Goal: Information Seeking & Learning: Learn about a topic

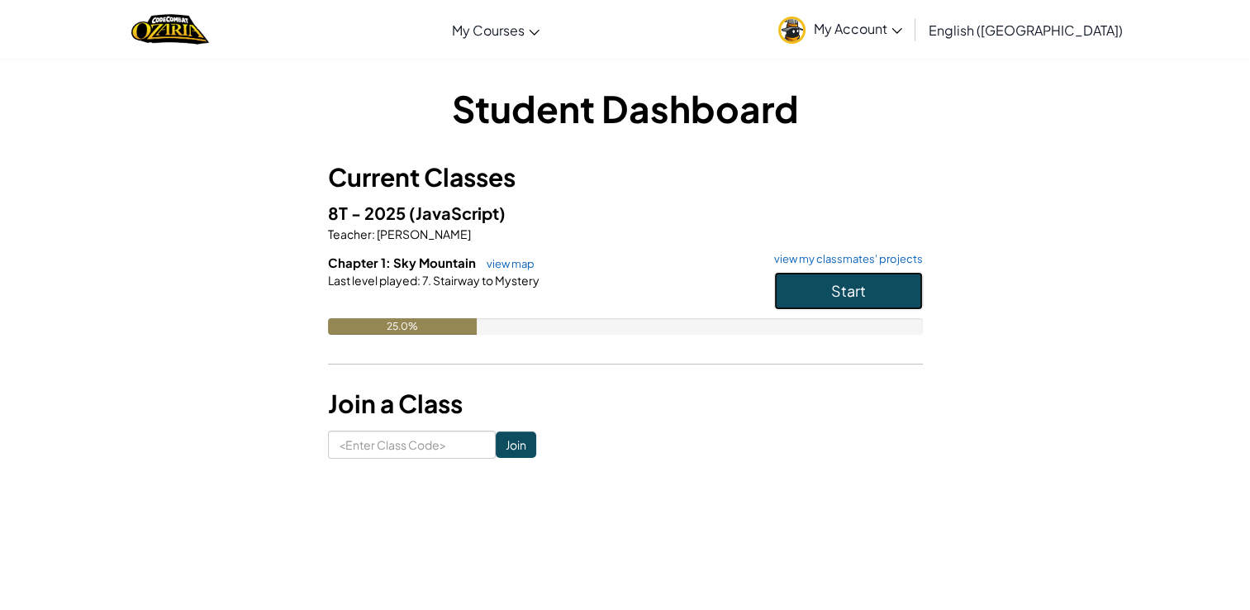
click at [894, 276] on button "Start" at bounding box center [848, 291] width 149 height 38
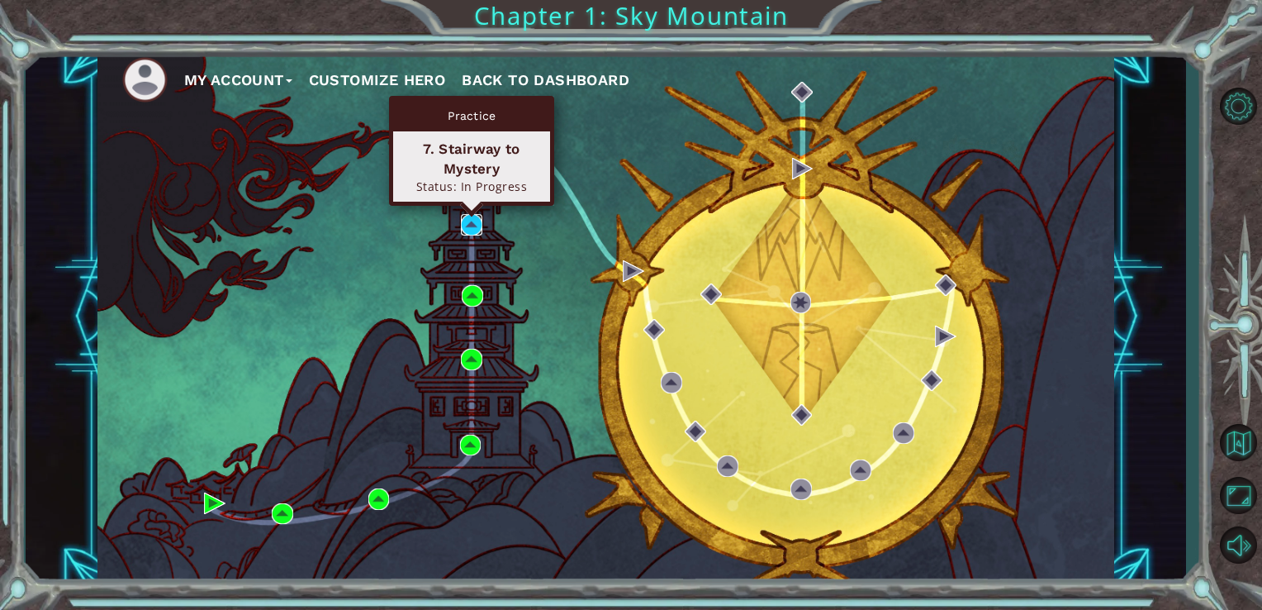
click at [469, 221] on img at bounding box center [471, 224] width 21 height 21
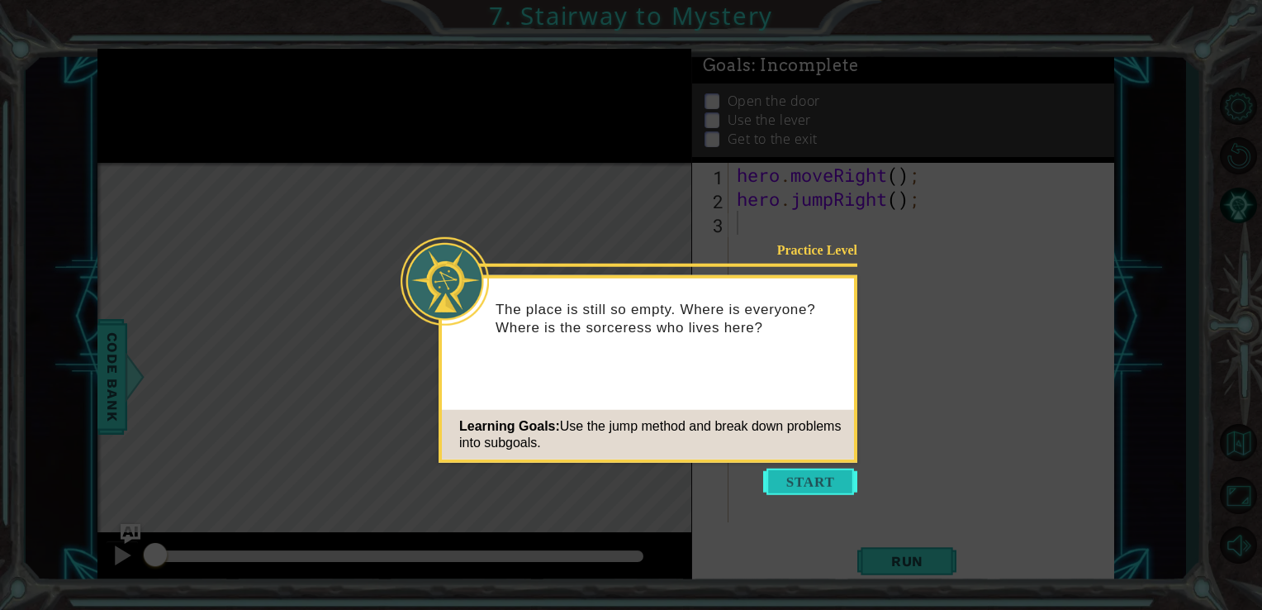
click at [821, 484] on button "Start" at bounding box center [810, 481] width 94 height 26
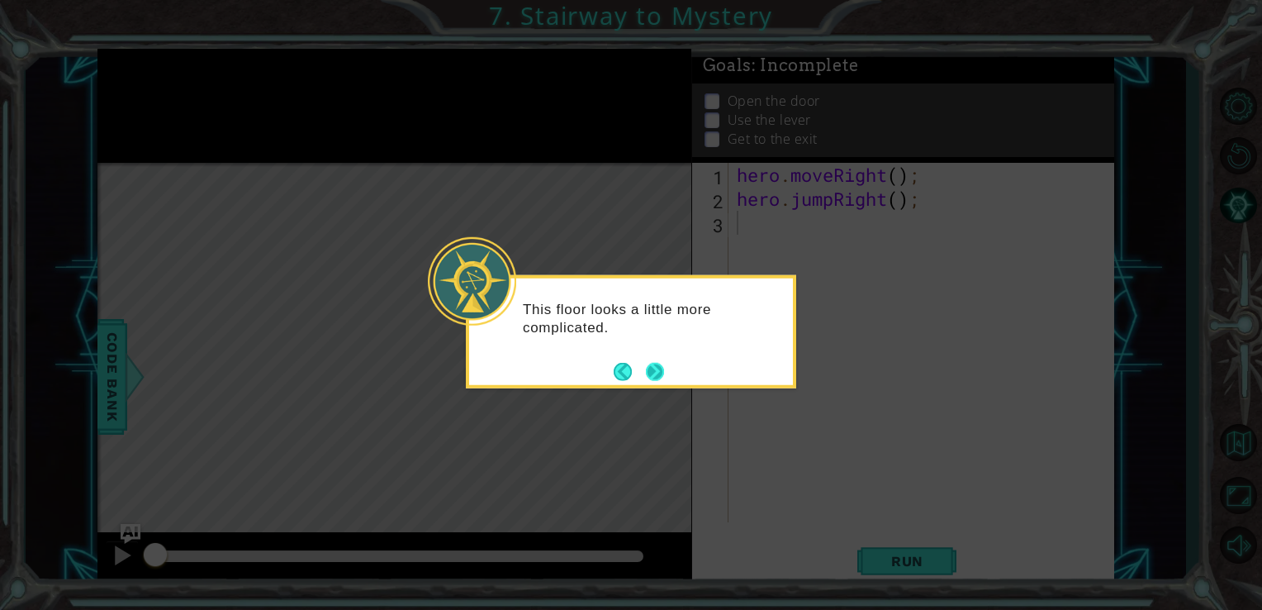
click at [657, 373] on button "Next" at bounding box center [655, 371] width 30 height 30
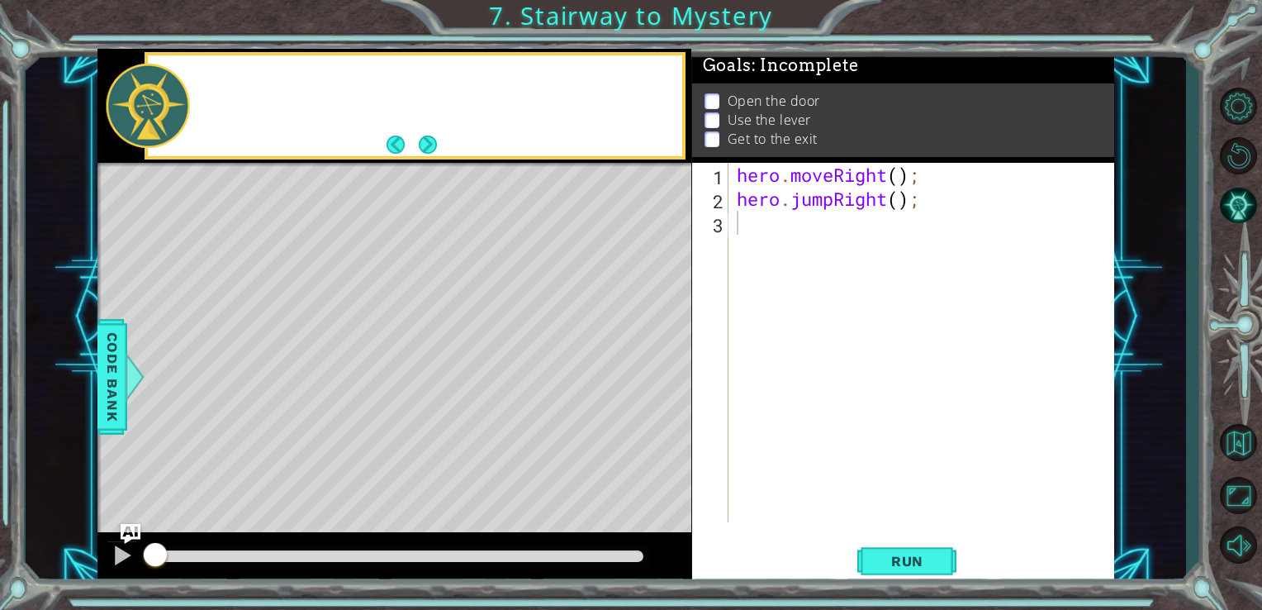
click at [657, 373] on div "Level Map" at bounding box center [478, 406] width 763 height 486
click at [432, 154] on button "Next" at bounding box center [427, 144] width 19 height 19
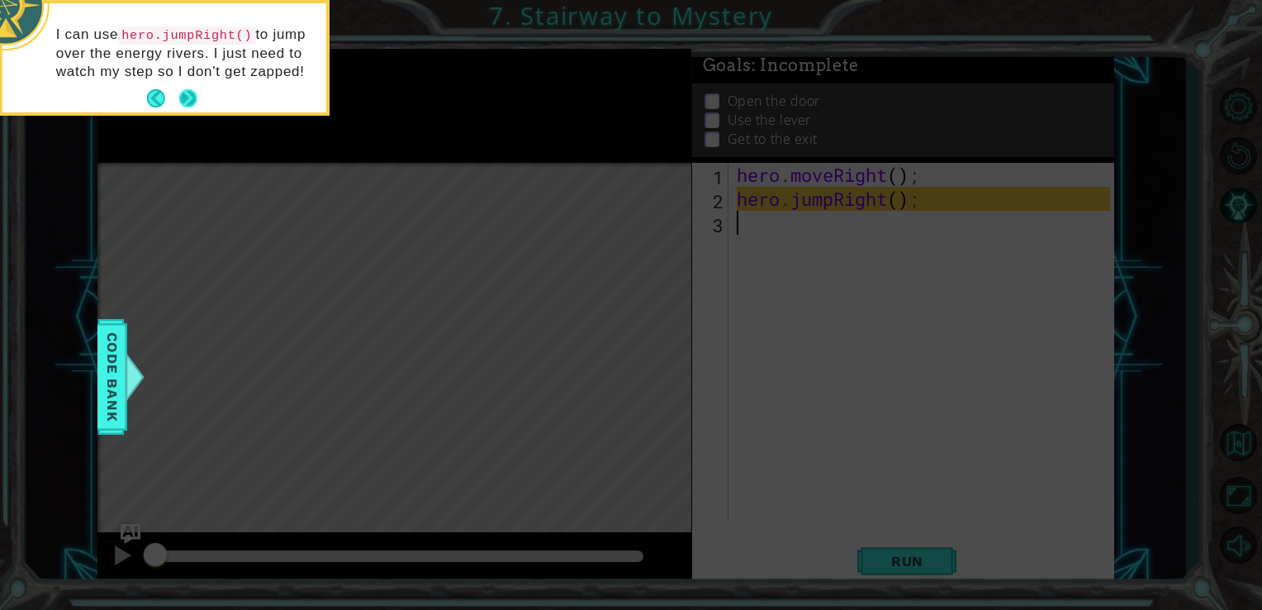
click at [194, 104] on button "Next" at bounding box center [188, 98] width 31 height 31
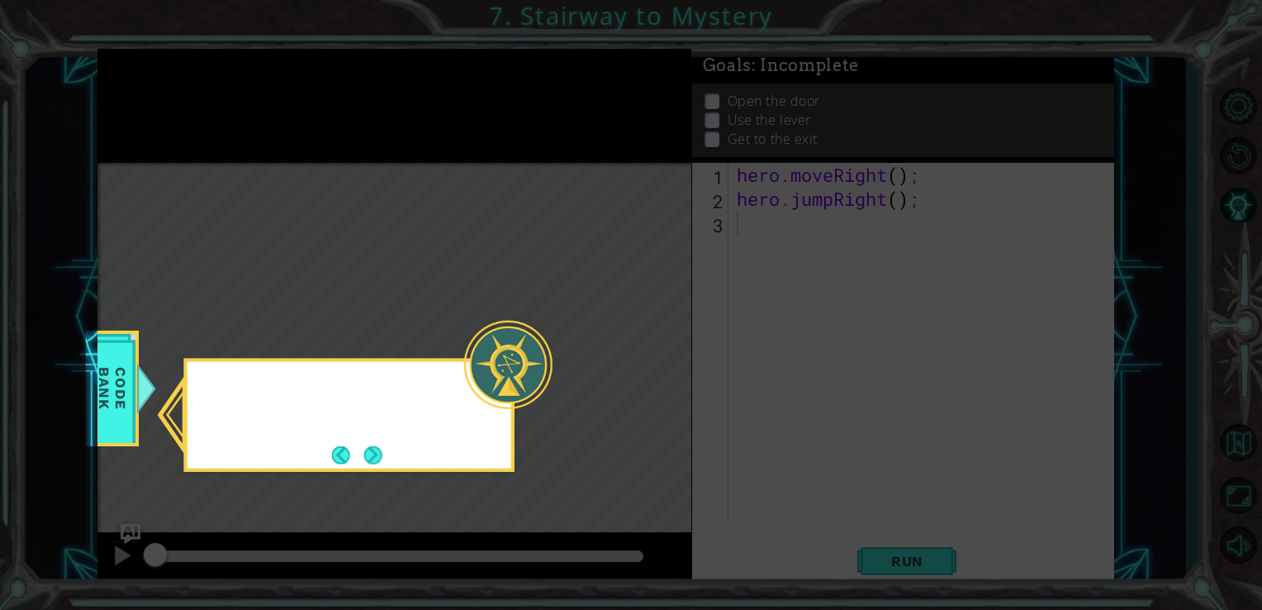
click at [194, 104] on icon at bounding box center [631, 305] width 1262 height 610
click at [538, 452] on icon at bounding box center [631, 305] width 1262 height 610
drag, startPoint x: 548, startPoint y: 444, endPoint x: 780, endPoint y: 297, distance: 273.6
click at [556, 443] on icon at bounding box center [631, 305] width 1262 height 610
click at [629, 355] on icon at bounding box center [631, 305] width 1262 height 610
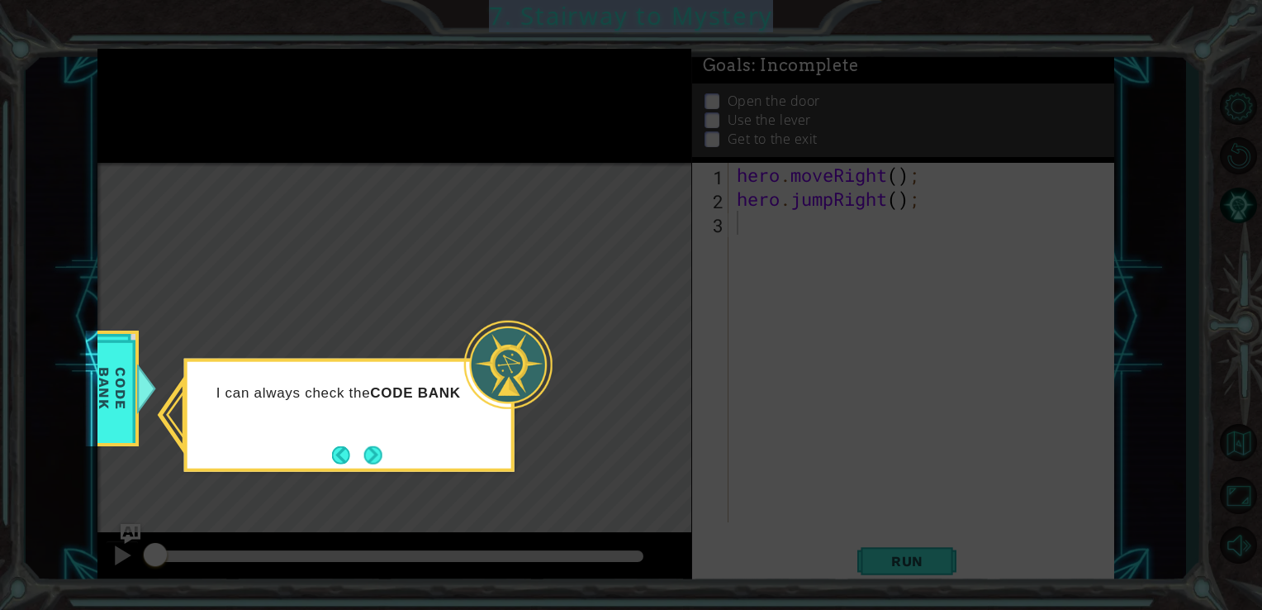
drag, startPoint x: 554, startPoint y: 388, endPoint x: 433, endPoint y: 418, distance: 125.0
click at [437, 419] on body "1 ההההההההההההההההההההההההההההההההההההההההההההההההההההההההההההההההההההההההההההה…" at bounding box center [631, 305] width 1262 height 610
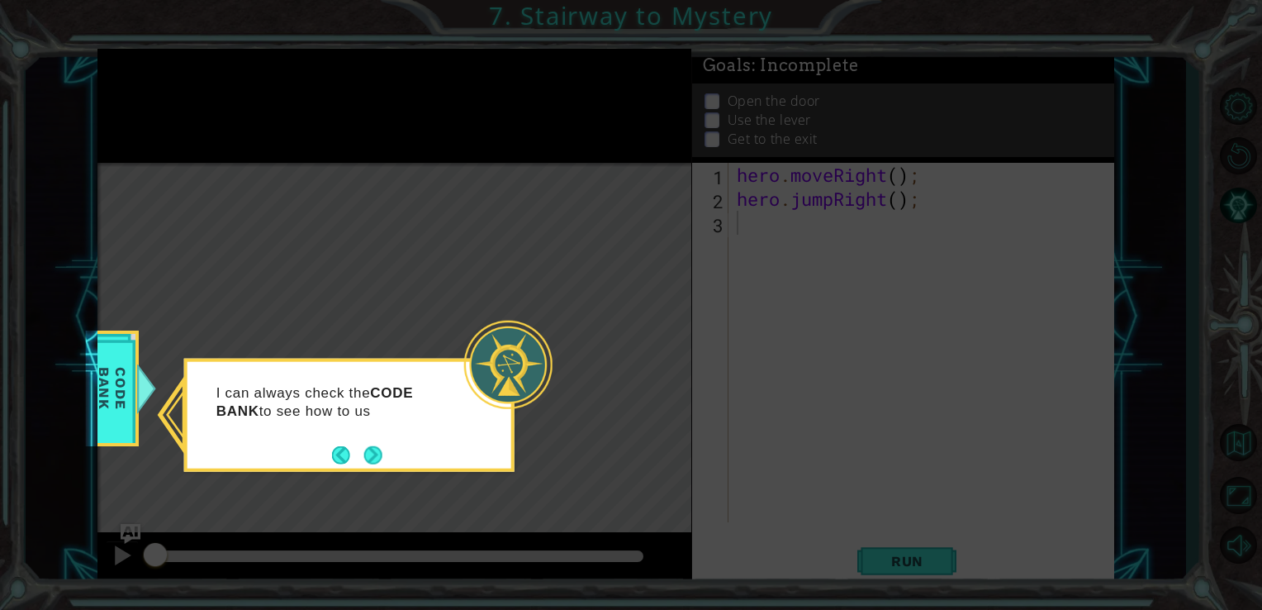
drag, startPoint x: 433, startPoint y: 418, endPoint x: 377, endPoint y: 417, distance: 56.2
click at [376, 425] on div "I can always check the CODE BANK to see how to us" at bounding box center [349, 409] width 324 height 83
drag, startPoint x: 377, startPoint y: 417, endPoint x: 374, endPoint y: 433, distance: 15.9
click at [374, 433] on div "I can always check the CODE BANK to see how to use my ac" at bounding box center [349, 409] width 324 height 83
drag, startPoint x: 374, startPoint y: 433, endPoint x: 375, endPoint y: 451, distance: 18.2
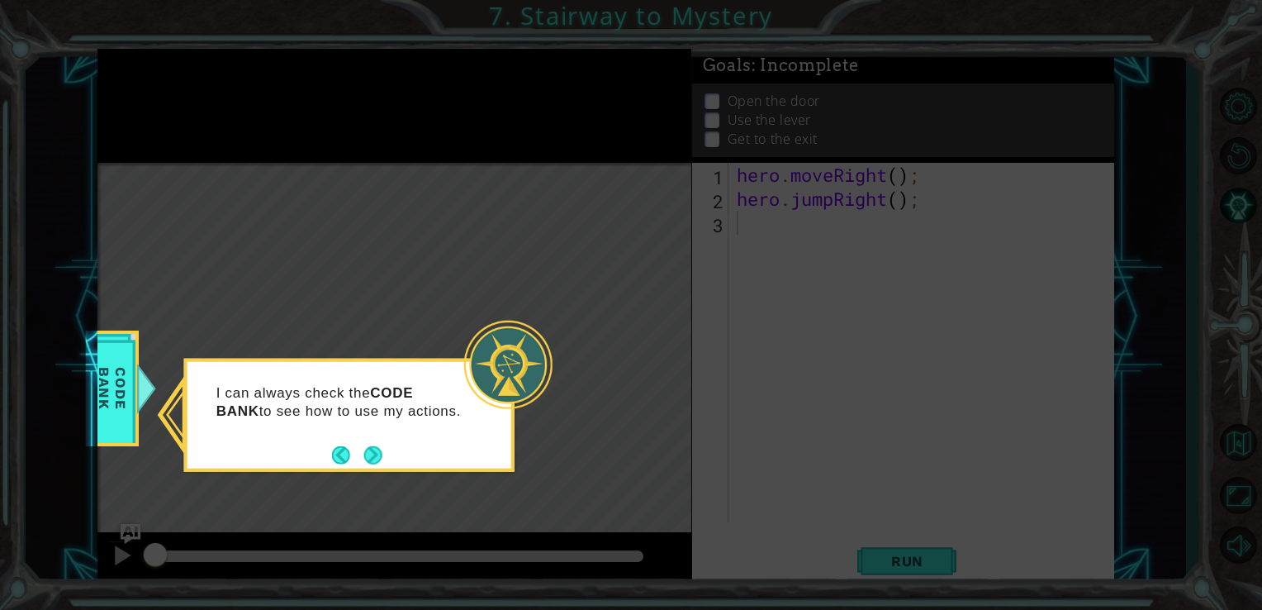
click at [376, 448] on button "Next" at bounding box center [373, 454] width 31 height 31
click at [378, 453] on div "Level Map" at bounding box center [478, 406] width 763 height 486
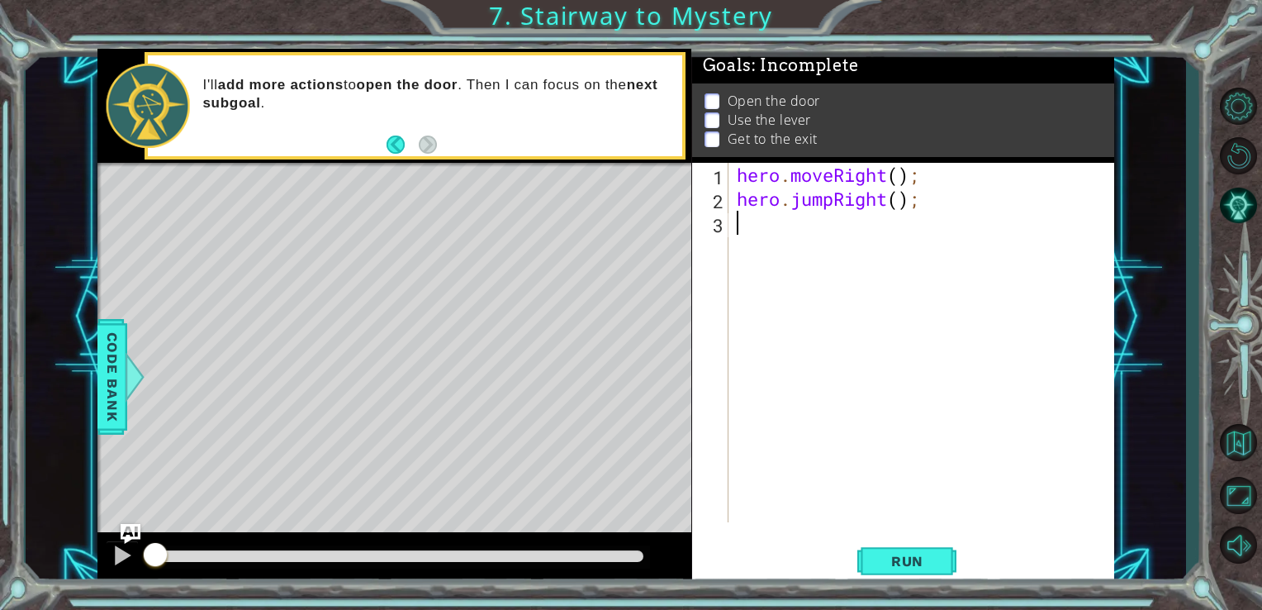
click at [777, 238] on div "hero . moveRight ( ) ; hero . jumpRight ( ) ;" at bounding box center [926, 366] width 386 height 407
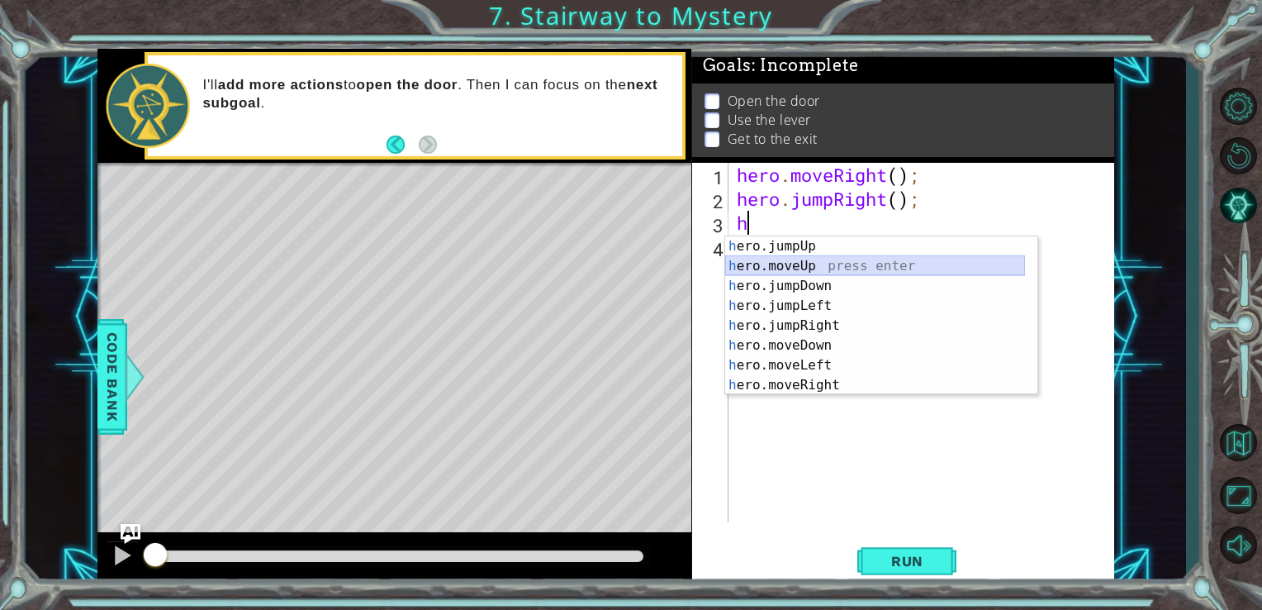
click at [814, 258] on div "h ero.jumpUp press enter h ero.moveUp press enter h ero.jumpDown press enter h …" at bounding box center [875, 335] width 300 height 198
type textarea "hero.moveUp(1);"
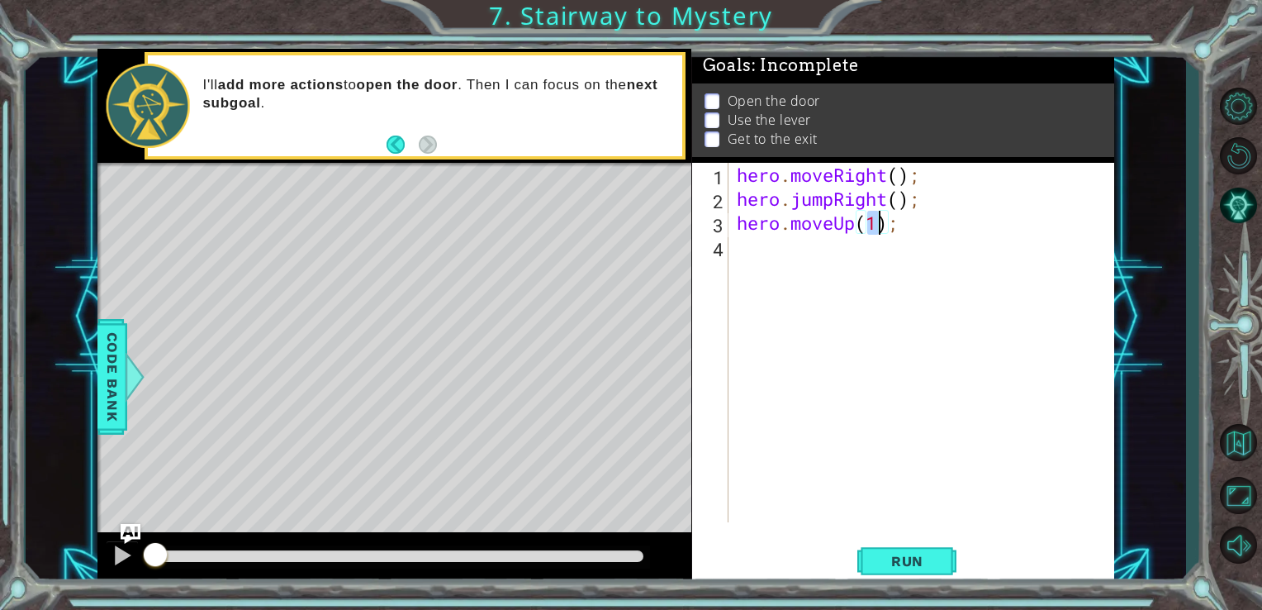
click at [766, 254] on div "hero . moveRight ( ) ; hero . jumpRight ( ) ; hero . moveUp ( 1 ) ;" at bounding box center [926, 366] width 386 height 407
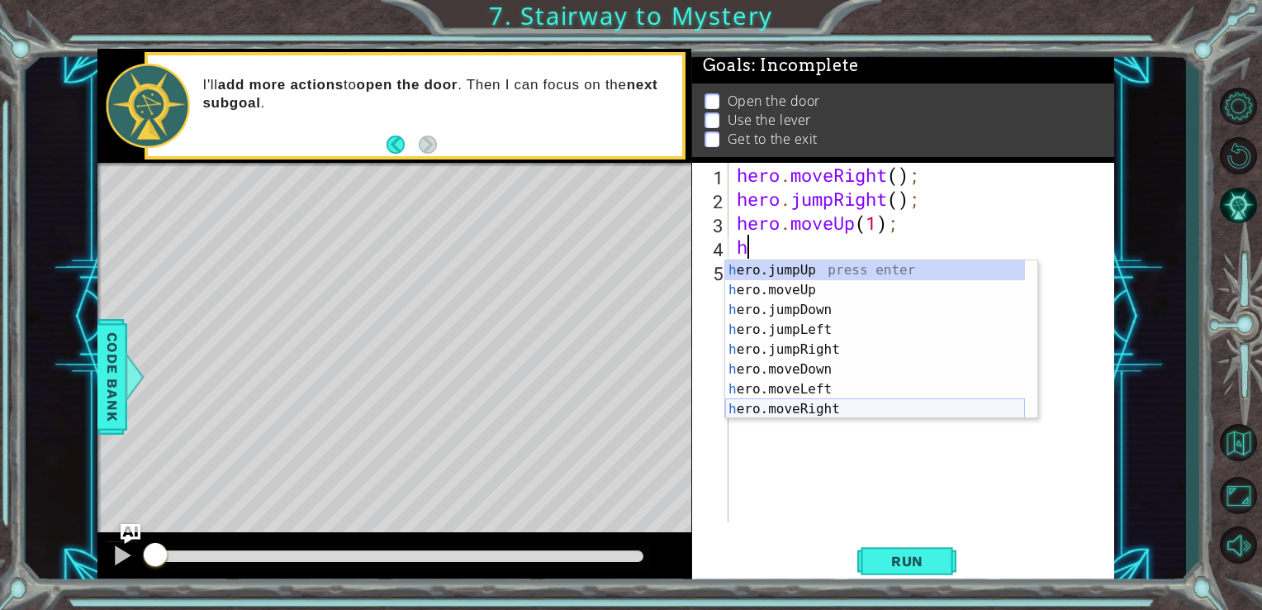
drag, startPoint x: 812, startPoint y: 411, endPoint x: 809, endPoint y: 422, distance: 11.2
click at [812, 415] on div "h ero.jumpUp press enter h ero.moveUp press enter h ero.jumpDown press enter h …" at bounding box center [875, 359] width 300 height 198
type textarea "hero.moveRight(1);"
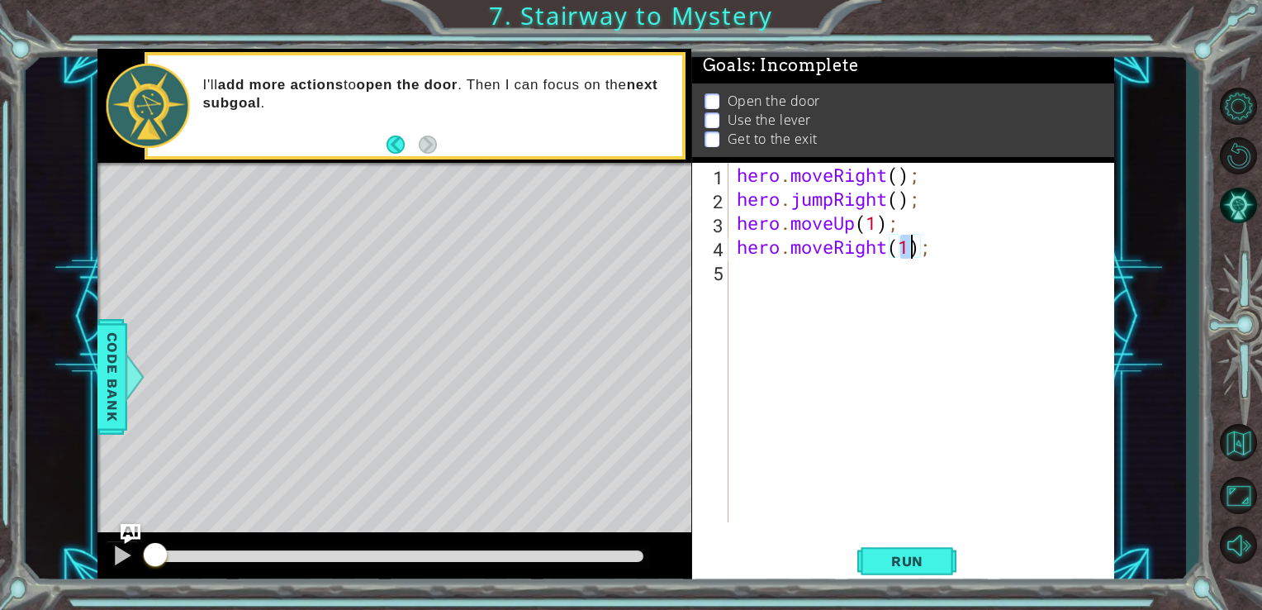
click at [772, 280] on div "hero . moveRight ( ) ; hero . jumpRight ( ) ; hero . moveUp ( 1 ) ; hero . move…" at bounding box center [926, 366] width 386 height 407
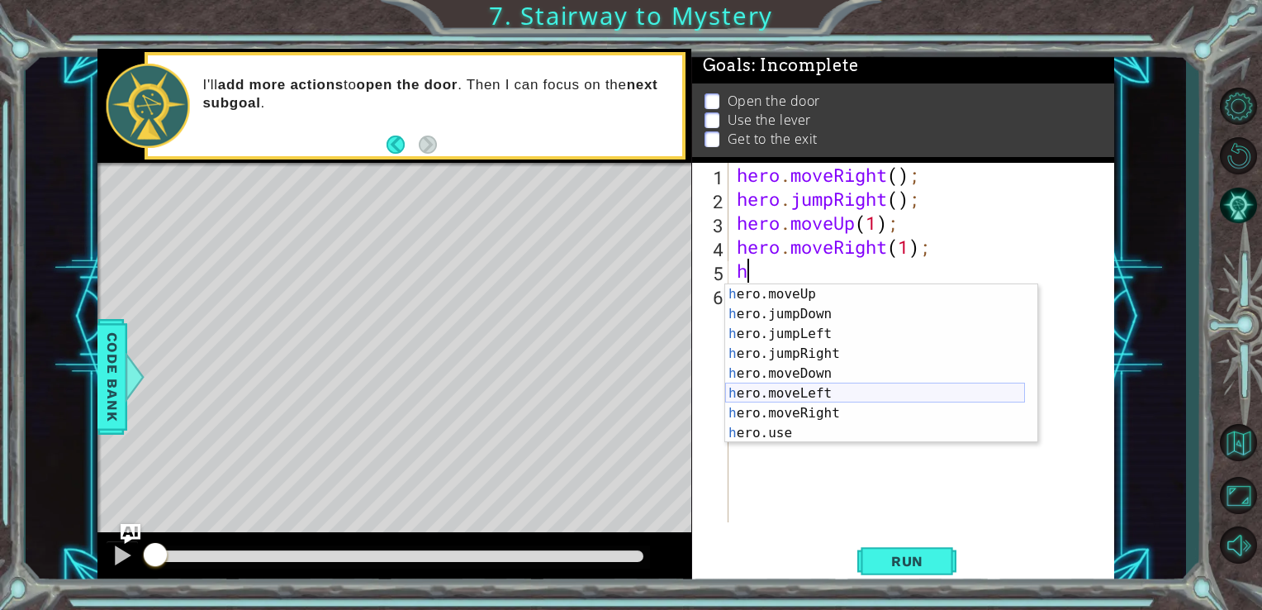
scroll to position [20, 0]
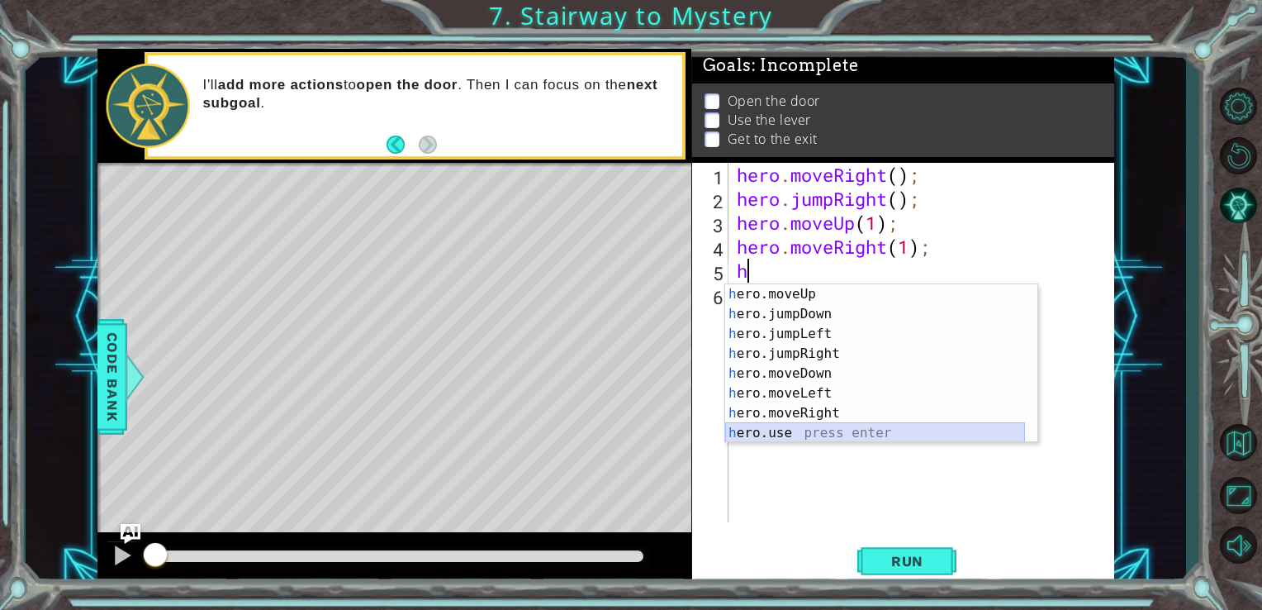
click at [776, 431] on div "h ero.moveUp press enter h ero.jumpDown press enter h ero.jumpLeft press enter …" at bounding box center [875, 383] width 300 height 198
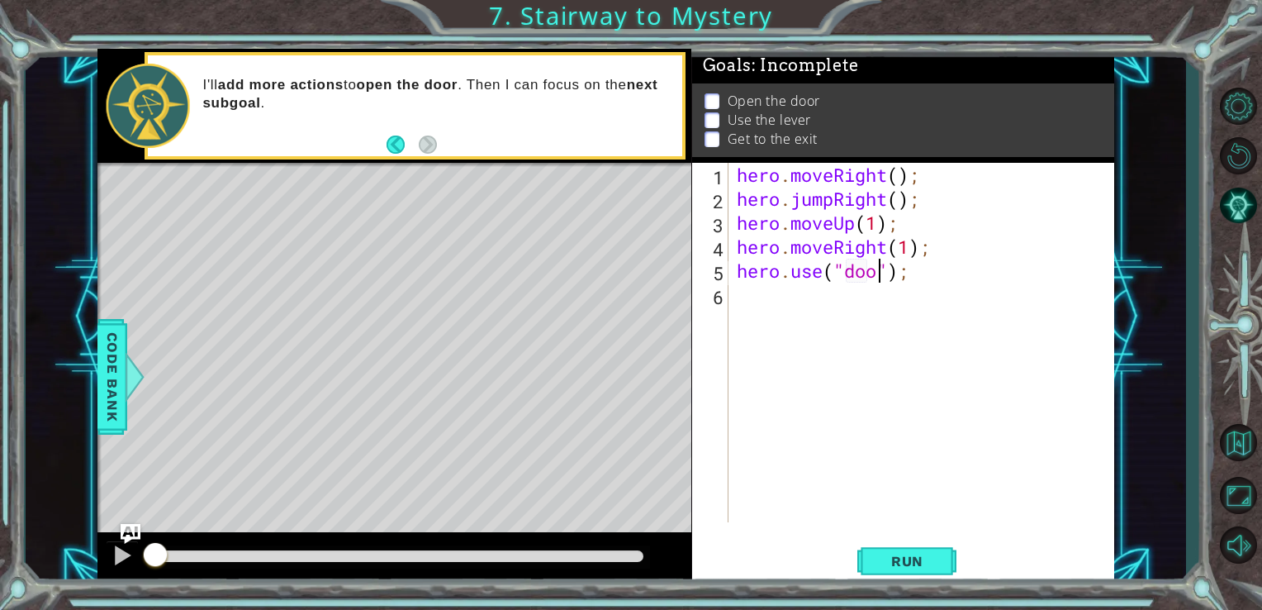
type textarea "hero.use("door");"
click at [768, 311] on div "hero . moveRight ( ) ; hero . jumpRight ( ) ; hero . moveUp ( 1 ) ; hero . move…" at bounding box center [926, 366] width 386 height 407
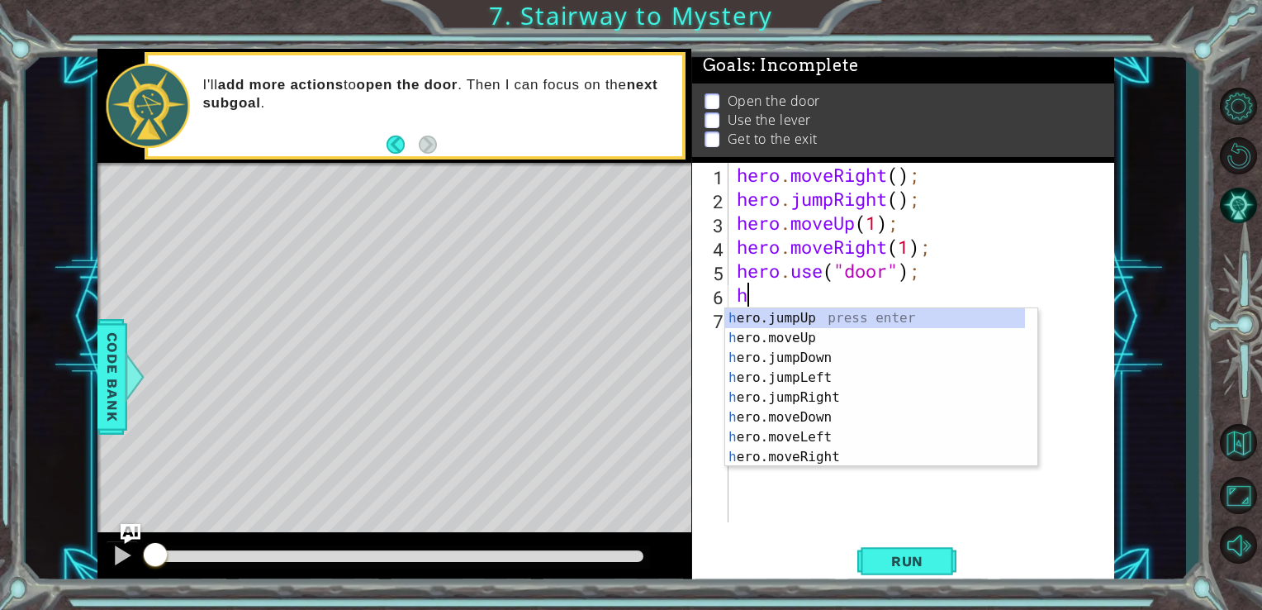
scroll to position [0, 0]
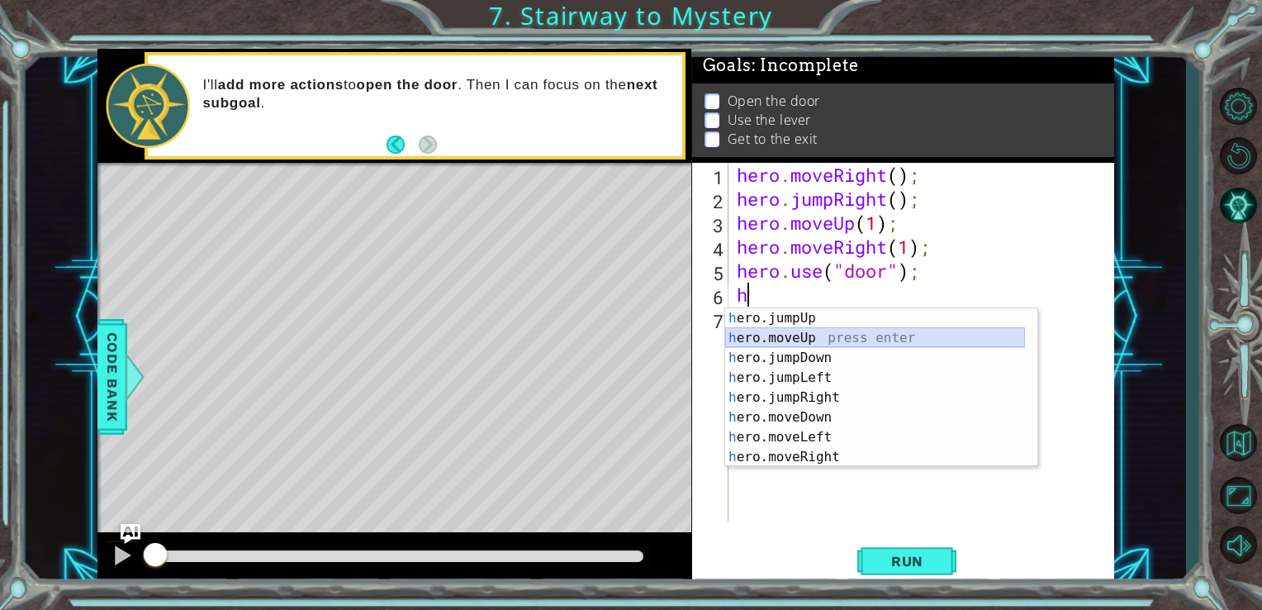
click at [790, 335] on div "h ero.jumpUp press enter h ero.moveUp press enter h ero.jumpDown press enter h …" at bounding box center [875, 407] width 300 height 198
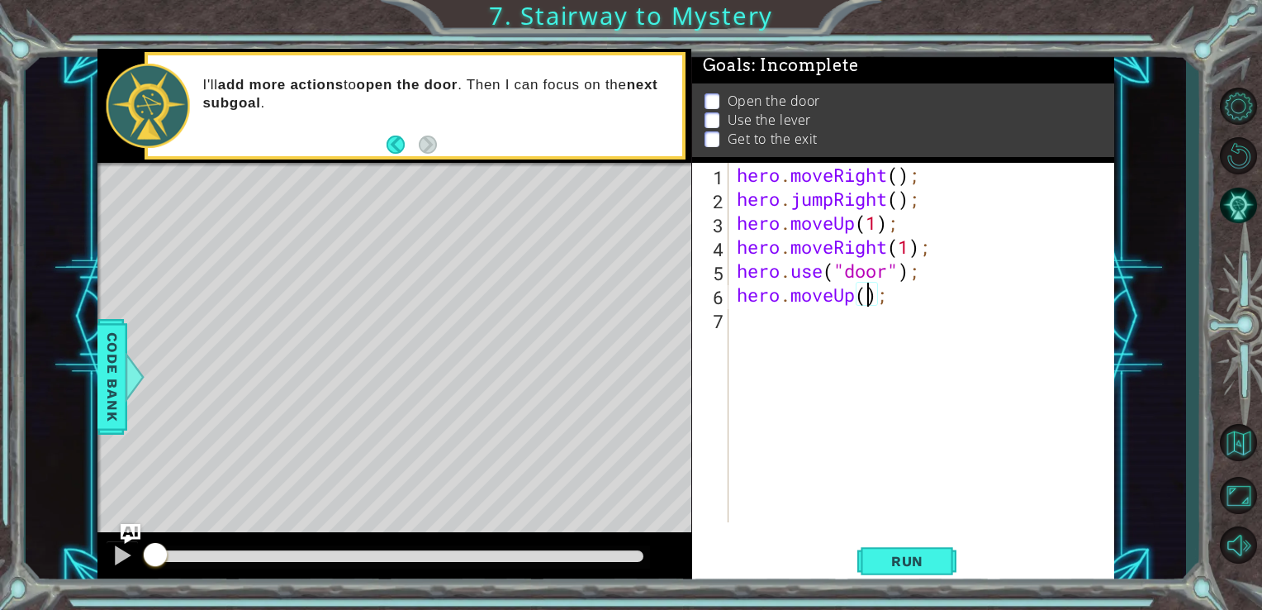
type textarea "hero.moveUp(2);"
click at [747, 335] on div "hero . moveRight ( ) ; hero . jumpRight ( ) ; hero . moveUp ( 1 ) ; hero . move…" at bounding box center [926, 366] width 386 height 407
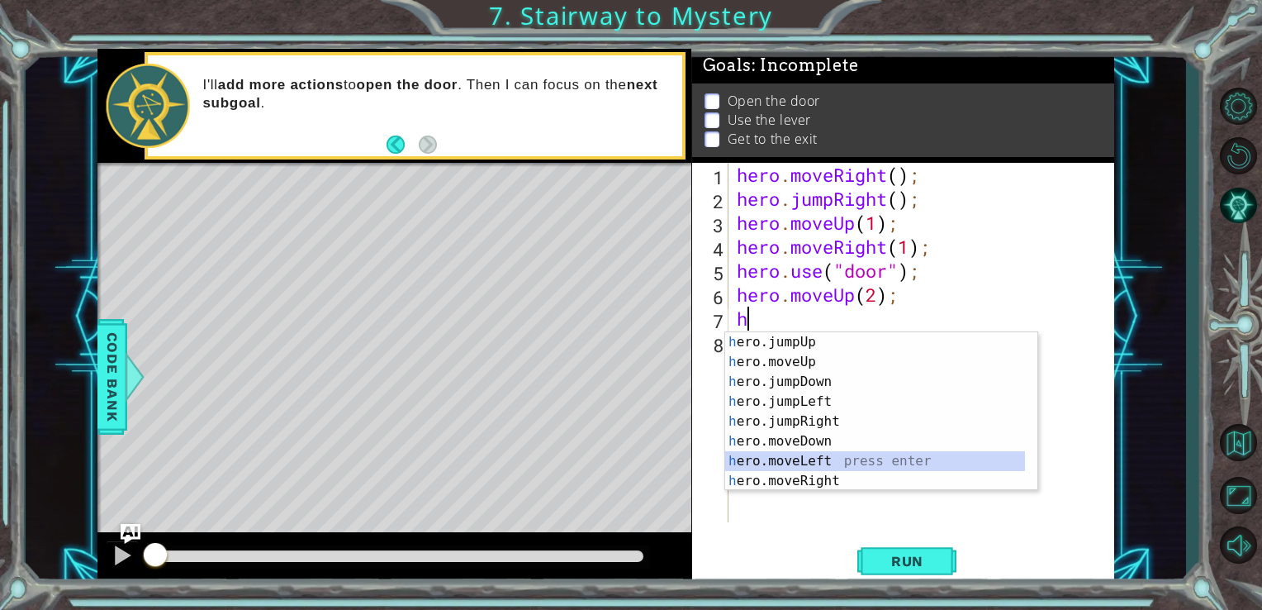
click at [840, 458] on div "h ero.jumpUp press enter h ero.moveUp press enter h ero.jumpDown press enter h …" at bounding box center [875, 431] width 300 height 198
type textarea "hero.moveLeft(1);"
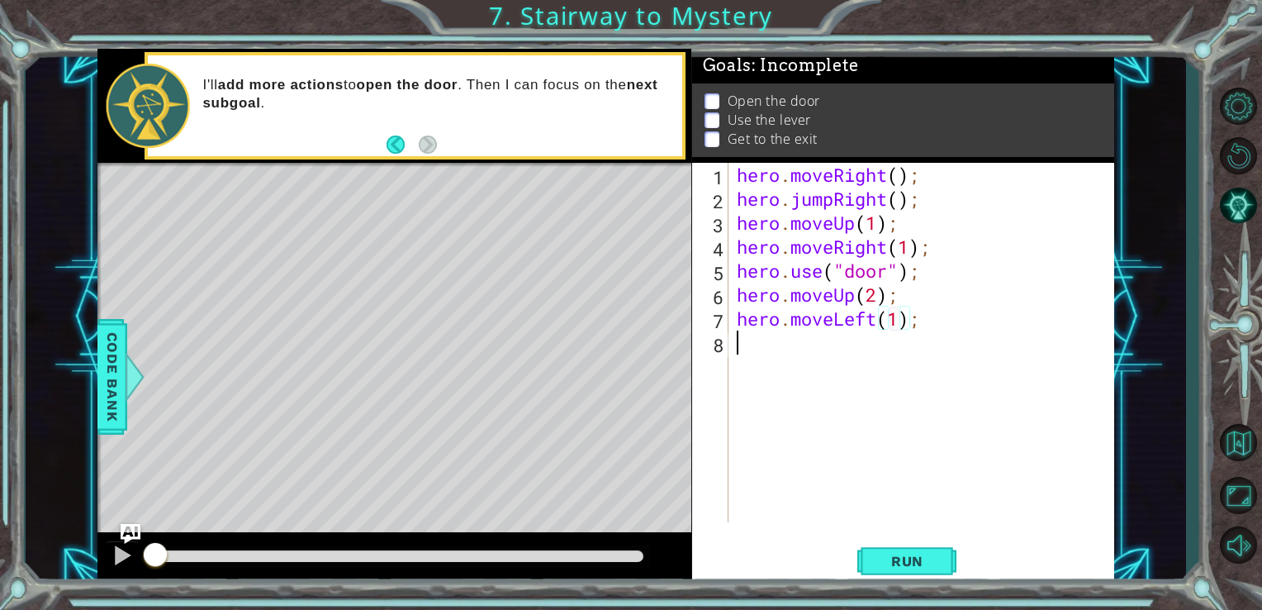
click at [755, 340] on div "hero . moveRight ( ) ; hero . jumpRight ( ) ; hero . moveUp ( 1 ) ; hero . move…" at bounding box center [926, 366] width 386 height 407
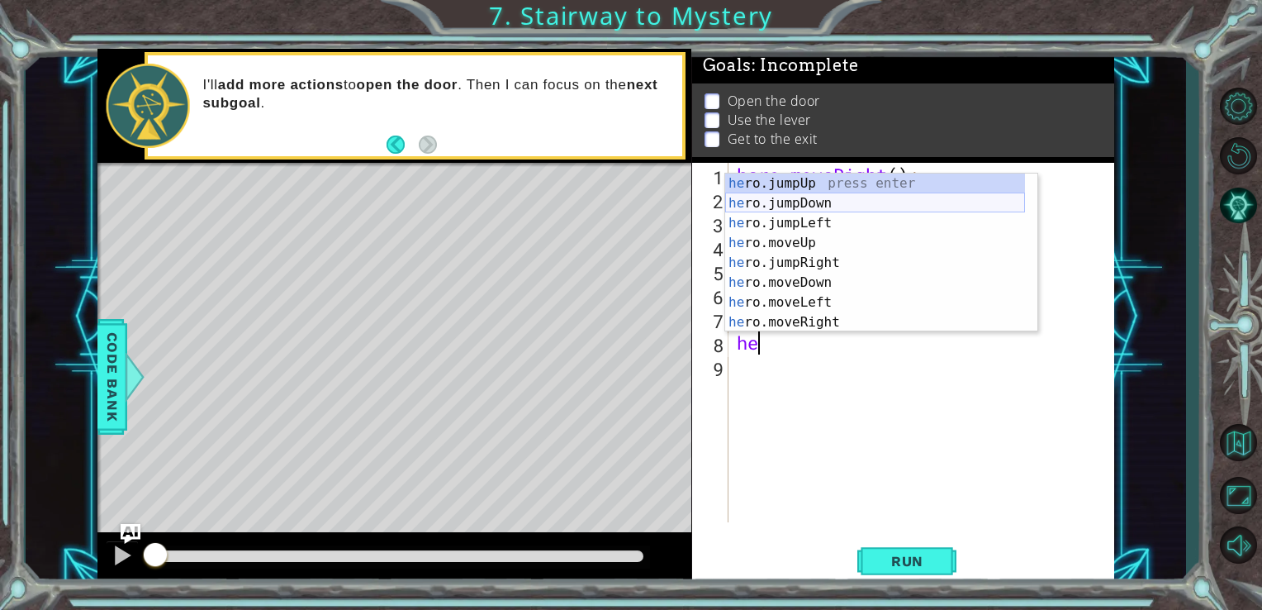
scroll to position [20, 0]
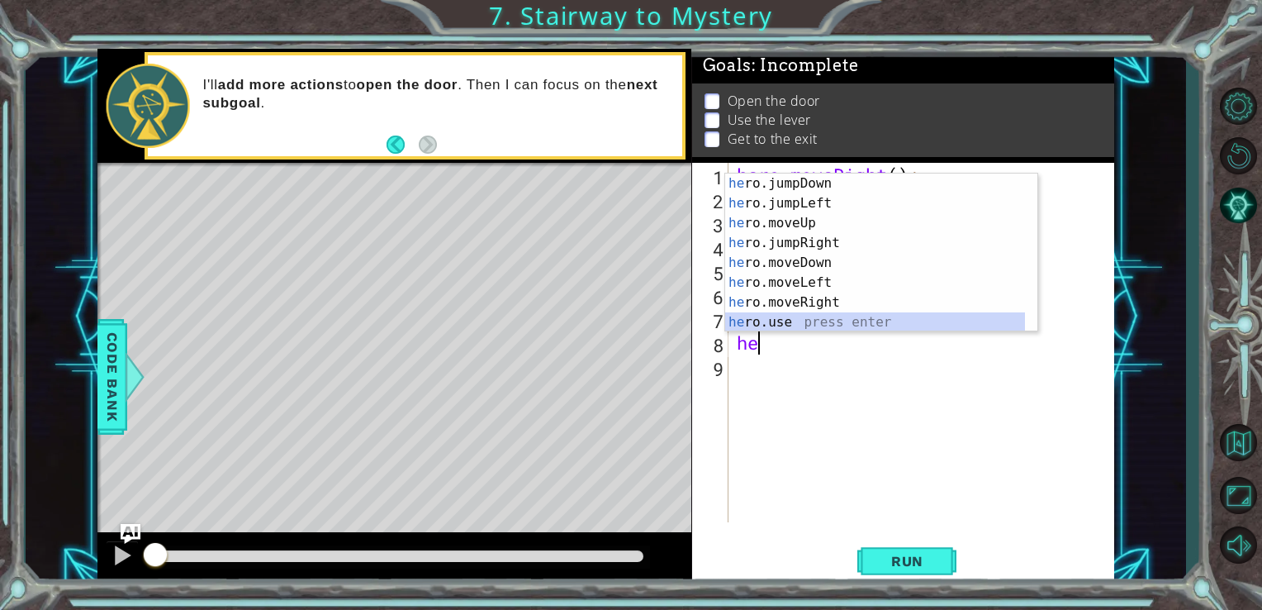
click at [786, 320] on div "he ro.jumpDown press enter he ro.jumpLeft press enter he ro.moveUp press enter …" at bounding box center [875, 272] width 300 height 198
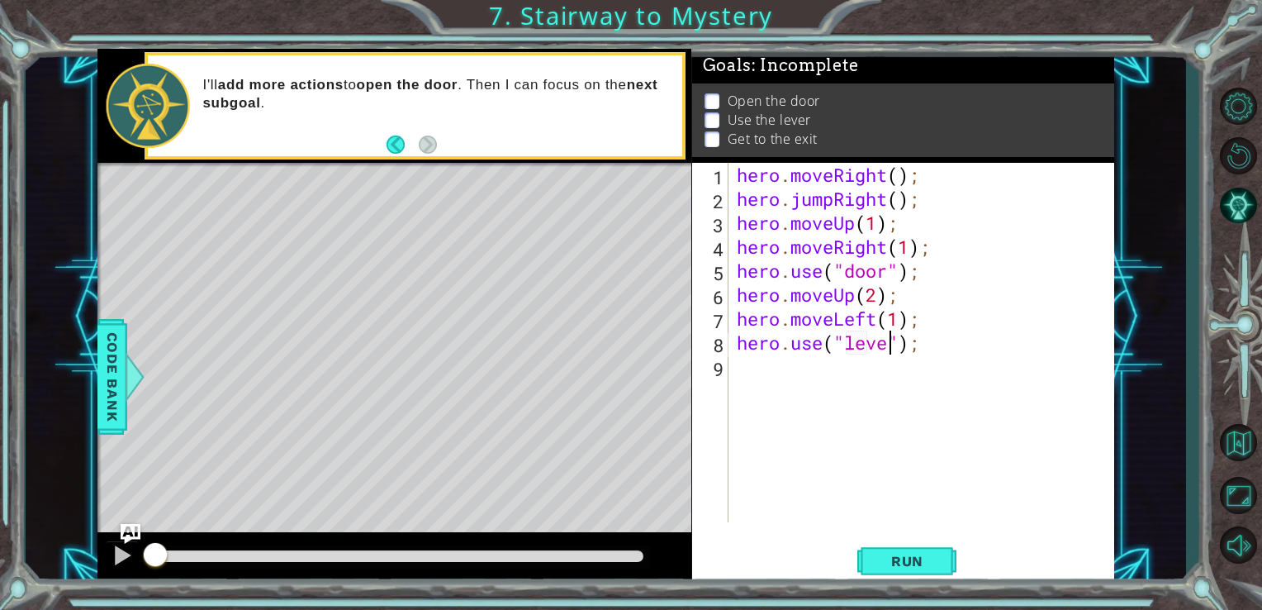
type textarea "hero.use("lever");"
click at [767, 377] on div "hero . moveRight ( ) ; hero . jumpRight ( ) ; hero . moveUp ( 1 ) ; hero . move…" at bounding box center [926, 366] width 386 height 407
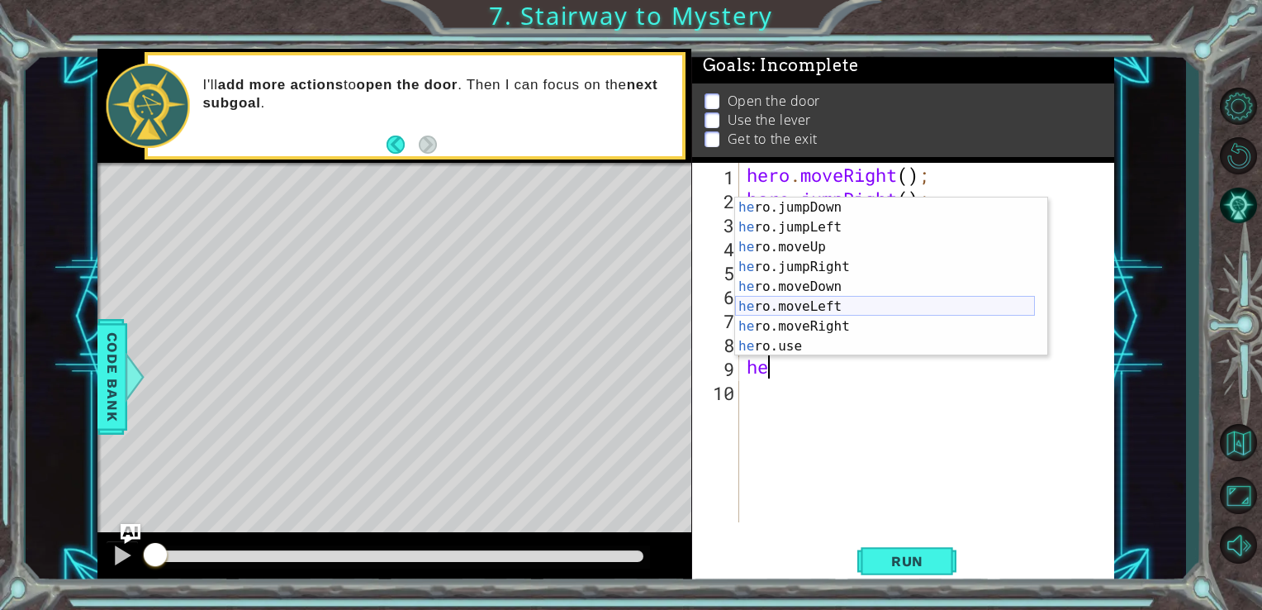
scroll to position [20, 0]
click at [815, 306] on div "he ro.jumpDown press enter he ro.jumpLeft press enter he ro.moveUp press enter …" at bounding box center [885, 296] width 300 height 198
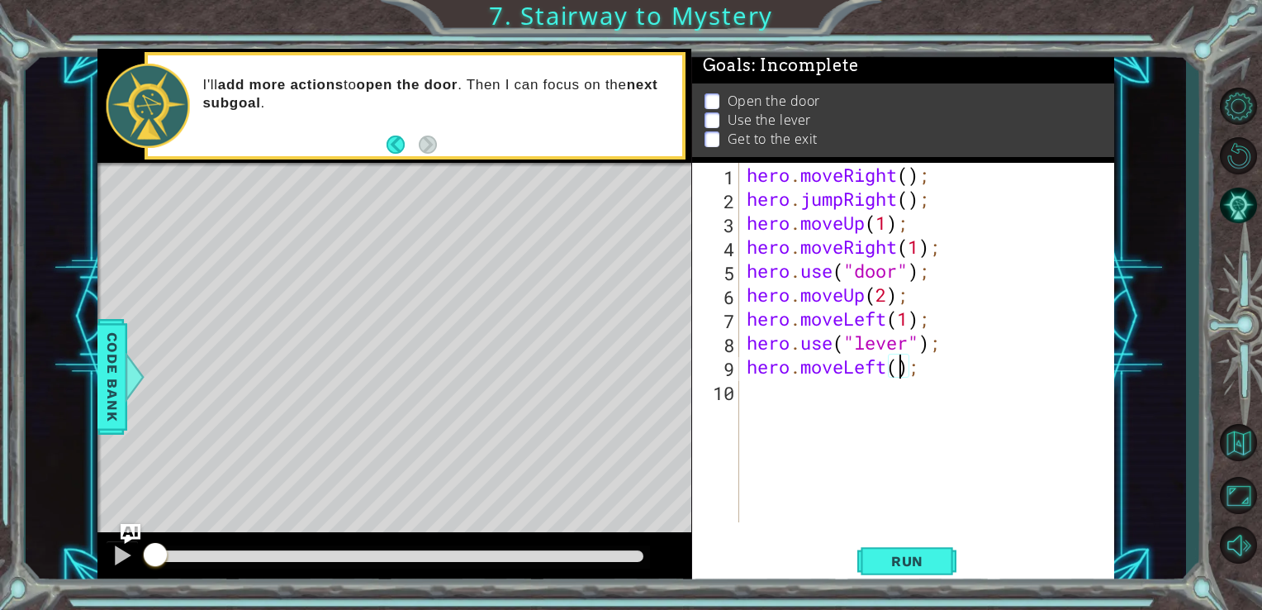
type textarea "hero.moveLeft(2);"
click at [806, 410] on div "hero . moveRight ( ) ; hero . jumpRight ( ) ; hero . moveUp ( 1 ) ; hero . move…" at bounding box center [931, 366] width 376 height 407
type textarea "he"
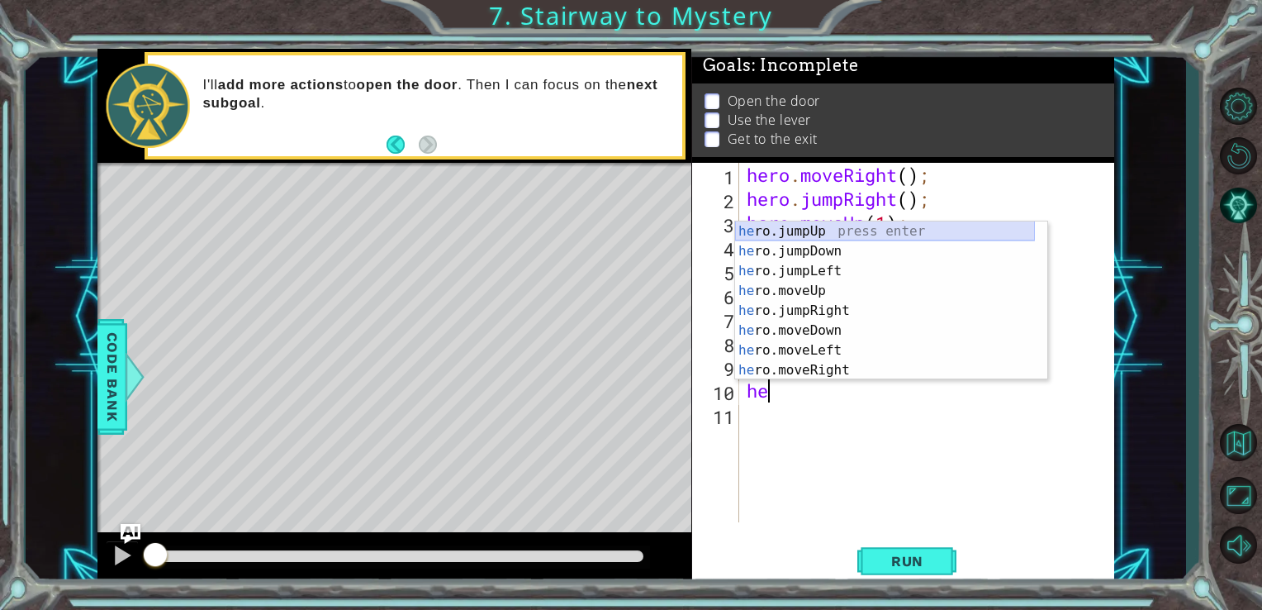
click at [833, 233] on div "he ro.jumpUp press enter he ro.jumpDown press enter he ro.jumpLeft press enter …" at bounding box center [885, 320] width 300 height 198
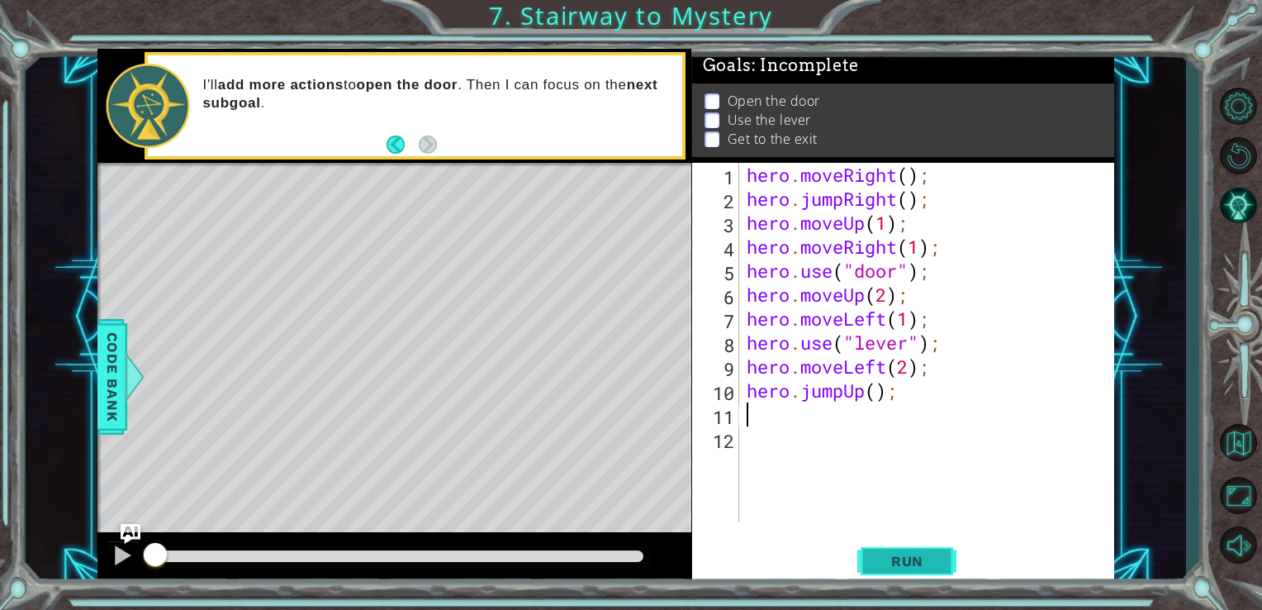
click at [925, 557] on span "Run" at bounding box center [907, 561] width 65 height 17
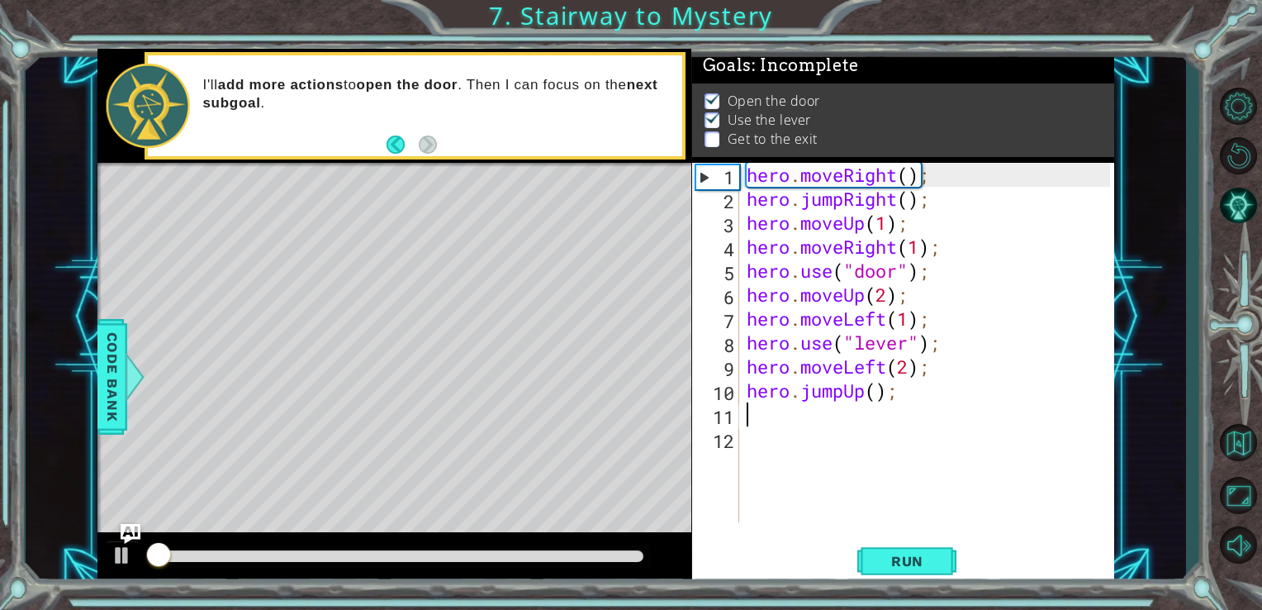
scroll to position [7, 0]
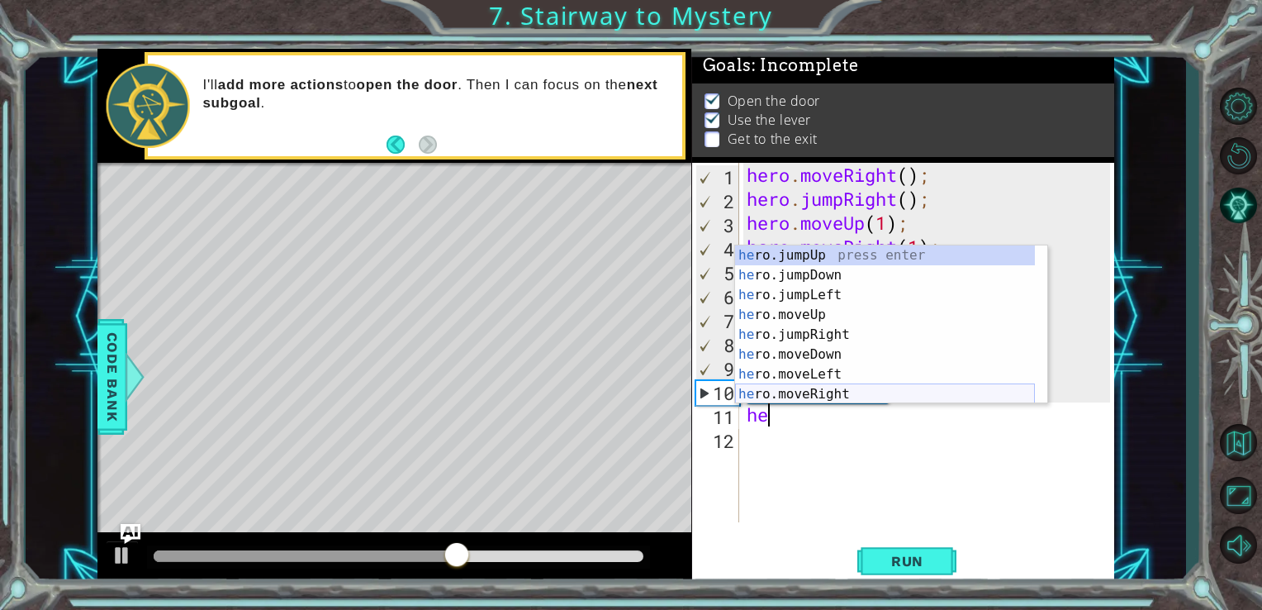
click at [847, 385] on div "he ro.jumpUp press enter he ro.jumpDown press enter he ro.jumpLeft press enter …" at bounding box center [885, 344] width 300 height 198
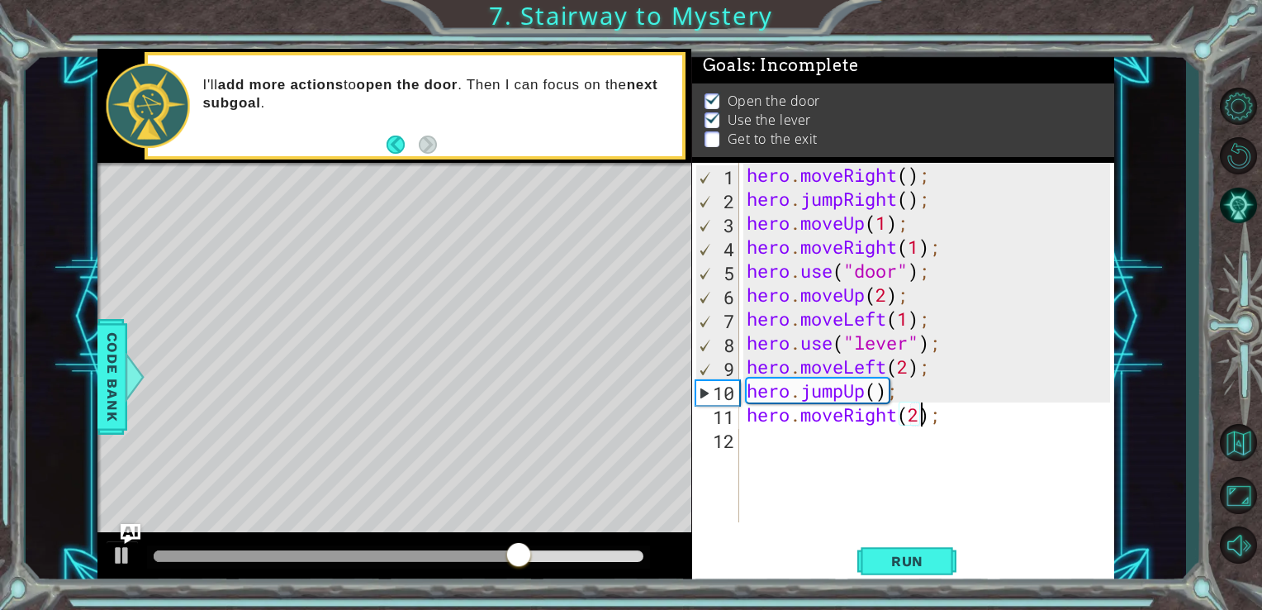
scroll to position [0, 7]
type textarea "hero.moveRight(2);"
click at [938, 556] on span "Run" at bounding box center [907, 561] width 65 height 17
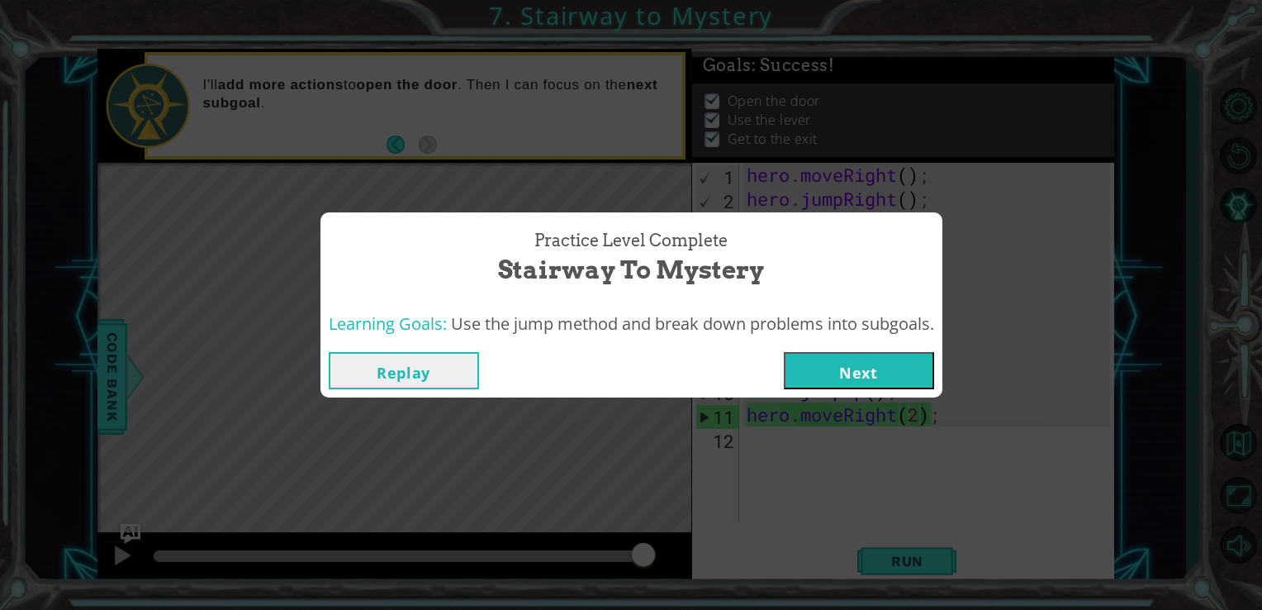
click at [849, 368] on button "Next" at bounding box center [859, 370] width 150 height 37
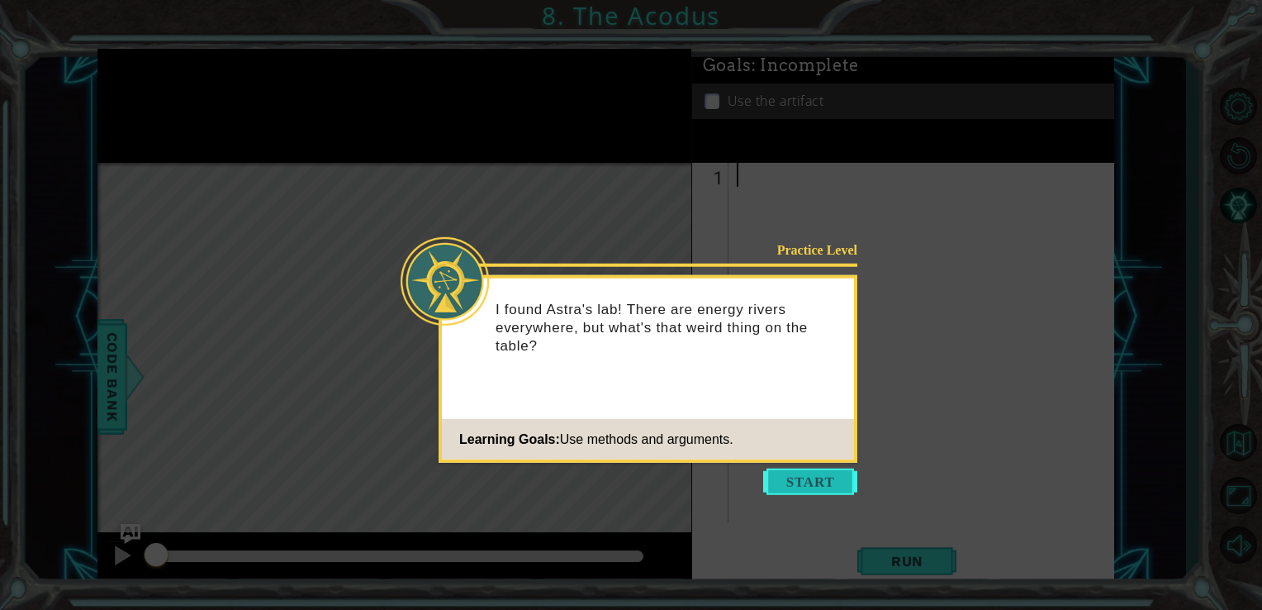
click at [823, 476] on button "Start" at bounding box center [810, 481] width 94 height 26
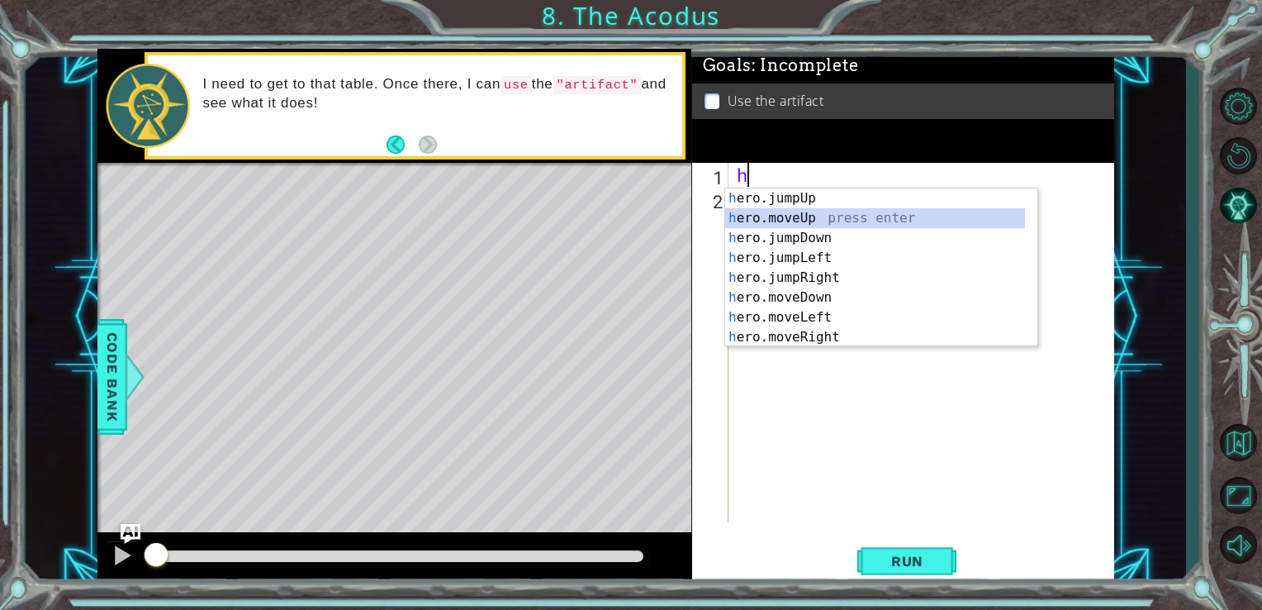
click at [773, 217] on div "h ero.jumpUp press enter h ero.moveUp press enter h ero.jumpDown press enter h …" at bounding box center [875, 287] width 300 height 198
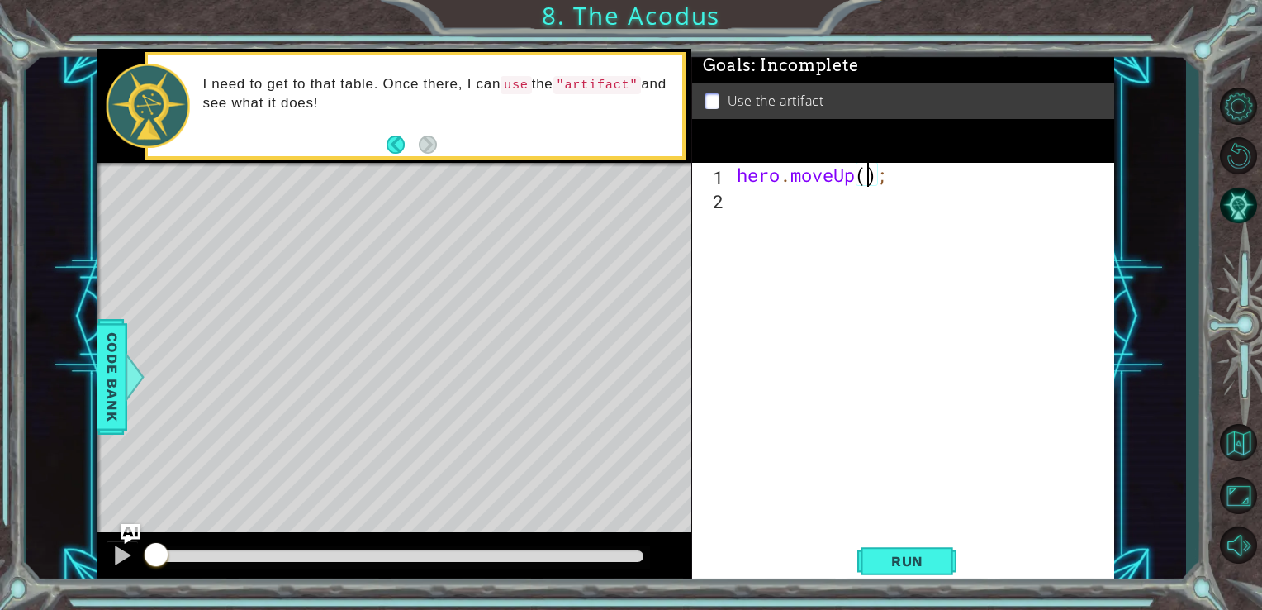
type textarea "hero.moveUp(2);"
click at [747, 250] on div "hero . moveUp ( 2 ) ;" at bounding box center [926, 366] width 386 height 407
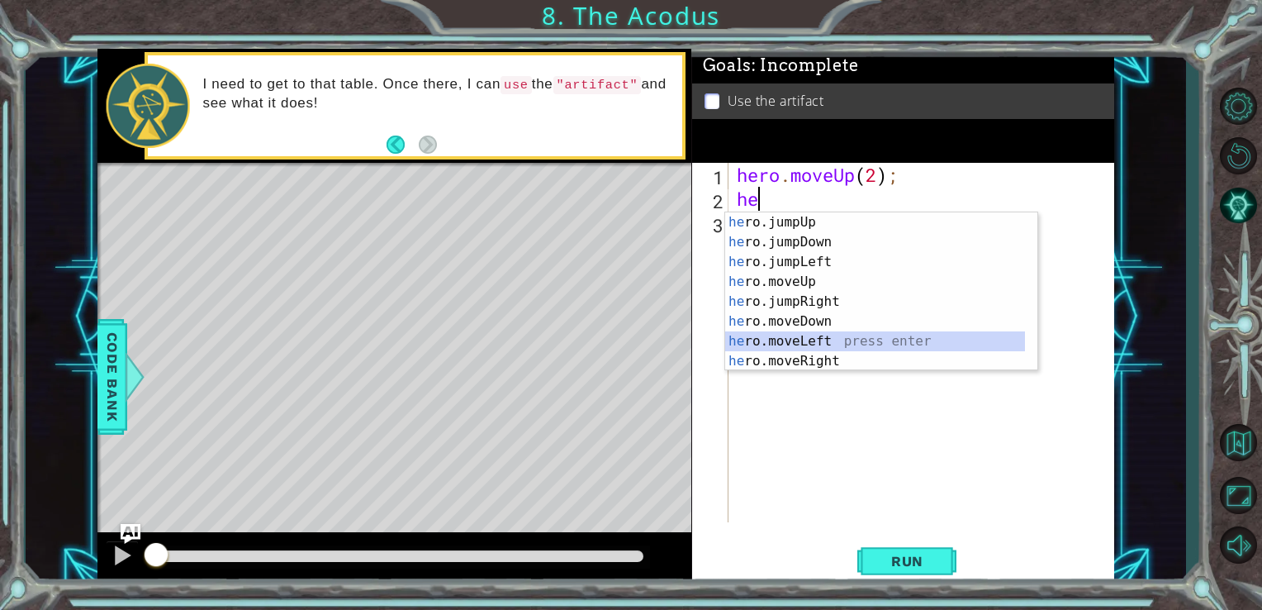
click at [829, 342] on div "he ro.jumpUp press enter he ro.jumpDown press enter he ro.jumpLeft press enter …" at bounding box center [875, 311] width 300 height 198
type textarea "hero.moveLeft(1);"
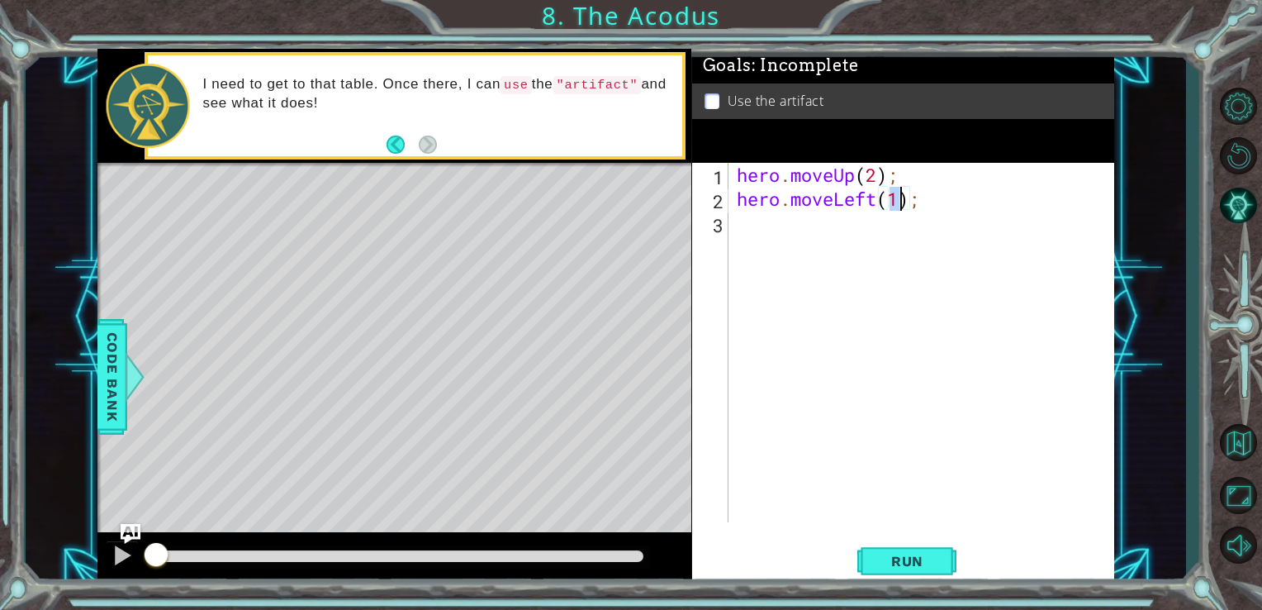
click at [766, 249] on div "hero . moveUp ( 2 ) ; hero . moveLeft ( 1 ) ;" at bounding box center [926, 366] width 386 height 407
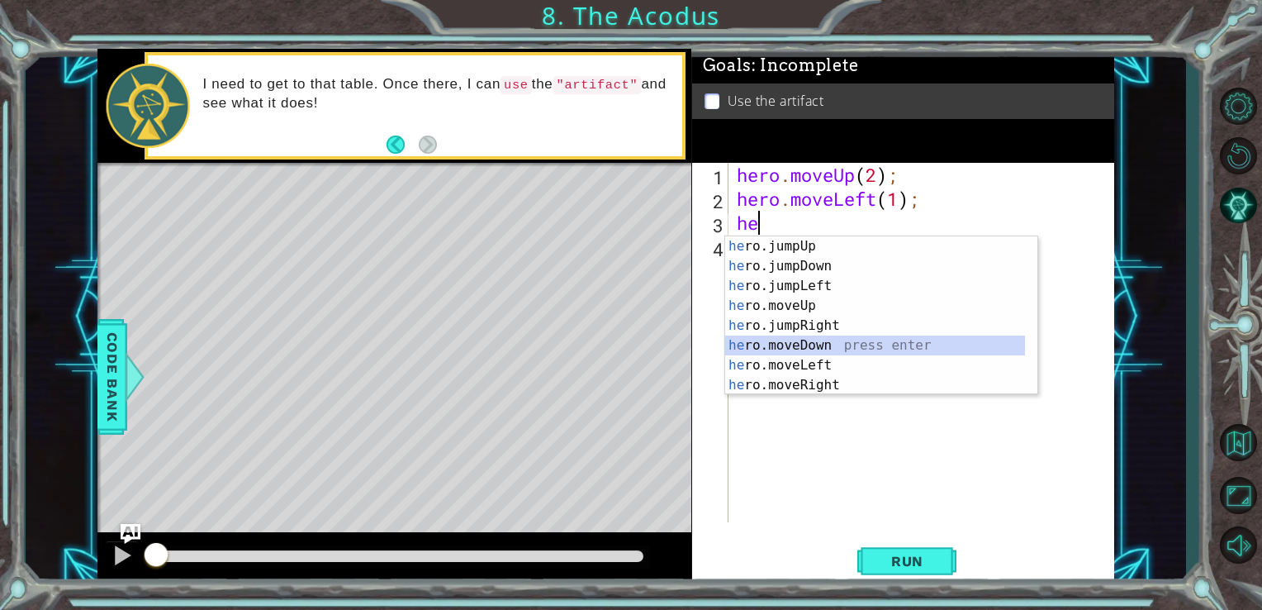
click at [822, 347] on div "he ro.jumpUp press enter he ro.jumpDown press enter he ro.jumpLeft press enter …" at bounding box center [875, 335] width 300 height 198
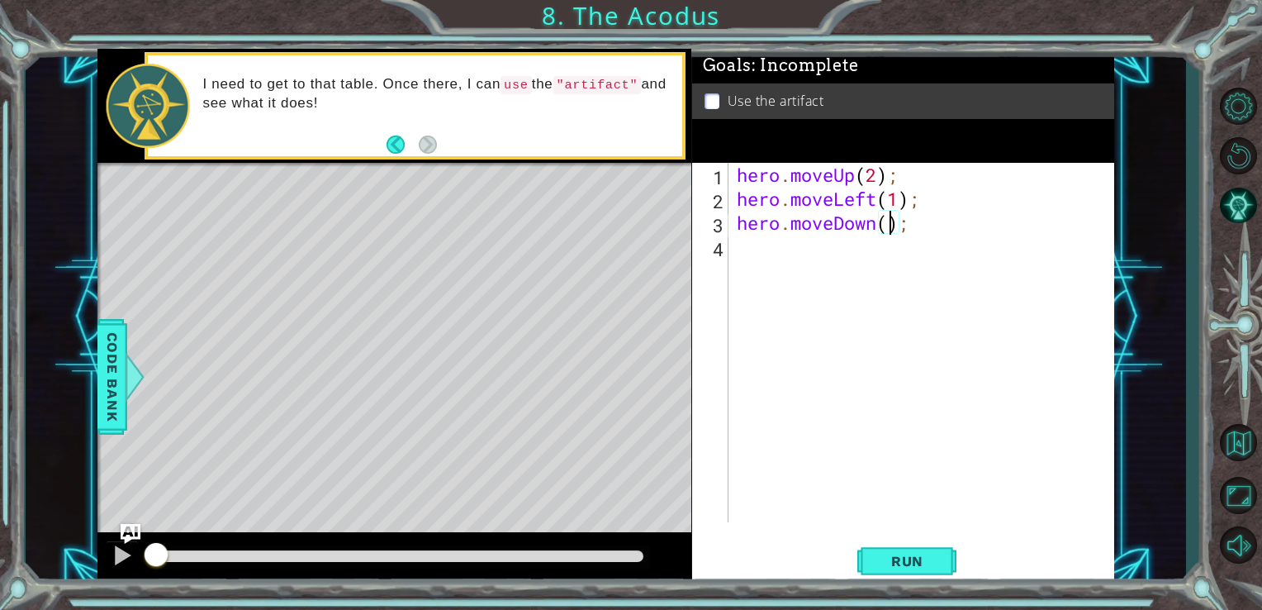
type textarea "hero.moveDown(2);"
drag, startPoint x: 829, startPoint y: 274, endPoint x: 852, endPoint y: 275, distance: 22.3
click at [850, 276] on div "hero . moveUp ( 2 ) ; hero . moveLeft ( 1 ) ; hero . moveDown ( 2 ) ;" at bounding box center [926, 366] width 386 height 407
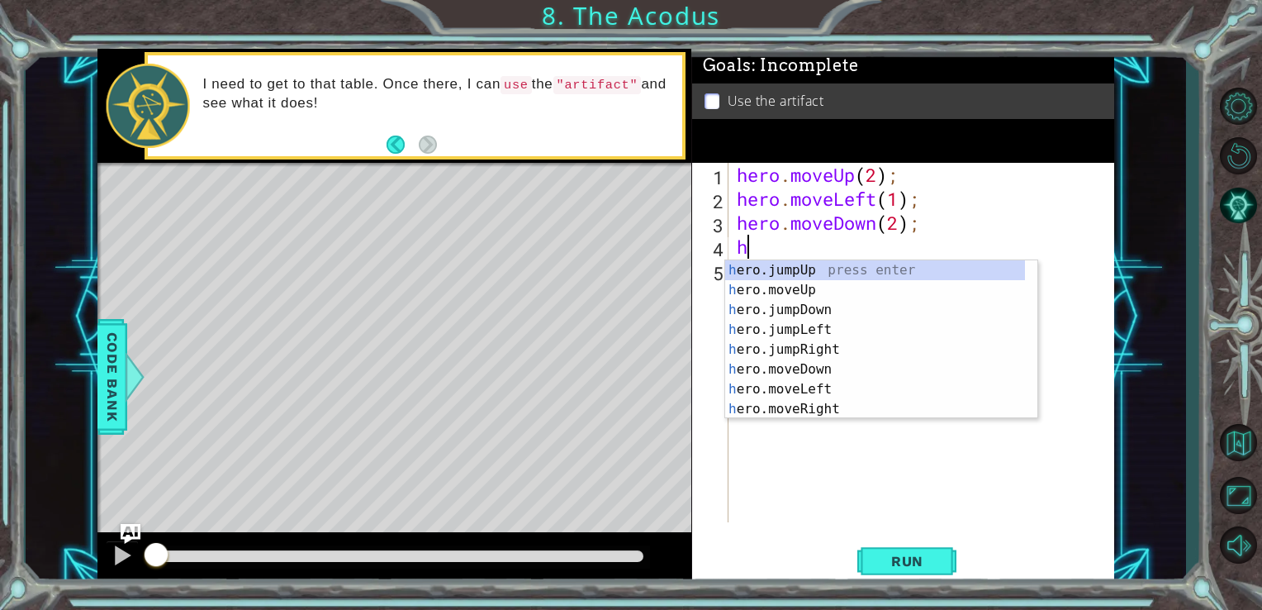
type textarea "he"
click at [788, 304] on div "he ro.jumpUp press enter he ro.jumpDown press enter he ro.jumpLeft press enter …" at bounding box center [875, 359] width 300 height 198
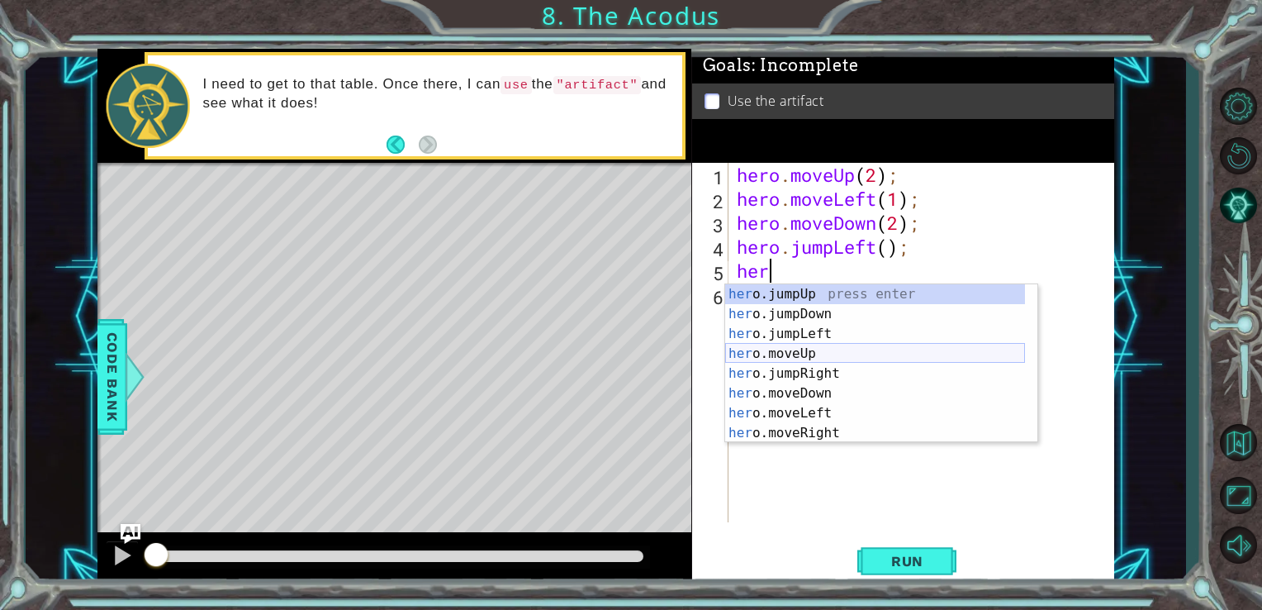
click at [784, 345] on div "her o.jumpUp press enter her o.jumpDown press enter her o.jumpLeft press enter …" at bounding box center [875, 383] width 300 height 198
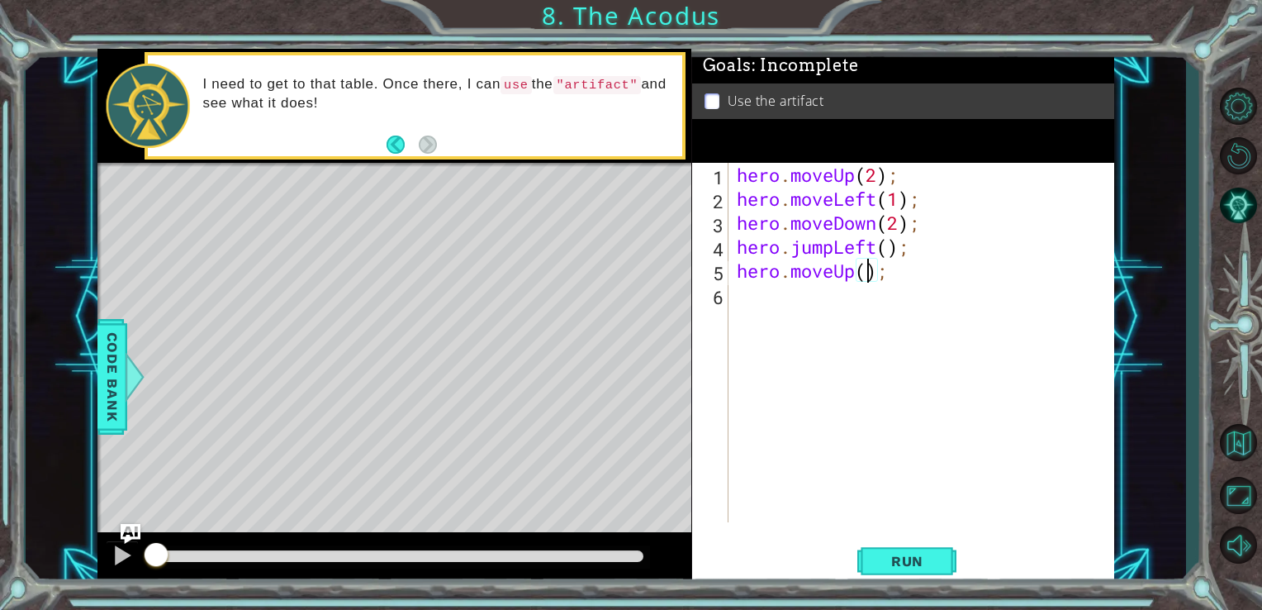
type textarea "hero.moveUp(2);"
click at [753, 301] on div "hero . moveUp ( 2 ) ; hero . moveLeft ( 1 ) ; hero . moveDown ( 2 ) ; hero . ju…" at bounding box center [926, 366] width 386 height 407
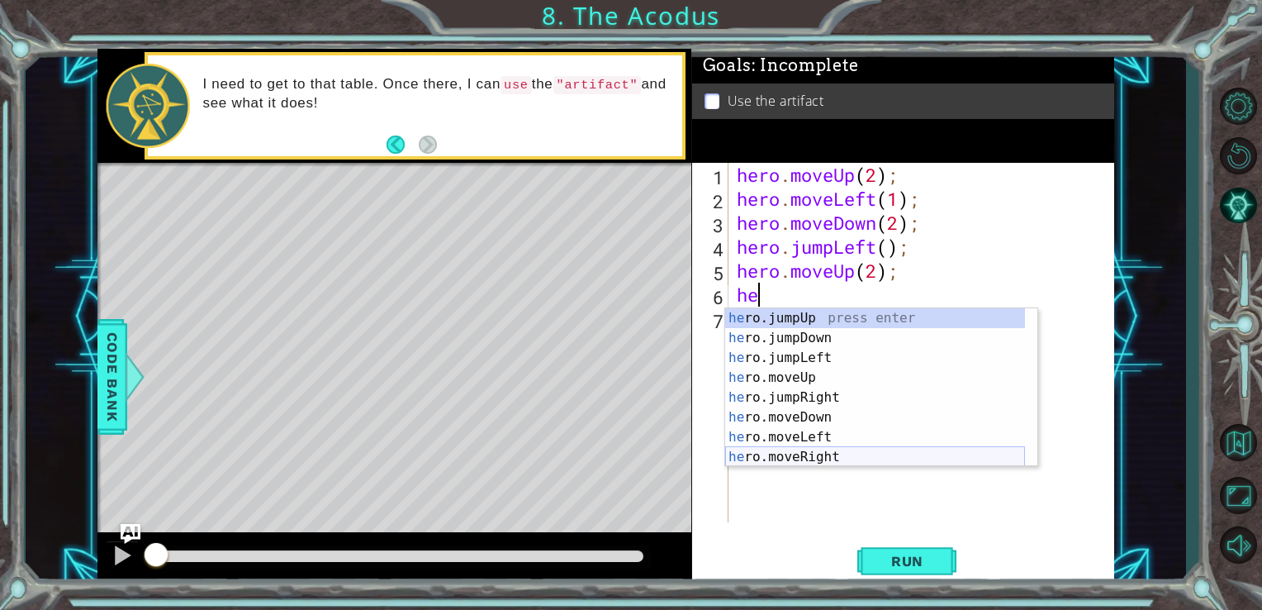
click at [811, 454] on div "he ro.jumpUp press enter he ro.jumpDown press enter he ro.jumpLeft press enter …" at bounding box center [875, 407] width 300 height 198
type textarea "hero.moveRight(1);"
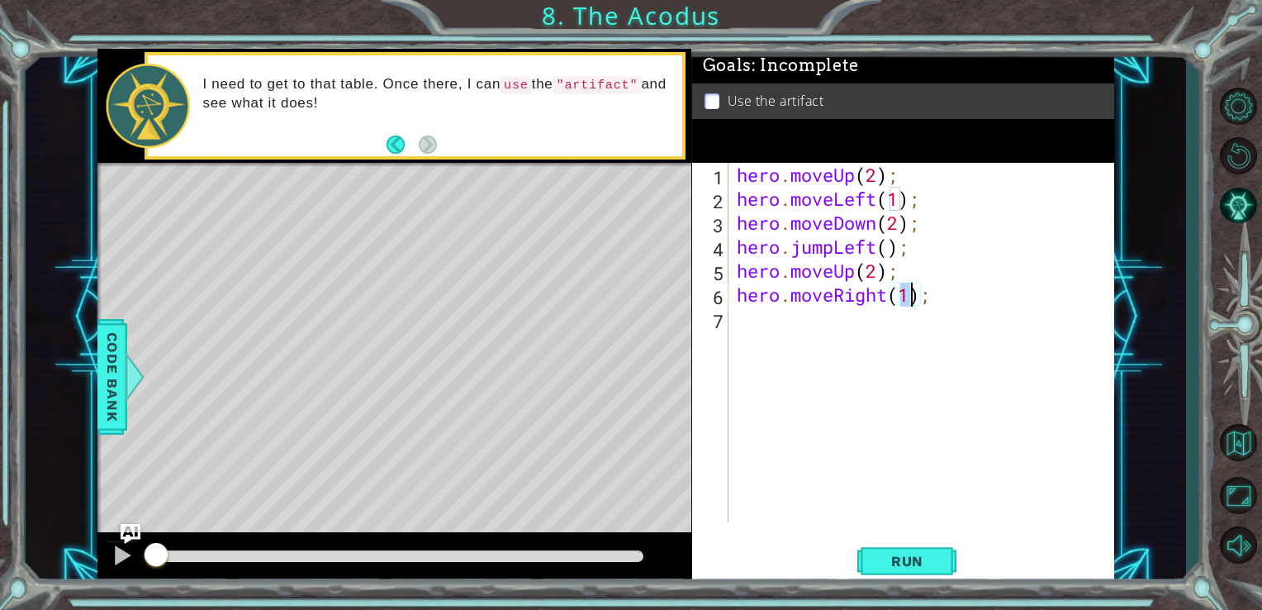
click at [771, 325] on div "hero . moveUp ( 2 ) ; hero . moveLeft ( 1 ) ; hero . moveDown ( 2 ) ; hero . ju…" at bounding box center [926, 366] width 386 height 407
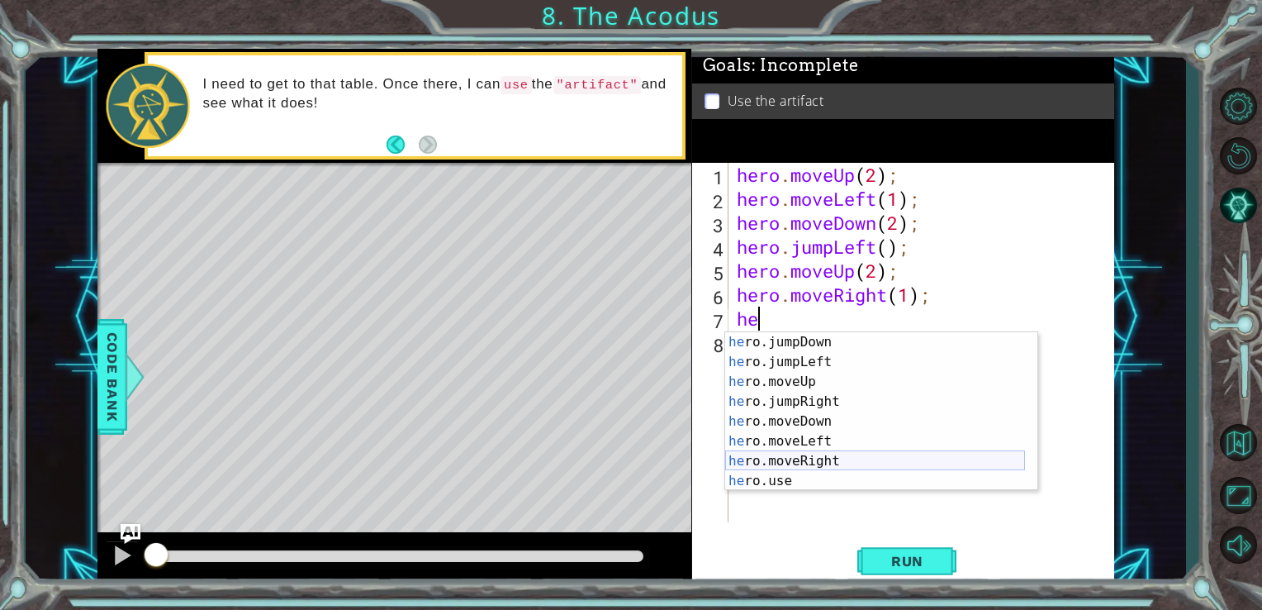
scroll to position [20, 0]
click at [778, 478] on div "he ro.jumpDown press enter he ro.jumpLeft press enter he ro.moveUp press enter …" at bounding box center [875, 431] width 300 height 198
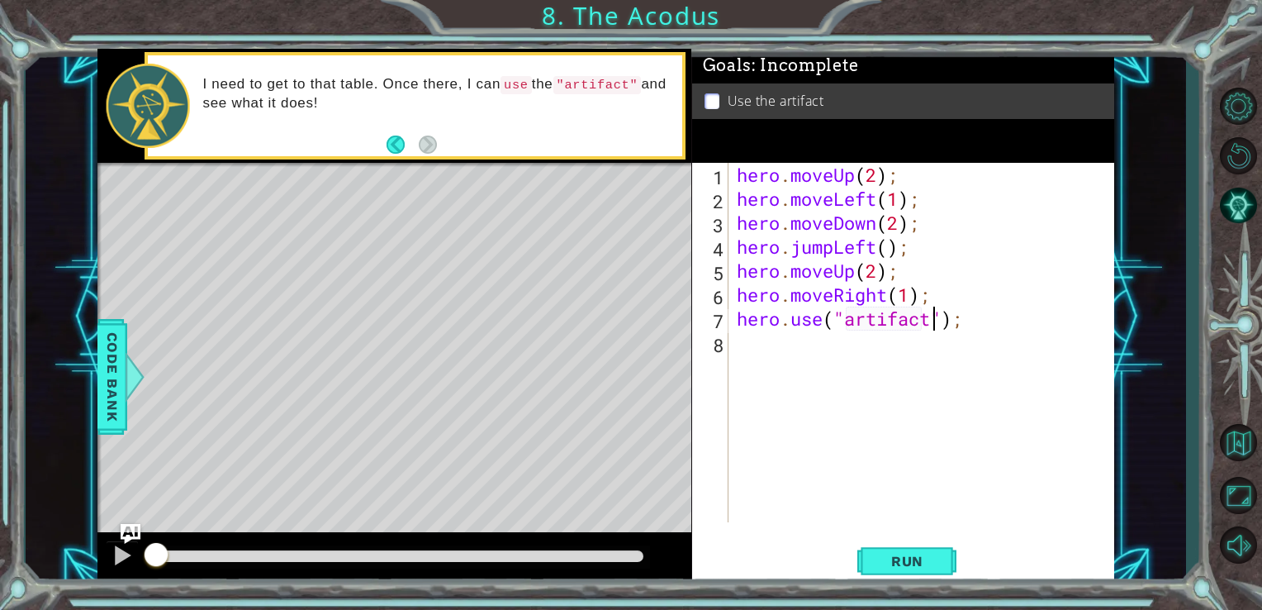
scroll to position [0, 8]
type textarea "hero.use("artifact");"
click at [912, 554] on span "Run" at bounding box center [907, 561] width 65 height 17
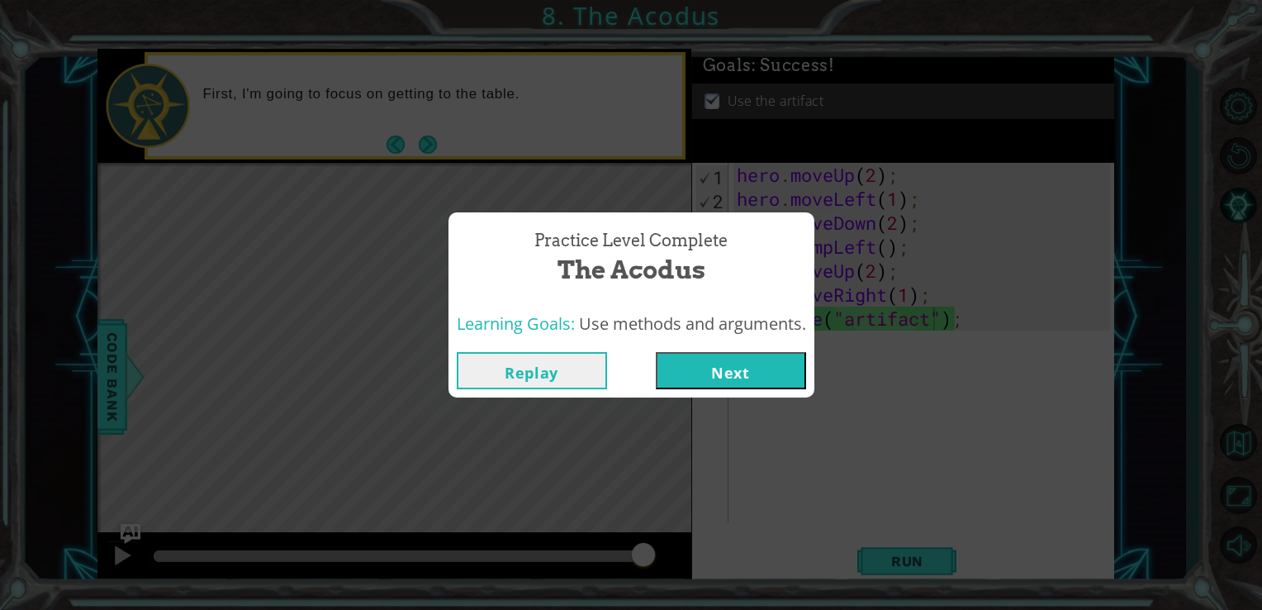
click at [774, 367] on button "Next" at bounding box center [731, 370] width 150 height 37
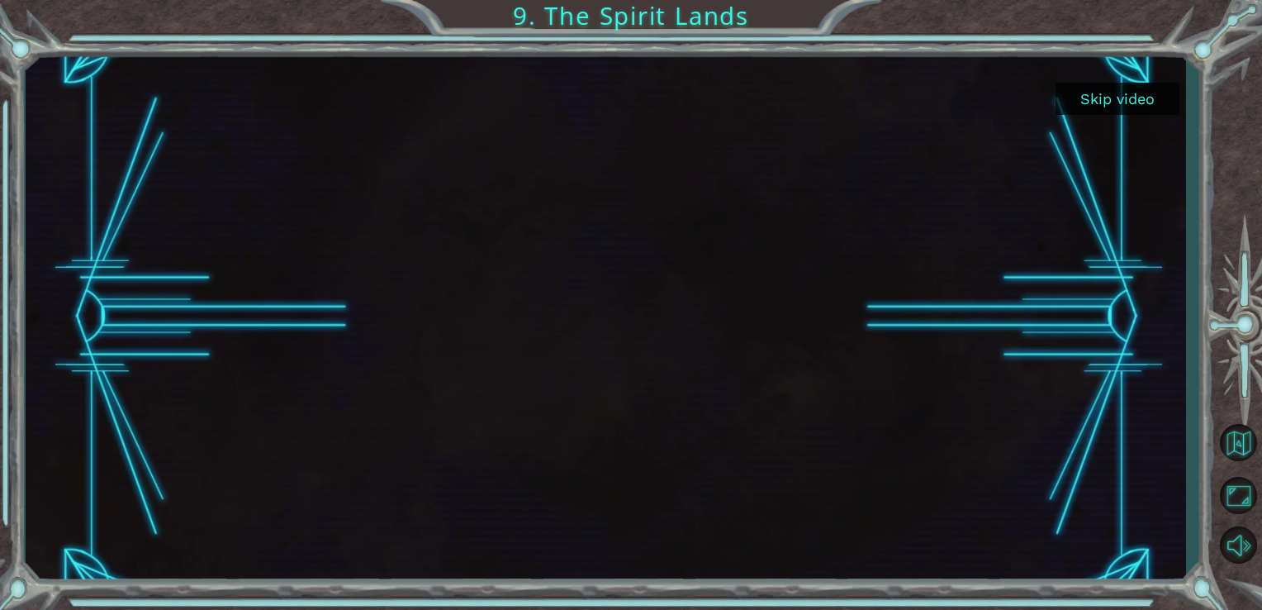
drag, startPoint x: 1084, startPoint y: 108, endPoint x: 1086, endPoint y: 99, distance: 9.4
click at [1086, 99] on button "Skip video" at bounding box center [1118, 99] width 124 height 32
click at [1086, 0] on div "Skip video 9. The Spirit Lands" at bounding box center [631, 0] width 1262 height 0
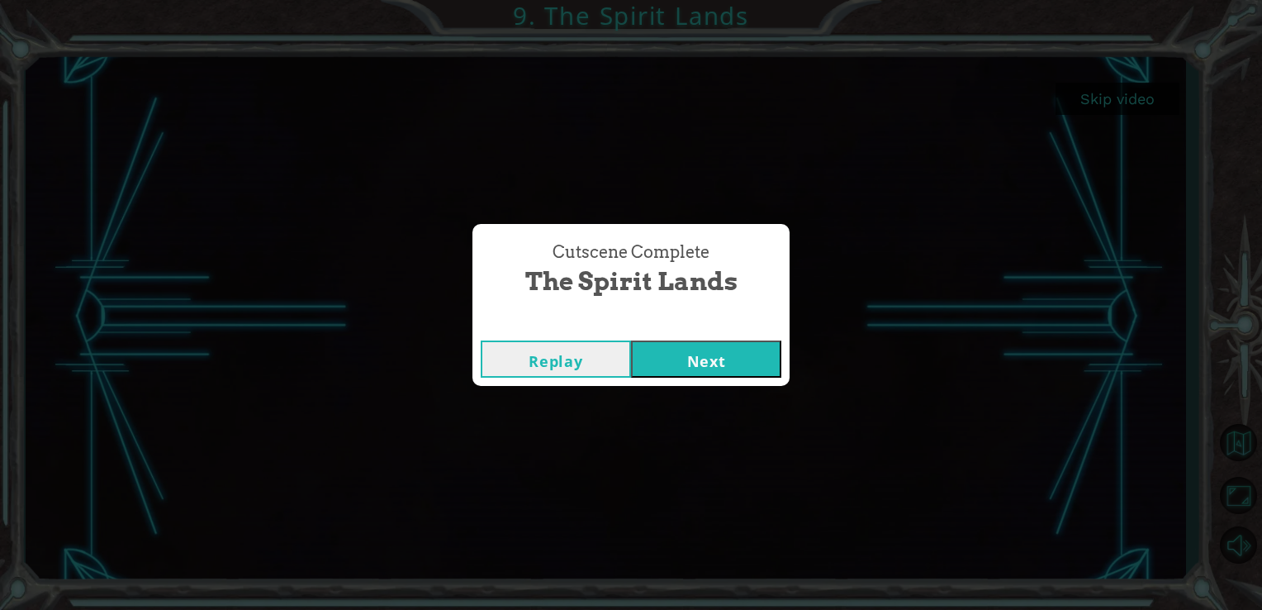
click at [687, 355] on button "Next" at bounding box center [706, 358] width 150 height 37
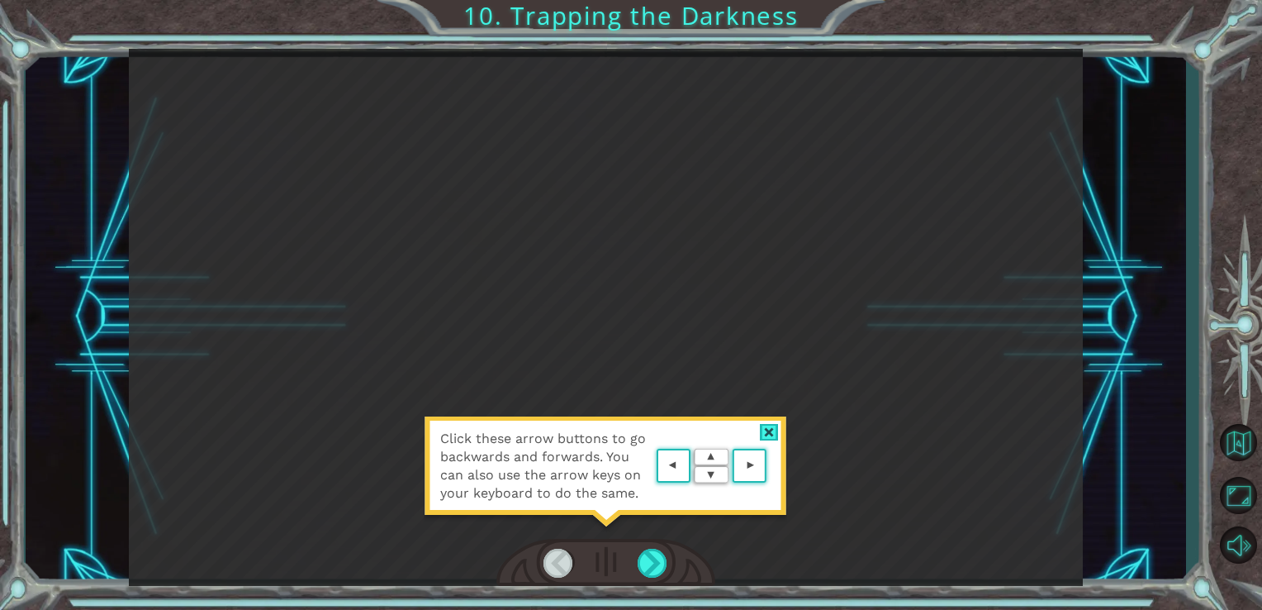
click at [771, 466] on area at bounding box center [771, 466] width 0 height 0
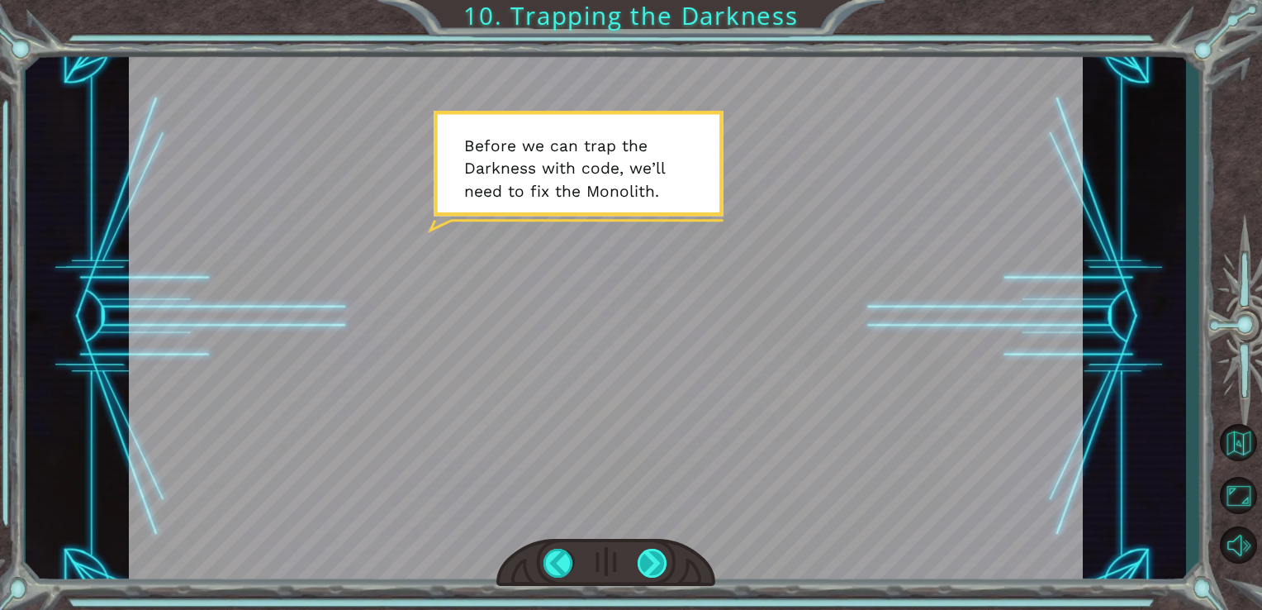
click at [652, 565] on div at bounding box center [653, 562] width 31 height 29
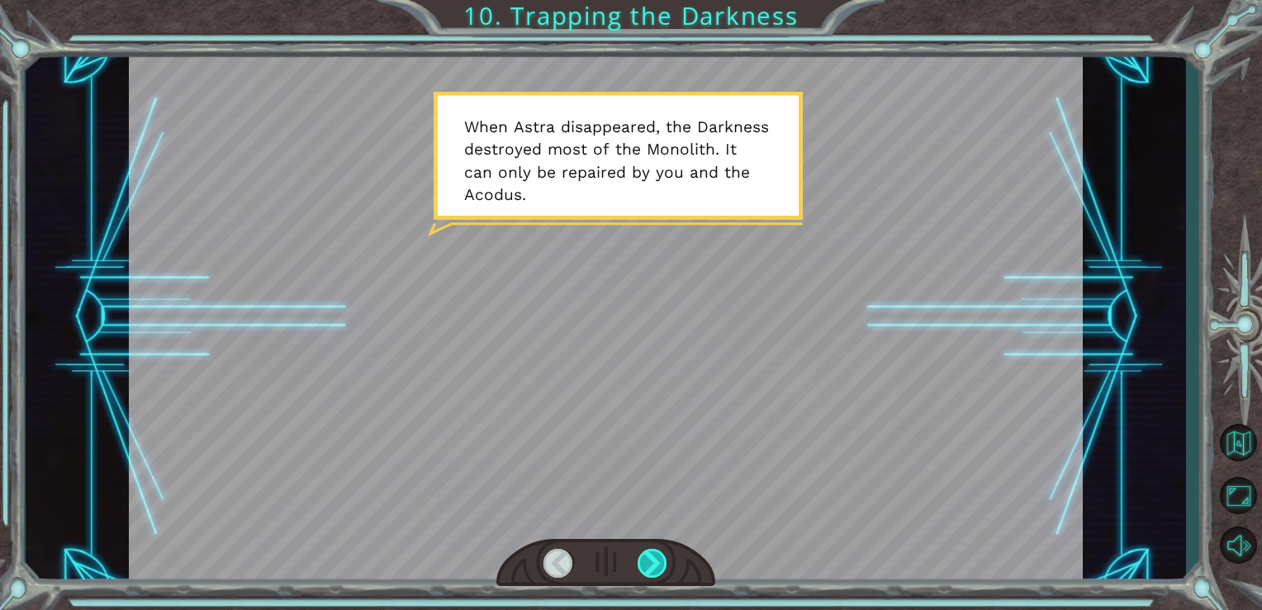
click at [662, 570] on div at bounding box center [653, 562] width 31 height 29
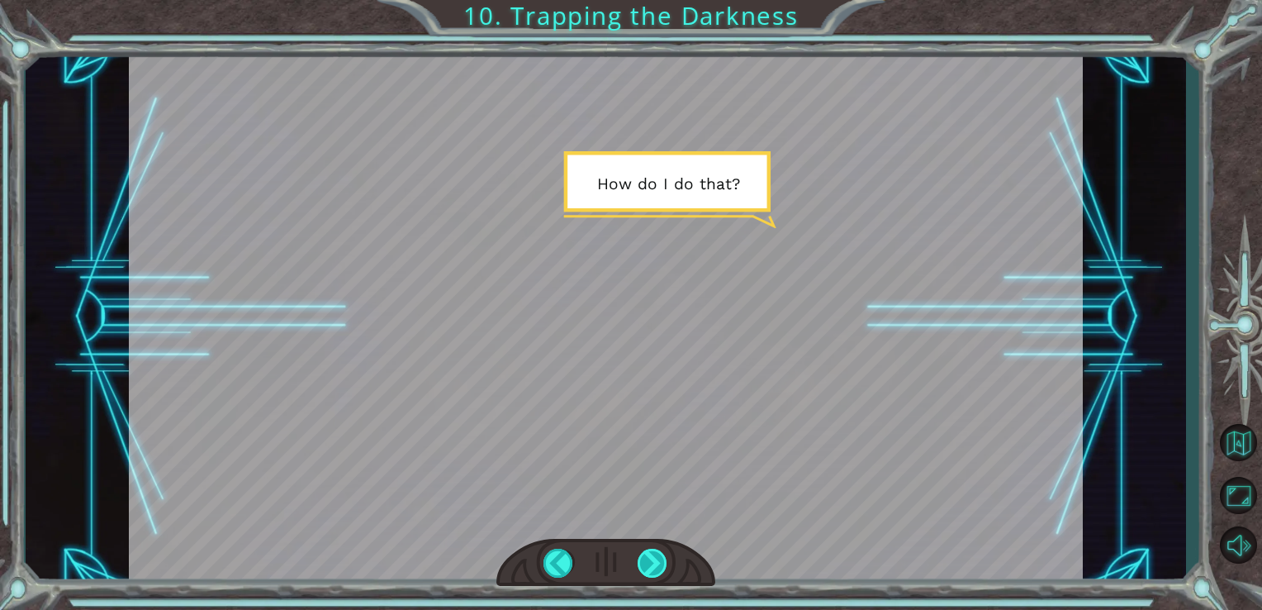
click at [662, 570] on div at bounding box center [653, 562] width 31 height 29
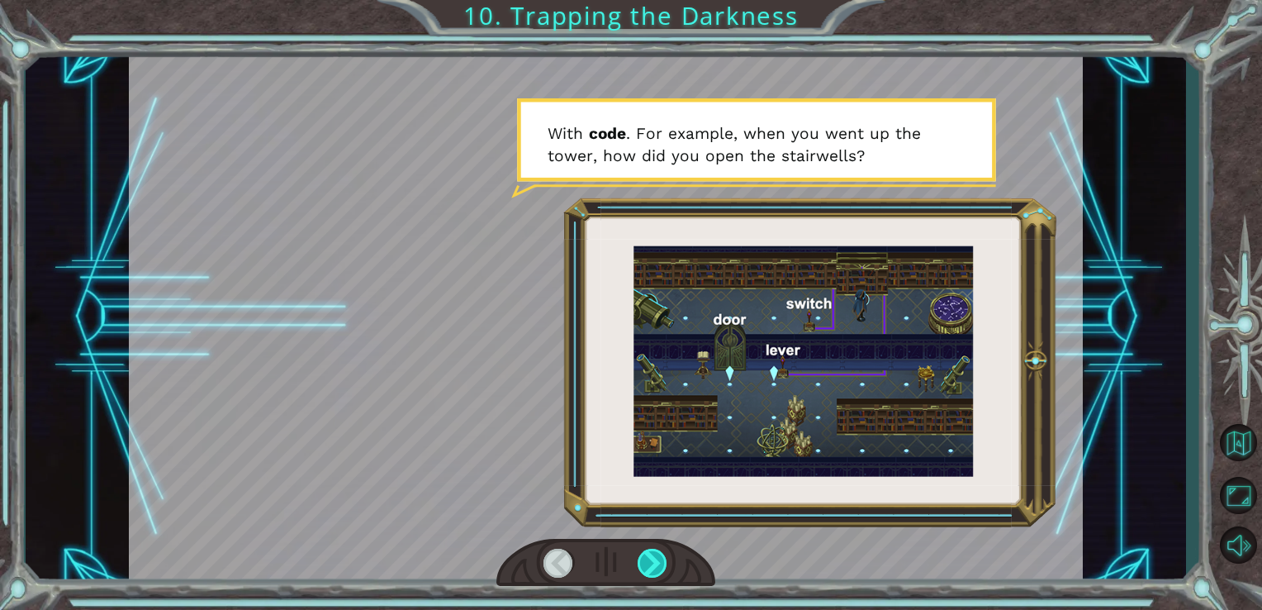
click at [656, 567] on div at bounding box center [653, 562] width 31 height 29
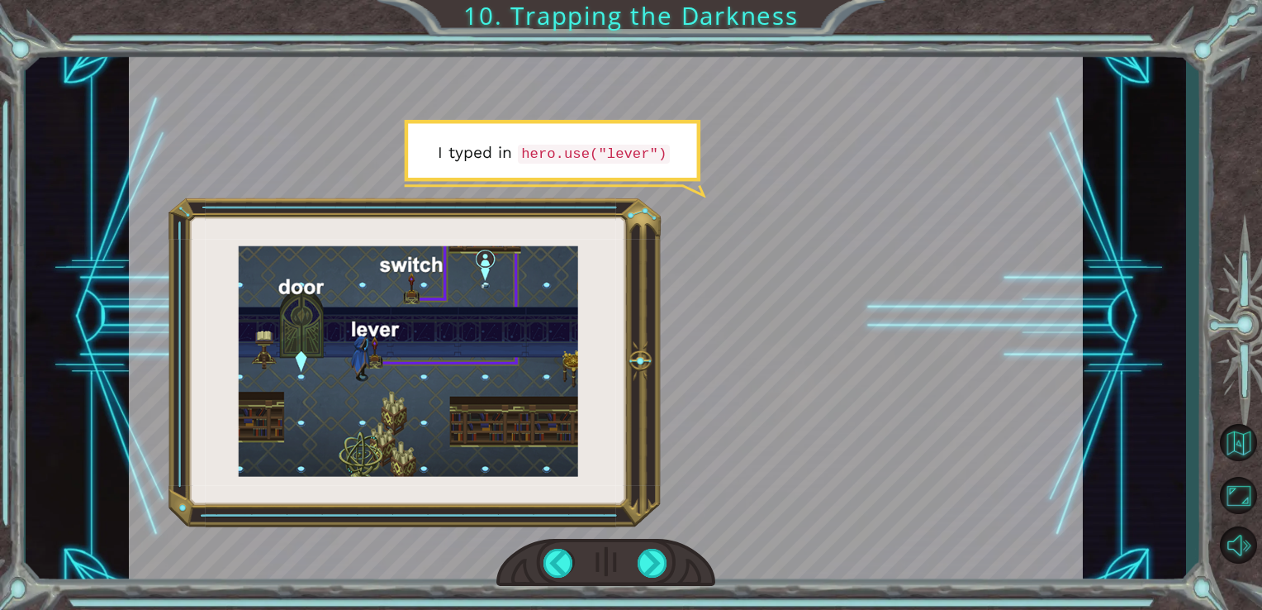
click at [668, 569] on div at bounding box center [606, 563] width 220 height 48
click at [663, 569] on div at bounding box center [653, 562] width 31 height 29
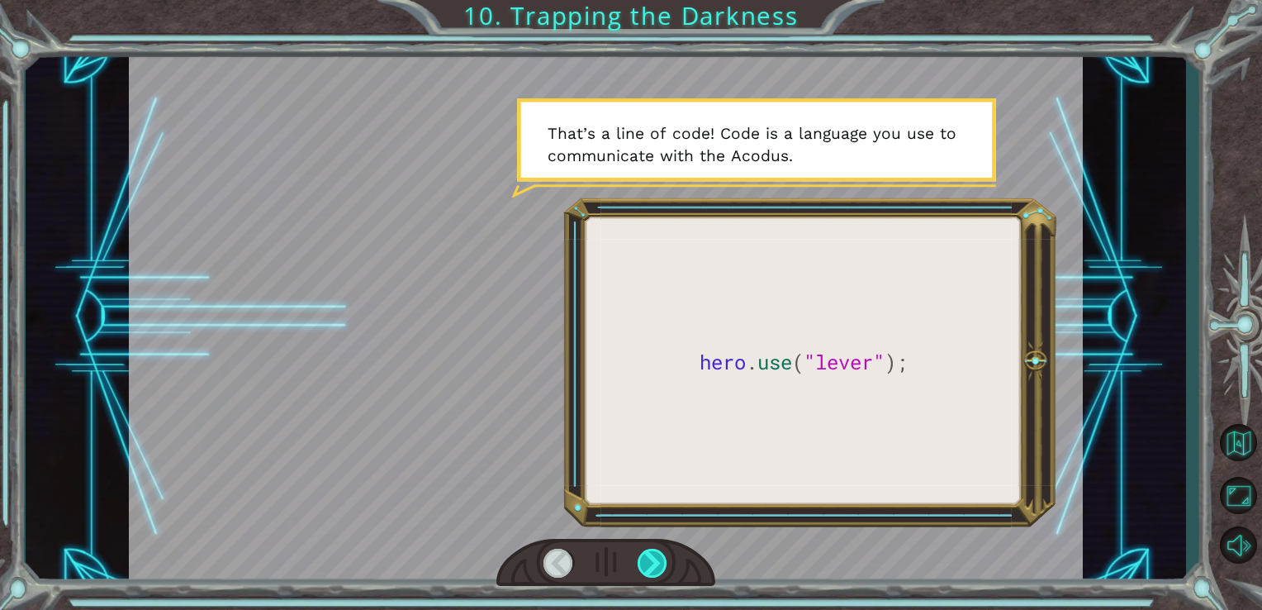
click at [650, 568] on div at bounding box center [653, 562] width 31 height 29
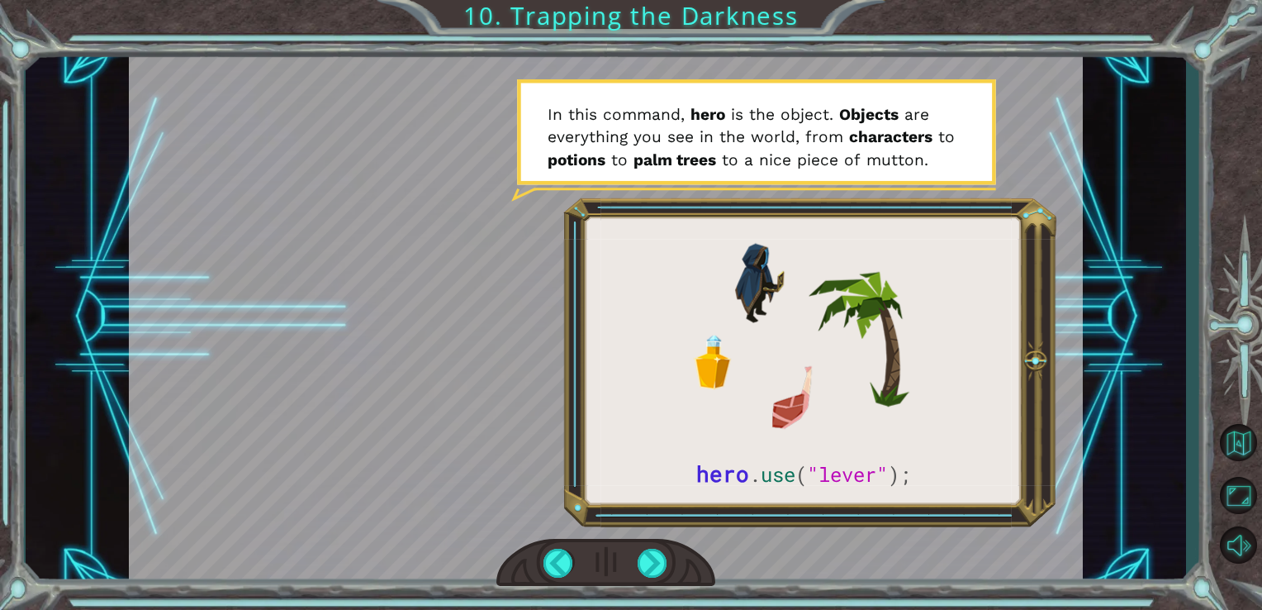
click at [670, 582] on div at bounding box center [606, 563] width 220 height 48
click at [666, 568] on div at bounding box center [653, 562] width 31 height 29
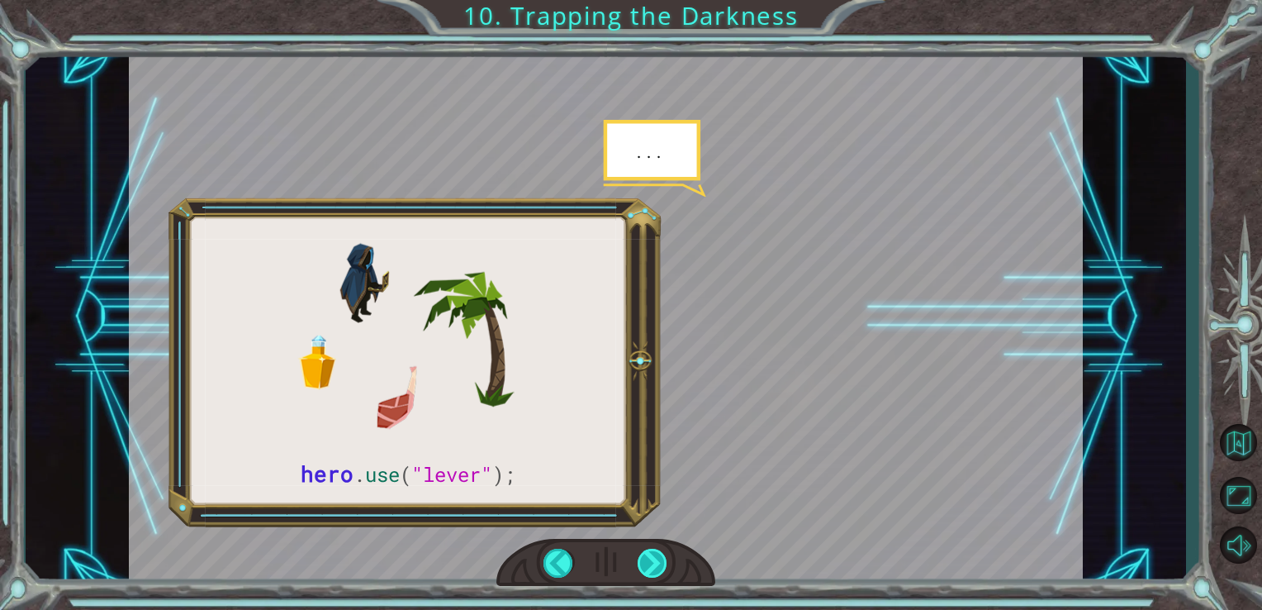
click at [648, 562] on div at bounding box center [653, 562] width 31 height 29
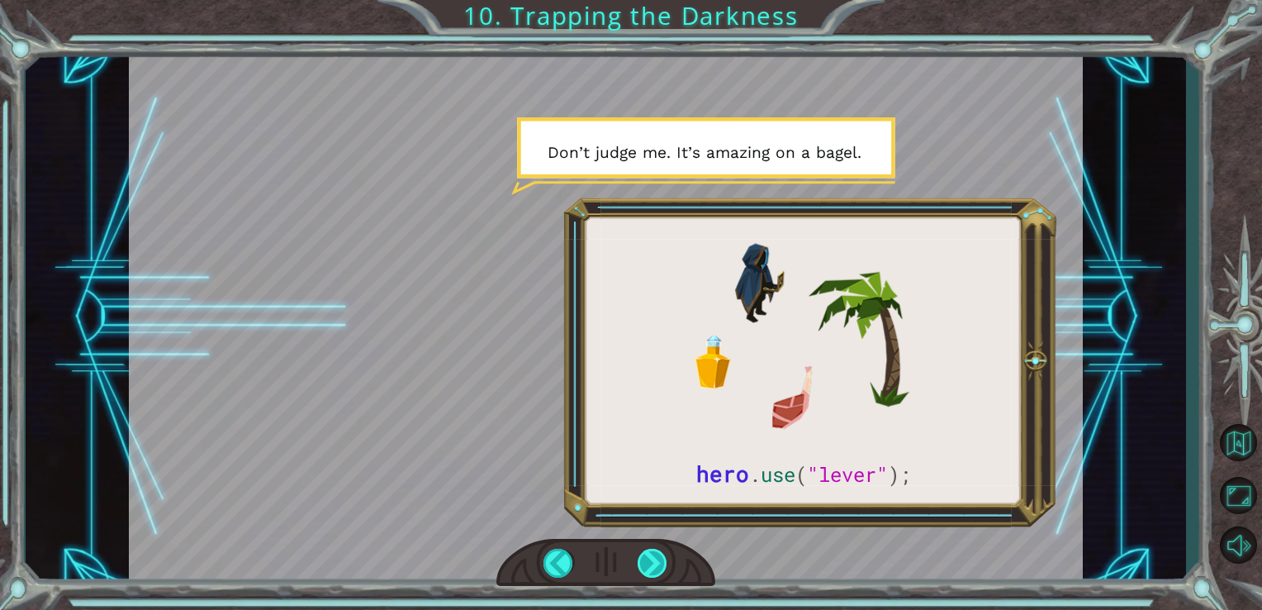
click at [659, 558] on div at bounding box center [653, 562] width 31 height 29
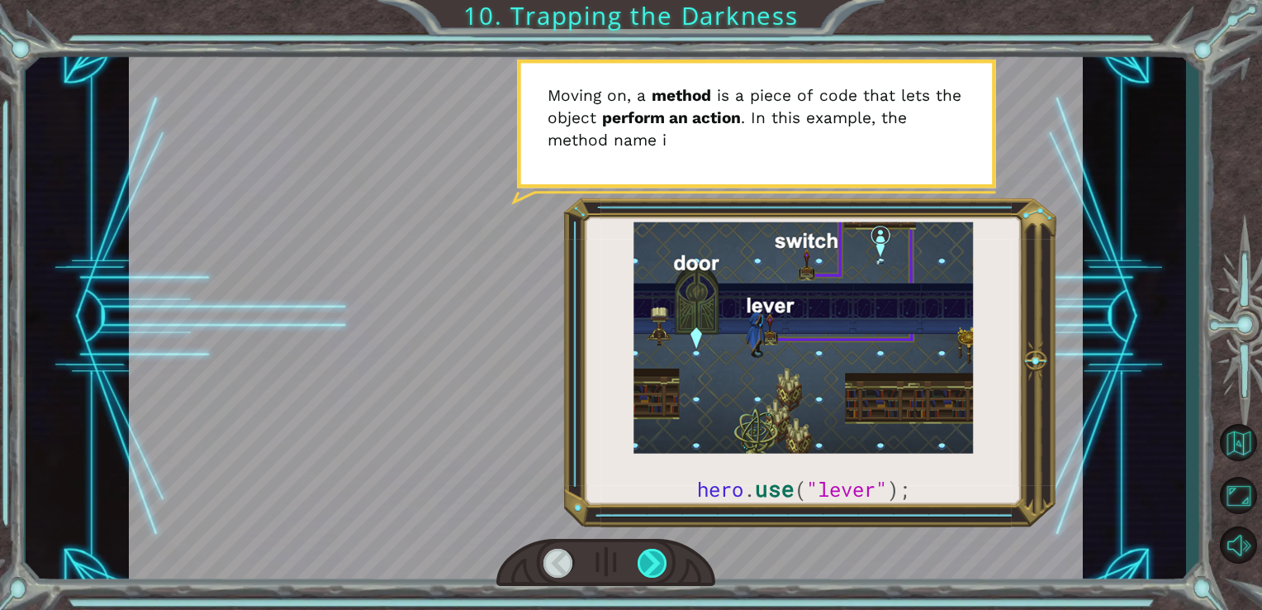
click at [659, 558] on div at bounding box center [653, 562] width 31 height 29
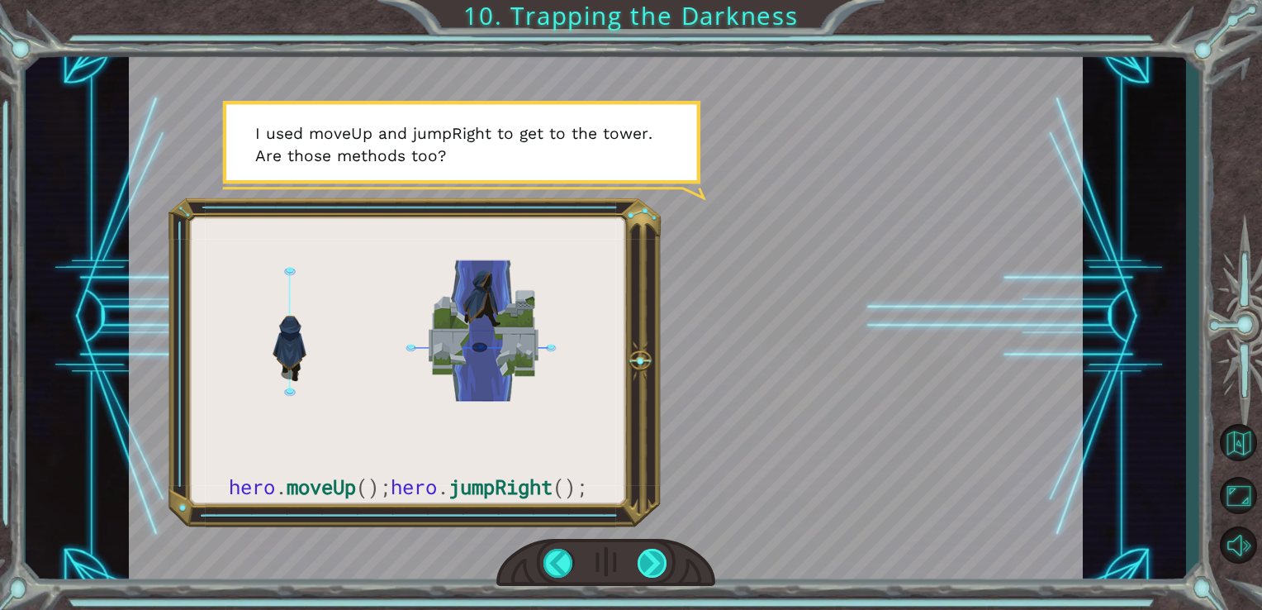
click at [659, 558] on div at bounding box center [653, 562] width 31 height 29
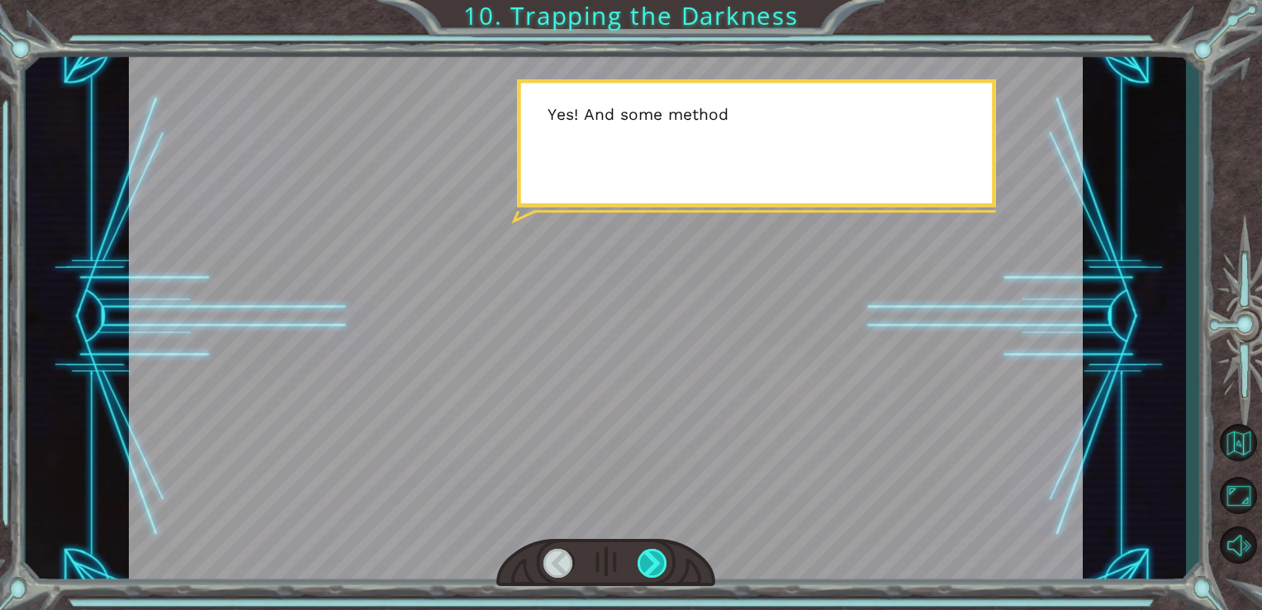
click at [659, 558] on div at bounding box center [653, 562] width 31 height 29
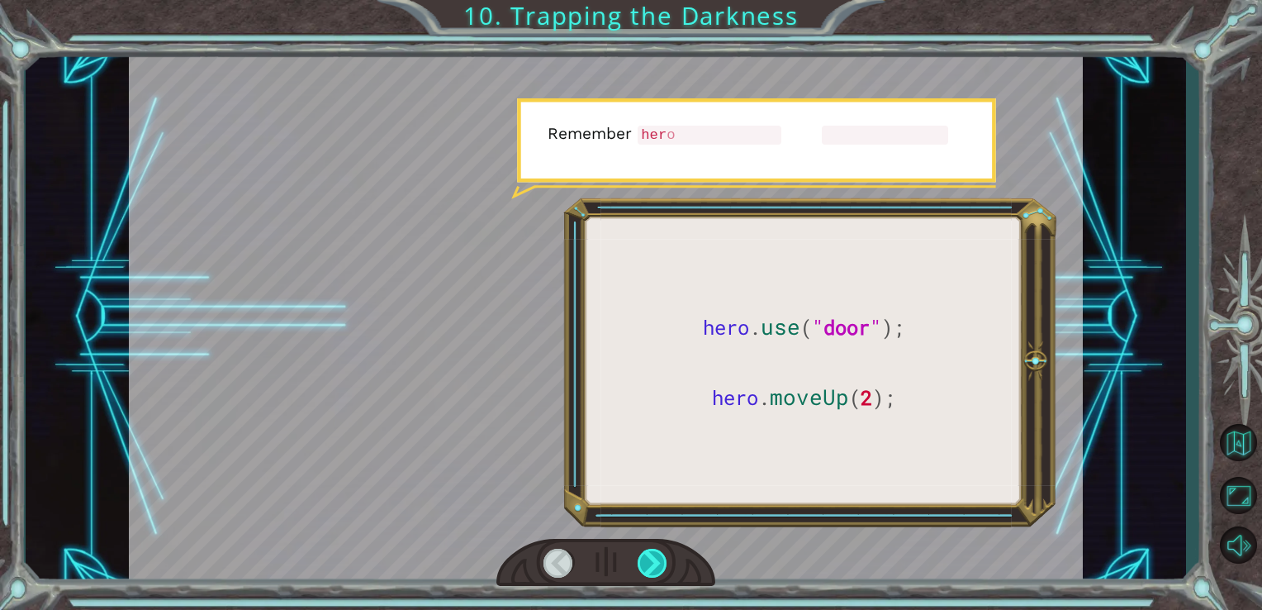
click at [659, 558] on div at bounding box center [653, 562] width 31 height 29
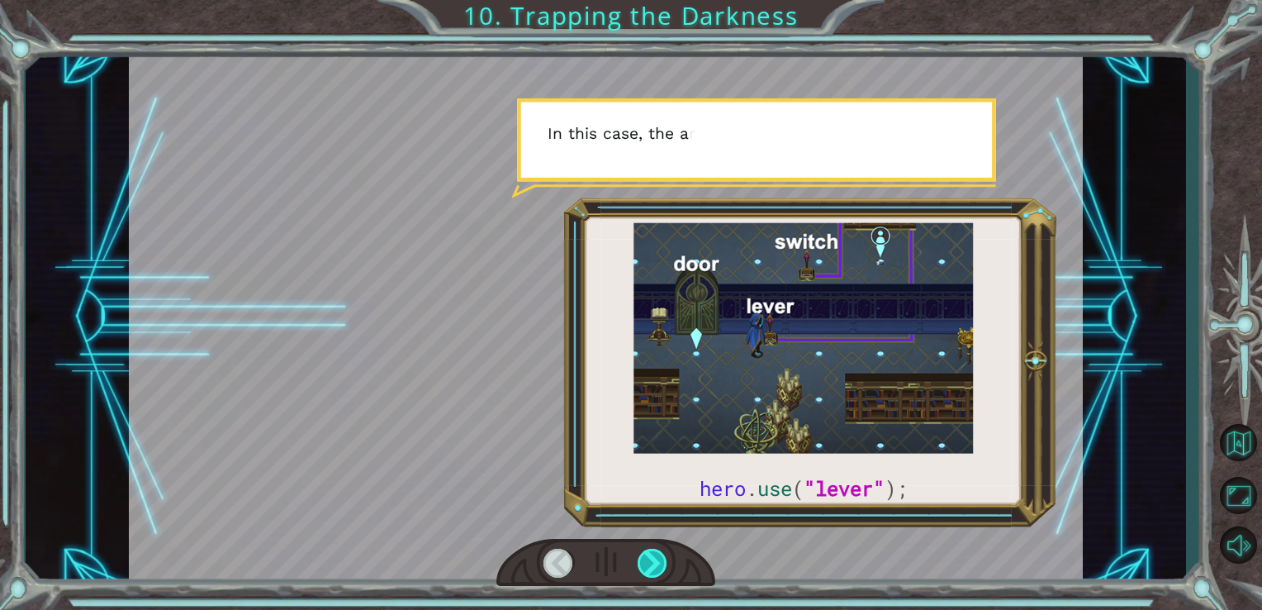
click at [659, 558] on div at bounding box center [653, 562] width 31 height 29
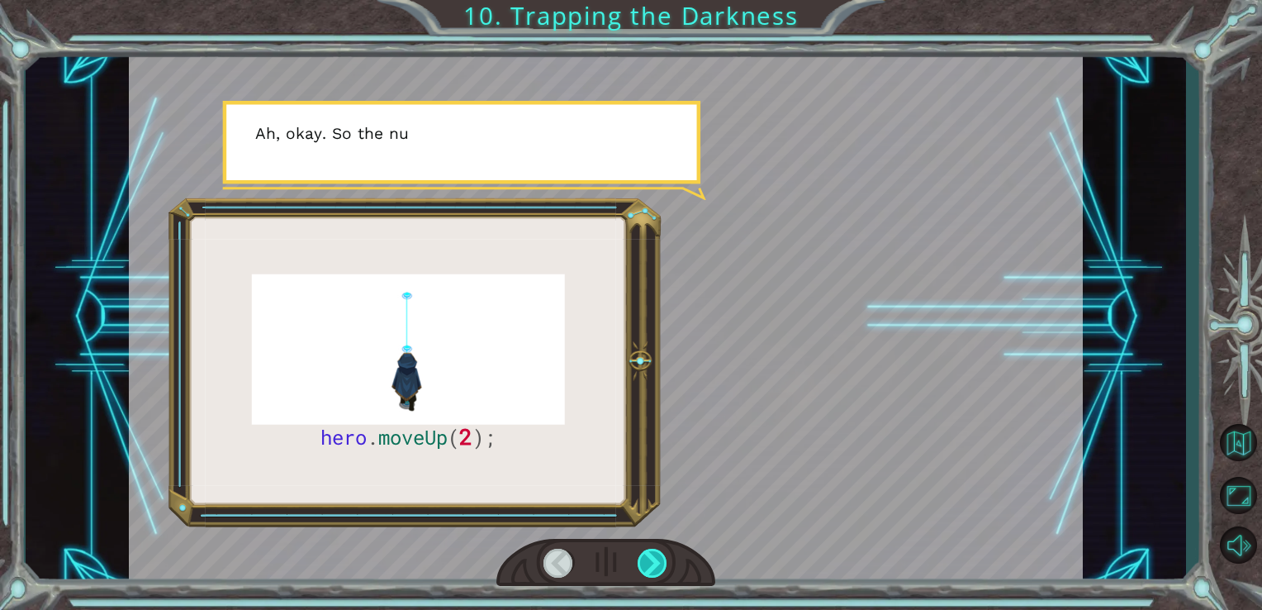
click at [661, 557] on div at bounding box center [653, 562] width 31 height 29
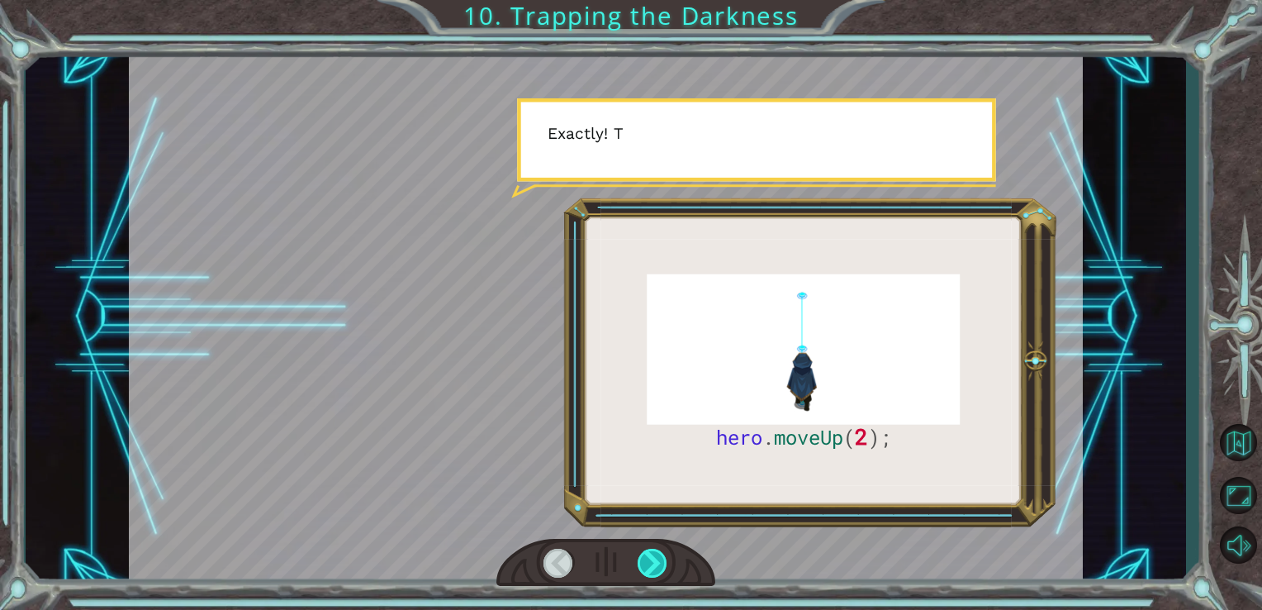
click at [661, 557] on div at bounding box center [653, 562] width 31 height 29
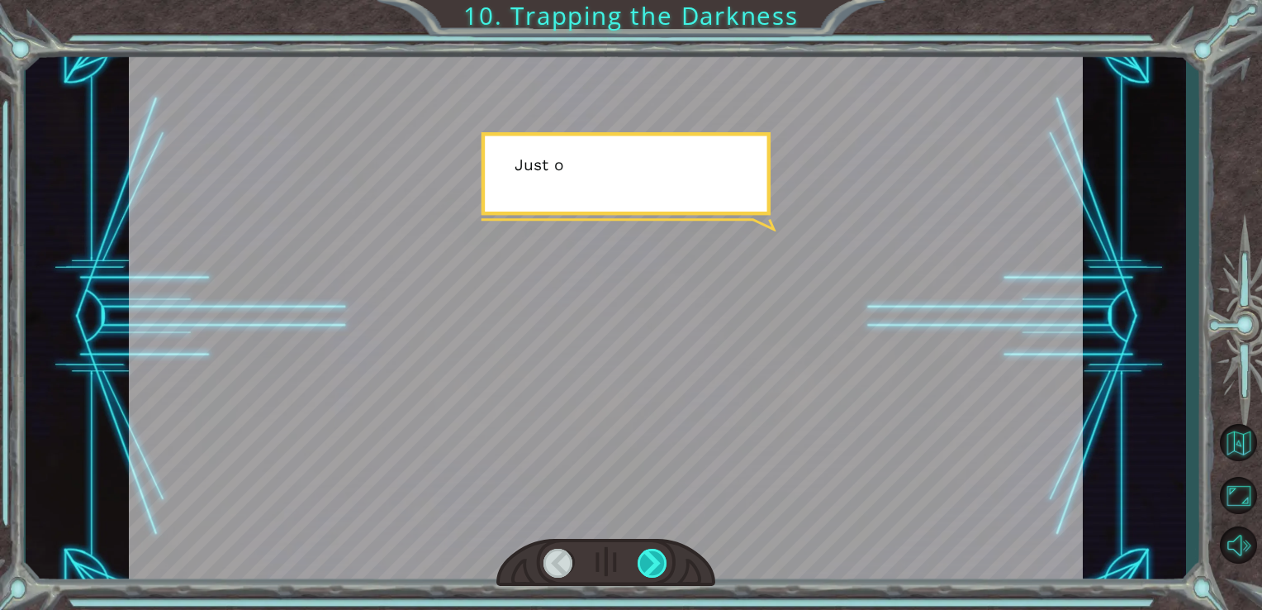
click at [661, 557] on div at bounding box center [653, 562] width 31 height 29
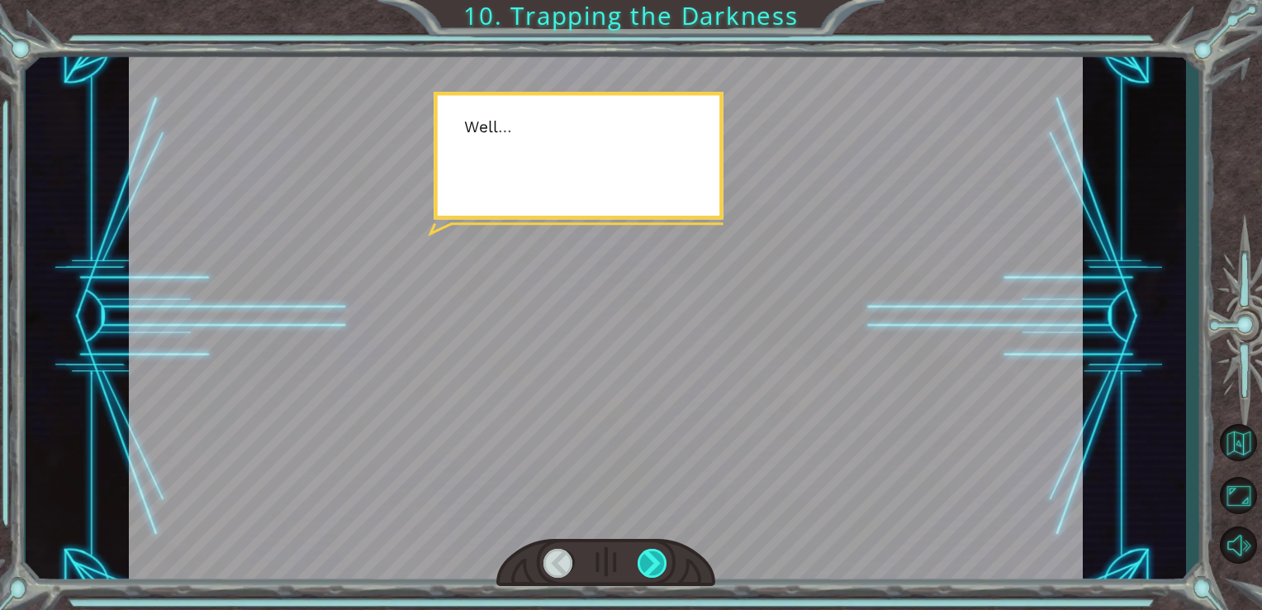
click at [661, 557] on div at bounding box center [653, 562] width 31 height 29
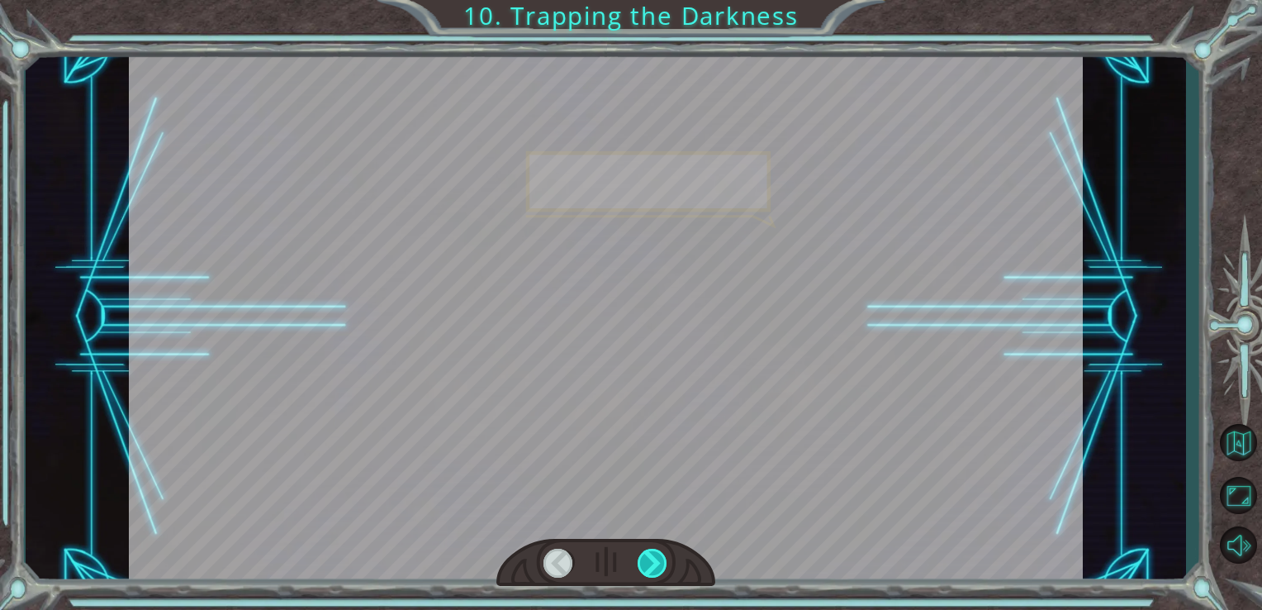
click at [661, 557] on div at bounding box center [653, 562] width 31 height 29
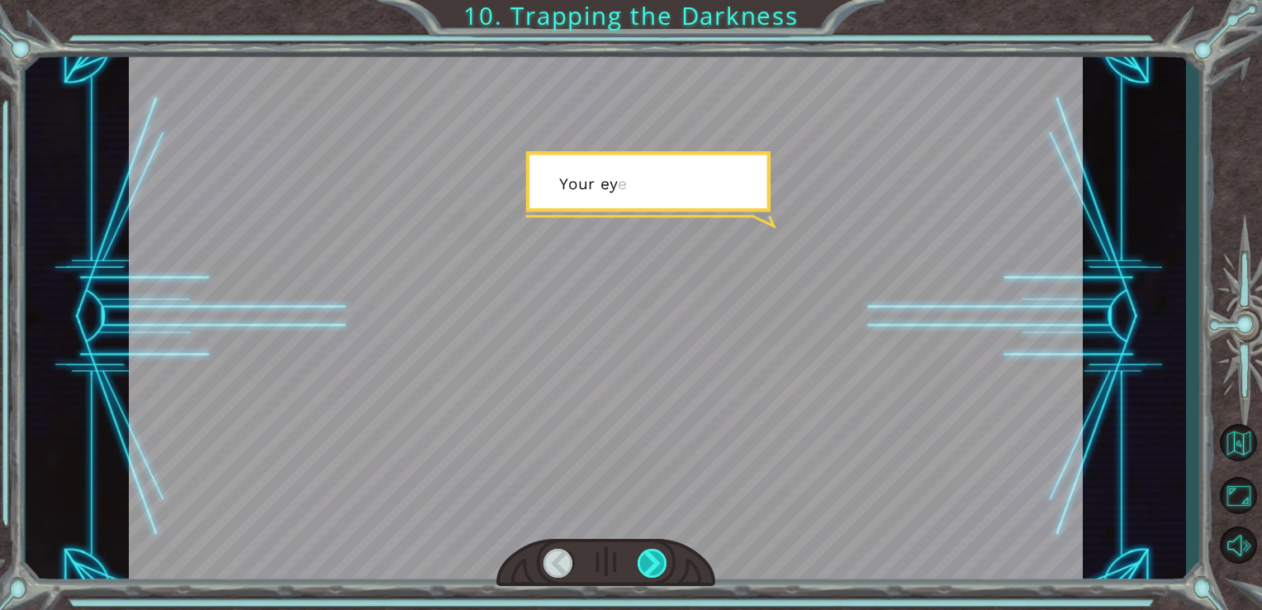
click at [661, 557] on div at bounding box center [653, 562] width 31 height 29
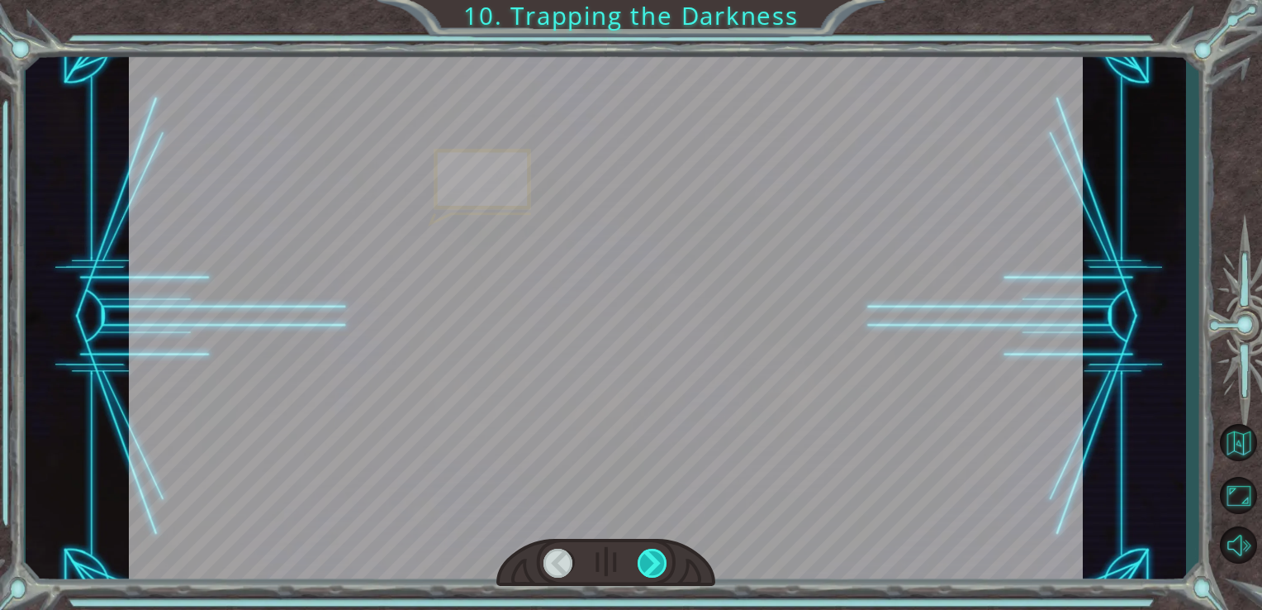
click at [661, 557] on div at bounding box center [653, 562] width 31 height 29
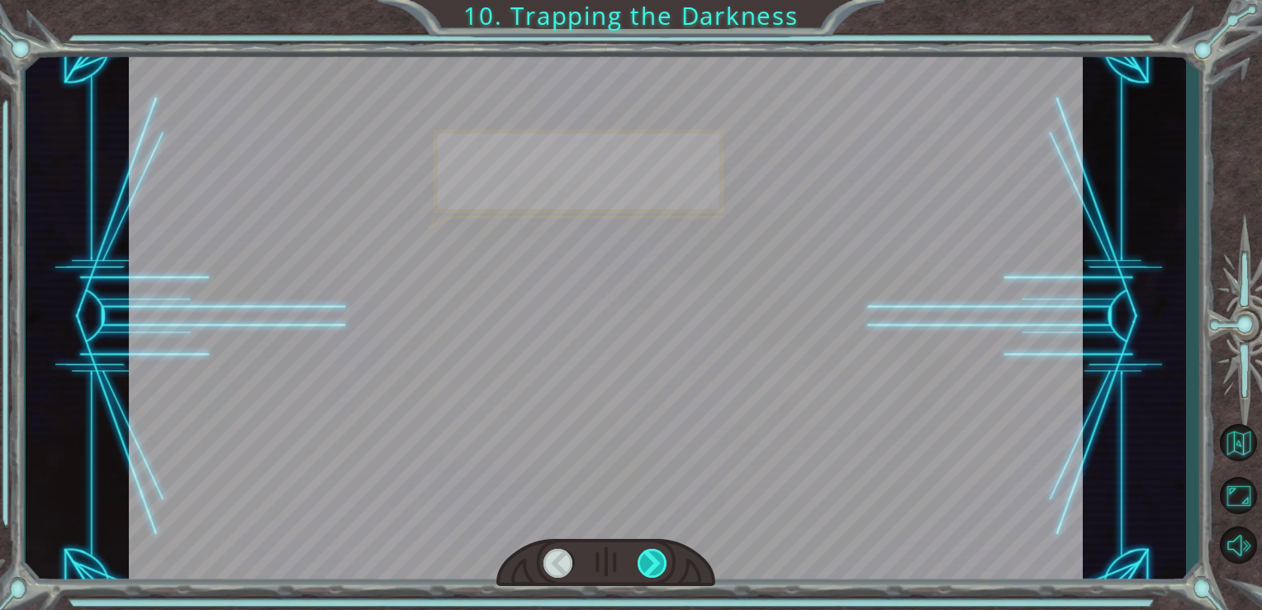
click at [661, 557] on div at bounding box center [653, 562] width 31 height 29
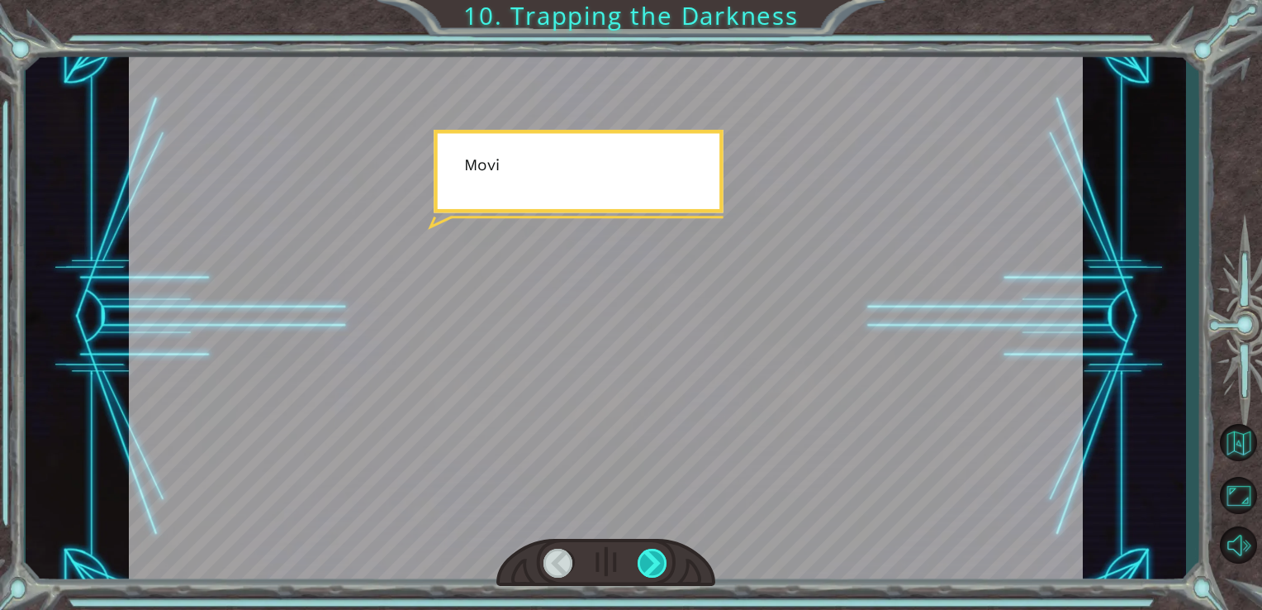
click at [661, 557] on div at bounding box center [653, 562] width 31 height 29
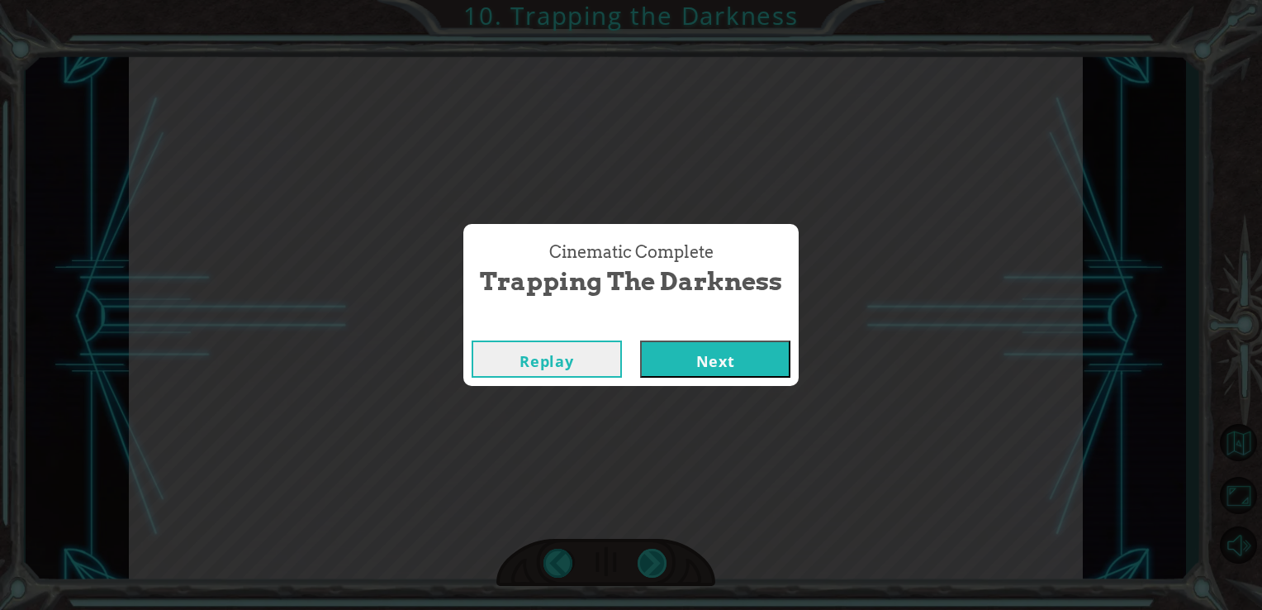
click at [661, 557] on div "Cinematic Complete Trapping the Darkness Replay Next" at bounding box center [631, 305] width 1262 height 610
click at [749, 363] on button "Next" at bounding box center [715, 358] width 150 height 37
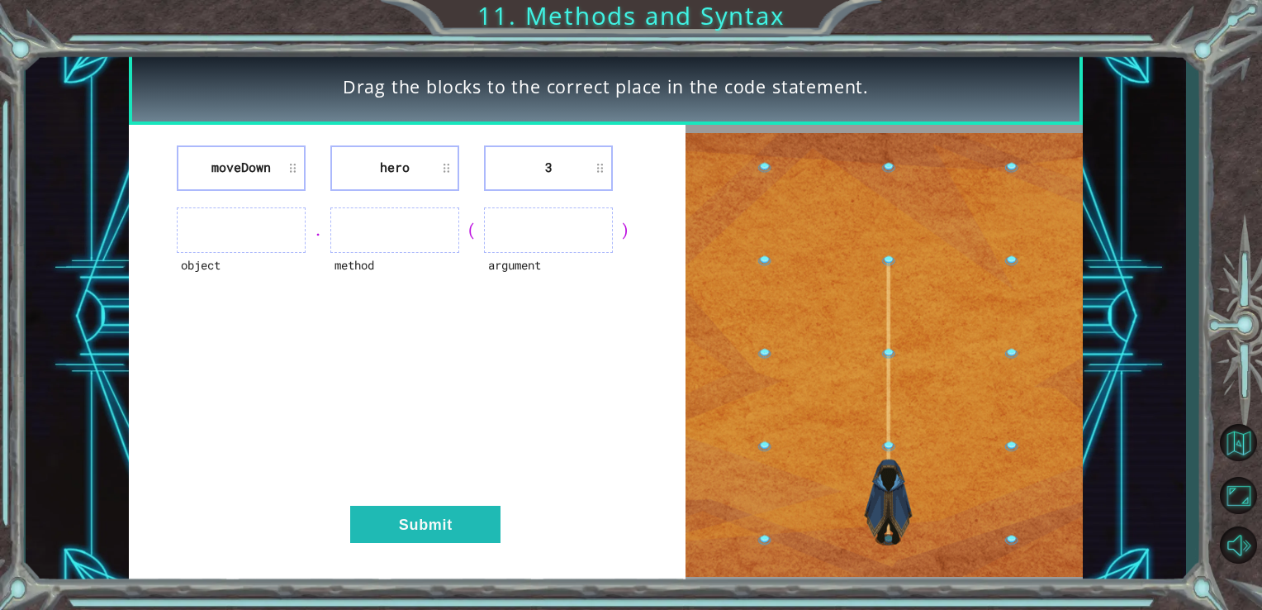
click at [279, 234] on ul at bounding box center [241, 229] width 129 height 45
click at [273, 180] on li "moveDown" at bounding box center [241, 167] width 129 height 45
click at [475, 530] on button "Submit" at bounding box center [425, 523] width 150 height 37
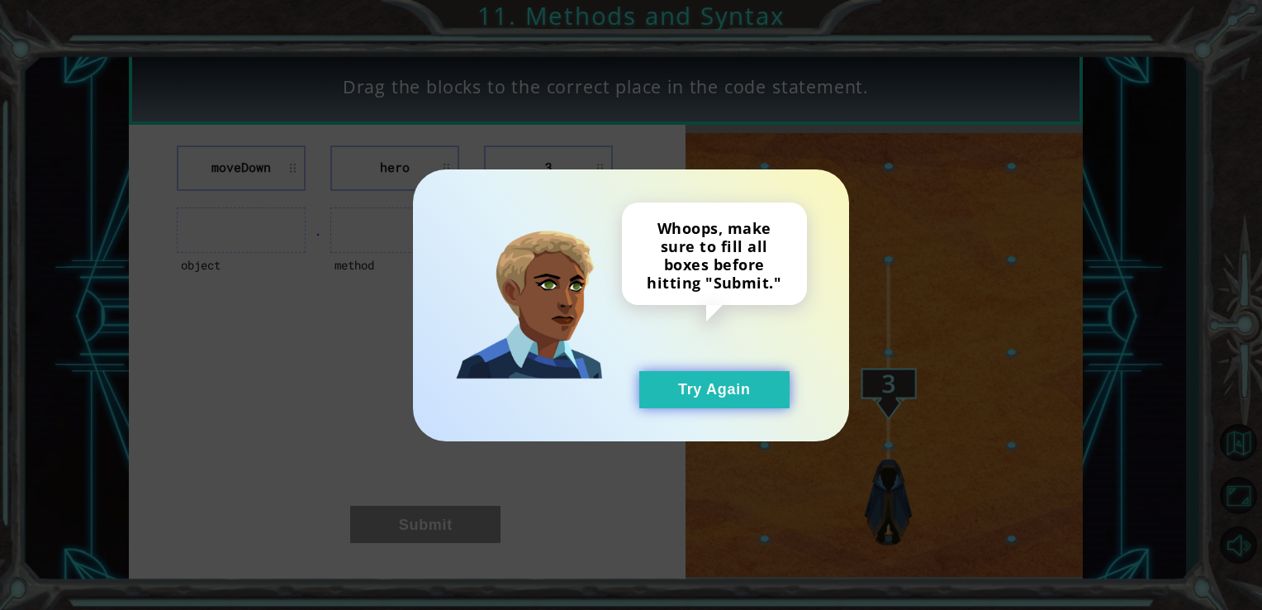
click at [643, 392] on button "Try Again" at bounding box center [714, 389] width 150 height 37
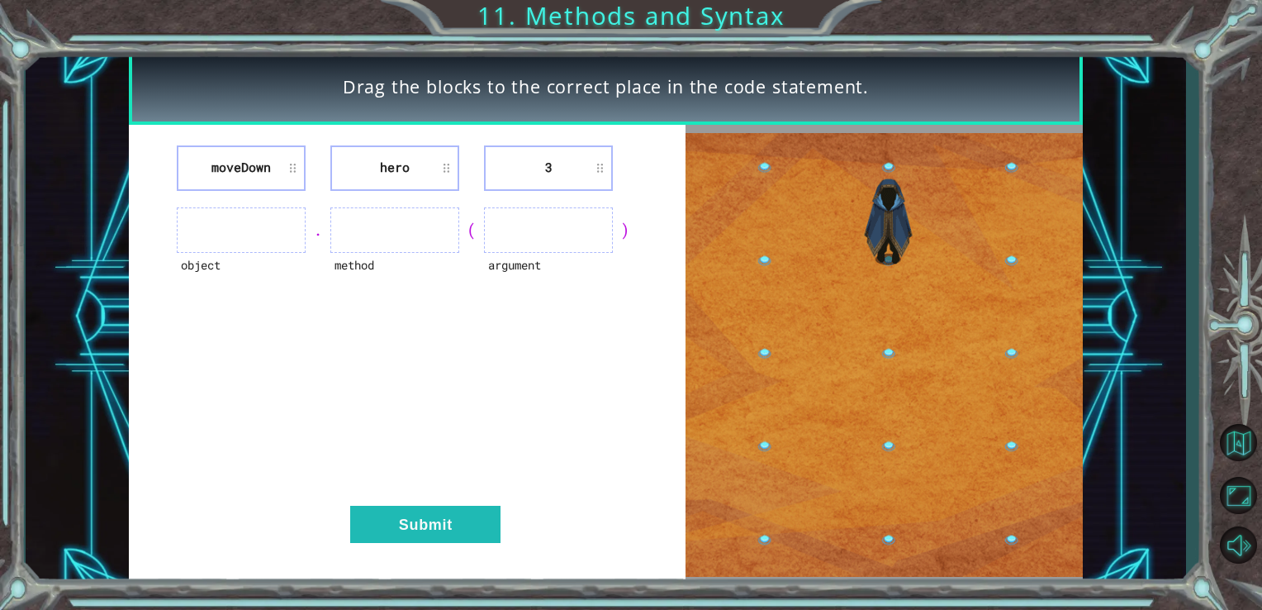
click at [235, 233] on ul at bounding box center [241, 229] width 129 height 45
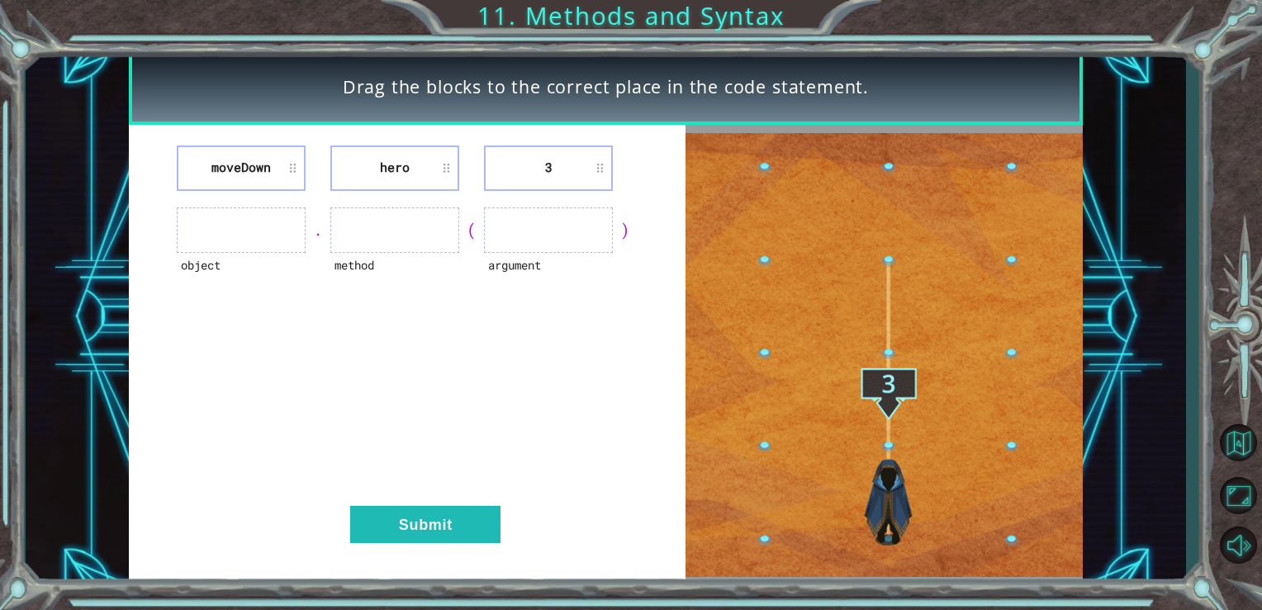
click at [235, 233] on ul at bounding box center [241, 229] width 129 height 45
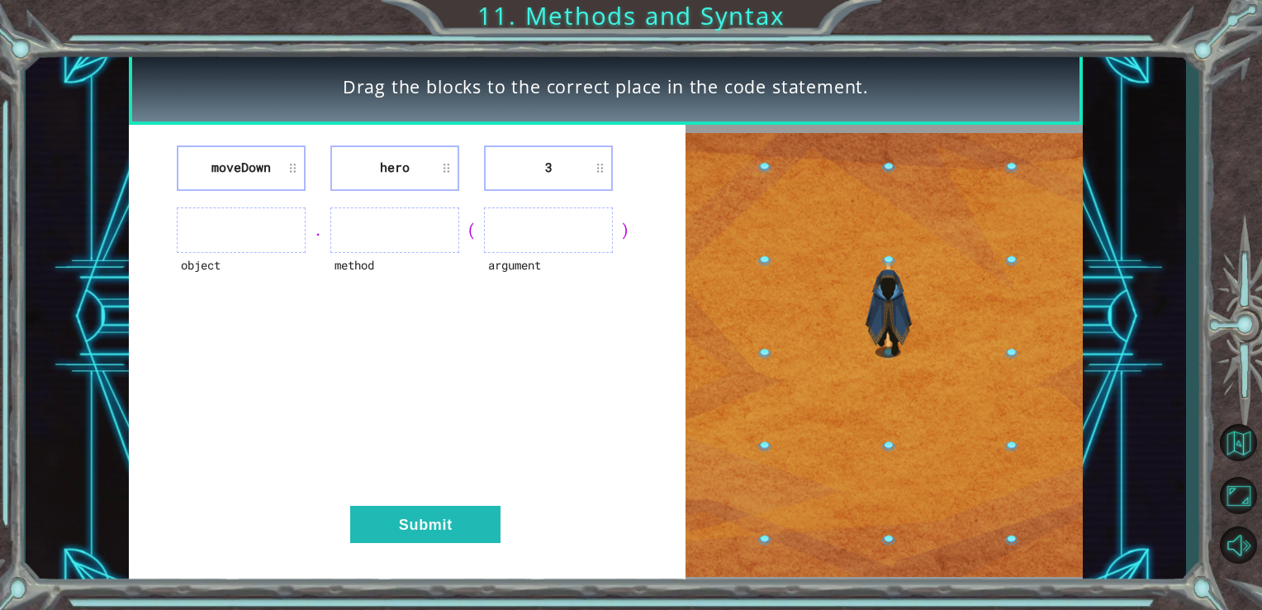
drag, startPoint x: 357, startPoint y: 228, endPoint x: 426, endPoint y: 215, distance: 70.6
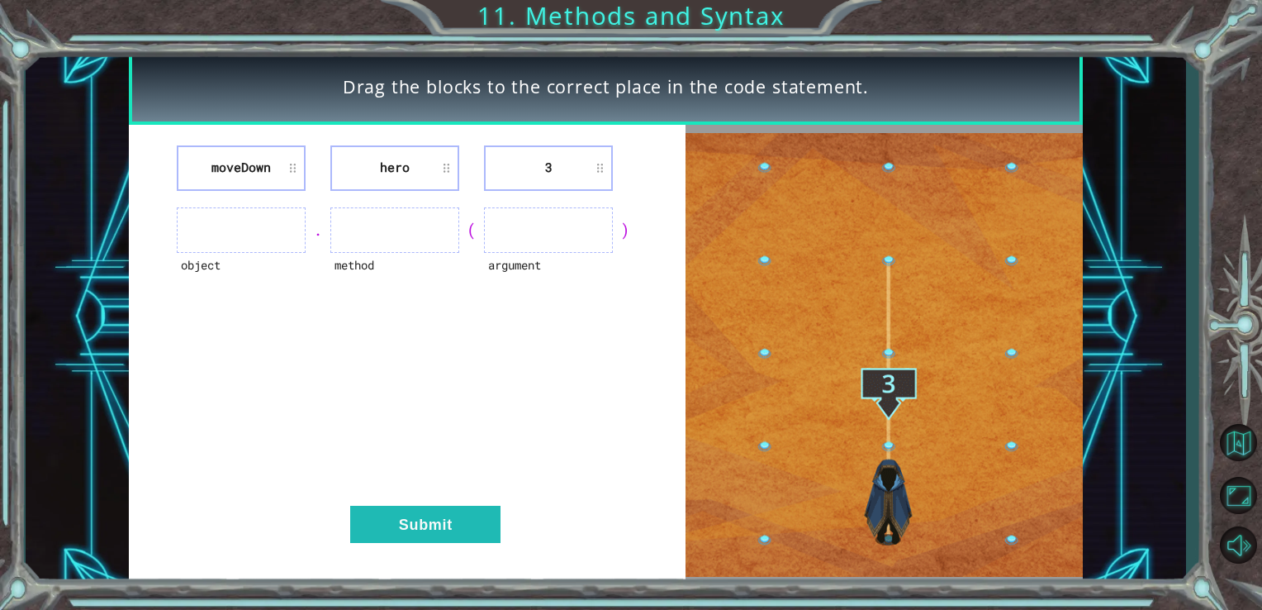
click at [368, 226] on ul at bounding box center [394, 229] width 129 height 45
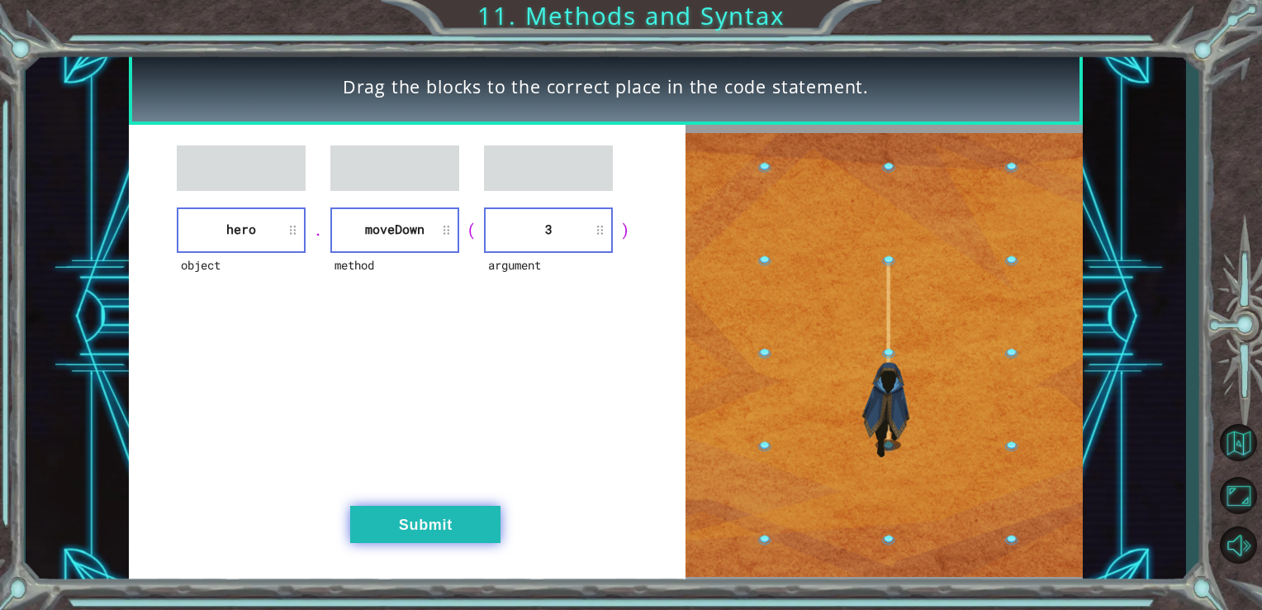
click at [438, 533] on button "Submit" at bounding box center [425, 523] width 150 height 37
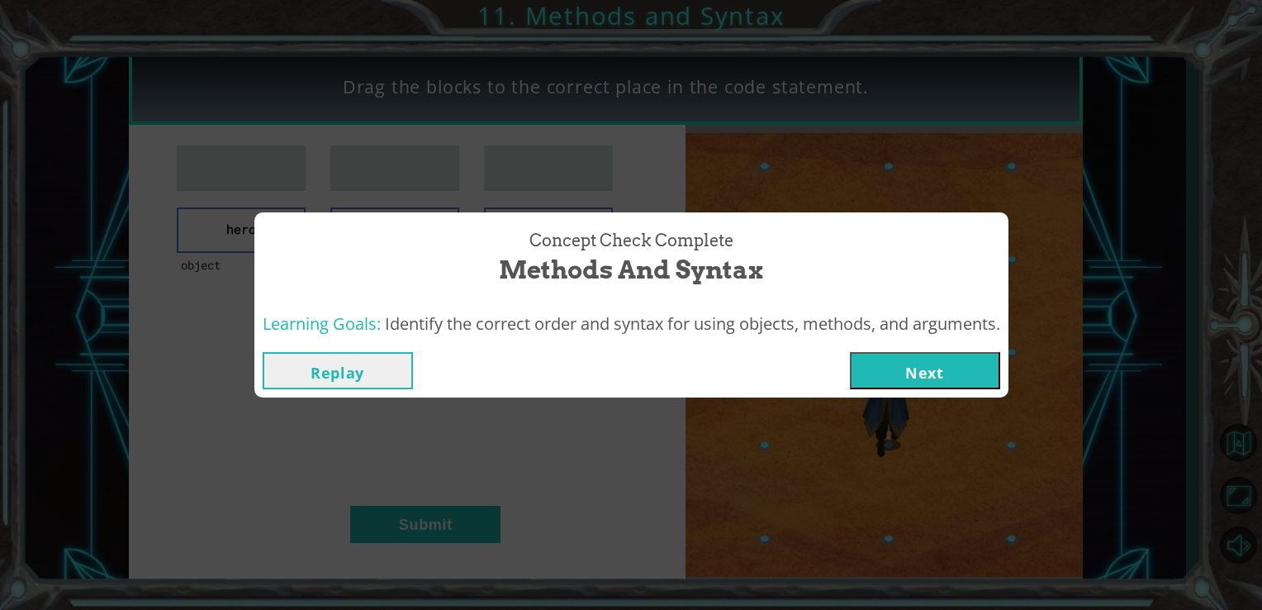
click at [954, 377] on button "Next" at bounding box center [925, 370] width 150 height 37
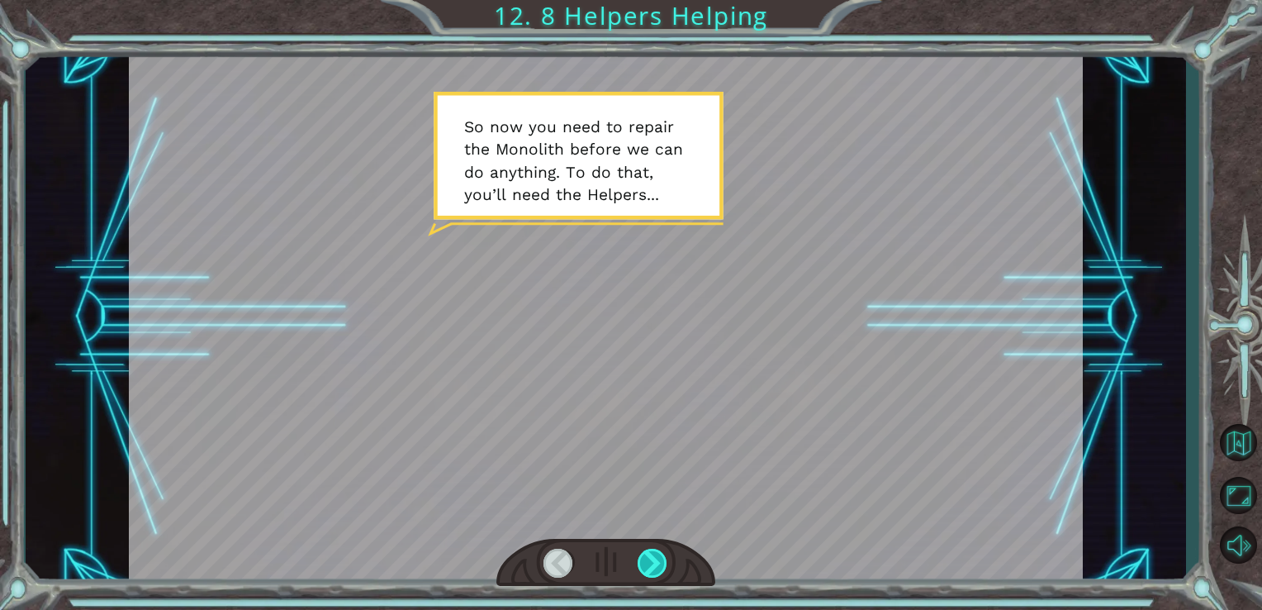
click at [660, 557] on div at bounding box center [653, 562] width 31 height 29
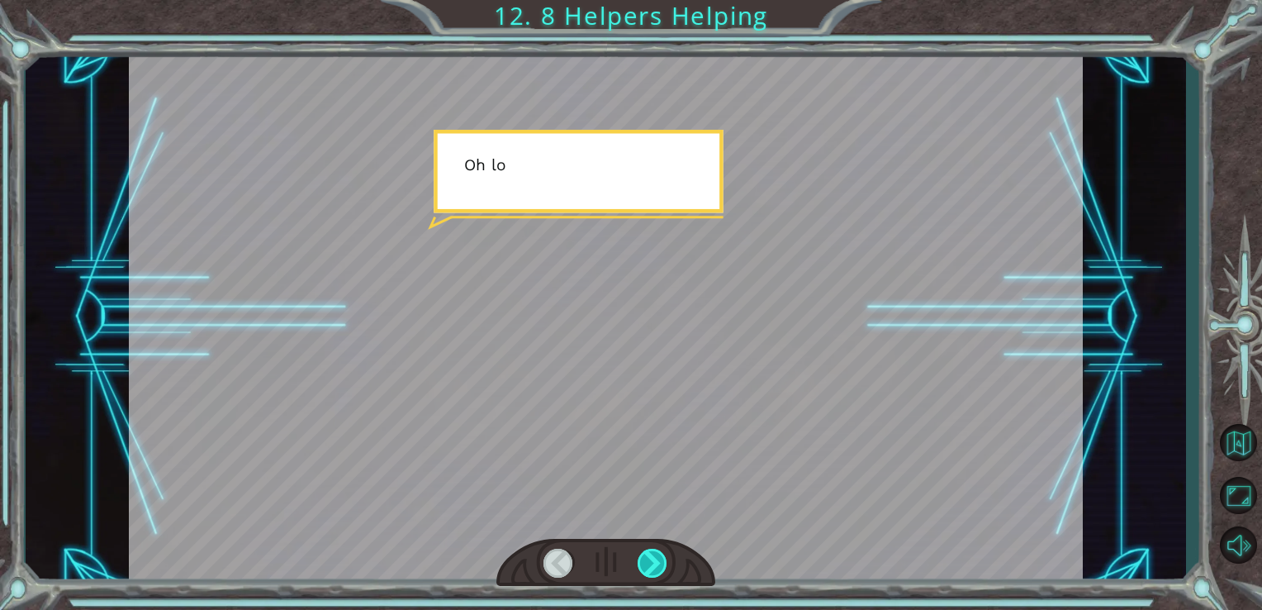
click at [660, 557] on div at bounding box center [653, 562] width 31 height 29
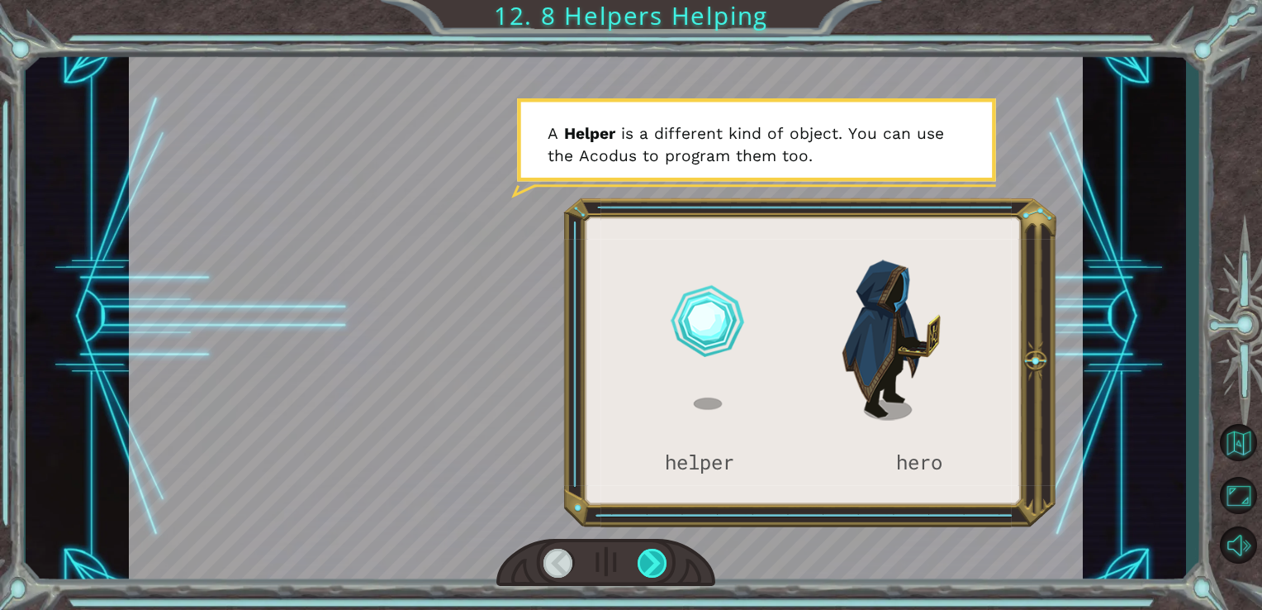
click at [661, 556] on div at bounding box center [653, 562] width 31 height 29
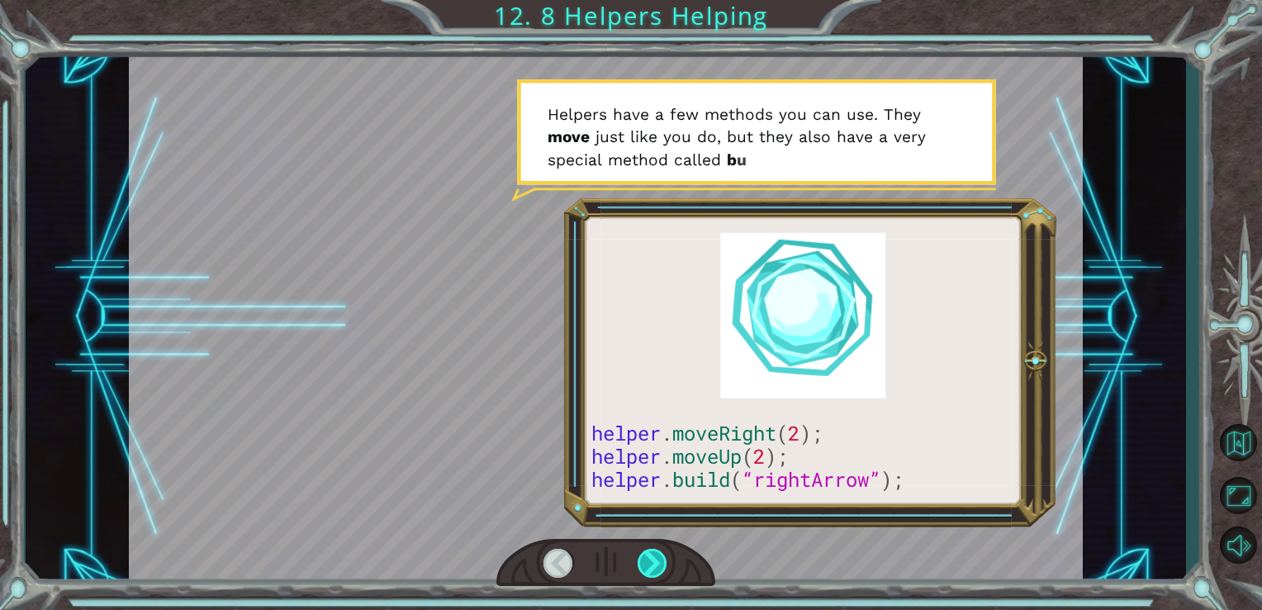
click at [666, 549] on div at bounding box center [653, 562] width 31 height 29
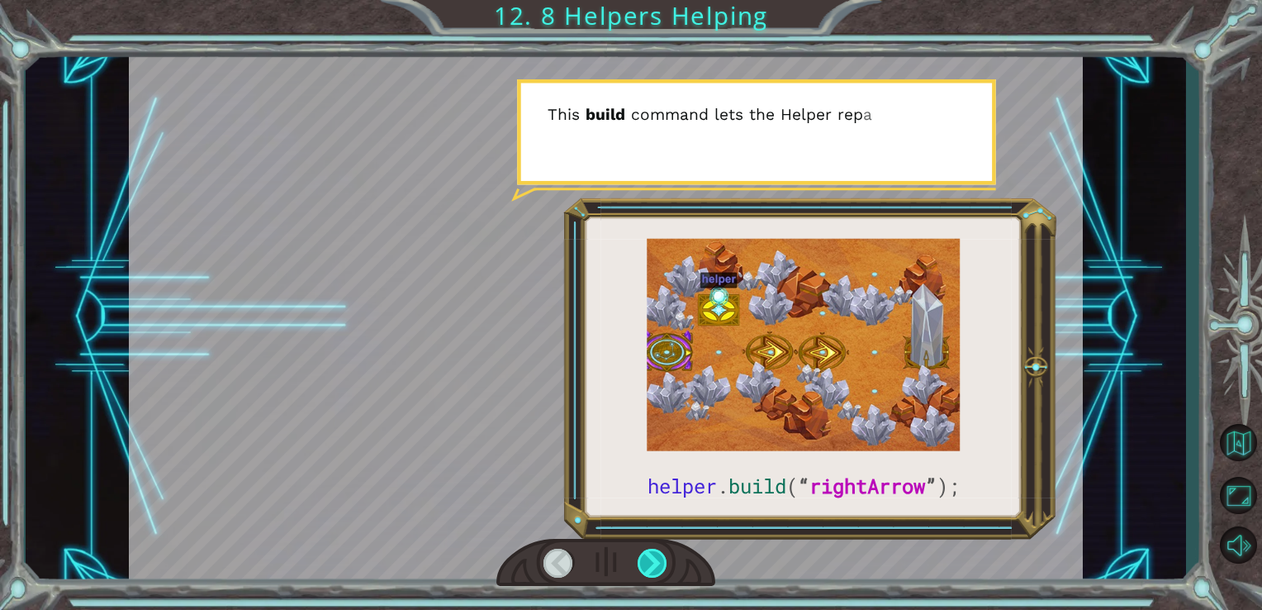
click at [664, 567] on div at bounding box center [653, 562] width 31 height 29
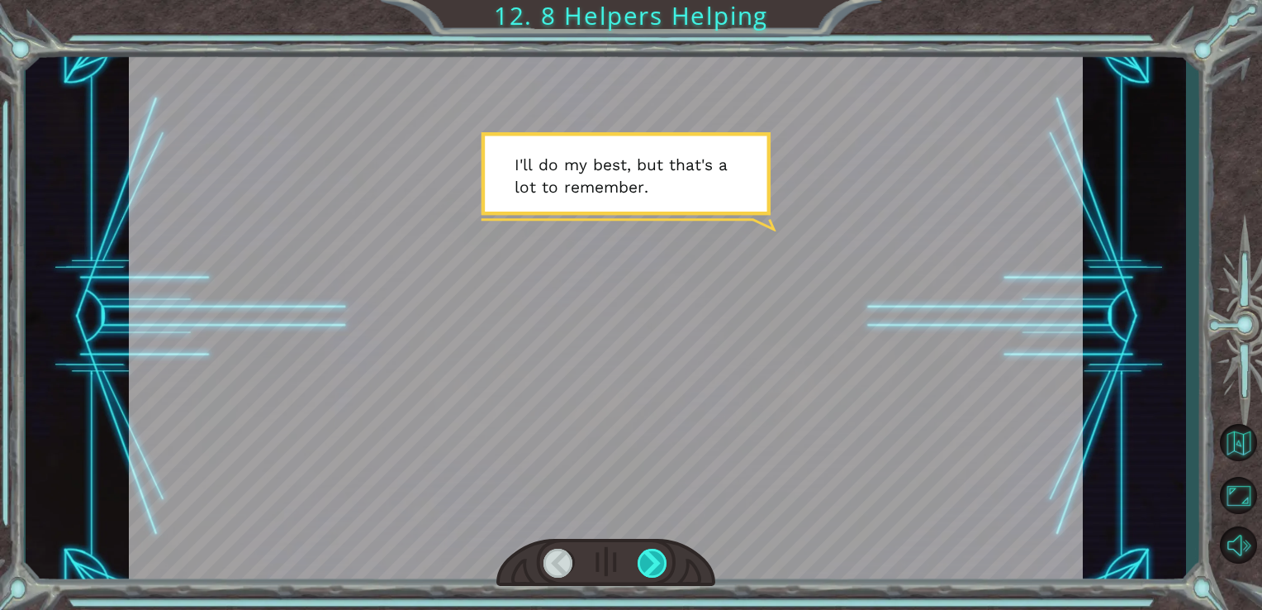
click at [664, 567] on div at bounding box center [653, 562] width 31 height 29
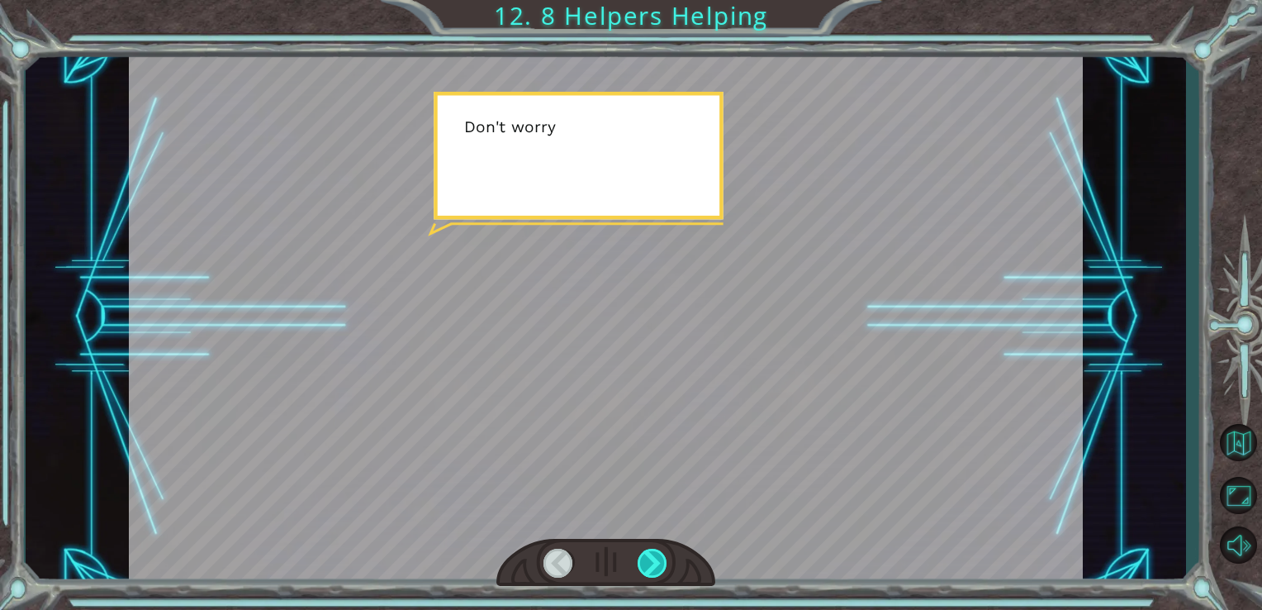
click at [664, 567] on div at bounding box center [653, 562] width 31 height 29
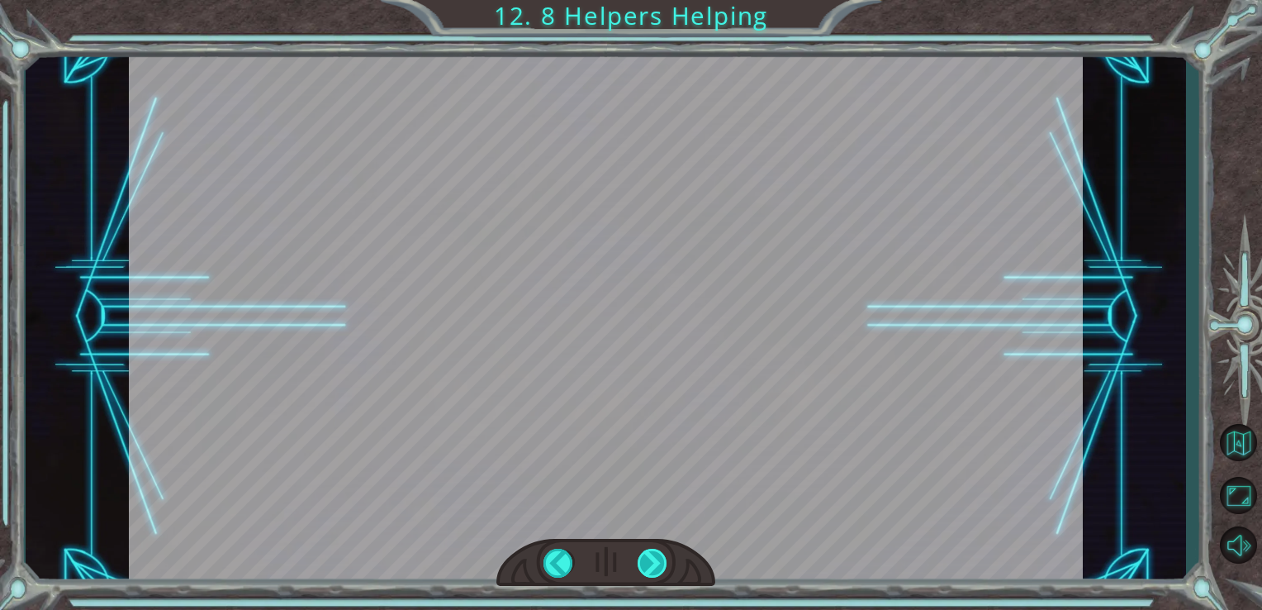
click at [664, 567] on div at bounding box center [653, 562] width 31 height 29
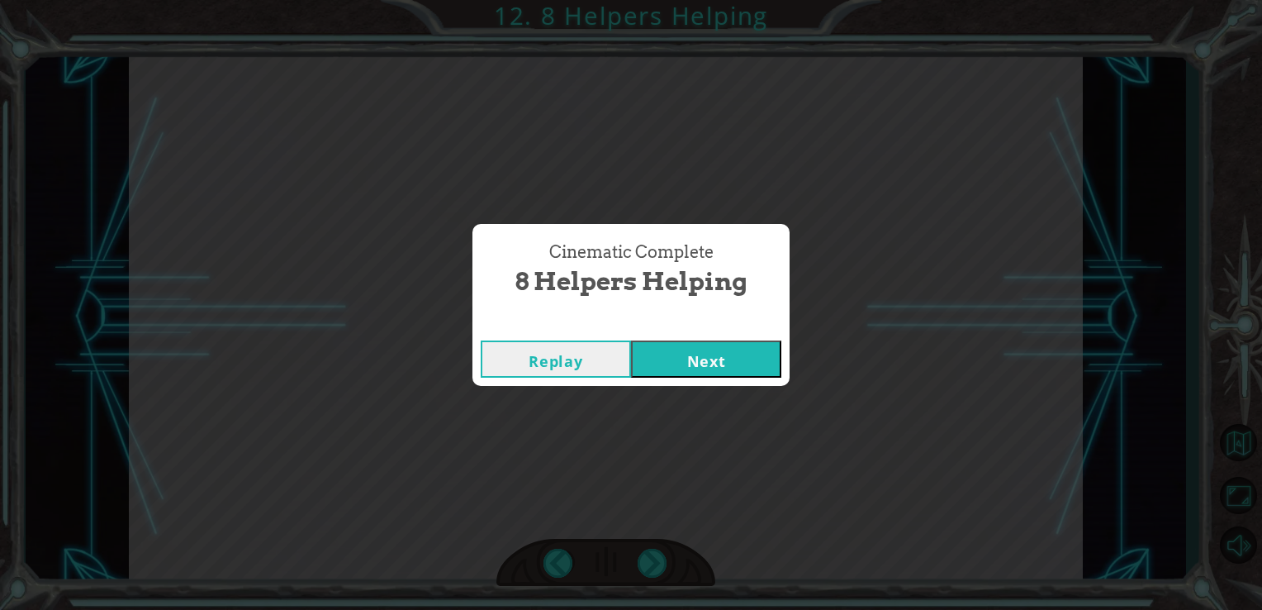
click at [760, 354] on button "Next" at bounding box center [706, 358] width 150 height 37
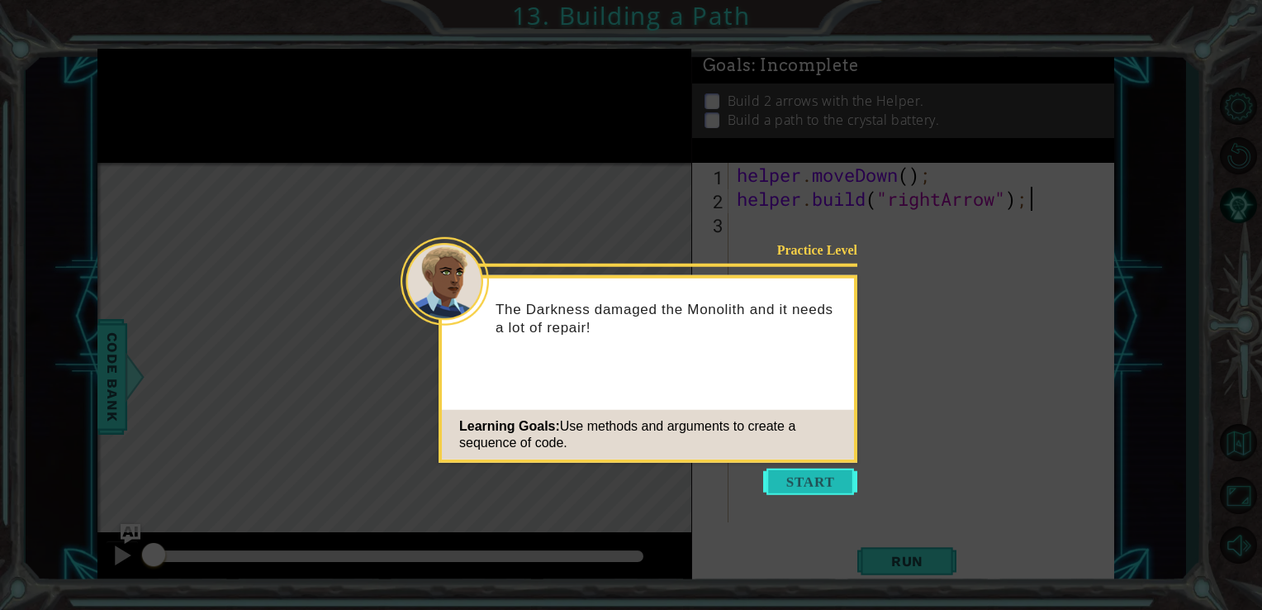
click at [823, 475] on button "Start" at bounding box center [810, 481] width 94 height 26
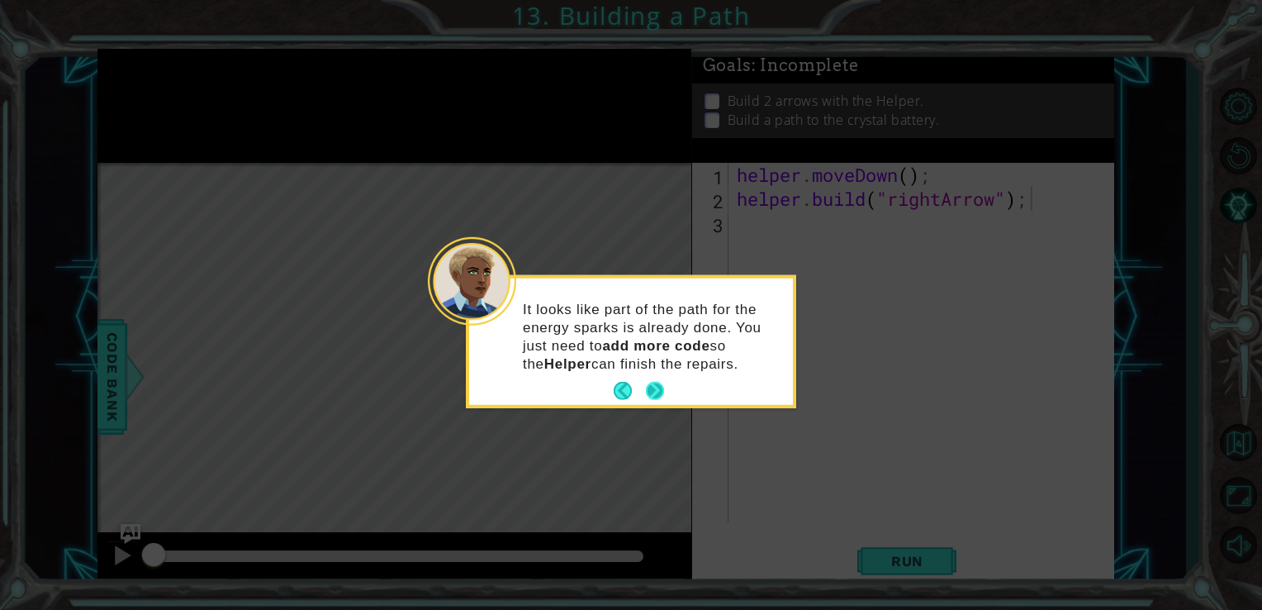
click at [651, 390] on button "Next" at bounding box center [655, 391] width 31 height 31
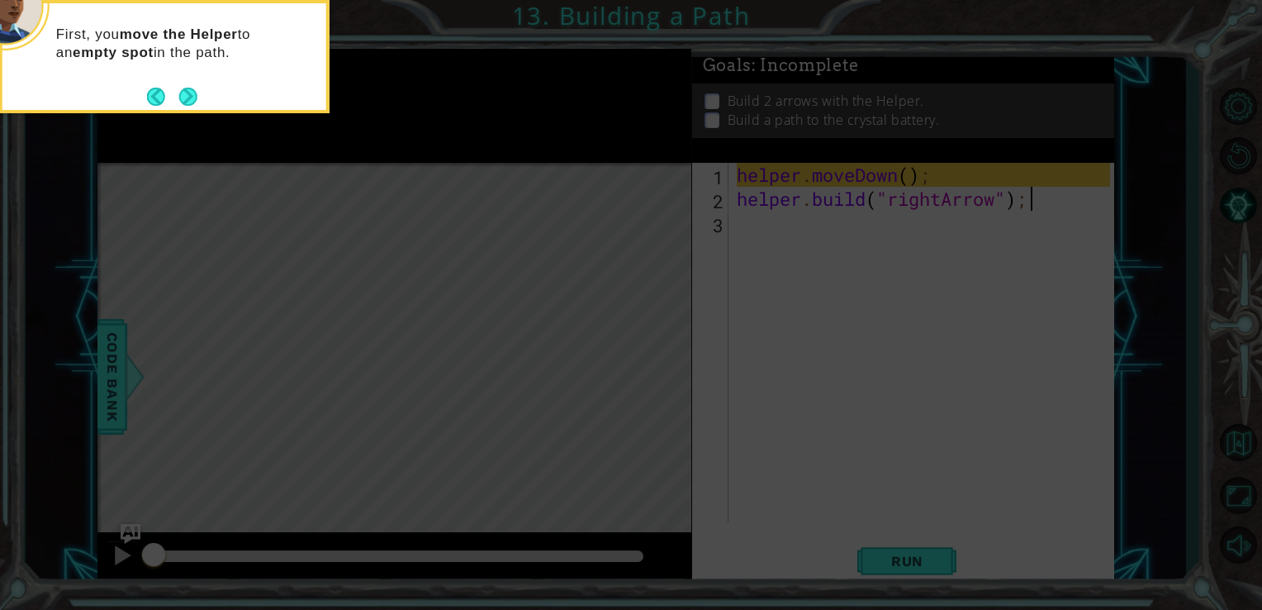
click at [359, 282] on icon at bounding box center [631, 91] width 1262 height 1037
drag, startPoint x: 175, startPoint y: 112, endPoint x: 187, endPoint y: 102, distance: 15.9
click at [176, 111] on div "First, you move the Helper to an empty spot in the path." at bounding box center [164, 56] width 330 height 113
click at [187, 102] on button "Next" at bounding box center [188, 96] width 25 height 25
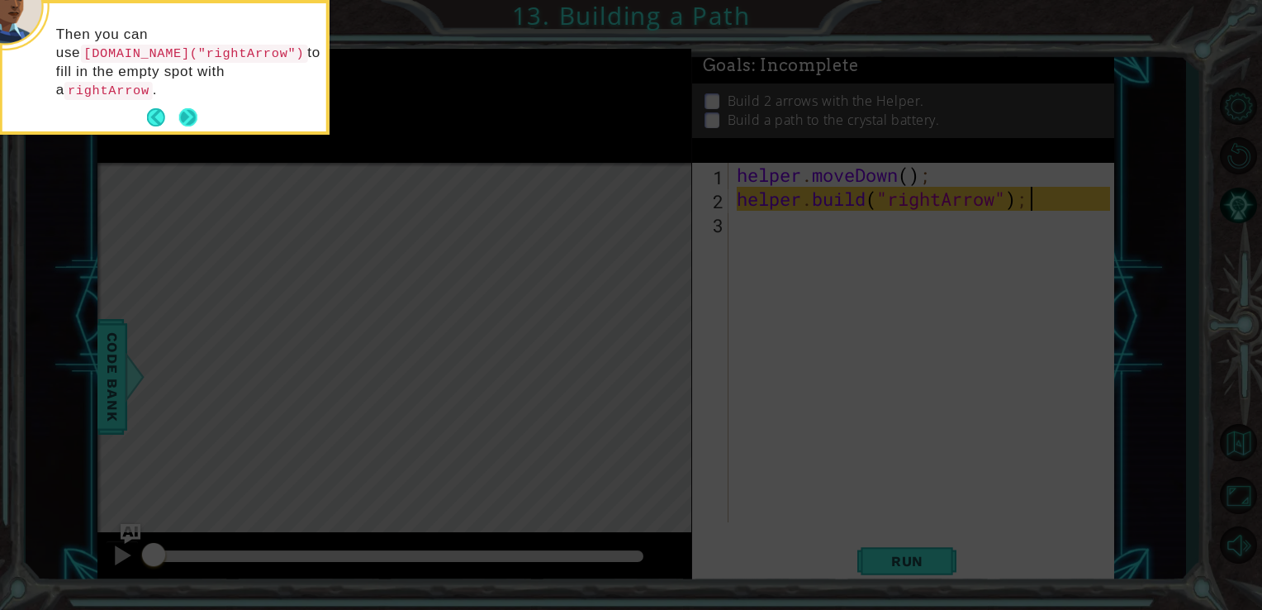
click at [197, 107] on button "Next" at bounding box center [188, 118] width 22 height 22
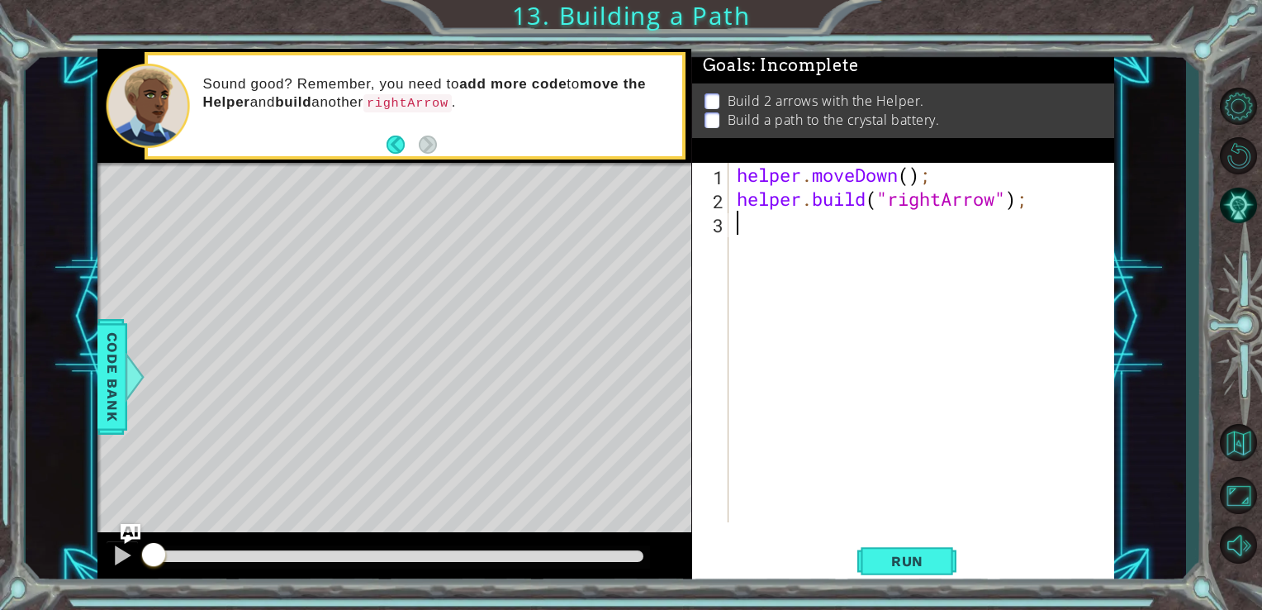
click at [780, 235] on div "helper . moveDown ( ) ; helper . build ( "rightArrow" ) ;" at bounding box center [926, 366] width 386 height 407
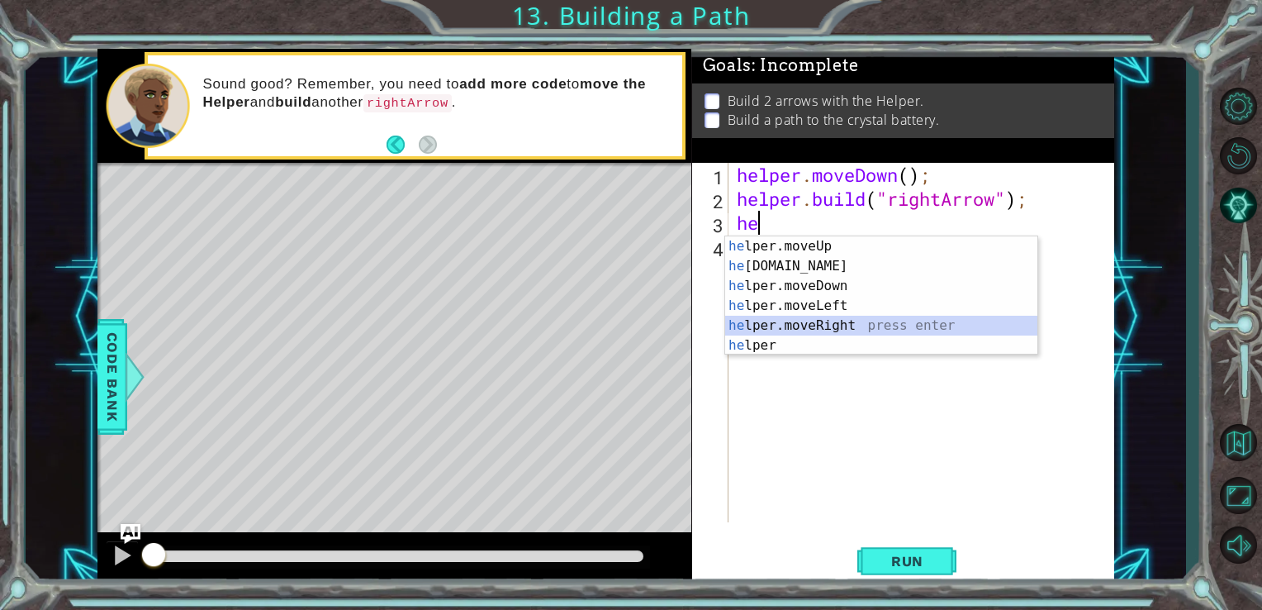
click at [908, 332] on div "he lper.moveUp press enter he [DOMAIN_NAME] press enter he lper.moveDown press …" at bounding box center [881, 315] width 312 height 159
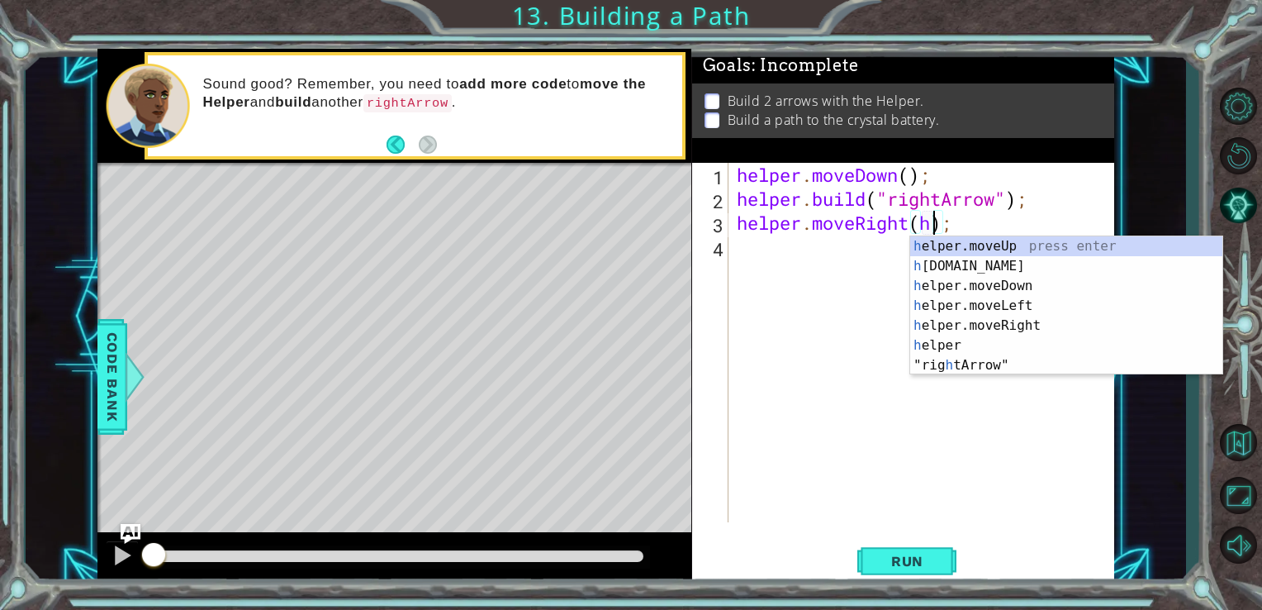
scroll to position [0, 9]
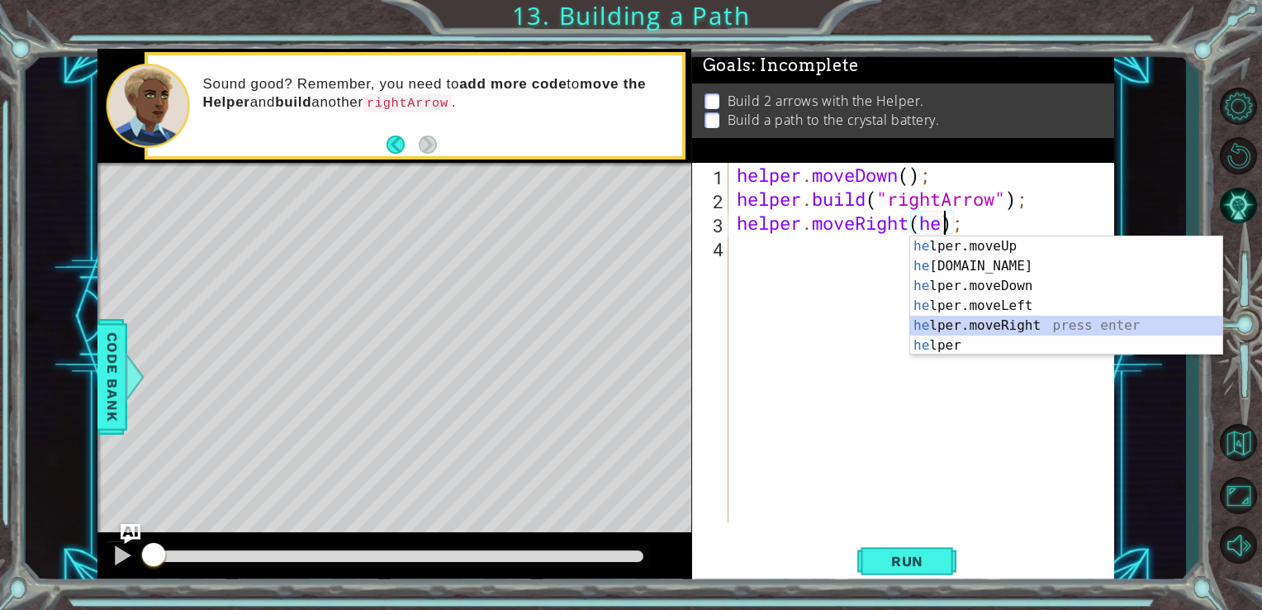
click at [989, 334] on div "he lper.moveUp press enter he [DOMAIN_NAME] press enter he lper.moveDown press …" at bounding box center [1066, 315] width 312 height 159
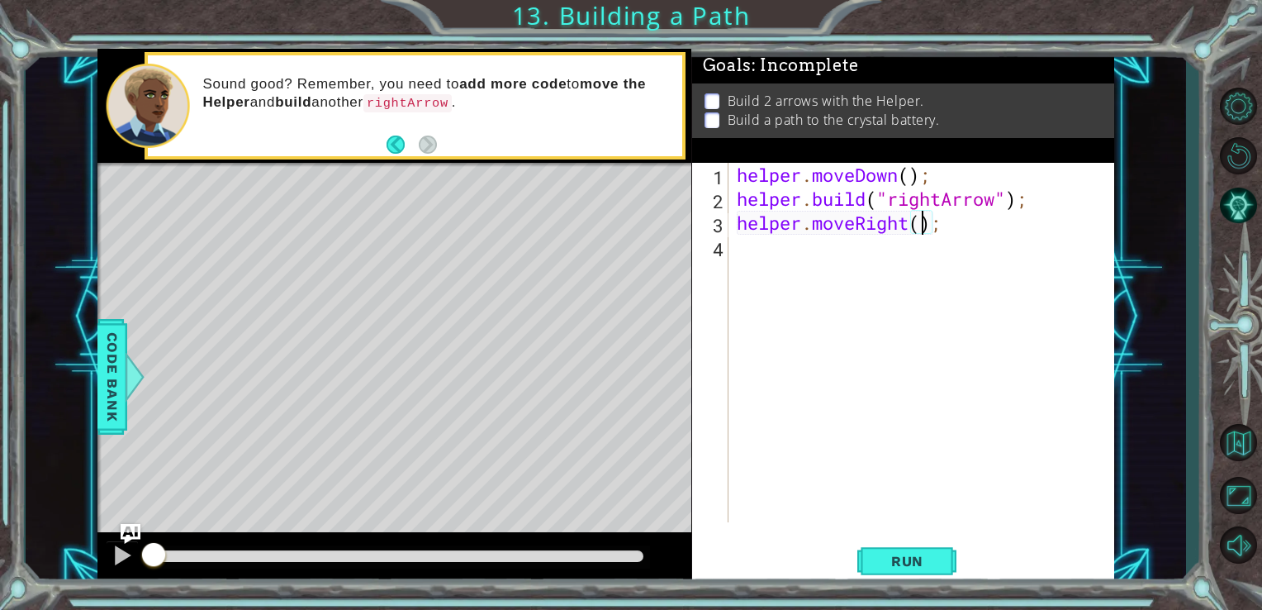
type textarea "helper.moveRight(3);"
click at [748, 244] on div "helper . moveDown ( ) ; helper . build ( "rightArrow" ) ; helper . moveRight ( …" at bounding box center [926, 366] width 386 height 407
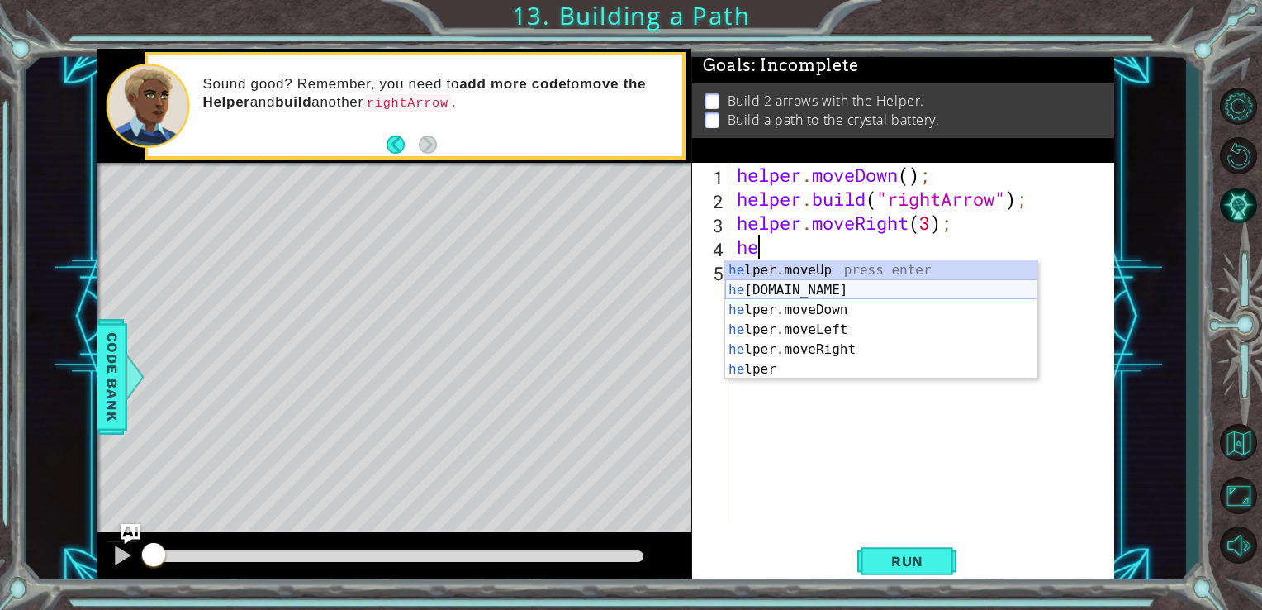
click at [798, 289] on div "he lper.moveUp press enter he [DOMAIN_NAME] press enter he lper.moveDown press …" at bounding box center [881, 339] width 312 height 159
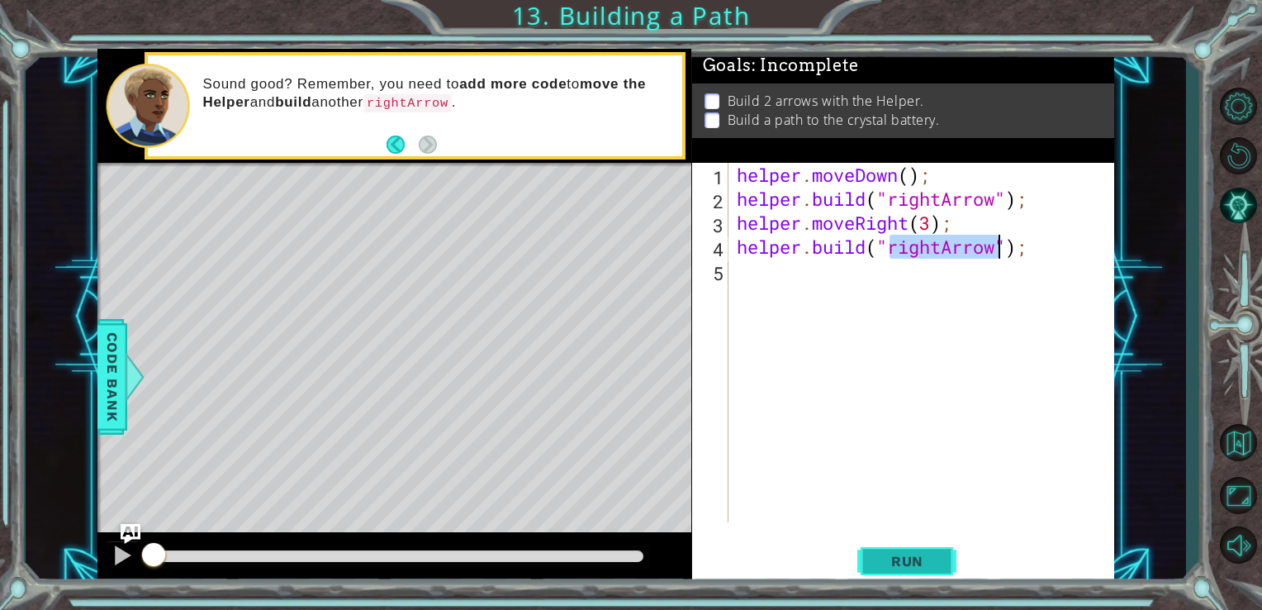
type textarea "[DOMAIN_NAME]("rightArrow");"
click at [934, 566] on span "Run" at bounding box center [907, 561] width 65 height 17
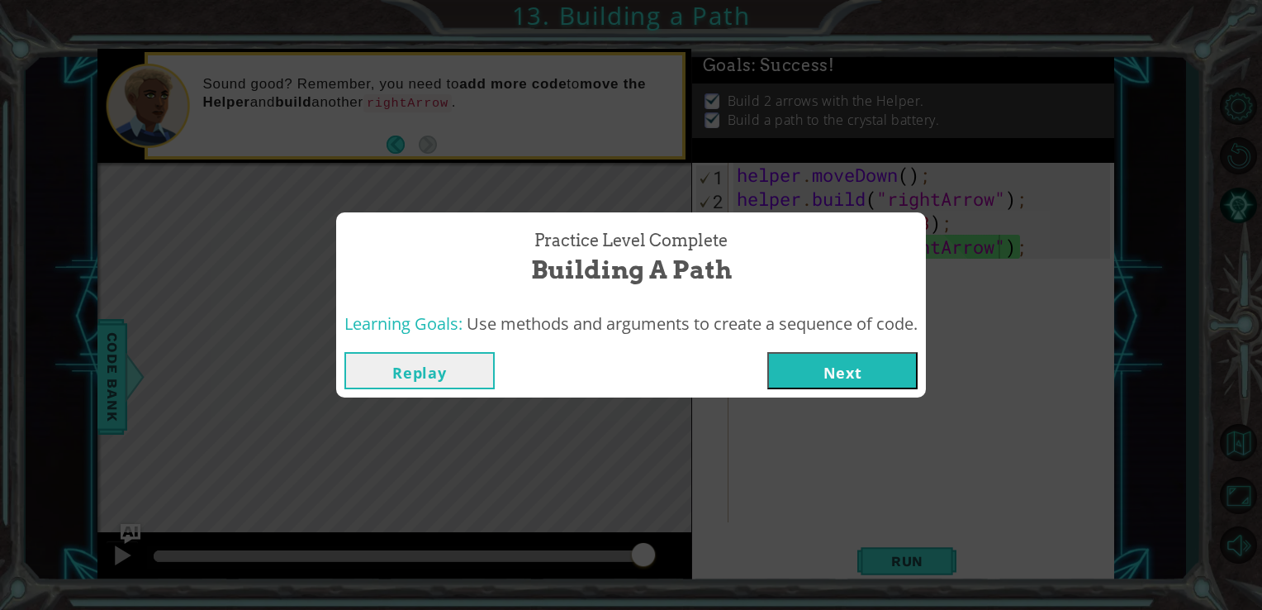
click at [809, 363] on button "Next" at bounding box center [842, 370] width 150 height 37
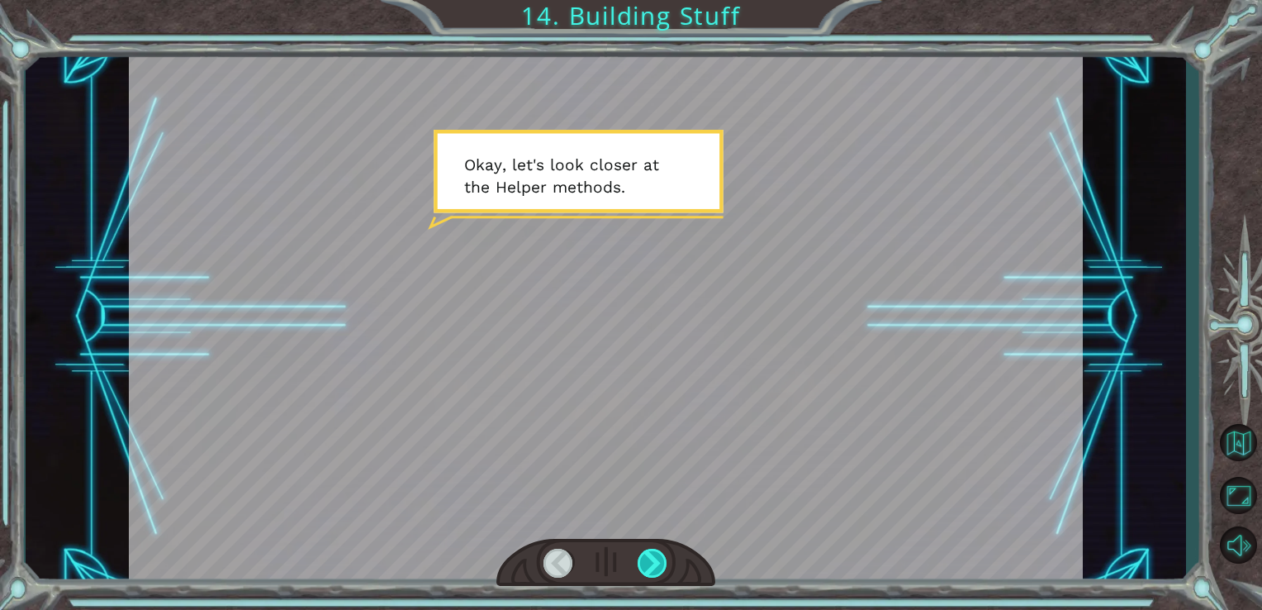
click at [643, 567] on div at bounding box center [653, 562] width 31 height 29
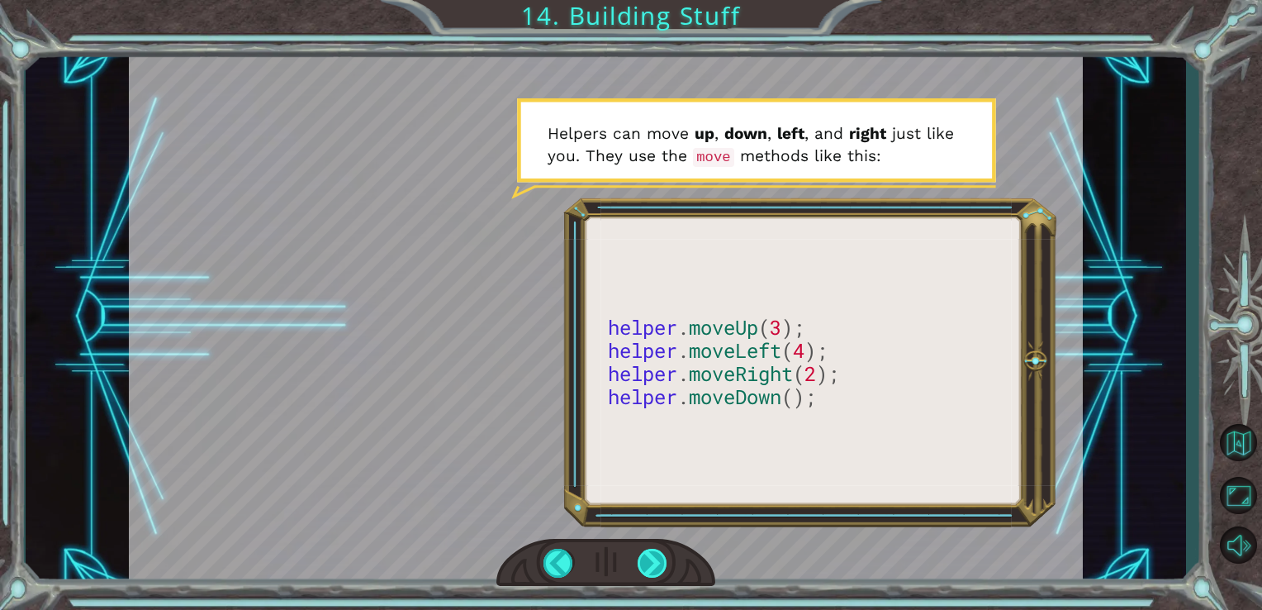
click at [644, 563] on div at bounding box center [653, 562] width 31 height 29
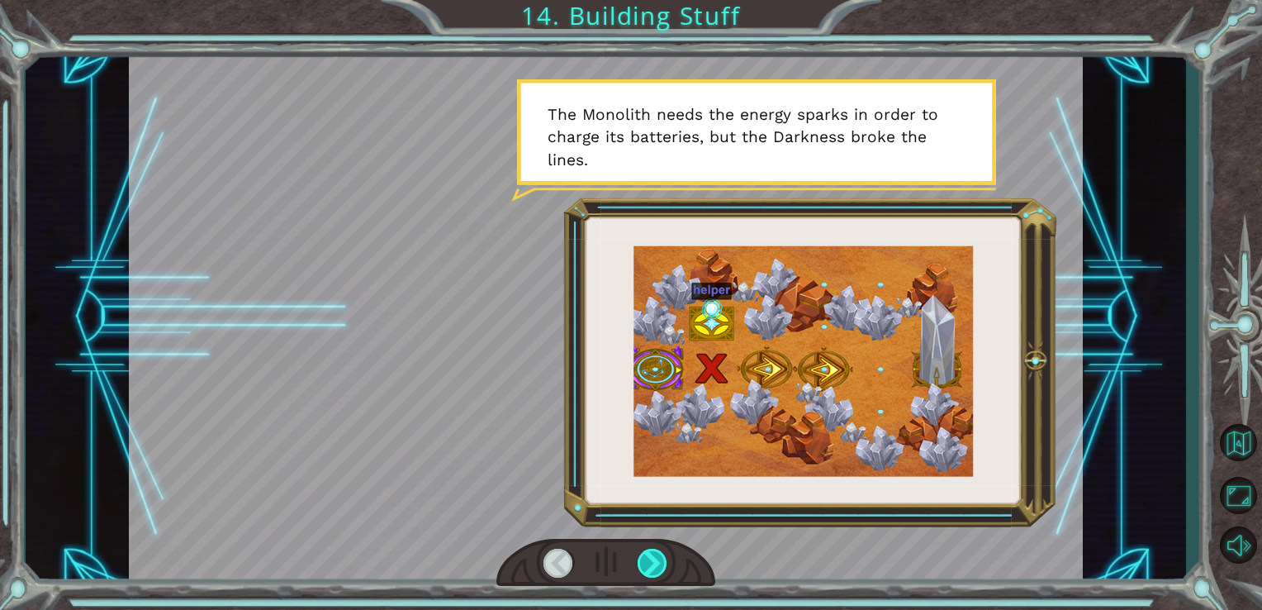
click at [644, 564] on div at bounding box center [653, 562] width 31 height 29
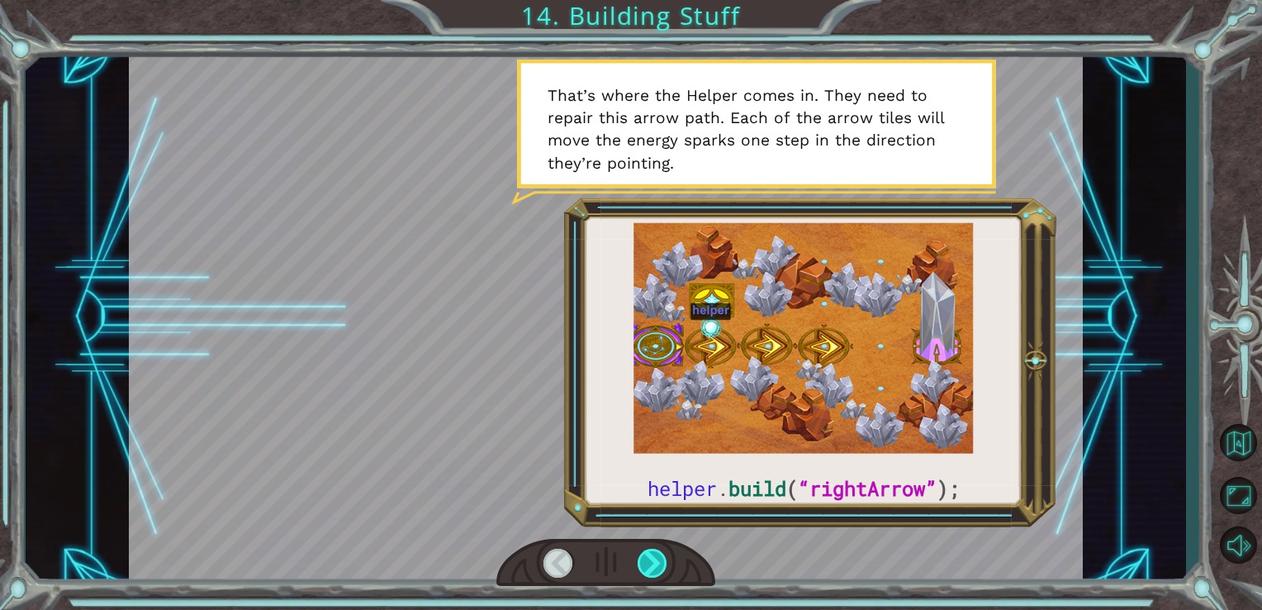
click at [654, 562] on div at bounding box center [653, 562] width 31 height 29
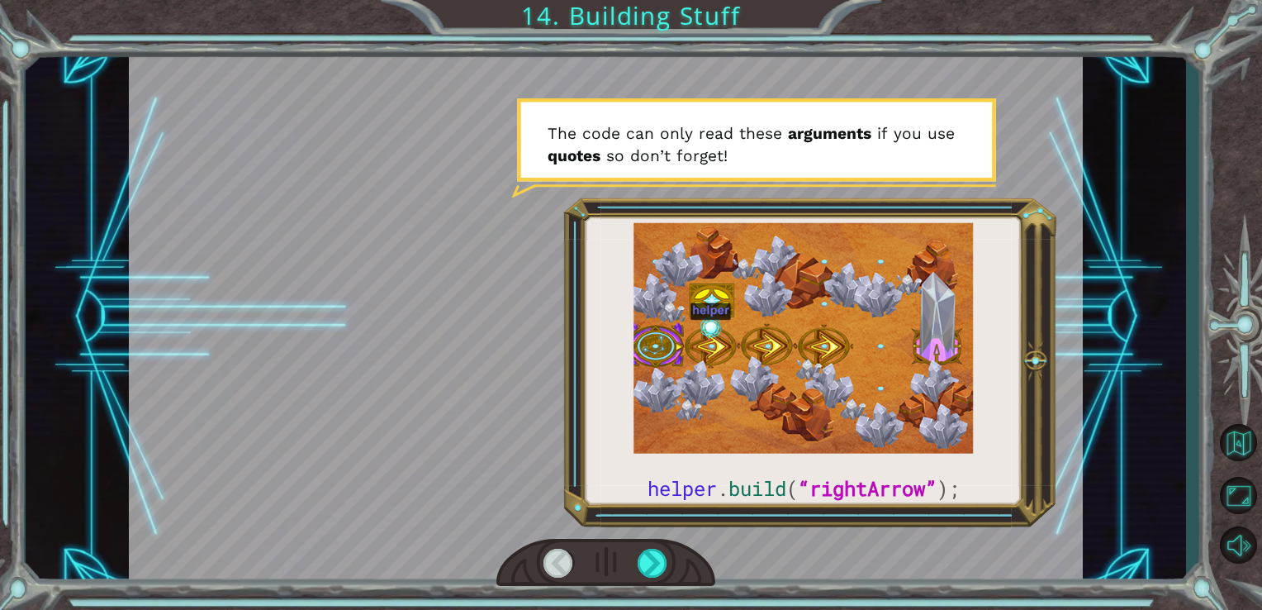
click at [661, 589] on div "helper . build ( “rightArrow” ); O k a y , l e t ' s l o o k c l o s e r a t t …" at bounding box center [631, 305] width 1262 height 610
click at [658, 569] on div at bounding box center [653, 562] width 31 height 29
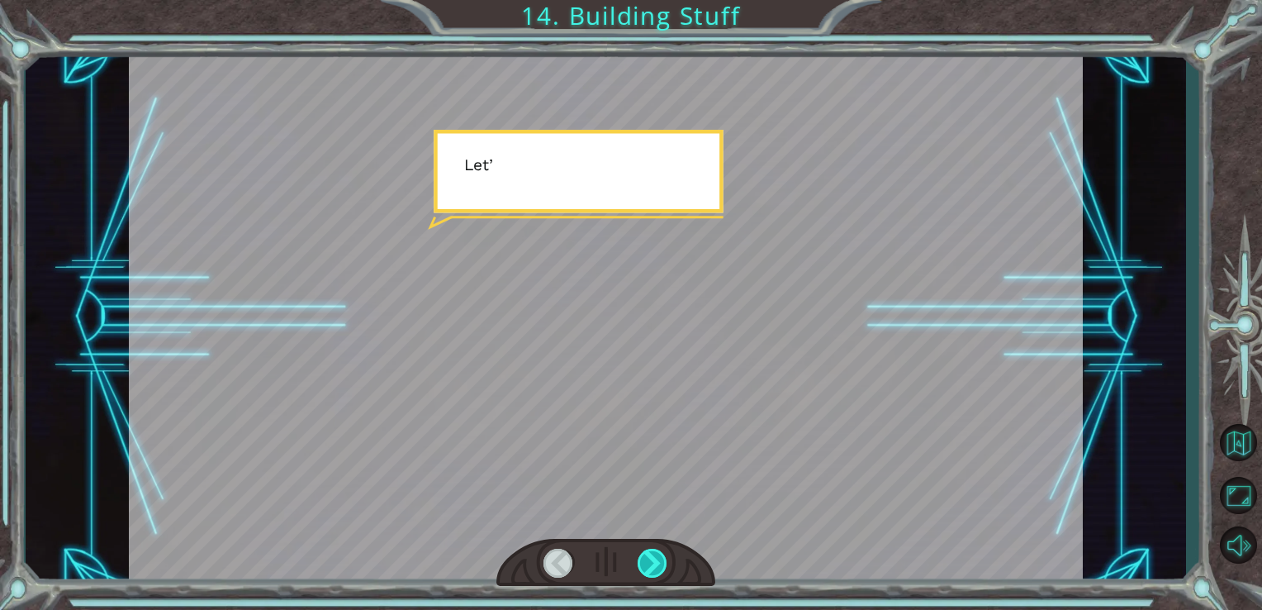
click at [658, 569] on div at bounding box center [653, 562] width 31 height 29
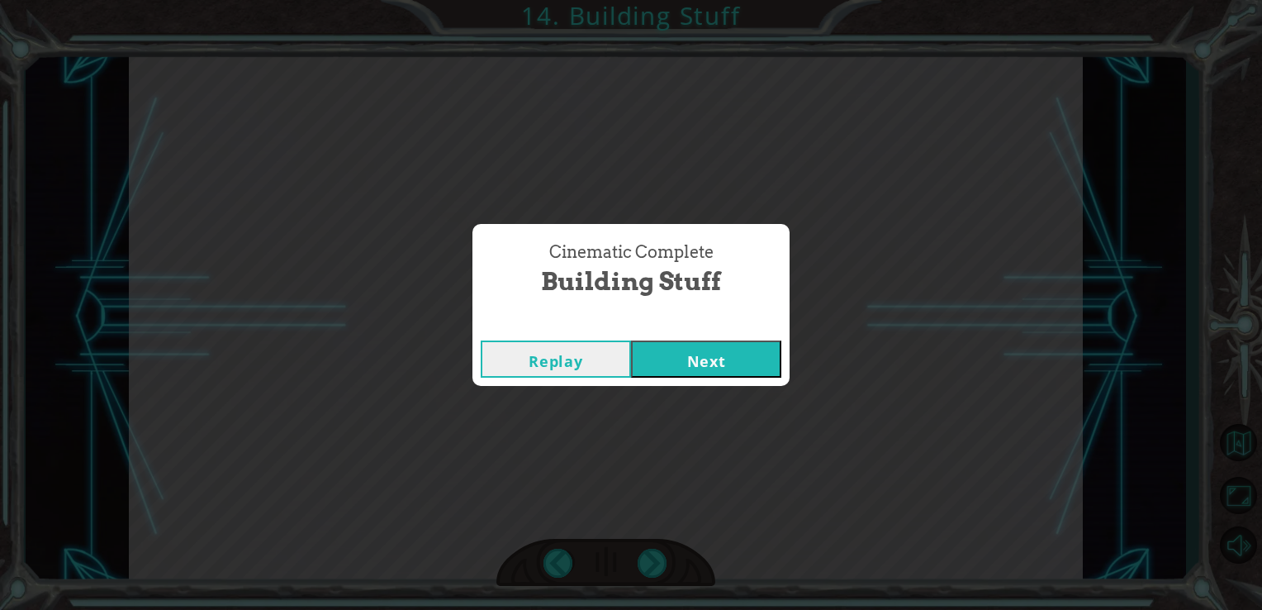
click at [704, 360] on button "Next" at bounding box center [706, 358] width 150 height 37
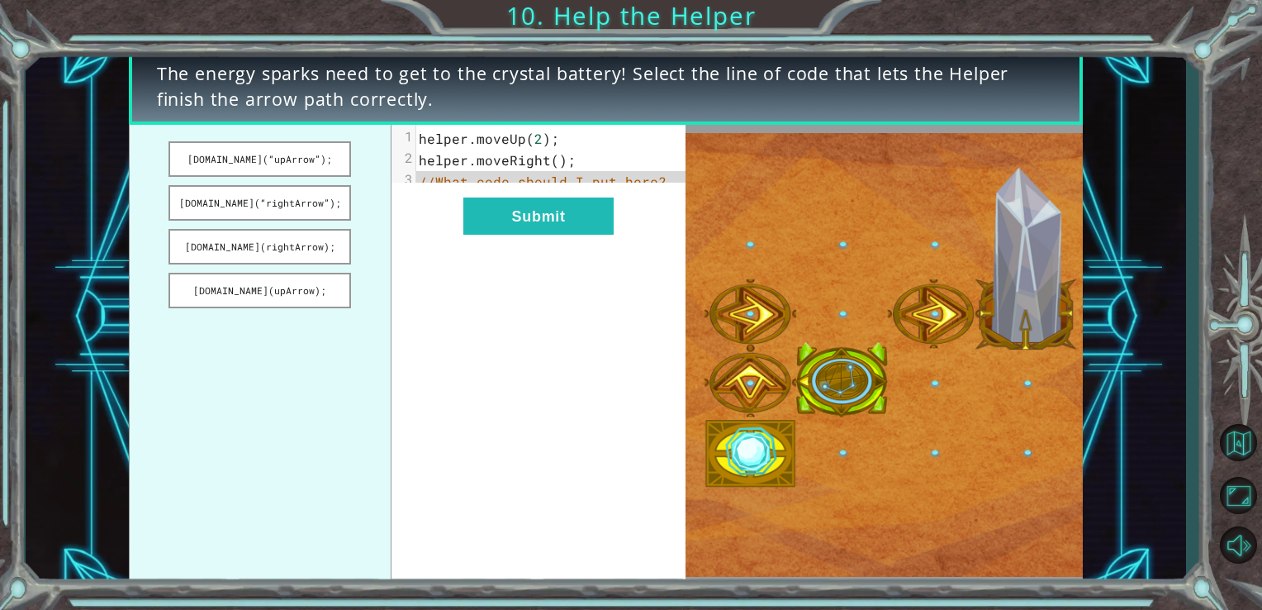
drag, startPoint x: 292, startPoint y: 164, endPoint x: 420, endPoint y: 217, distance: 138.8
click at [420, 221] on div "[DOMAIN_NAME](“upArrow”); [DOMAIN_NAME](“rightArrow”); [DOMAIN_NAME](rightArrow…" at bounding box center [408, 355] width 558 height 461
drag, startPoint x: 648, startPoint y: 191, endPoint x: 647, endPoint y: 283, distance: 92.5
click at [647, 283] on div "x 1 helper . moveUp ( 2 ); 2 helper . moveRight (); 3 //What code should I put …" at bounding box center [538, 355] width 295 height 461
click at [304, 197] on button "[DOMAIN_NAME](“rightArrow”);" at bounding box center [259, 203] width 183 height 36
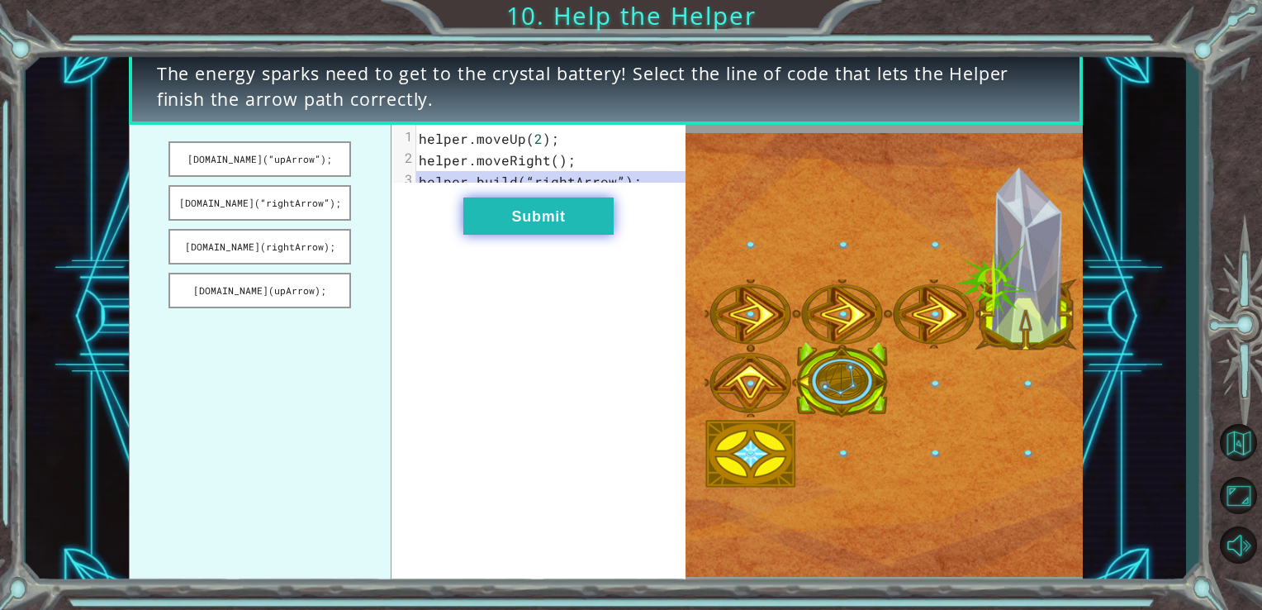
click at [472, 223] on button "Submit" at bounding box center [538, 215] width 150 height 37
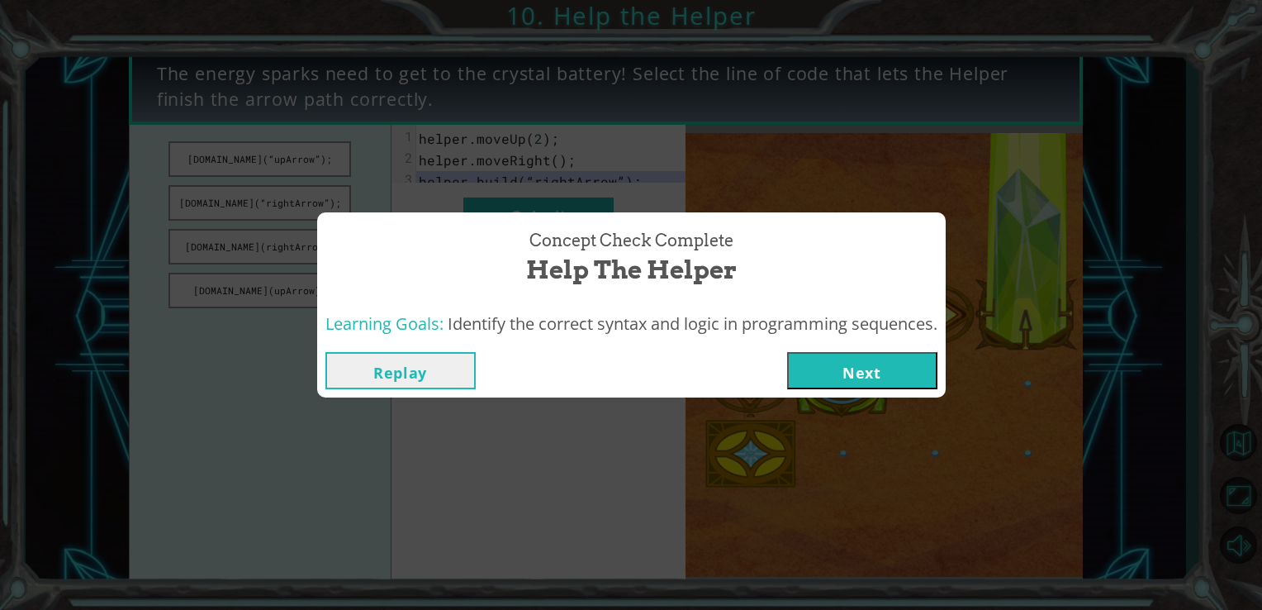
click at [871, 371] on button "Next" at bounding box center [862, 370] width 150 height 37
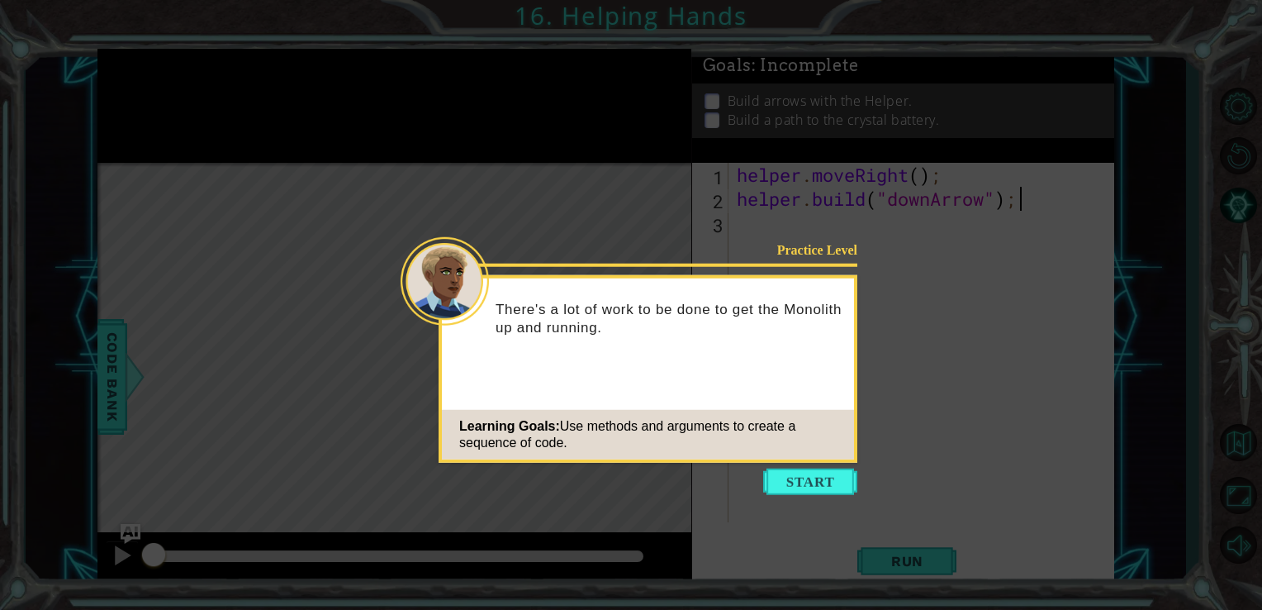
click at [798, 475] on button "Start" at bounding box center [810, 481] width 94 height 26
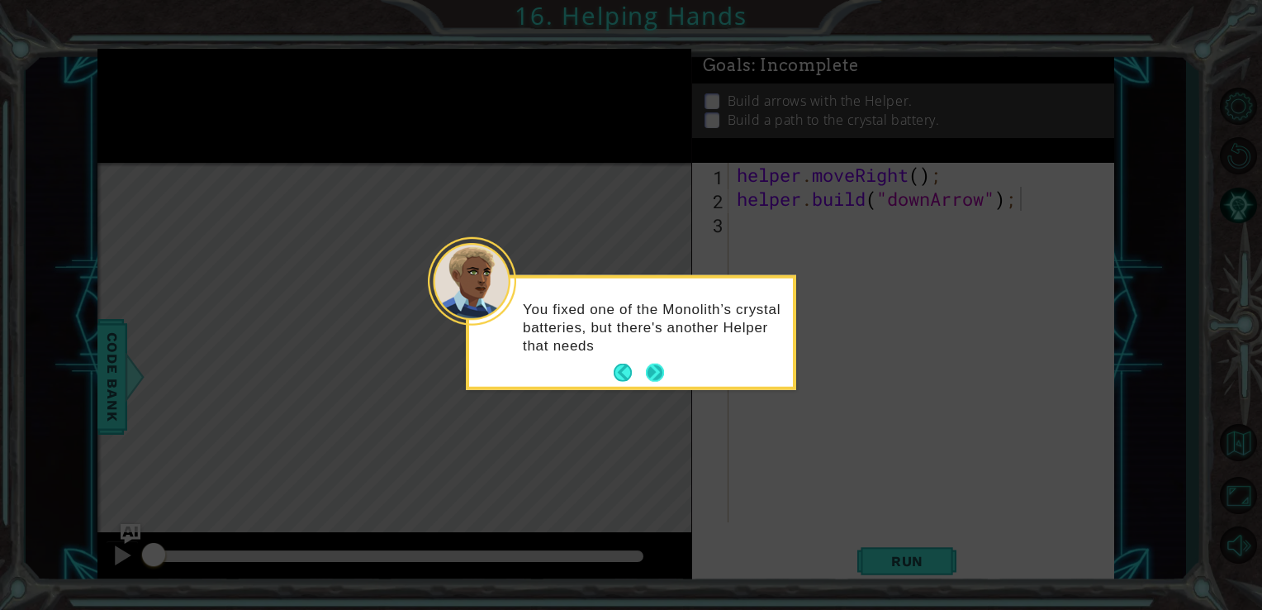
click at [646, 368] on button "Next" at bounding box center [654, 372] width 19 height 19
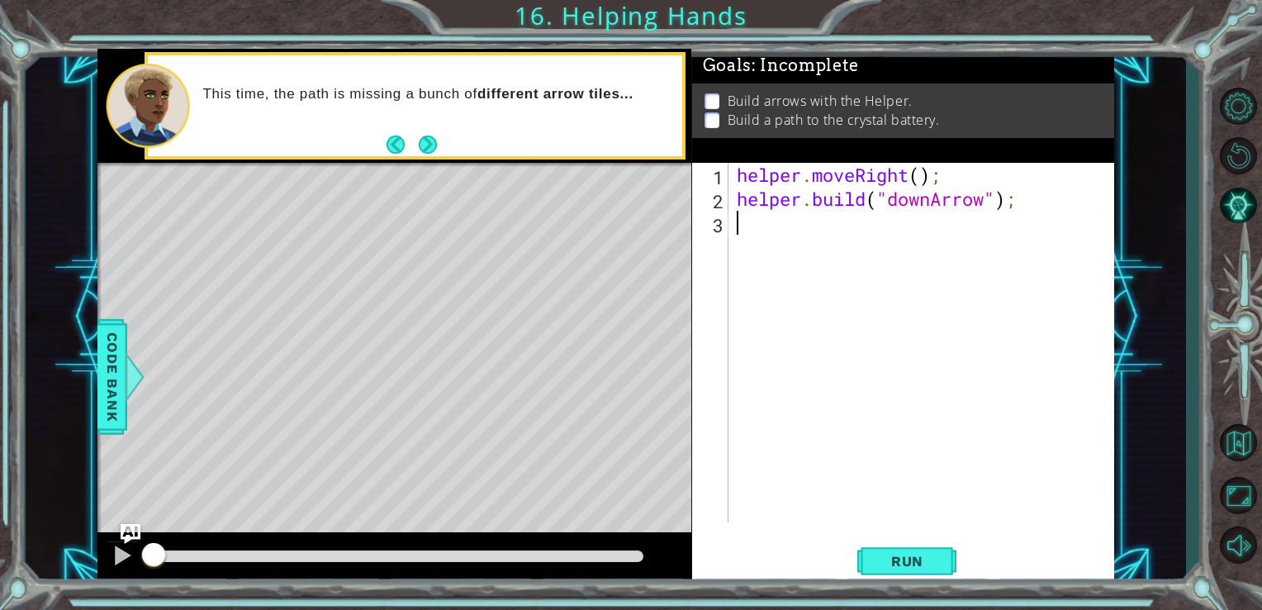
drag, startPoint x: 852, startPoint y: 223, endPoint x: 861, endPoint y: 230, distance: 11.7
click at [854, 227] on div "helper . moveRight ( ) ; helper . build ( "downArrow" ) ;" at bounding box center [926, 366] width 386 height 407
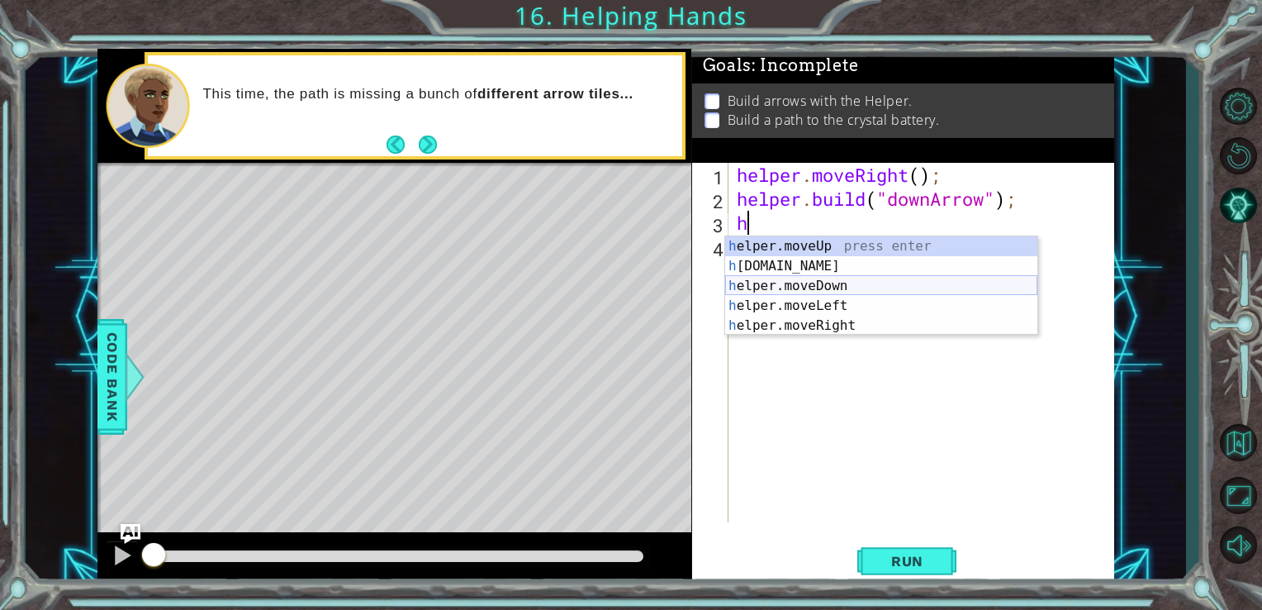
click at [823, 286] on div "h elper.moveUp press enter h [DOMAIN_NAME] press enter h elper.moveDown press e…" at bounding box center [881, 305] width 312 height 139
type textarea "helper.moveDown(1);"
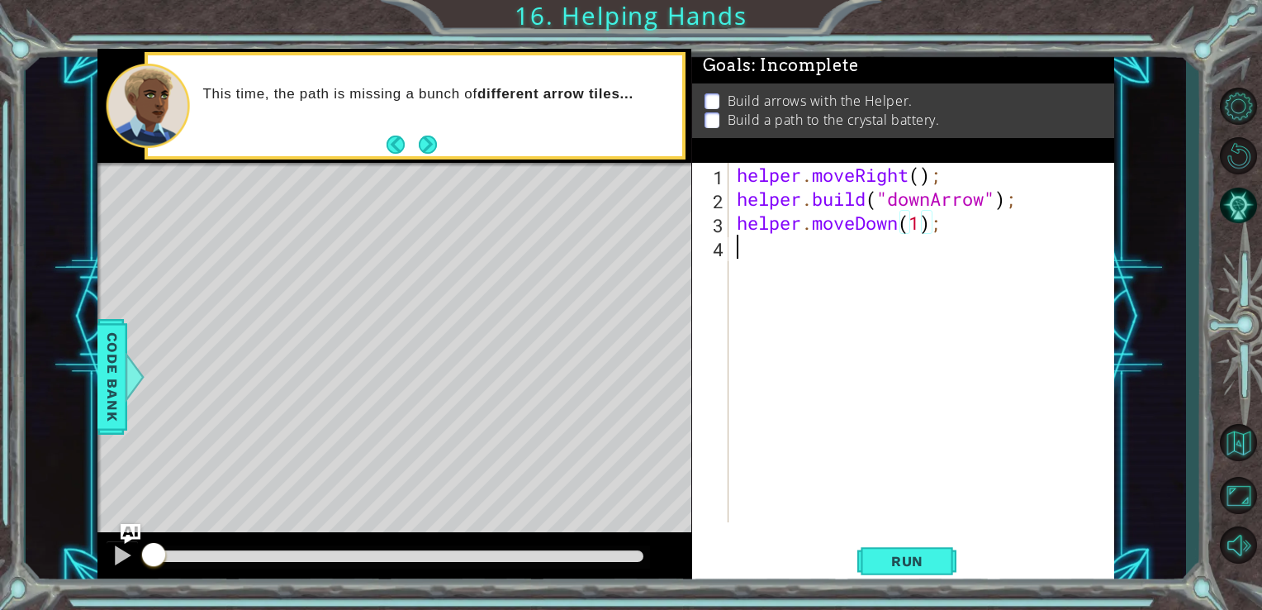
click at [822, 272] on div "helper . moveRight ( ) ; helper . build ( "downArrow" ) ; helper . moveDown ( 1…" at bounding box center [926, 366] width 386 height 407
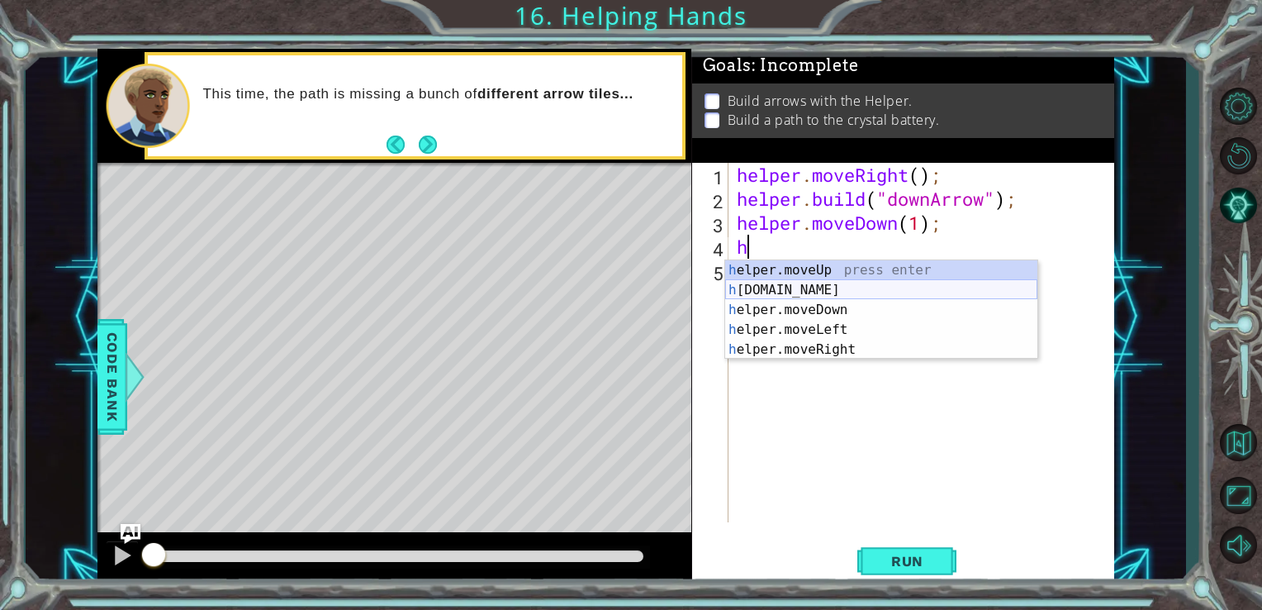
click at [821, 292] on div "h elper.moveUp press enter h [DOMAIN_NAME] press enter h elper.moveDown press e…" at bounding box center [881, 329] width 312 height 139
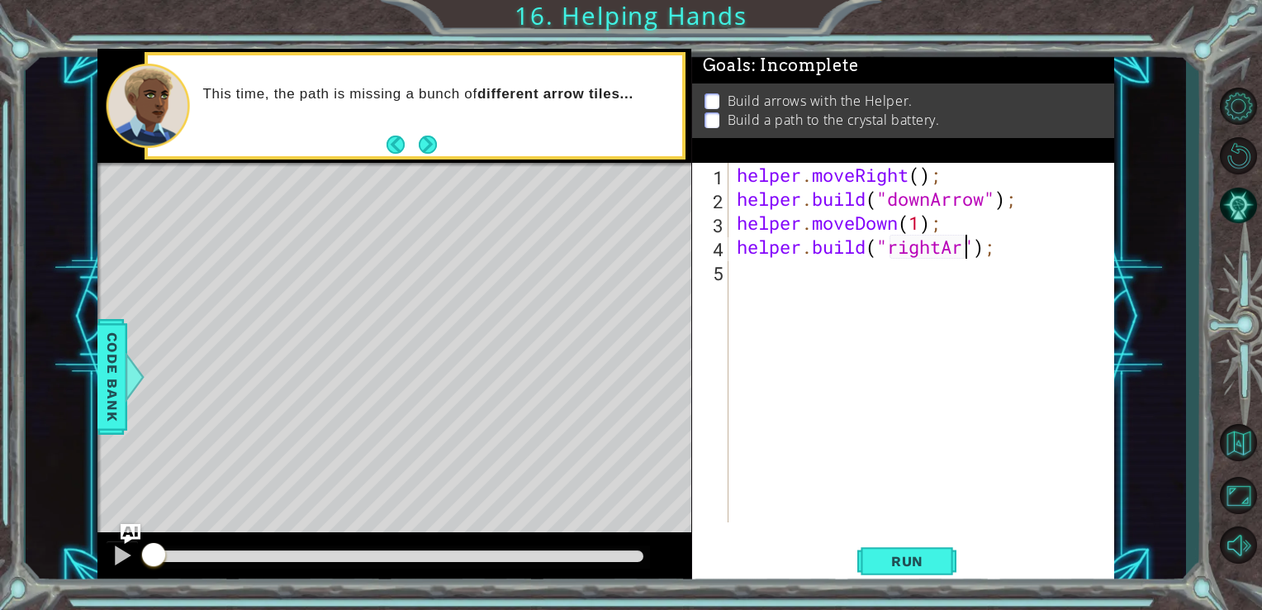
scroll to position [0, 11]
type textarea "[DOMAIN_NAME]("rightArrow");"
click at [760, 279] on div "helper . moveRight ( ) ; helper . build ( "downArrow" ) ; helper . moveDown ( 1…" at bounding box center [926, 366] width 386 height 407
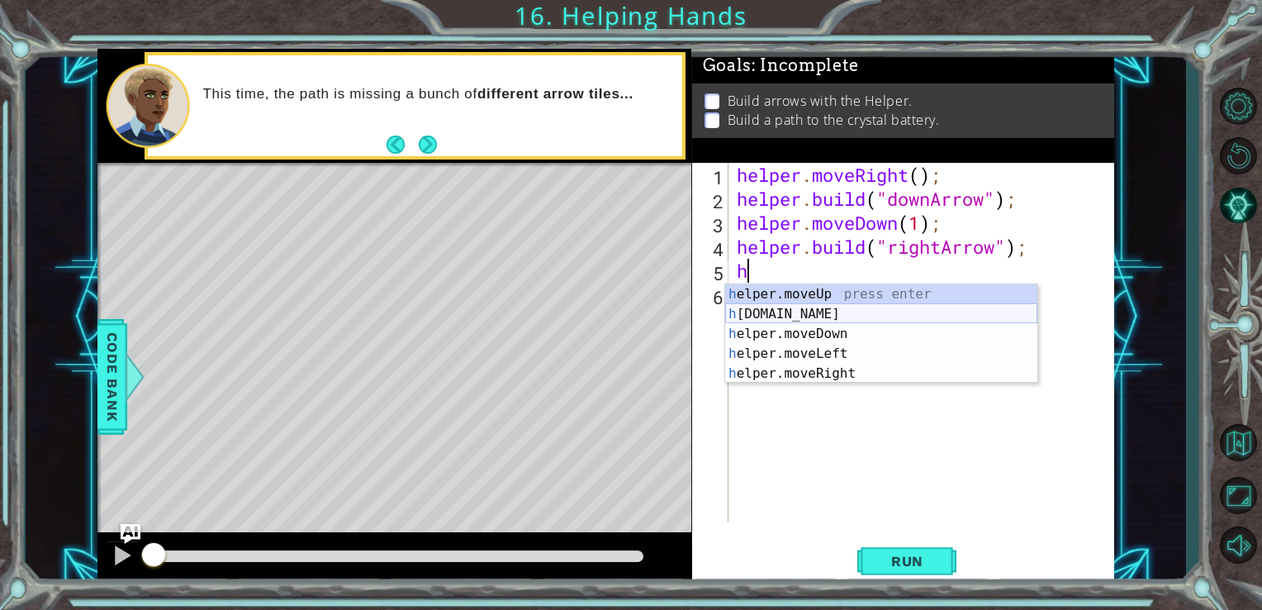
click at [833, 320] on div "h elper.moveUp press enter h [DOMAIN_NAME] press enter h elper.moveDown press e…" at bounding box center [881, 353] width 312 height 139
type textarea "[DOMAIN_NAME]("rightArrow");"
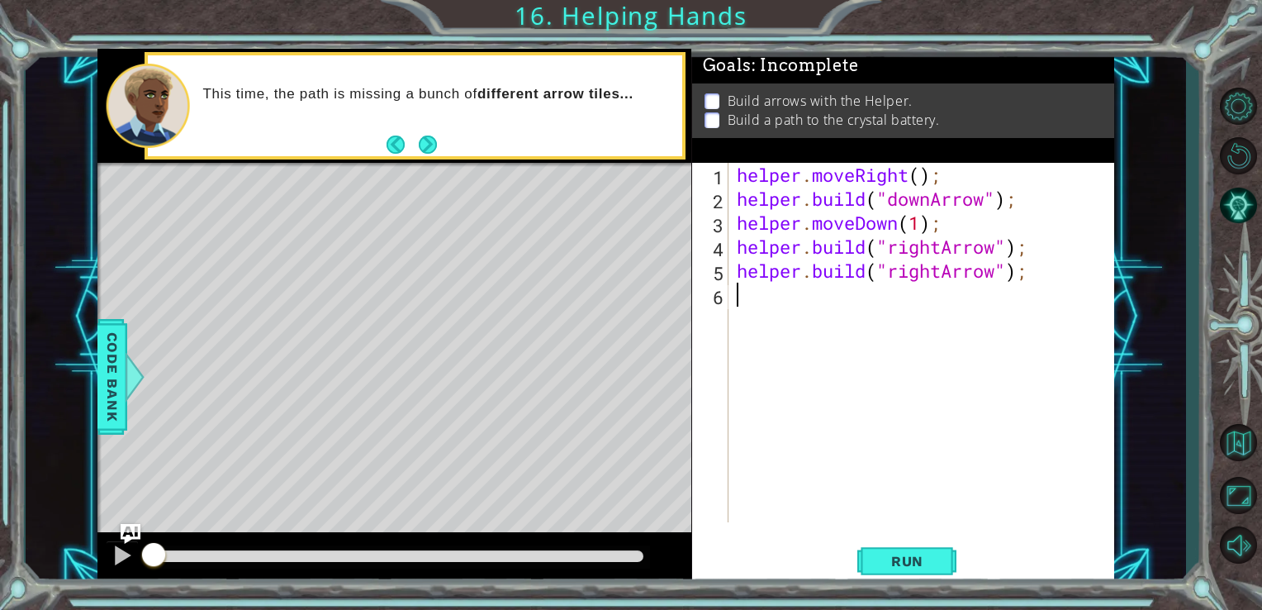
click at [811, 290] on div "helper . moveRight ( ) ; helper . build ( "downArrow" ) ; helper . moveDown ( 1…" at bounding box center [926, 366] width 386 height 407
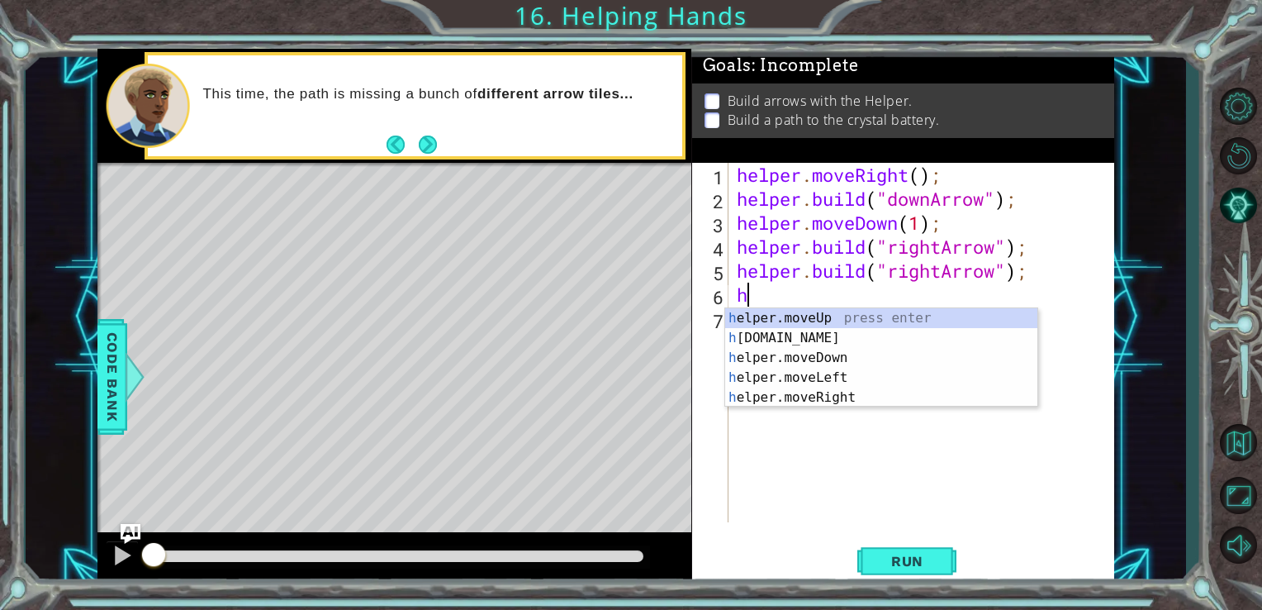
click at [757, 257] on div "helper . moveRight ( ) ; helper . build ( "downArrow" ) ; helper . moveDown ( 1…" at bounding box center [926, 366] width 386 height 407
type textarea "[DOMAIN_NAME]("rightArrow");"
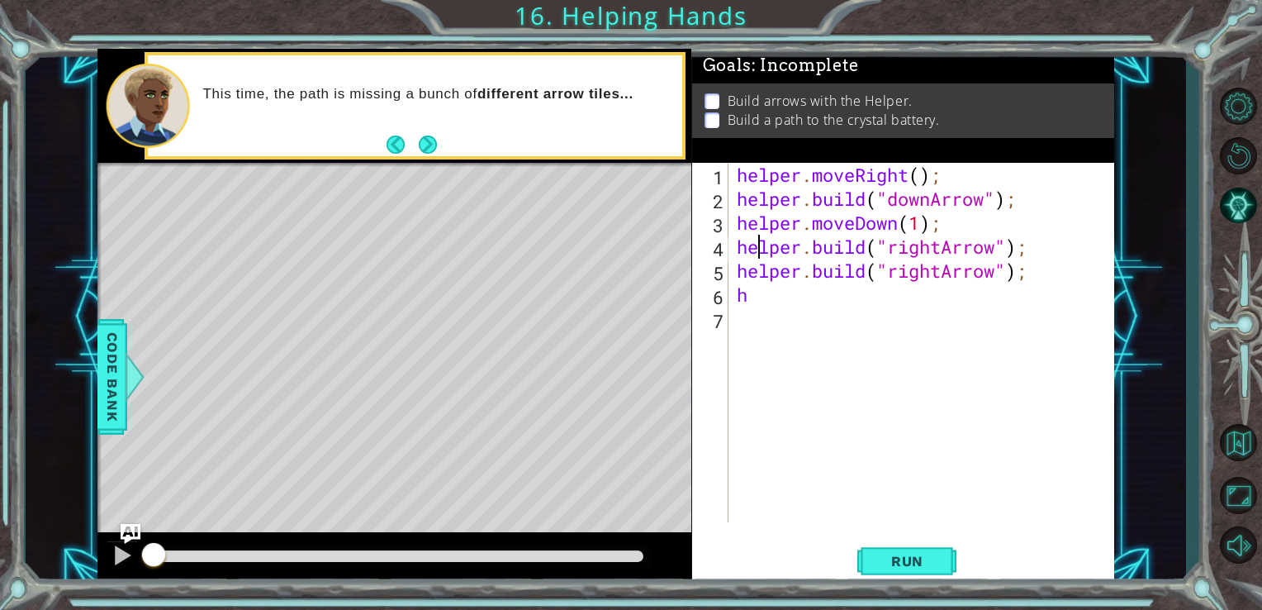
click at [1035, 256] on div "helper . moveRight ( ) ; helper . build ( "downArrow" ) ; helper . moveDown ( 1…" at bounding box center [926, 366] width 386 height 407
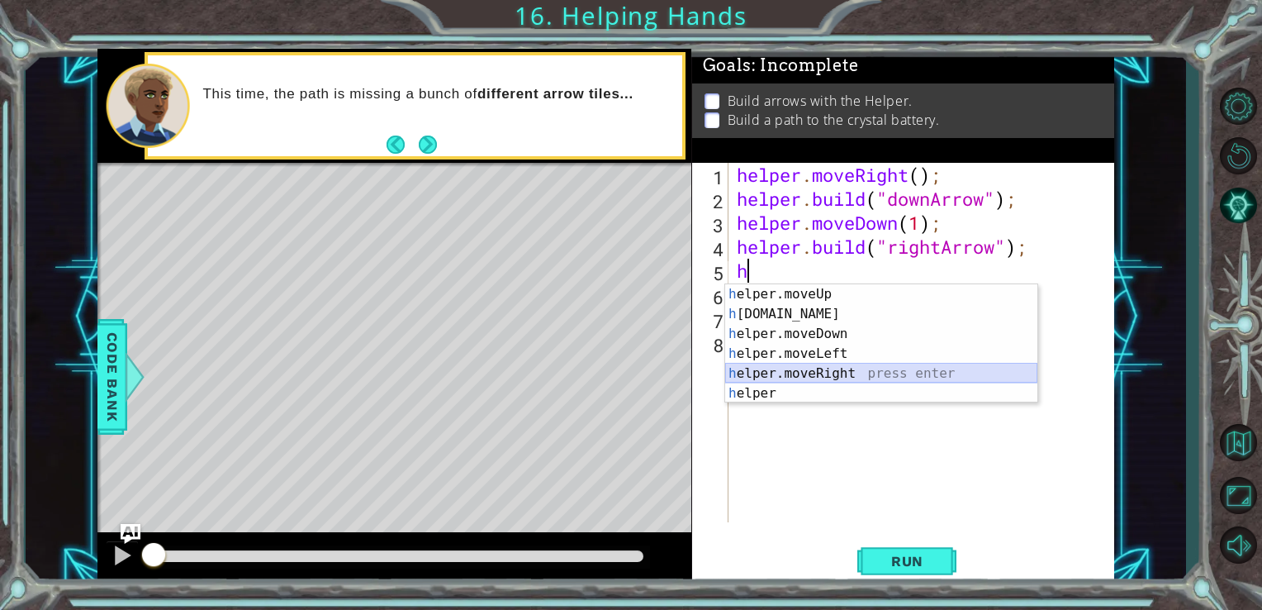
click at [819, 373] on div "h elper.moveUp press enter h [DOMAIN_NAME] press enter h elper.moveDown press e…" at bounding box center [881, 363] width 312 height 159
type textarea "helper.moveRight(1);"
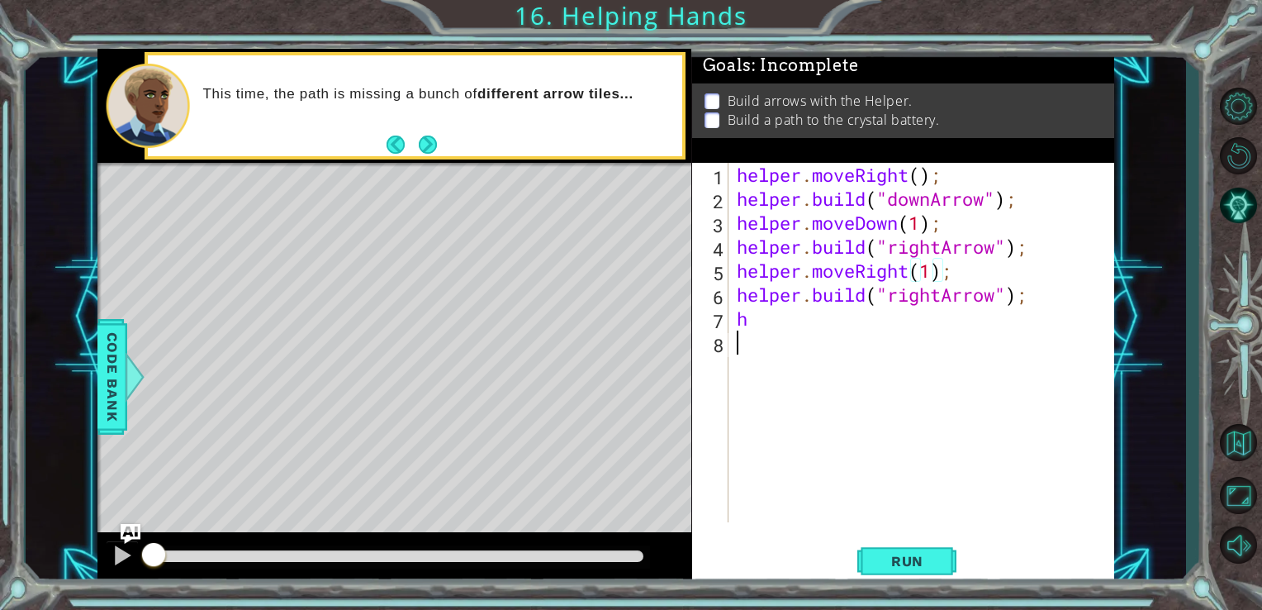
click at [796, 335] on div "helper . moveRight ( ) ; helper . build ( "downArrow" ) ; helper . moveDown ( 1…" at bounding box center [926, 366] width 386 height 407
click at [892, 559] on span "Run" at bounding box center [907, 561] width 65 height 17
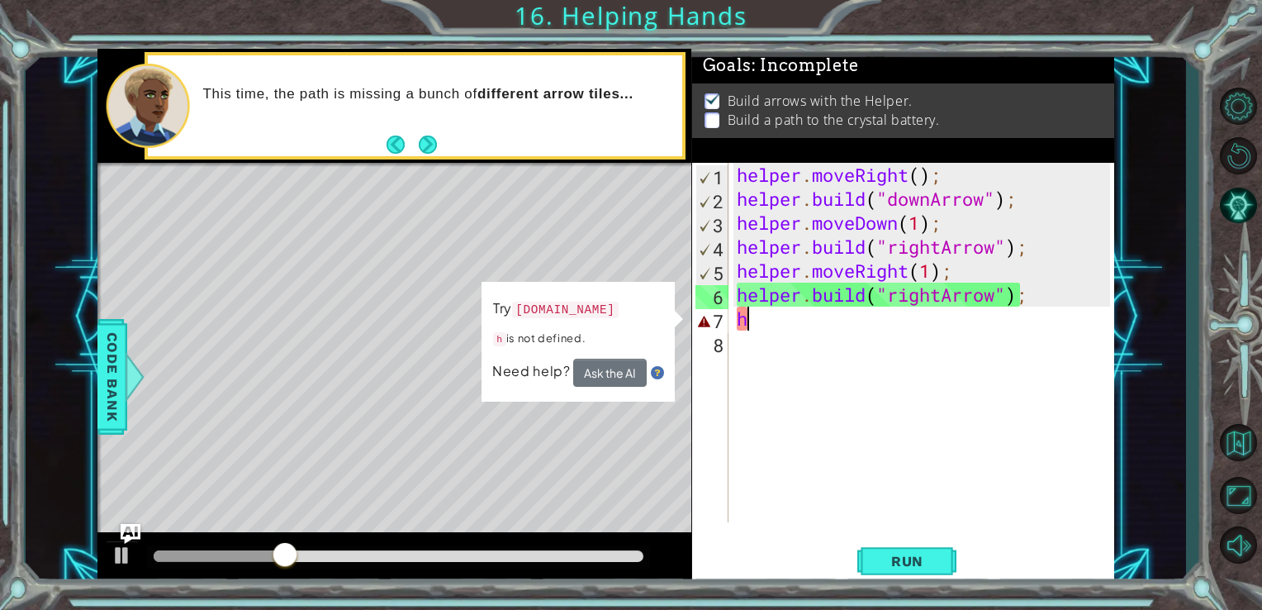
click at [764, 323] on div "helper . moveRight ( ) ; helper . build ( "downArrow" ) ; helper . moveDown ( 1…" at bounding box center [926, 366] width 386 height 407
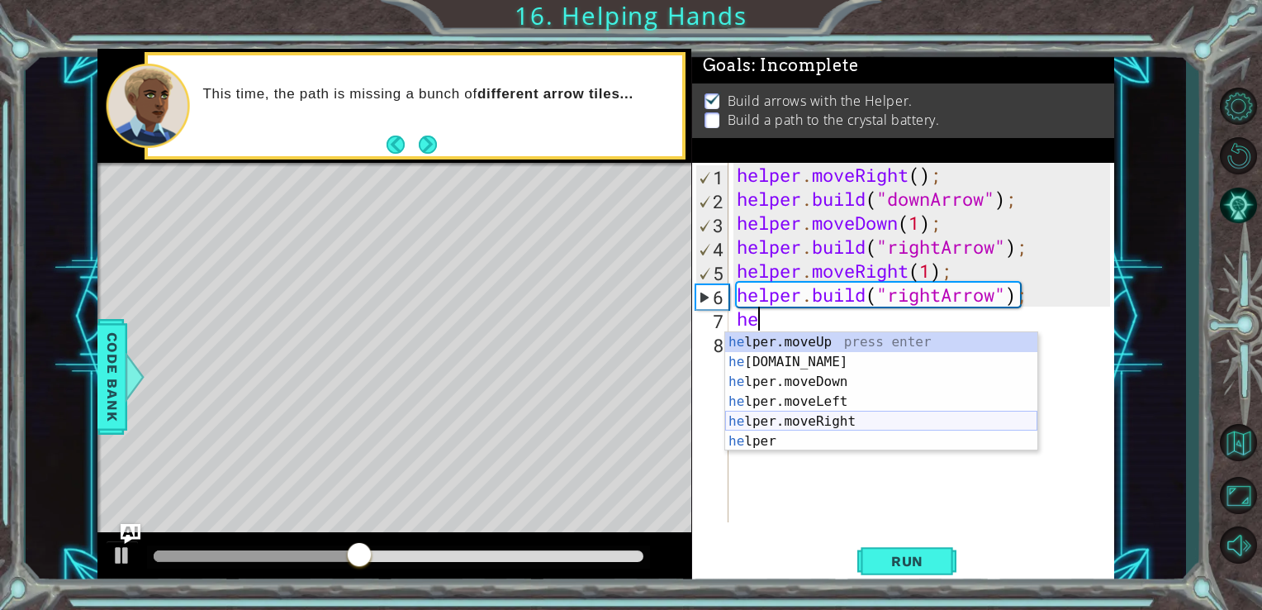
click at [815, 418] on div "he lper.moveUp press enter he [DOMAIN_NAME] press enter he lper.moveDown press …" at bounding box center [881, 411] width 312 height 159
type textarea "helper.moveRight(1);"
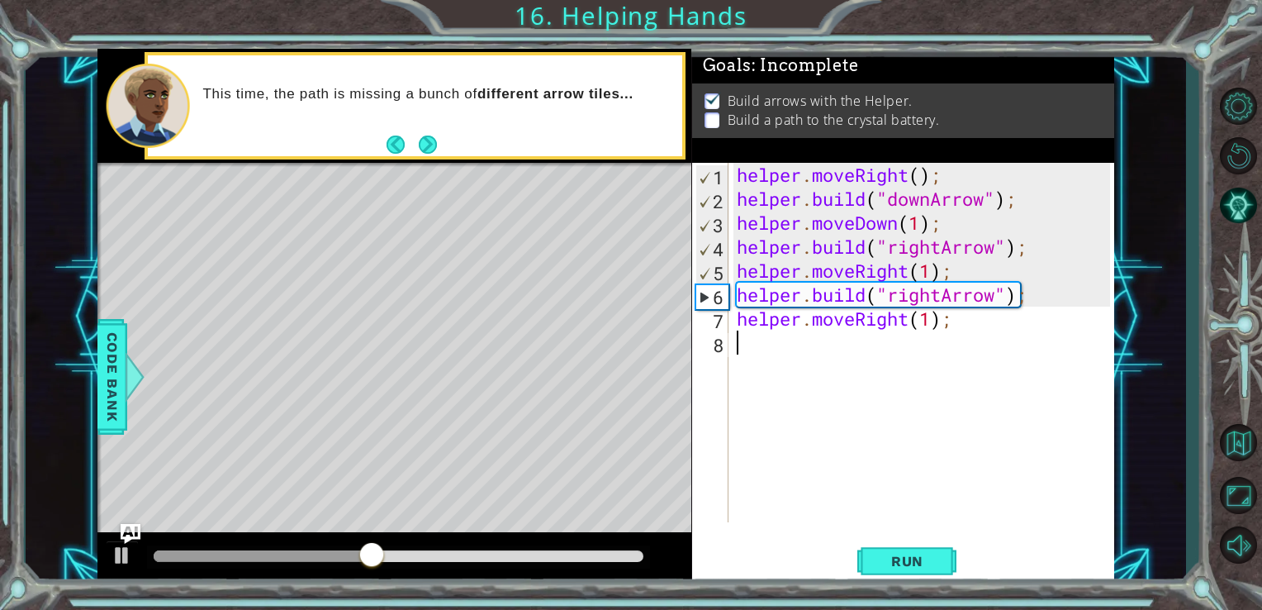
click at [783, 348] on div "helper . moveRight ( ) ; helper . build ( "downArrow" ) ; helper . moveDown ( 1…" at bounding box center [926, 366] width 386 height 407
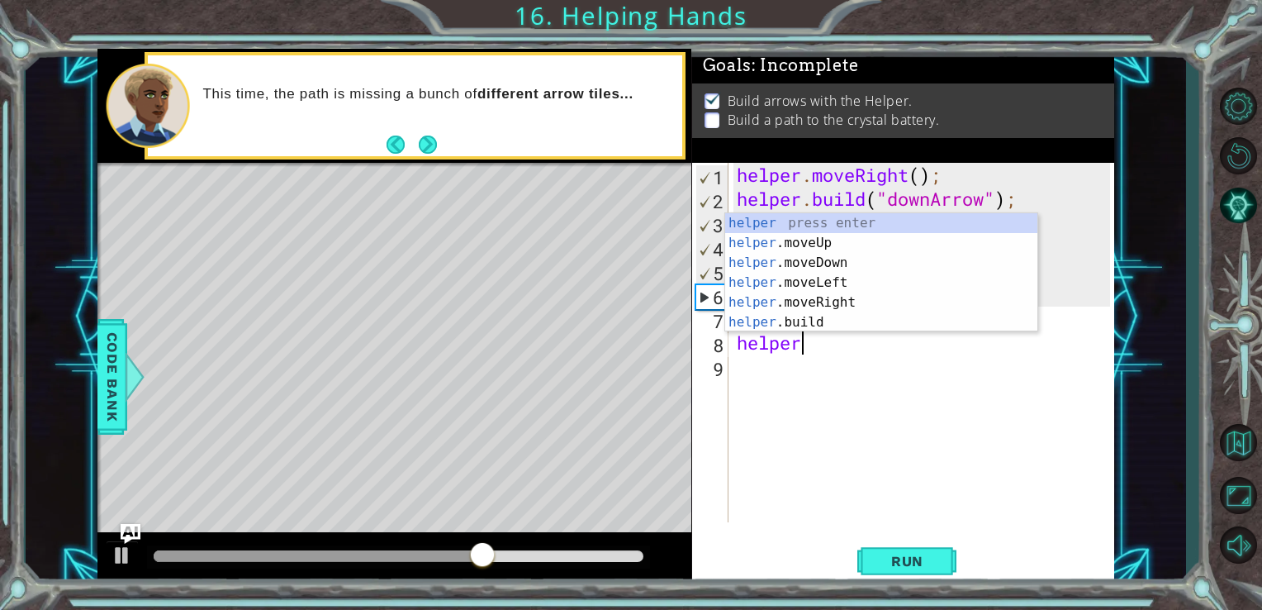
scroll to position [0, 2]
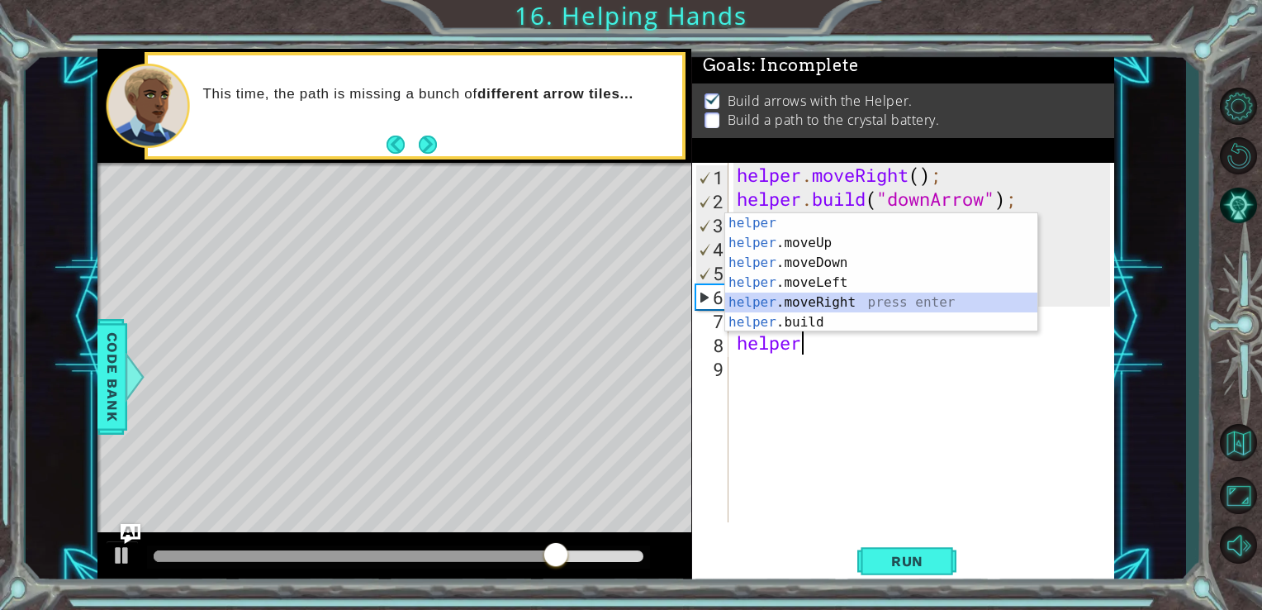
click at [838, 297] on div "helper press enter helper .moveUp press enter helper .moveDown press enter help…" at bounding box center [881, 292] width 312 height 159
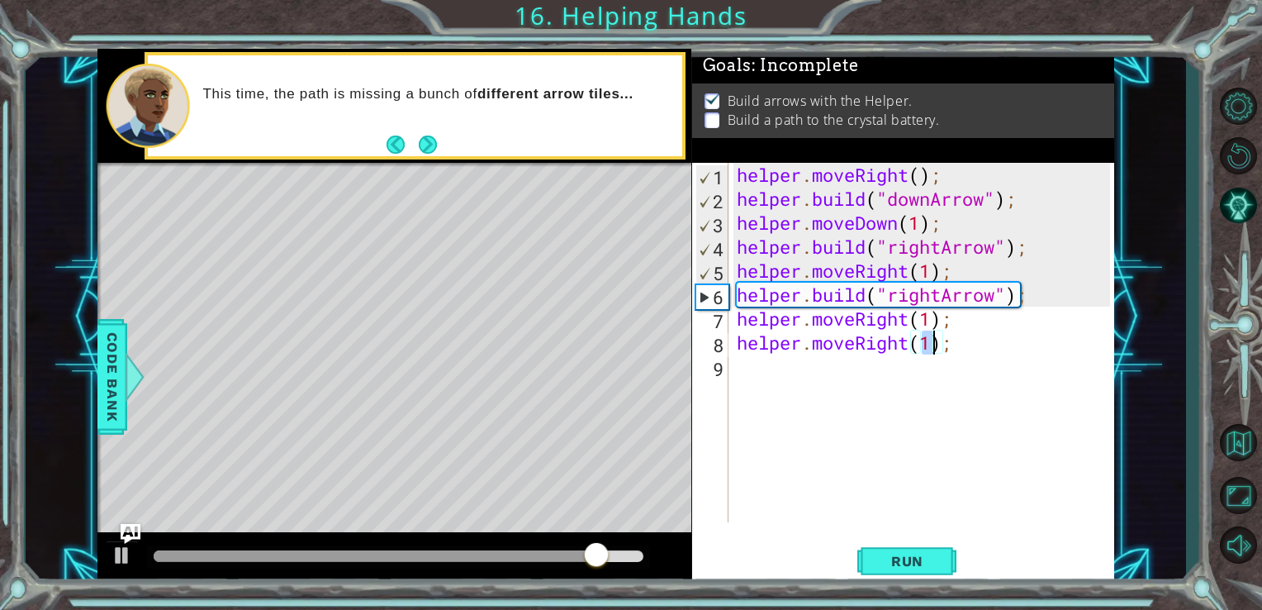
click at [951, 345] on div "helper . moveRight ( ) ; helper . build ( "downArrow" ) ; helper . moveDown ( 1…" at bounding box center [926, 366] width 386 height 407
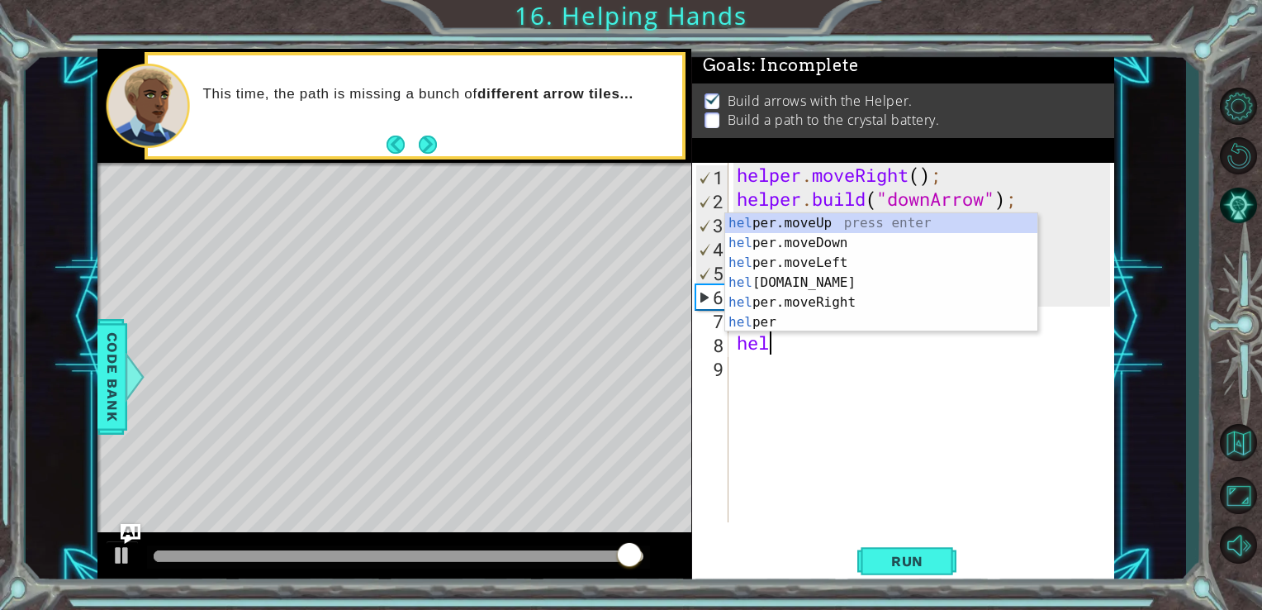
scroll to position [0, 0]
type textarea "h"
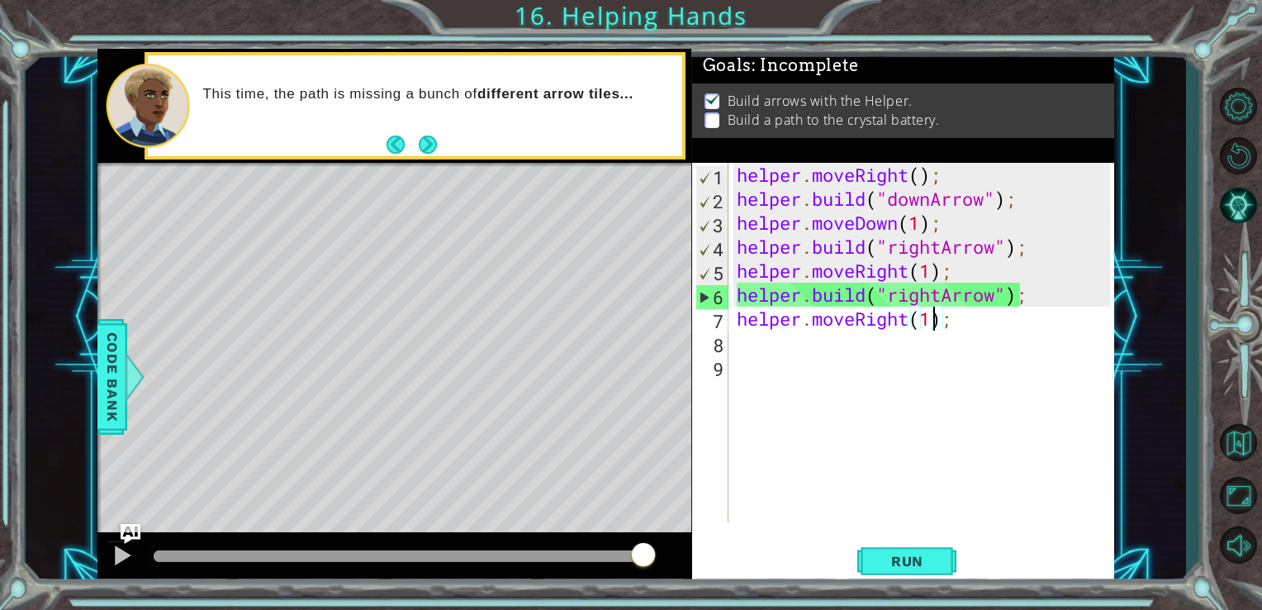
drag, startPoint x: 932, startPoint y: 320, endPoint x: 917, endPoint y: 318, distance: 15.8
click at [929, 316] on div "helper . moveRight ( ) ; helper . build ( "downArrow" ) ; helper . moveDown ( 1…" at bounding box center [926, 366] width 386 height 407
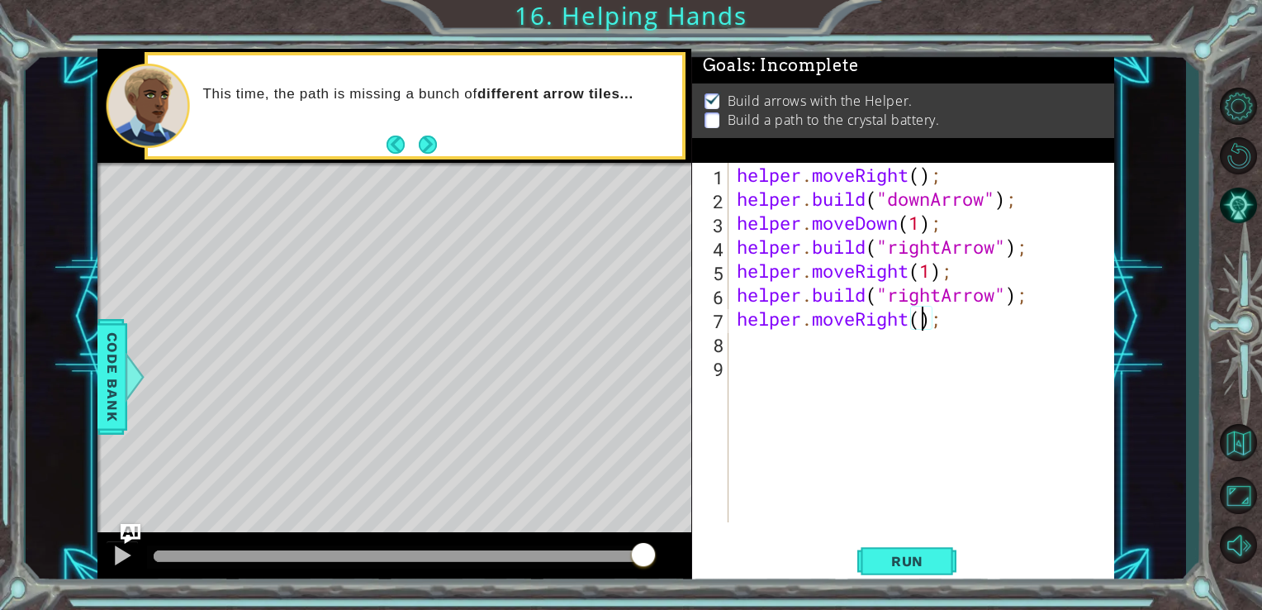
type textarea "[DOMAIN_NAME]("rightArrow");"
click at [795, 358] on div "helper . moveRight ( ) ; helper . build ( "downArrow" ) ; helper . moveDown ( 1…" at bounding box center [926, 366] width 386 height 407
click at [782, 347] on div "helper . moveRight ( ) ; helper . build ( "downArrow" ) ; helper . moveDown ( 1…" at bounding box center [926, 366] width 386 height 407
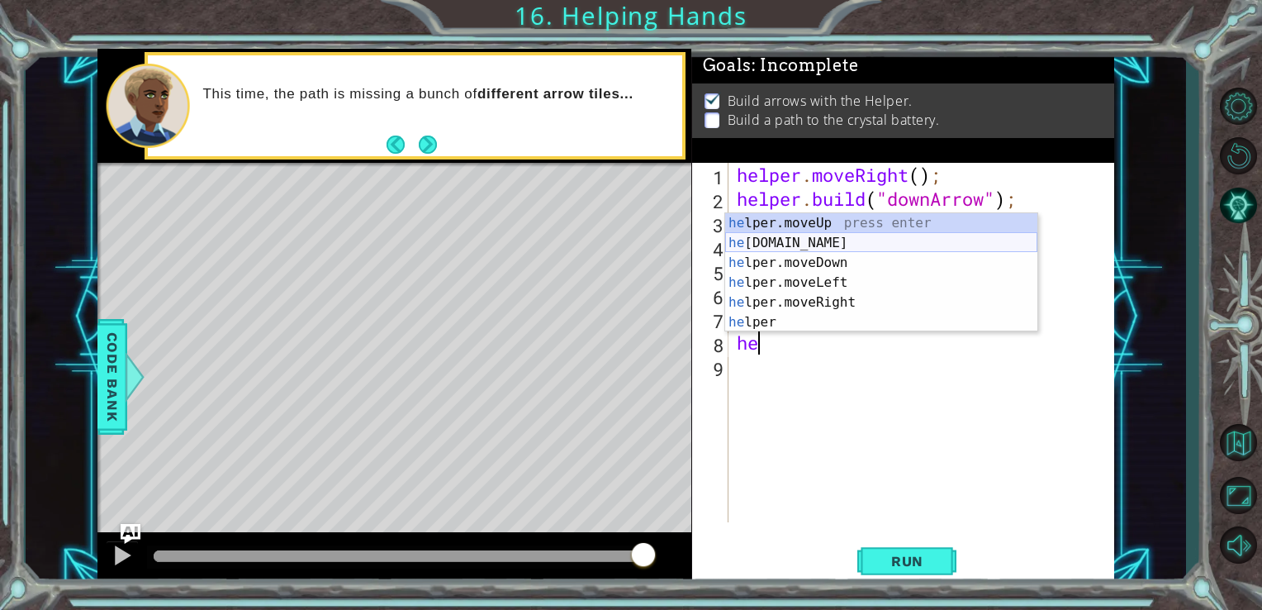
click at [833, 247] on div "he lper.moveUp press enter he [DOMAIN_NAME] press enter he lper.moveDown press …" at bounding box center [881, 292] width 312 height 159
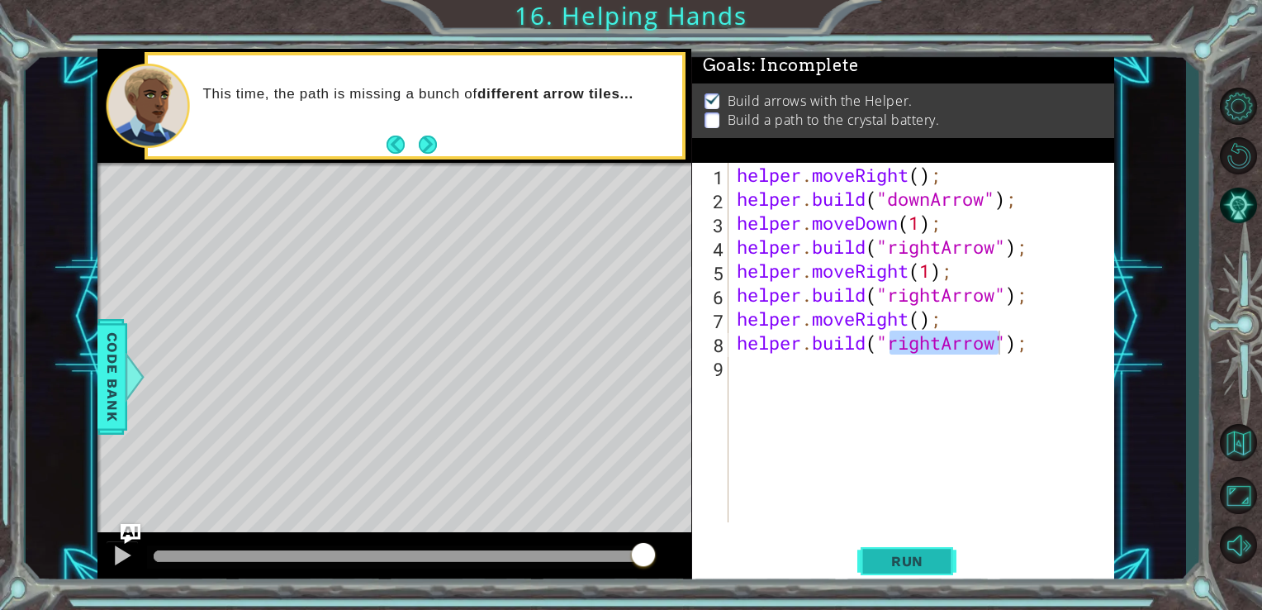
click at [919, 569] on span "Run" at bounding box center [907, 561] width 65 height 17
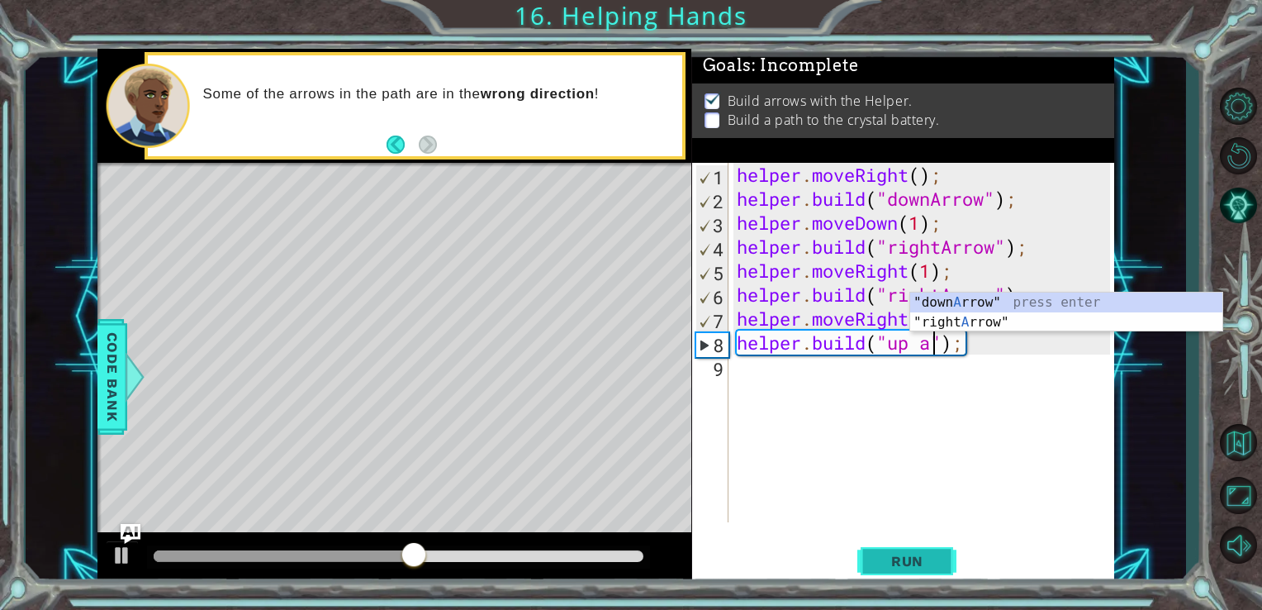
scroll to position [0, 9]
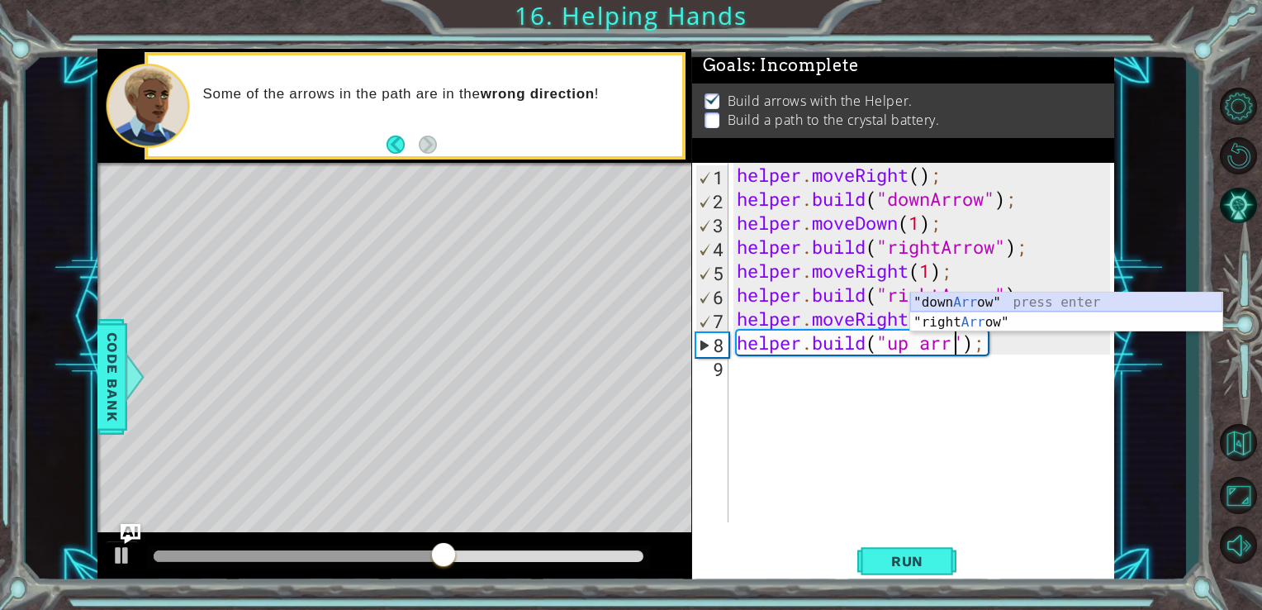
click at [1081, 299] on div ""down Arr ow" press enter "right Arr ow" press enter" at bounding box center [1066, 331] width 312 height 79
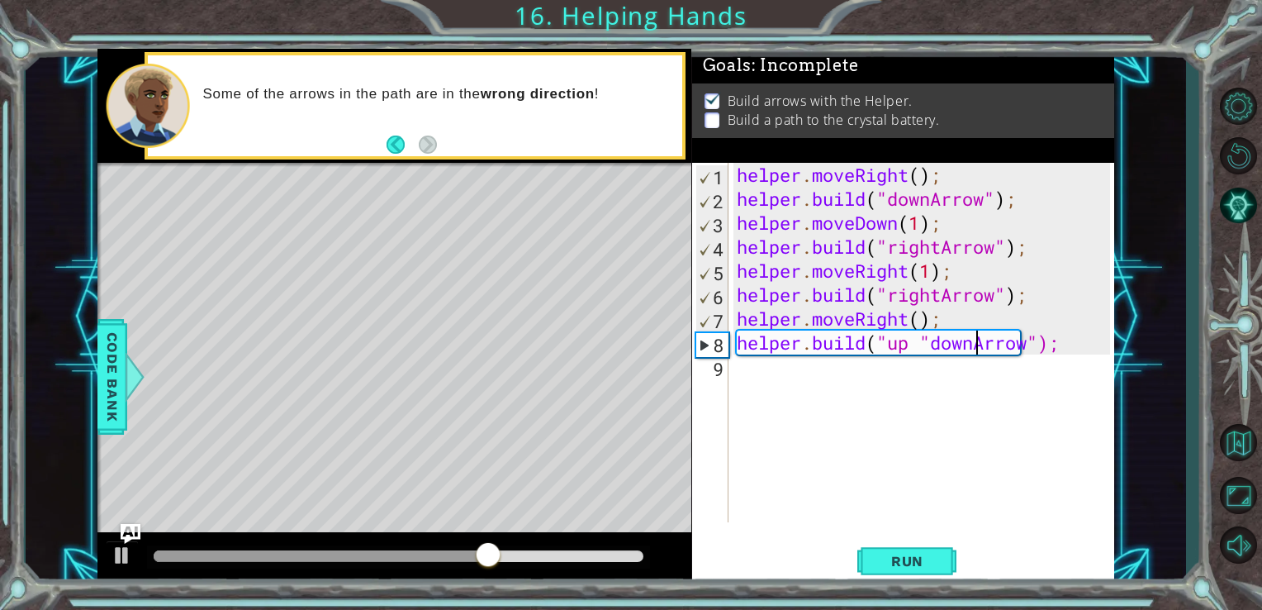
click at [976, 352] on div "helper . moveRight ( ) ; helper . build ( "downArrow" ) ; helper . moveDown ( 1…" at bounding box center [926, 366] width 386 height 407
type textarea "[DOMAIN_NAME]("upArrow");"
click at [927, 567] on span "Run" at bounding box center [907, 561] width 65 height 17
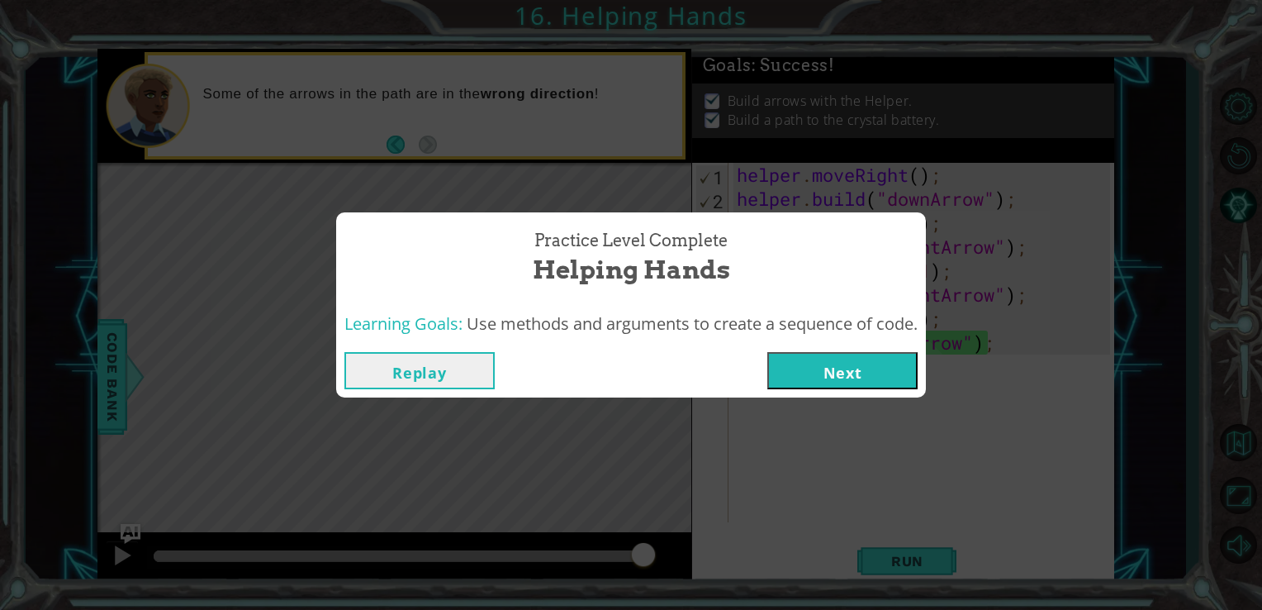
click at [875, 377] on button "Next" at bounding box center [842, 370] width 150 height 37
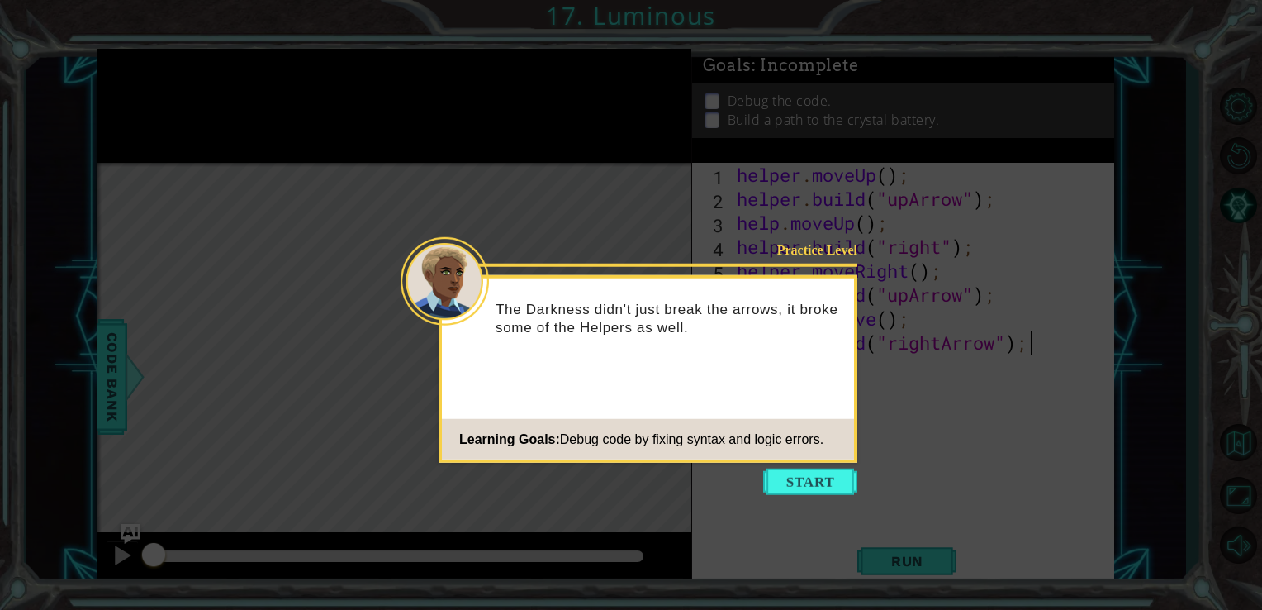
click at [814, 481] on button "Start" at bounding box center [810, 481] width 94 height 26
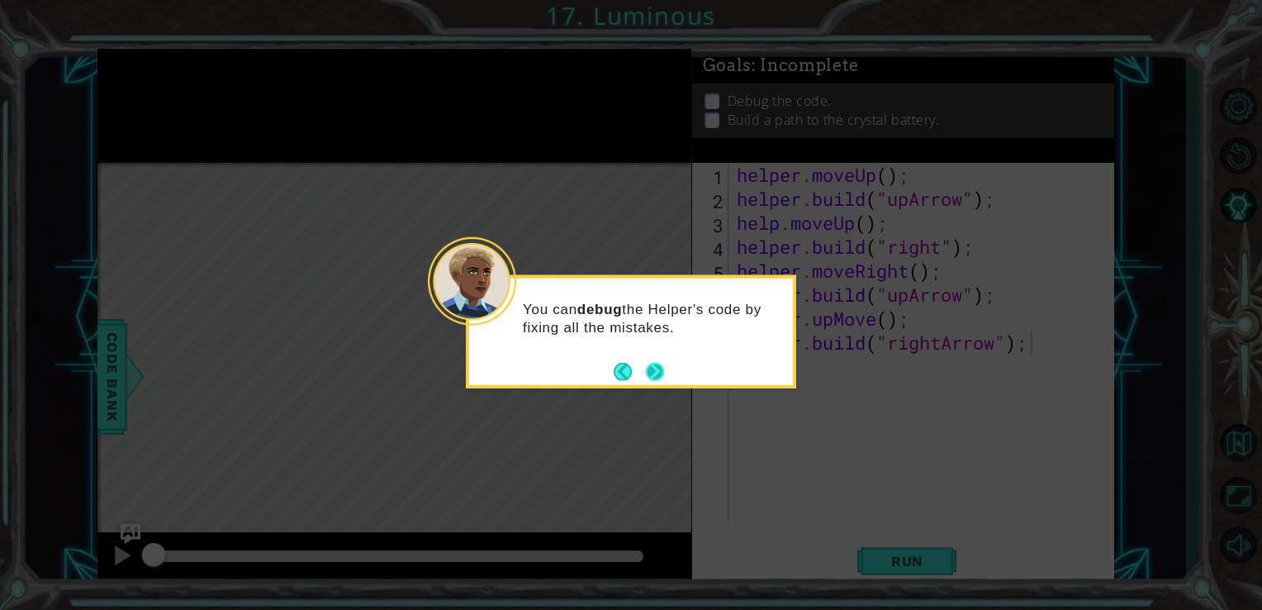
click at [658, 362] on button "Next" at bounding box center [654, 371] width 31 height 31
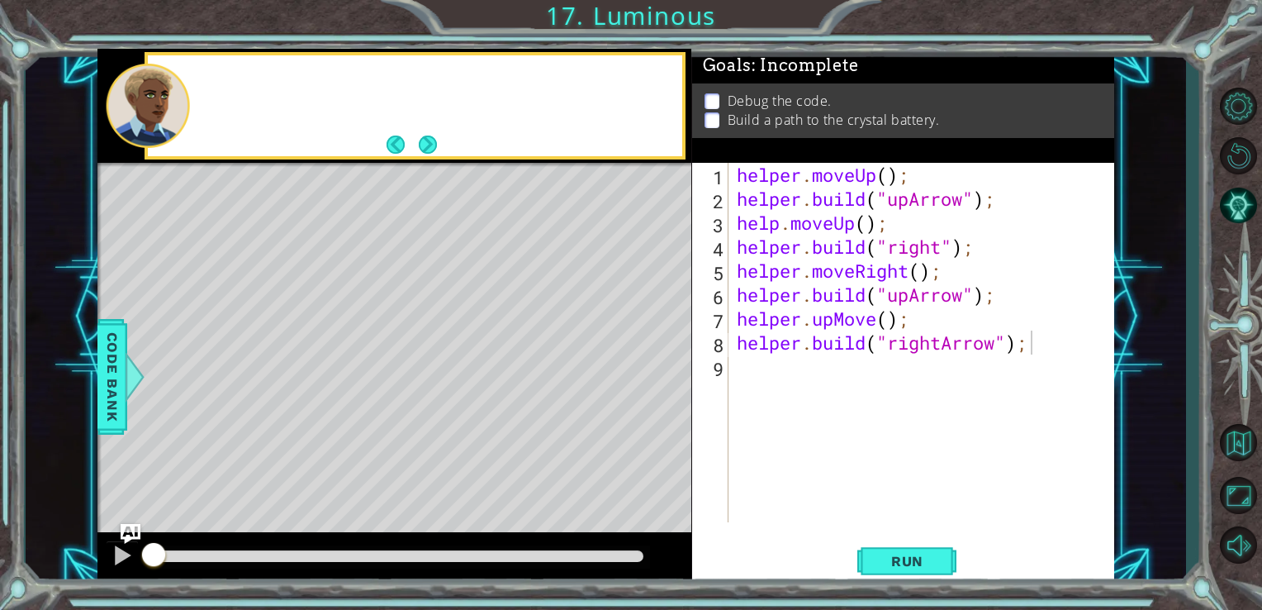
click at [660, 365] on div "Level Map" at bounding box center [478, 406] width 763 height 486
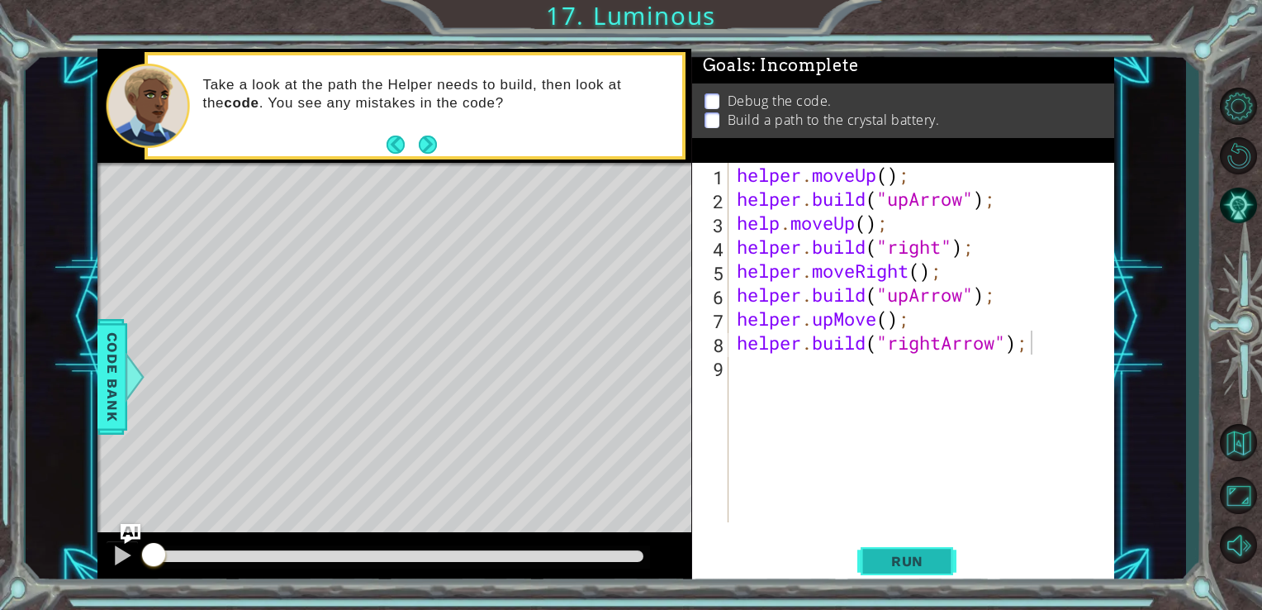
click at [931, 545] on button "Run" at bounding box center [906, 560] width 99 height 42
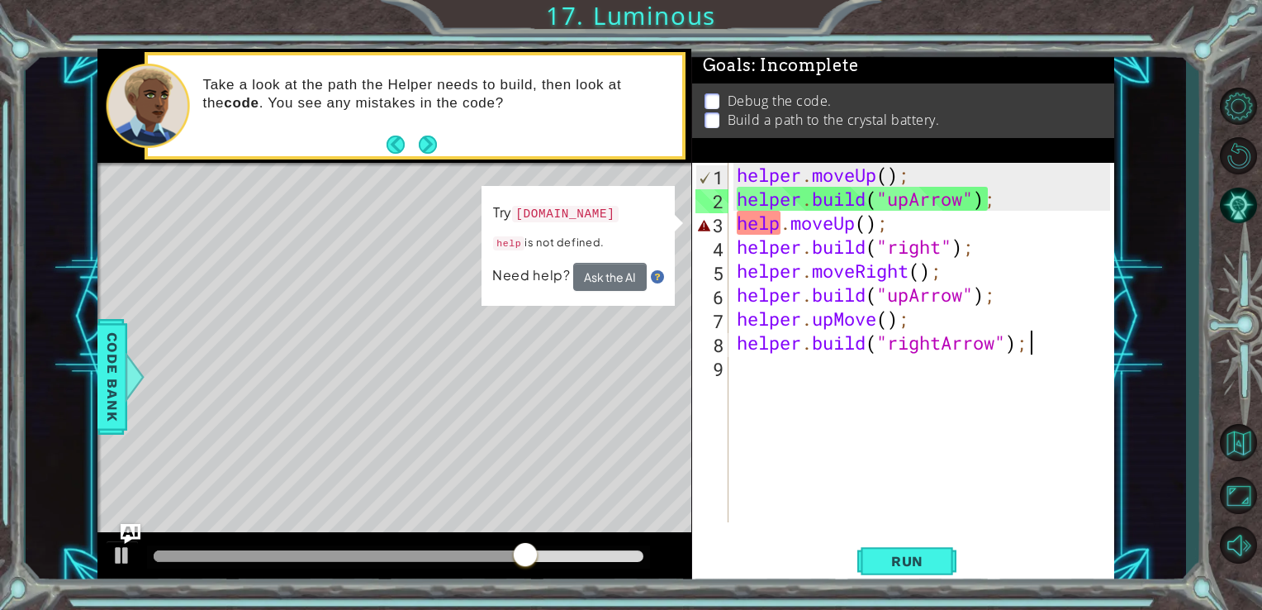
click at [781, 230] on div "helper . moveUp ( ) ; helper . build ( "upArrow" ) ; help . moveUp ( ) ; helper…" at bounding box center [926, 366] width 386 height 407
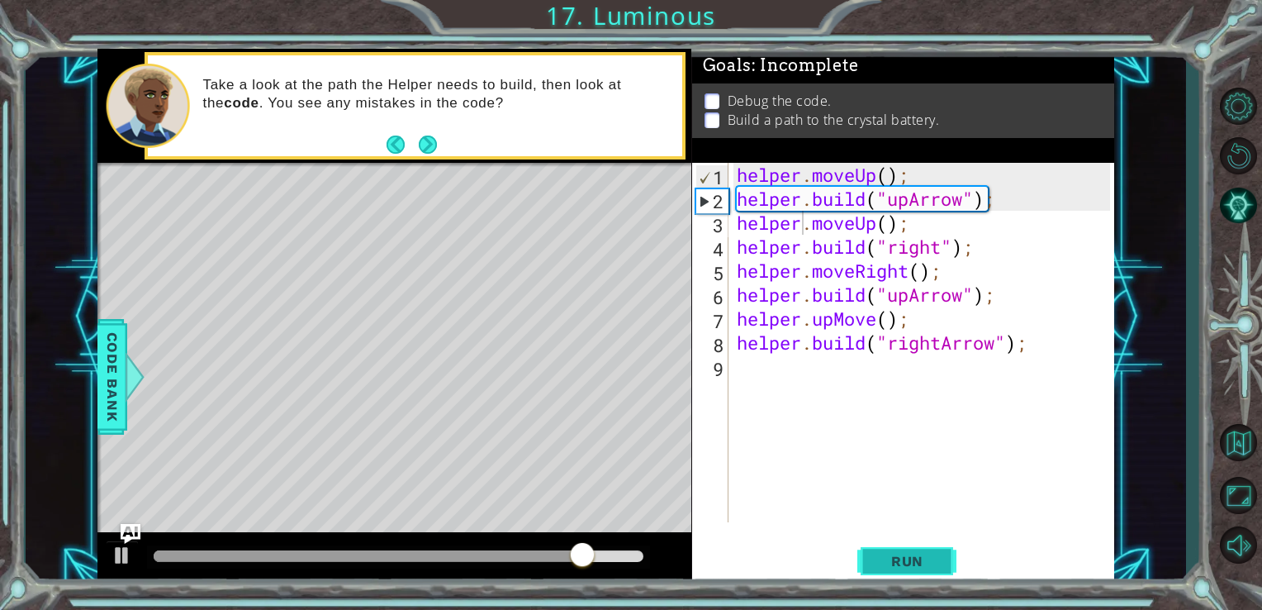
drag, startPoint x: 915, startPoint y: 581, endPoint x: 918, endPoint y: 567, distance: 15.1
click at [915, 579] on button "Run" at bounding box center [906, 560] width 99 height 42
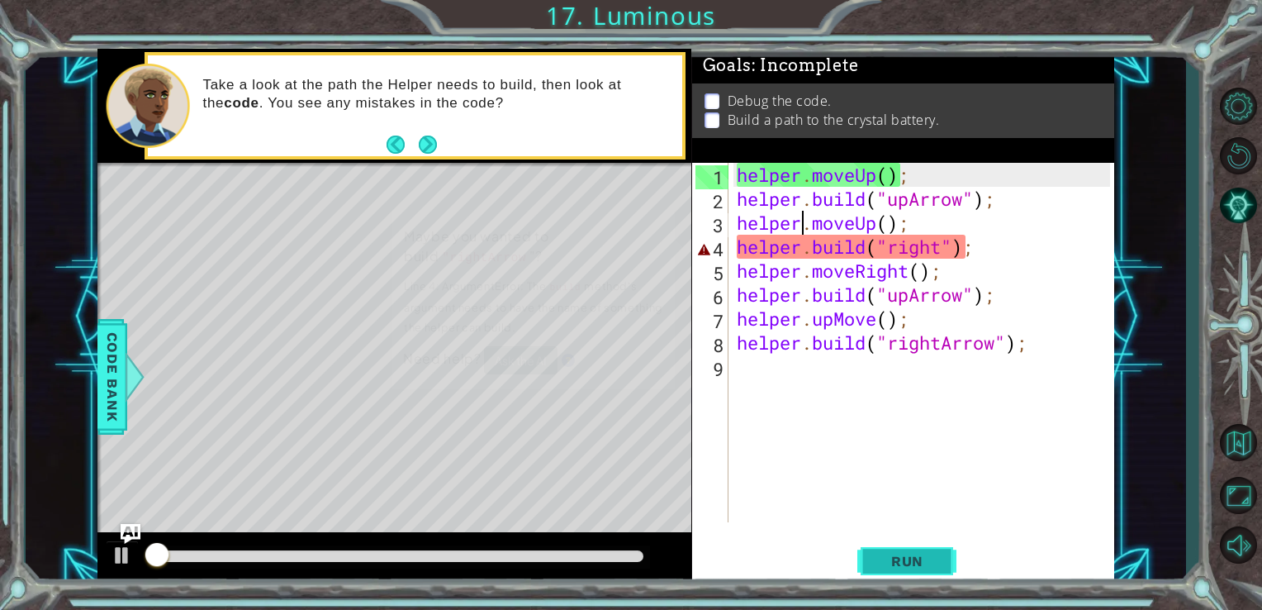
click at [919, 563] on span "Run" at bounding box center [907, 561] width 65 height 17
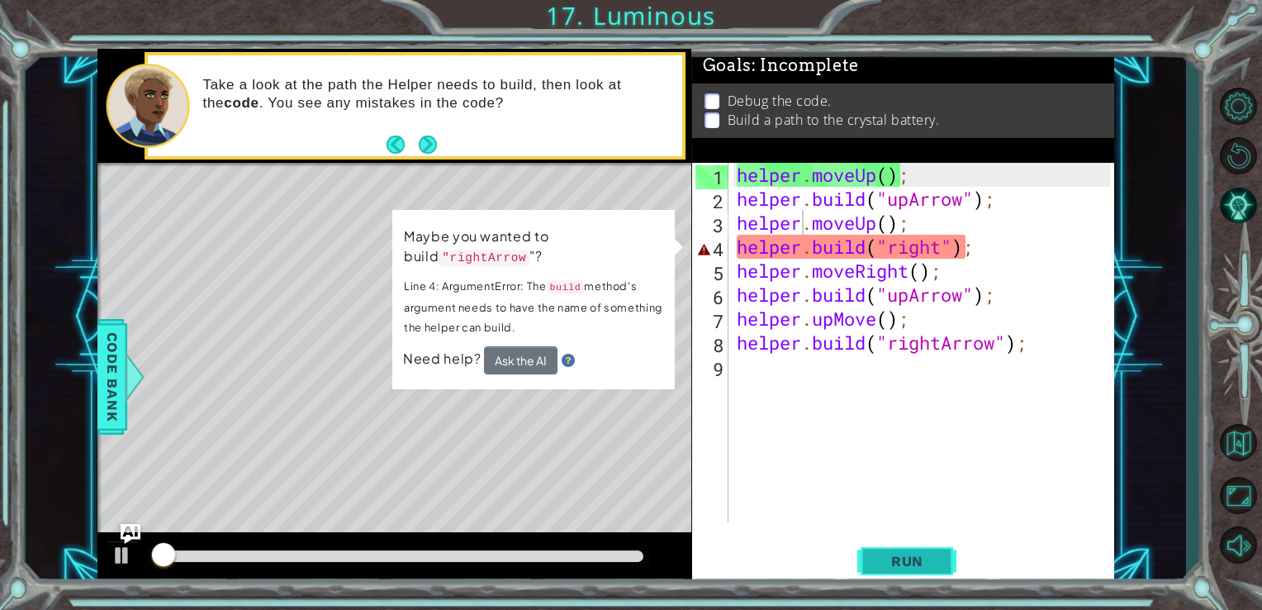
click at [919, 563] on span "Run" at bounding box center [907, 561] width 65 height 17
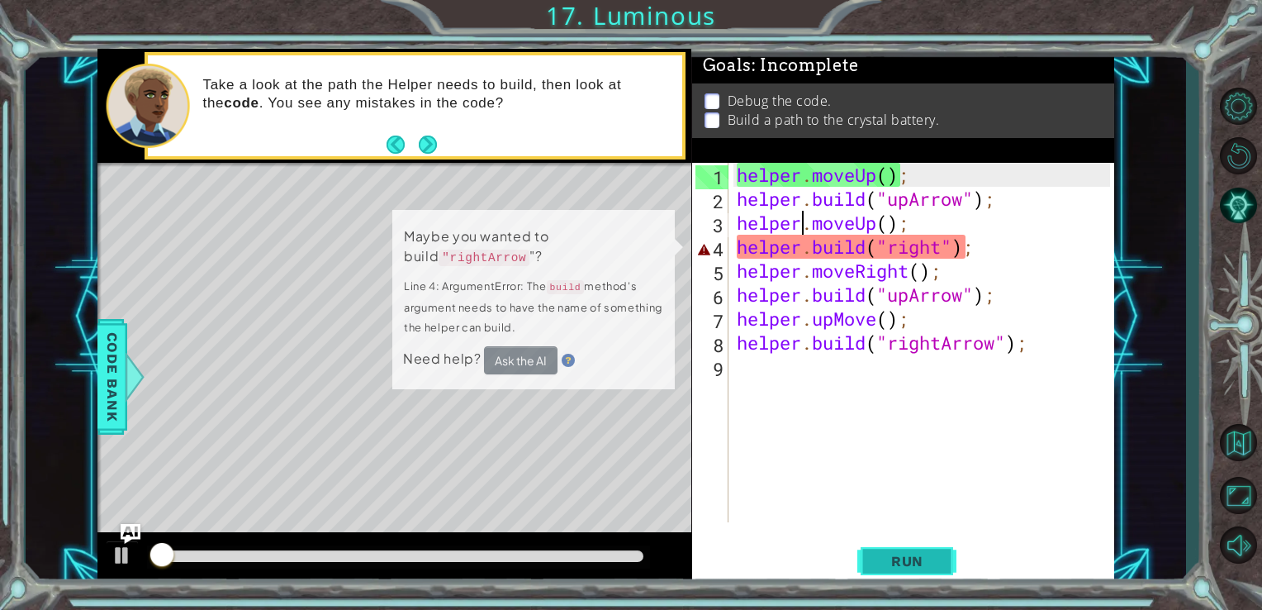
click at [918, 561] on span "Run" at bounding box center [907, 561] width 65 height 17
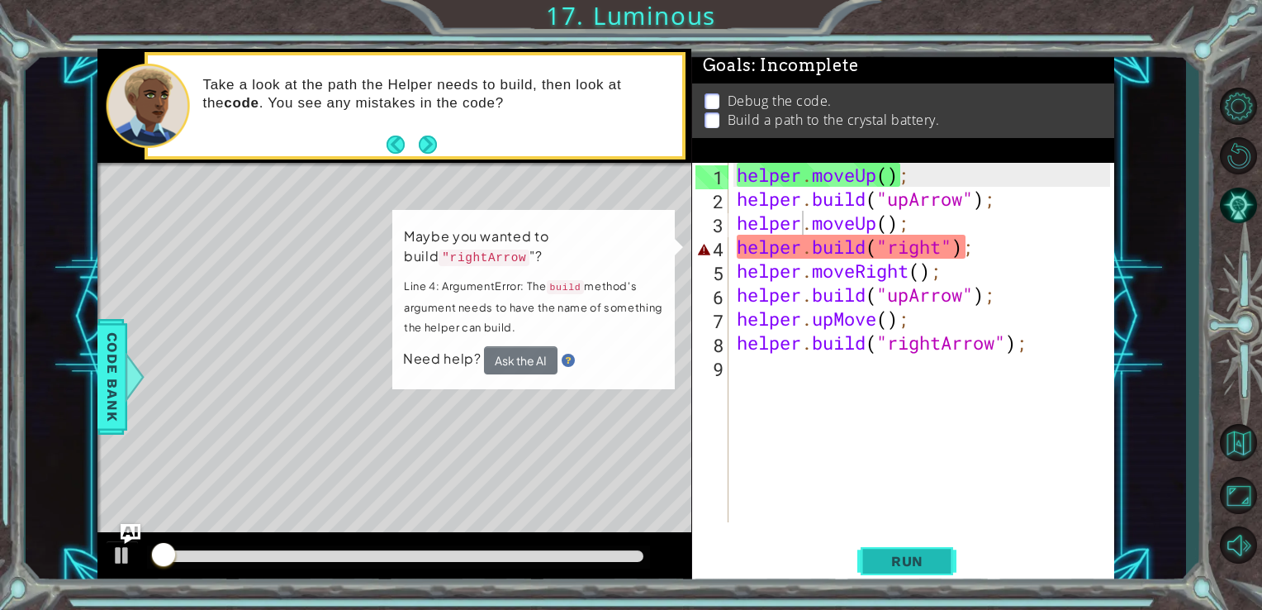
click at [918, 561] on span "Run" at bounding box center [907, 561] width 65 height 17
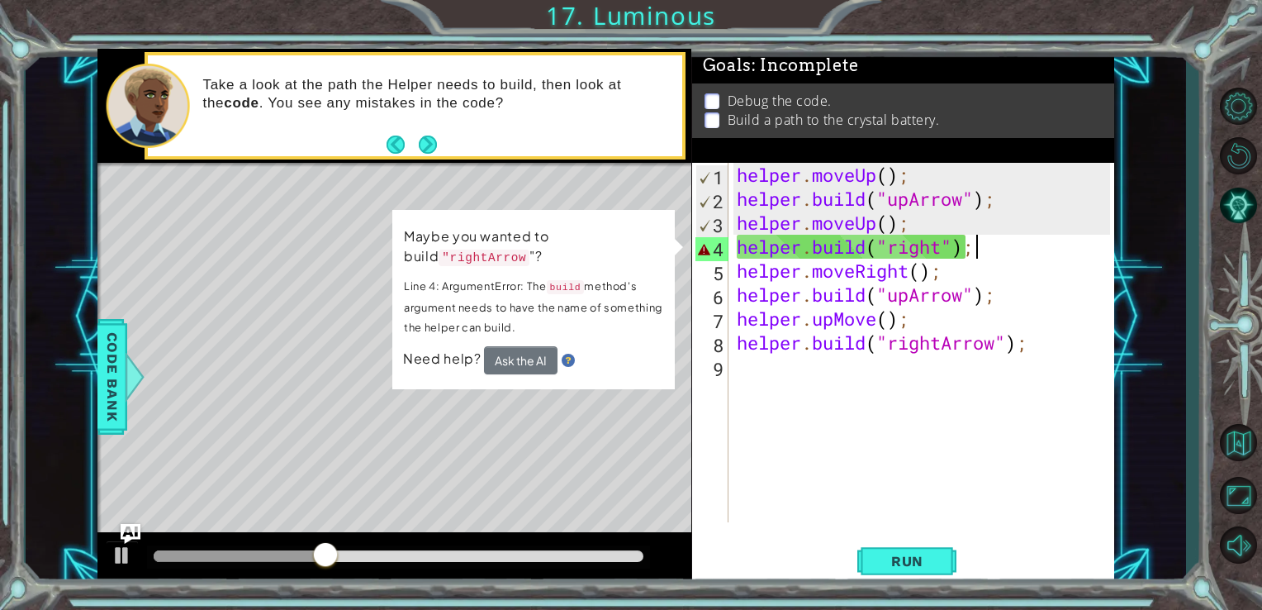
click at [986, 248] on div "helper . moveUp ( ) ; helper . build ( "upArrow" ) ; helper . moveUp ( ) ; help…" at bounding box center [926, 366] width 386 height 407
click at [945, 253] on div "helper . moveUp ( ) ; helper . build ( "upArrow" ) ; helper . moveUp ( ) ; help…" at bounding box center [926, 366] width 386 height 407
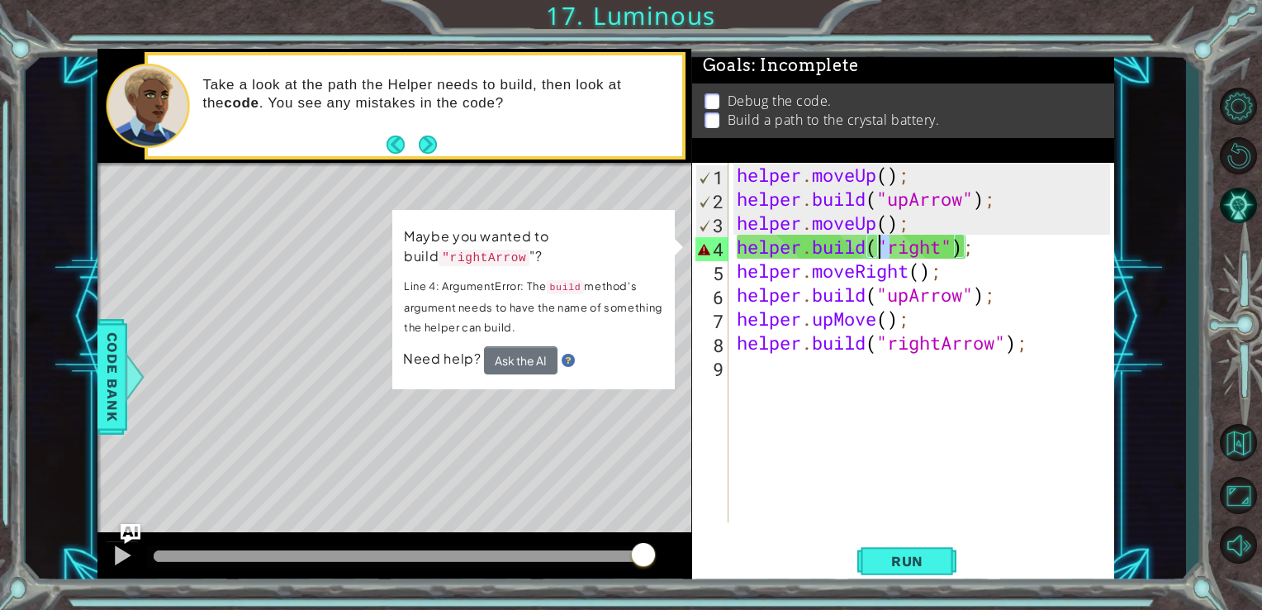
drag, startPoint x: 886, startPoint y: 249, endPoint x: 912, endPoint y: 249, distance: 25.6
click at [883, 258] on div "helper . moveUp ( ) ; helper . build ( "upArrow" ) ; helper . moveUp ( ) ; help…" at bounding box center [926, 366] width 386 height 407
click at [996, 249] on div "helper . moveUp ( ) ; helper . build ( "upArrow" ) ; helper . moveUp ( ) ; help…" at bounding box center [926, 366] width 386 height 407
click at [1067, 332] on div "helper . moveUp ( ) ; helper . build ( "upArrow" ) ; helper . moveUp ( ) ; help…" at bounding box center [926, 366] width 386 height 407
click at [1249, 199] on button "AI Hint" at bounding box center [1238, 205] width 48 height 45
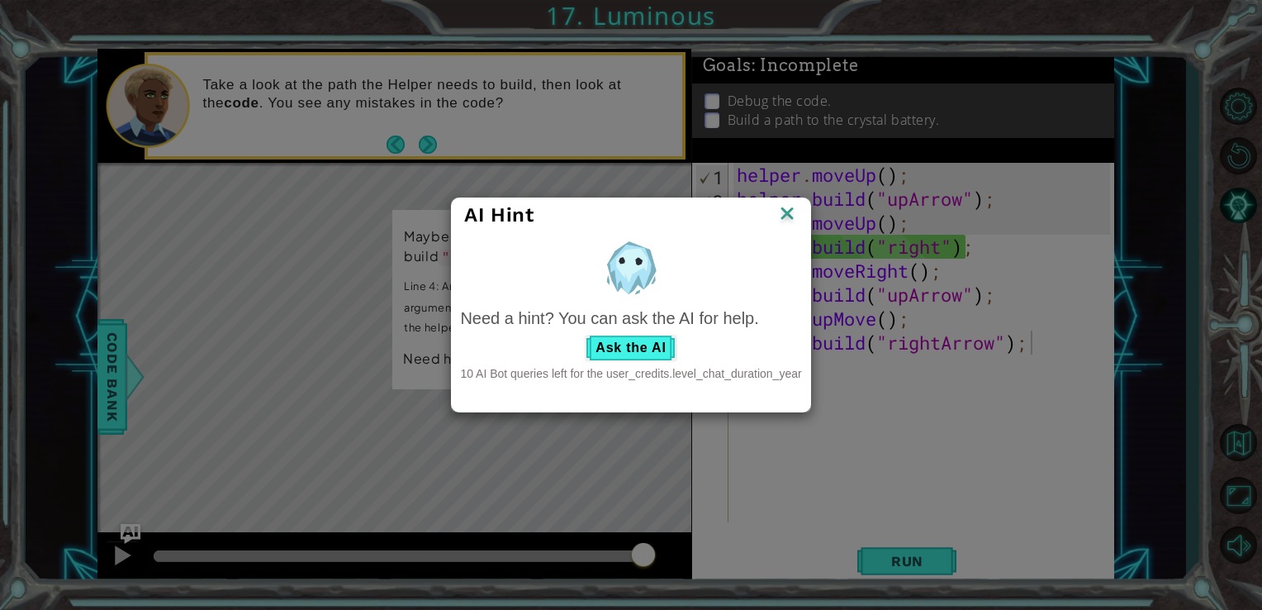
click at [800, 213] on div "AI Hint" at bounding box center [631, 215] width 358 height 34
click at [791, 209] on img at bounding box center [786, 214] width 21 height 25
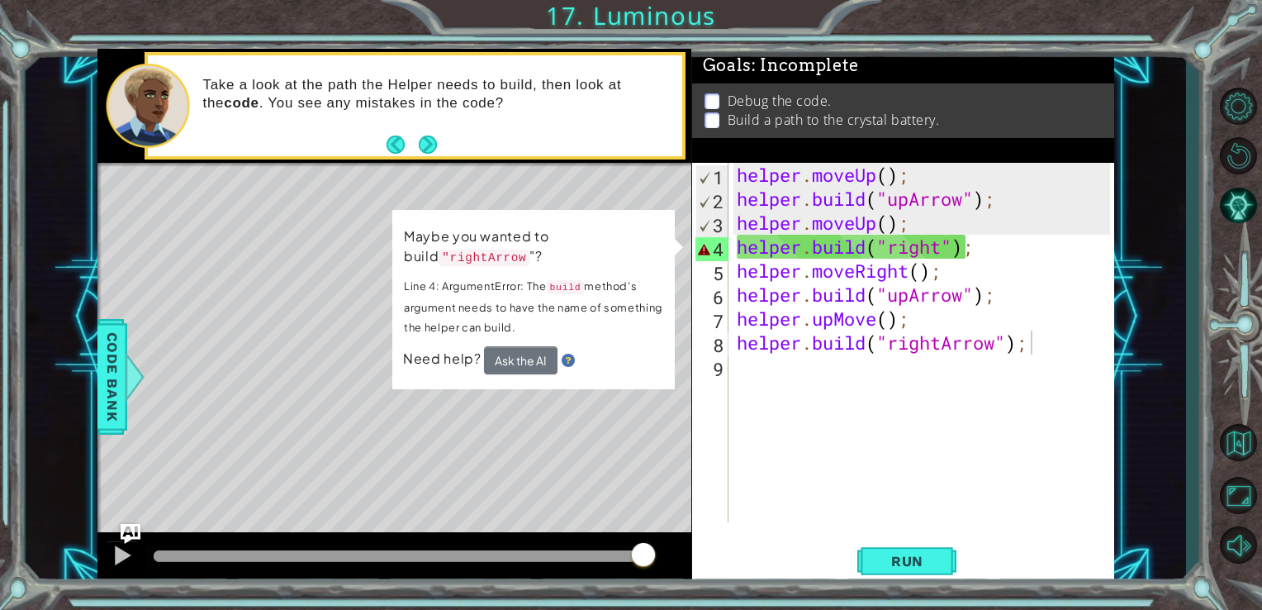
click at [440, 411] on div "Level Map" at bounding box center [478, 406] width 763 height 486
drag, startPoint x: 879, startPoint y: 554, endPoint x: 869, endPoint y: 558, distance: 10.4
click at [879, 557] on span "Run" at bounding box center [907, 561] width 65 height 17
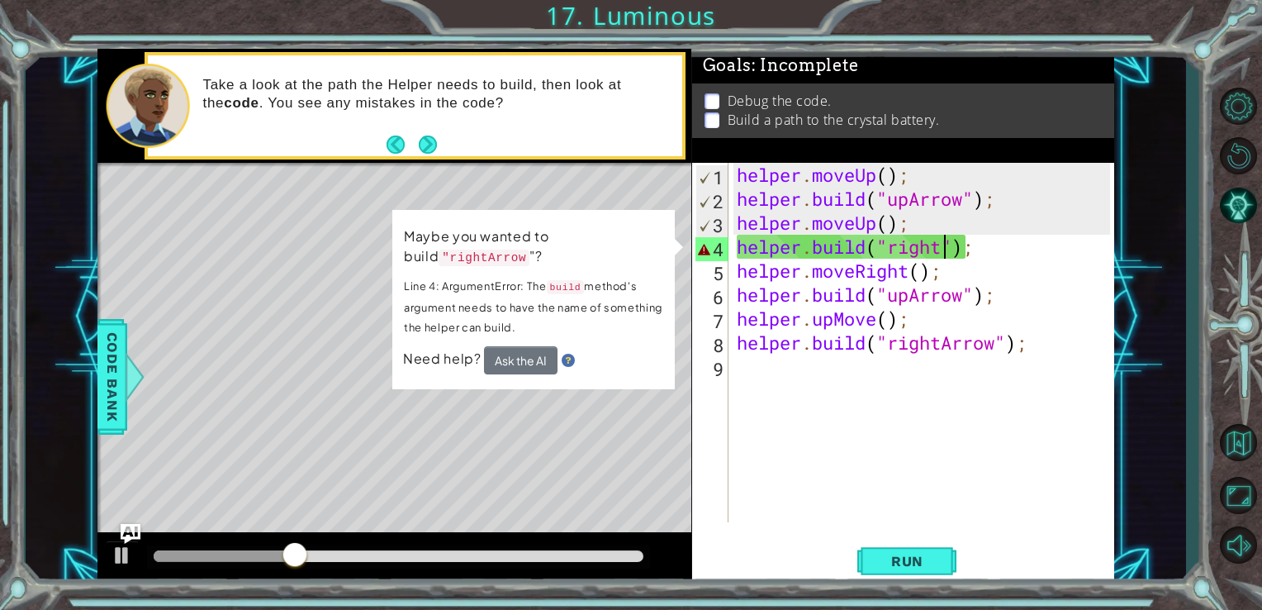
click at [939, 246] on div "helper . moveUp ( ) ; helper . build ( "upArrow" ) ; helper . moveUp ( ) ; help…" at bounding box center [926, 366] width 386 height 407
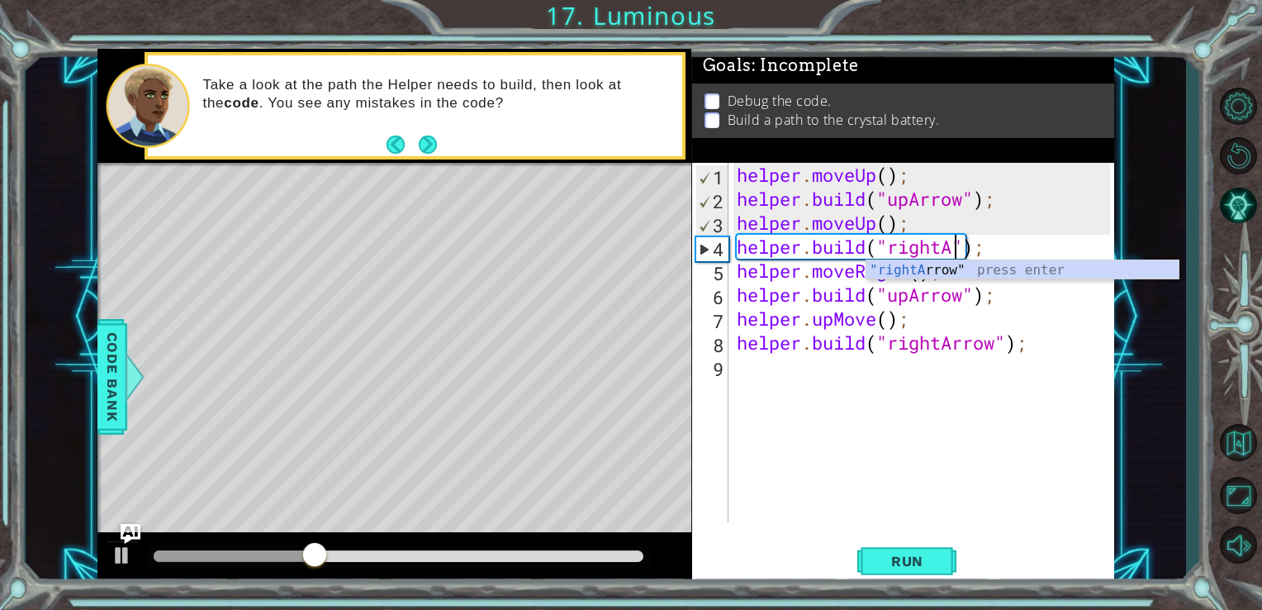
scroll to position [0, 9]
click at [988, 265] on div ""rightA rrow" press enter" at bounding box center [1022, 289] width 312 height 59
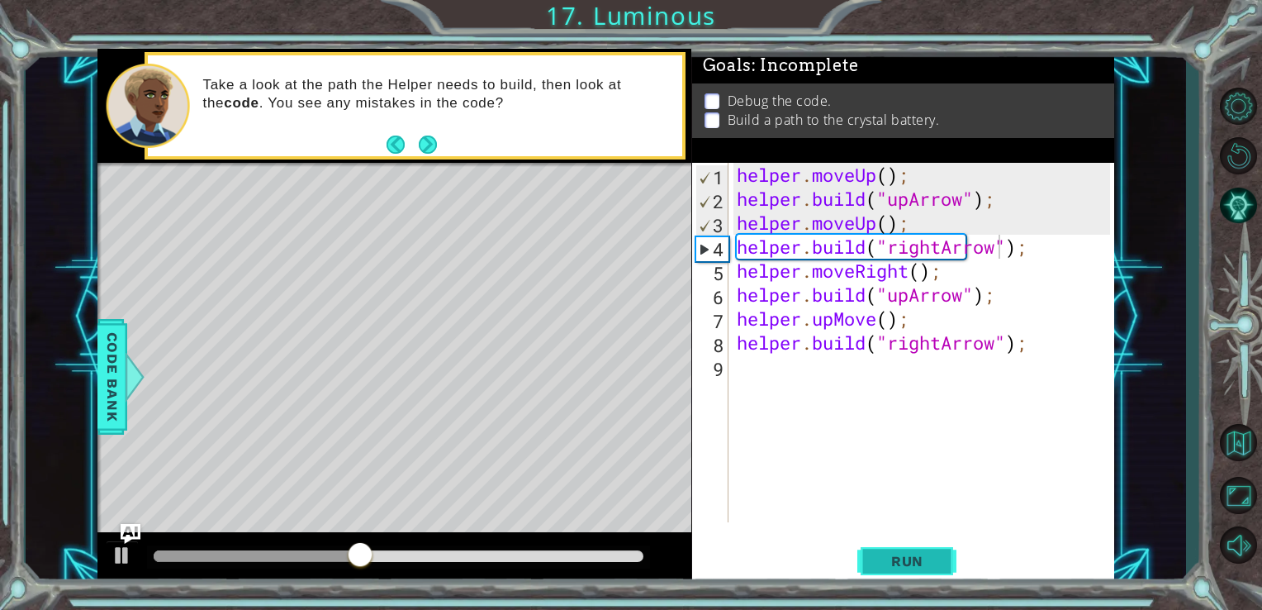
click at [913, 572] on button "Run" at bounding box center [906, 560] width 99 height 42
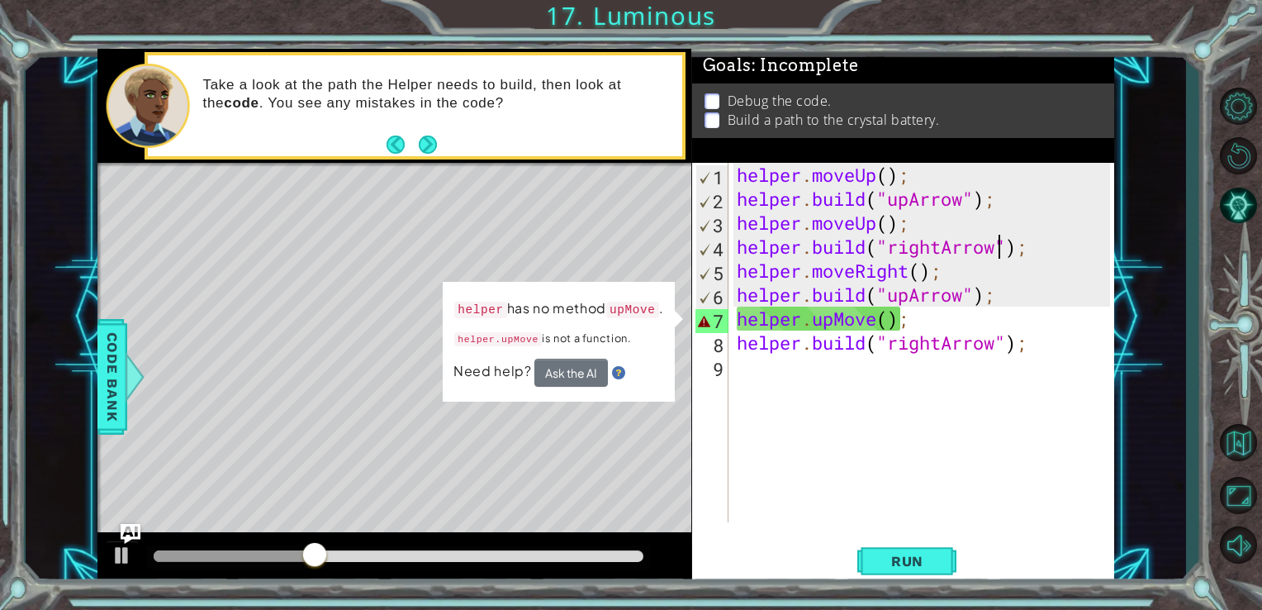
click at [874, 320] on div "helper . moveUp ( ) ; helper . build ( "upArrow" ) ; helper . moveUp ( ) ; help…" at bounding box center [926, 366] width 386 height 407
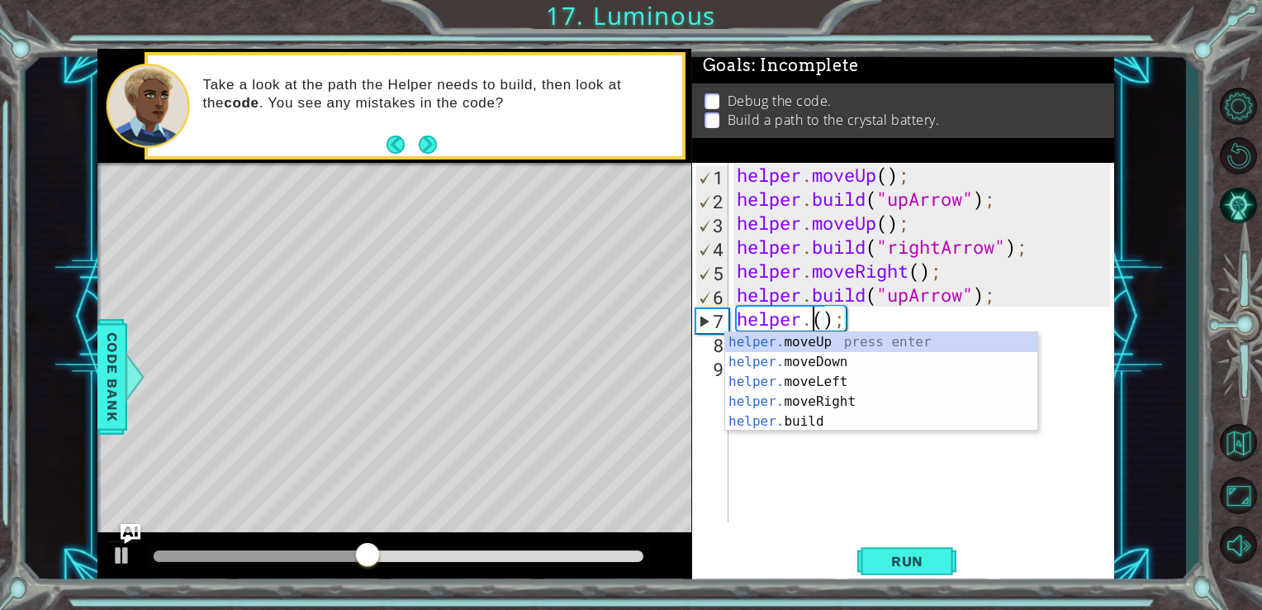
scroll to position [0, 3]
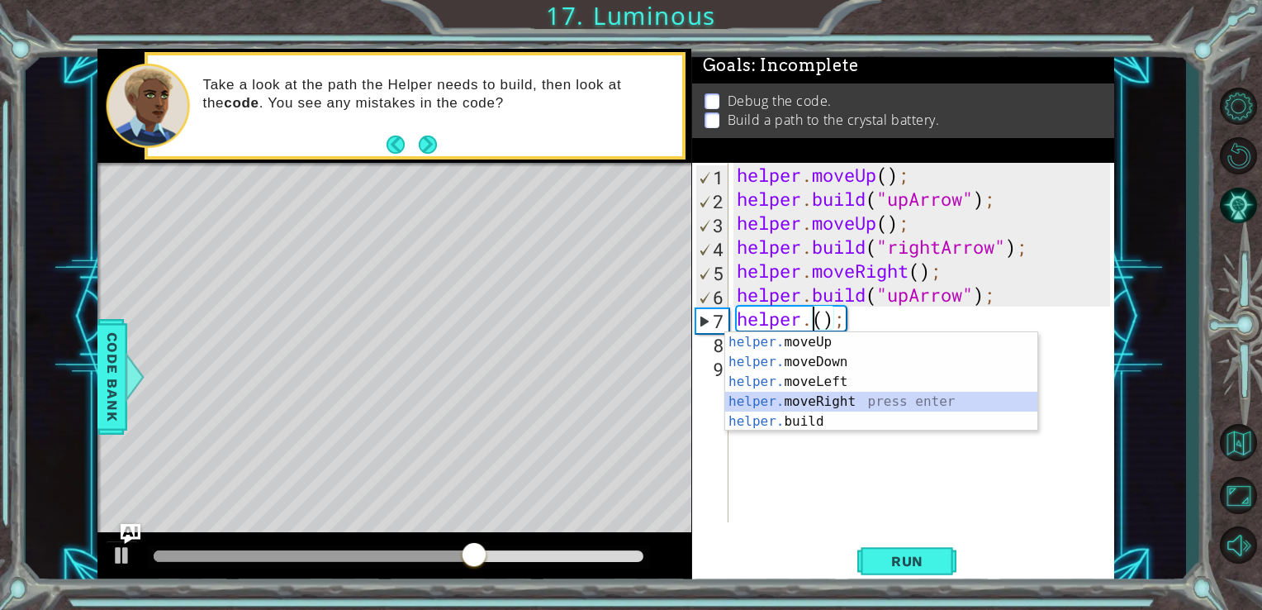
click at [862, 404] on div "helper. moveUp press enter helper. moveDown press enter helper. moveLeft press …" at bounding box center [881, 401] width 312 height 139
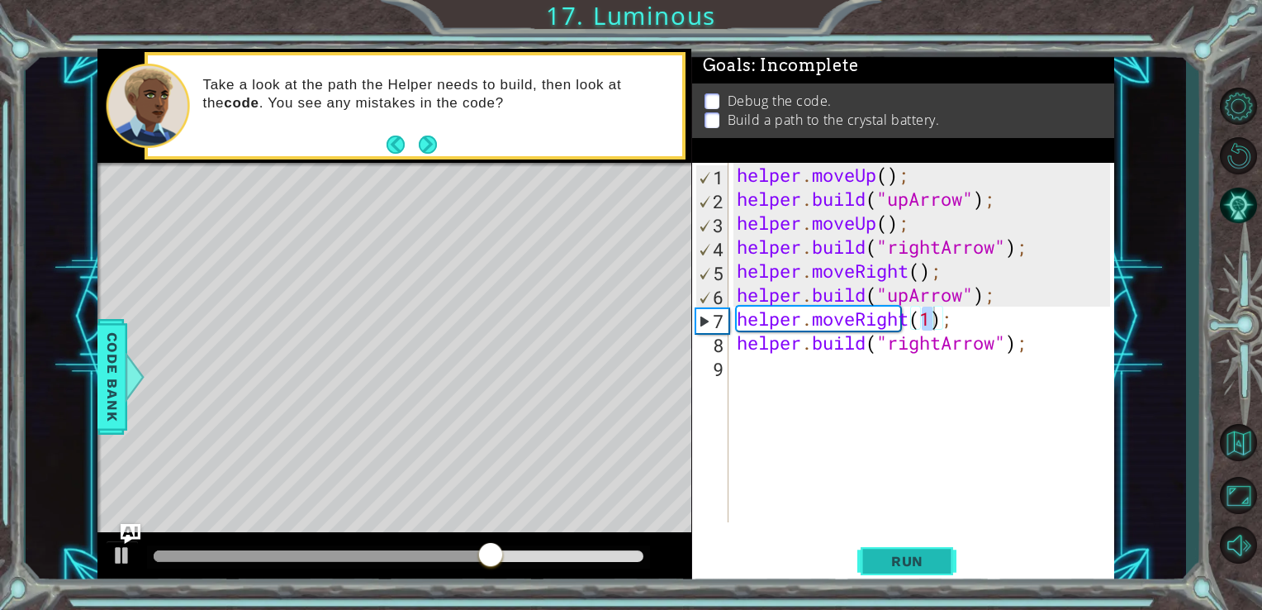
click at [896, 543] on button "Run" at bounding box center [906, 560] width 99 height 42
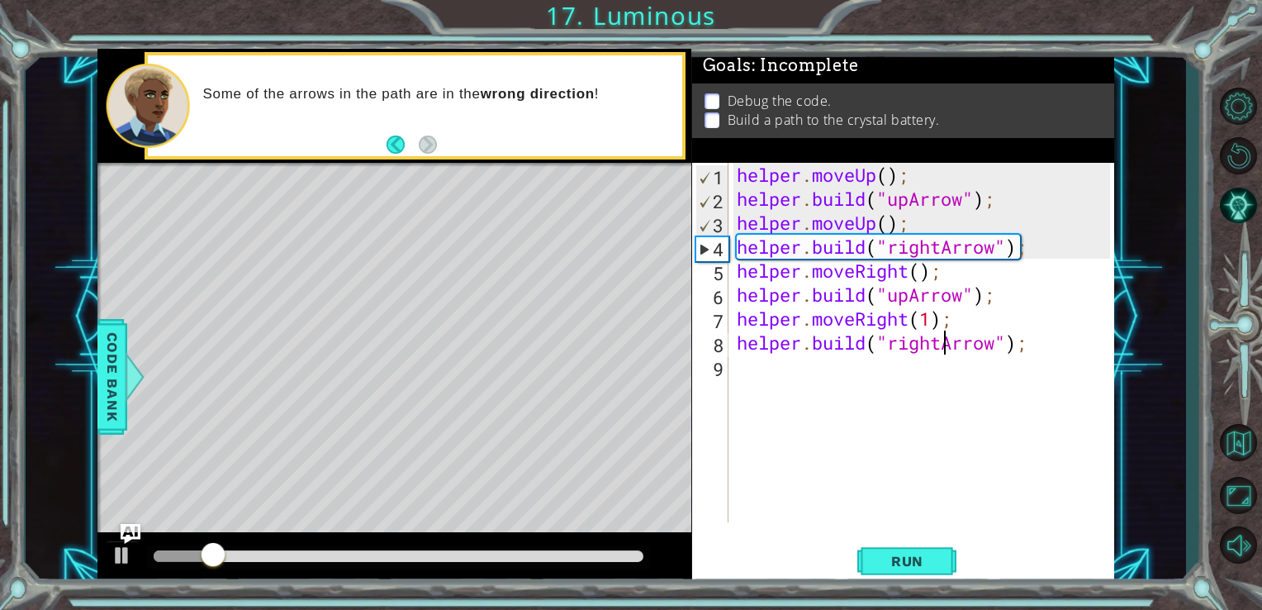
click at [942, 351] on div "helper . moveUp ( ) ; helper . build ( "upArrow" ) ; helper . moveUp ( ) ; help…" at bounding box center [926, 366] width 386 height 407
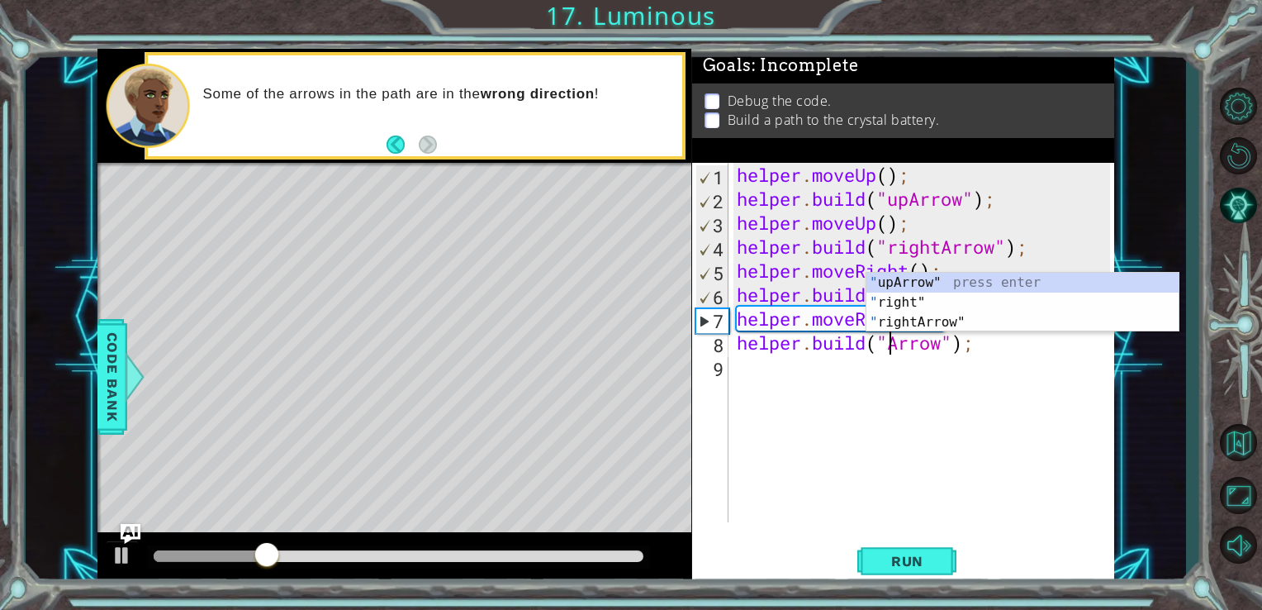
scroll to position [0, 7]
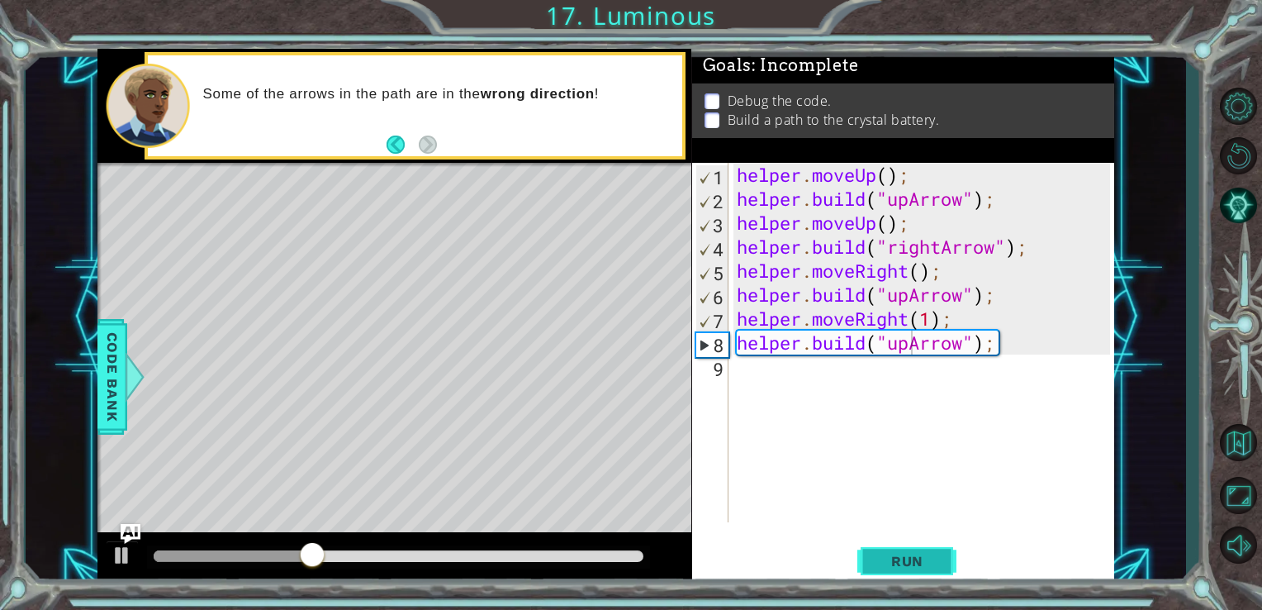
click at [905, 550] on button "Run" at bounding box center [906, 560] width 99 height 42
drag, startPoint x: 909, startPoint y: 298, endPoint x: 902, endPoint y: 291, distance: 10.5
click at [909, 298] on div "helper . moveUp ( ) ; helper . build ( "upArrow" ) ; helper . moveUp ( ) ; help…" at bounding box center [926, 366] width 386 height 407
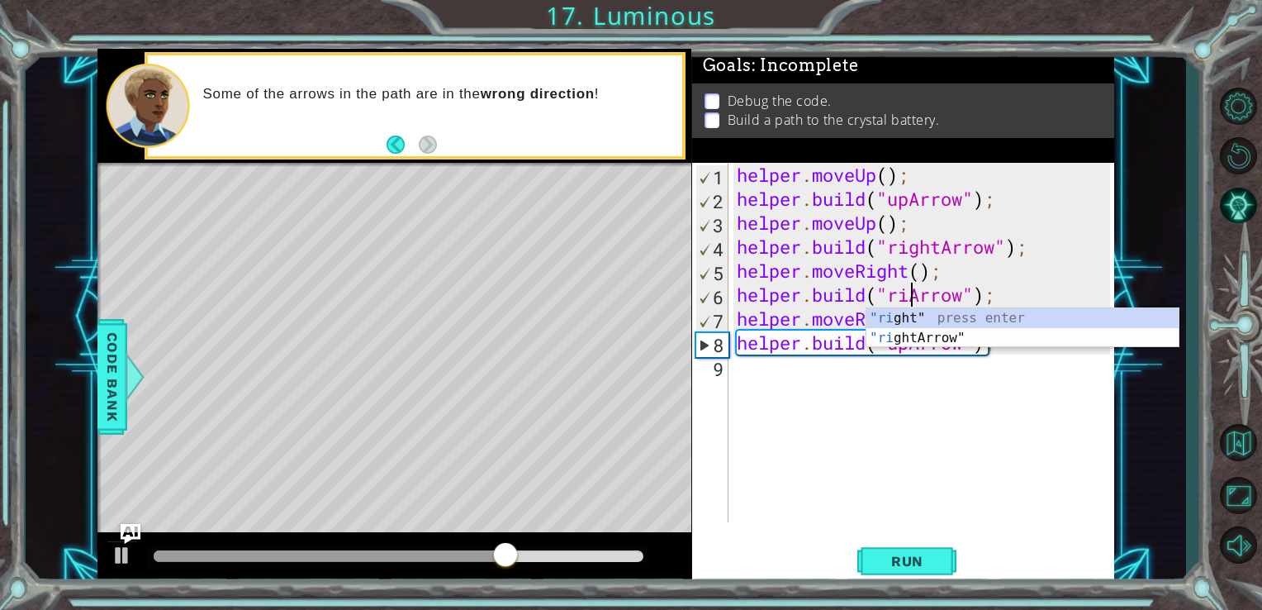
click at [1146, 354] on div "1 ההההההההההההההההההההההההההההההההההההההההההההההההההההההההההההההההההההההההההההה…" at bounding box center [606, 317] width 1161 height 536
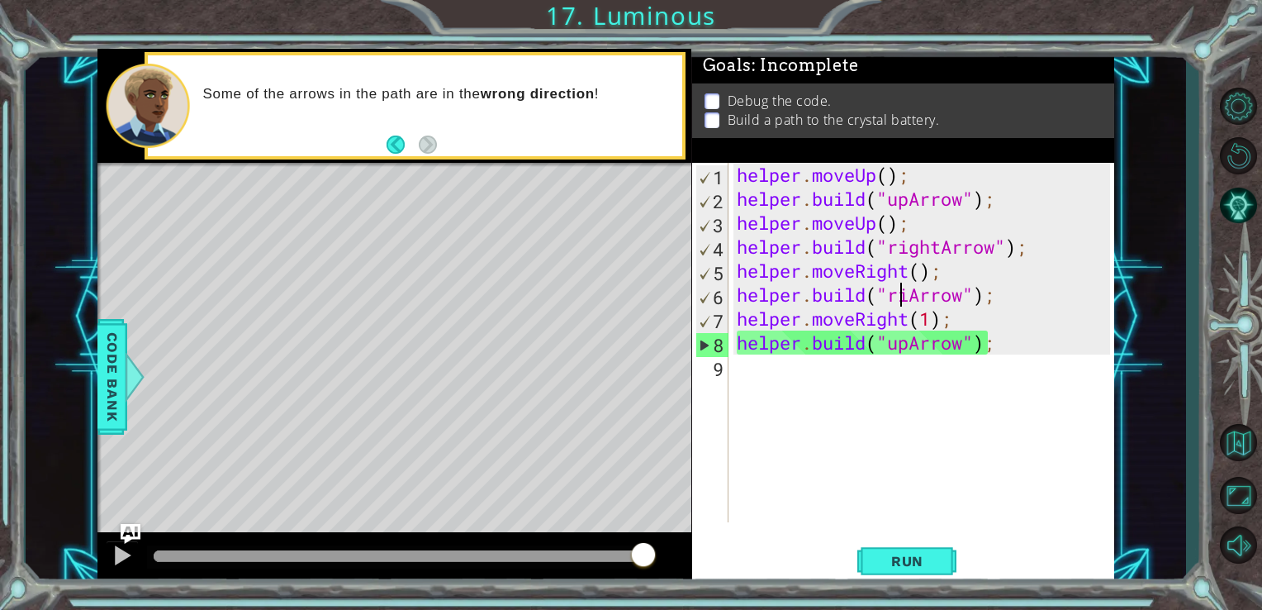
click at [904, 298] on div "helper . moveUp ( ) ; helper . build ( "upArrow" ) ; helper . moveUp ( ) ; help…" at bounding box center [926, 366] width 386 height 407
click at [909, 296] on div "helper . moveUp ( ) ; helper . build ( "upArrow" ) ; helper . moveUp ( ) ; help…" at bounding box center [926, 366] width 386 height 407
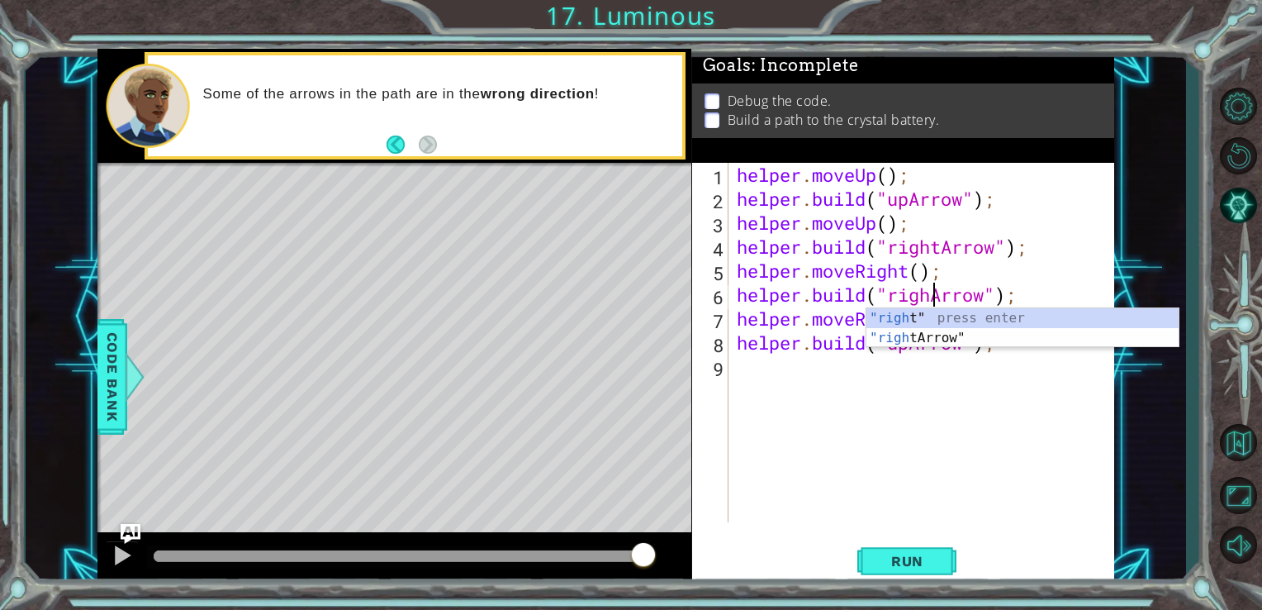
scroll to position [0, 9]
type textarea "[DOMAIN_NAME]("rightArrow");"
click at [873, 560] on button "Run" at bounding box center [906, 560] width 99 height 42
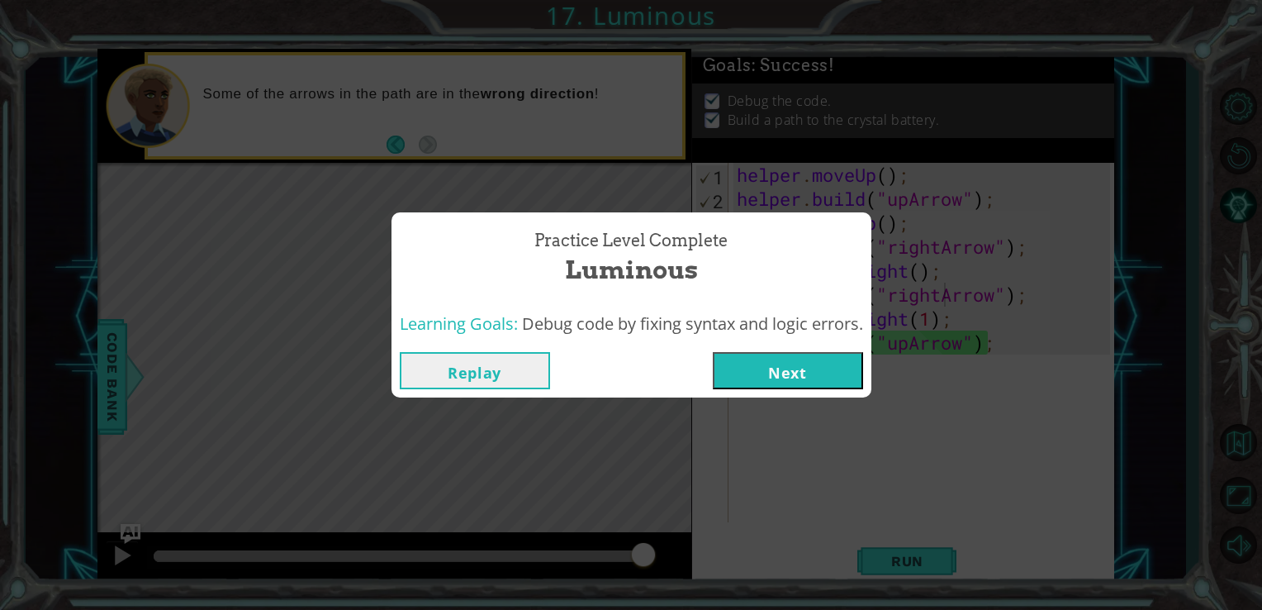
click at [820, 378] on button "Next" at bounding box center [788, 370] width 150 height 37
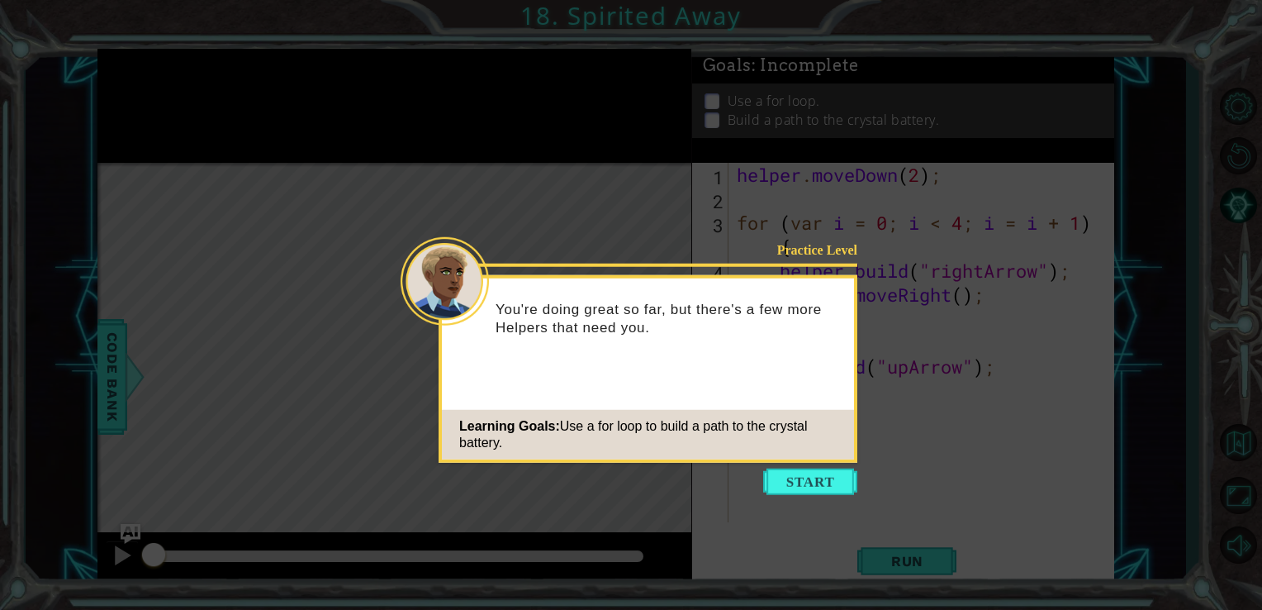
drag, startPoint x: 809, startPoint y: 475, endPoint x: 779, endPoint y: 472, distance: 29.8
click at [806, 475] on button "Start" at bounding box center [810, 481] width 94 height 26
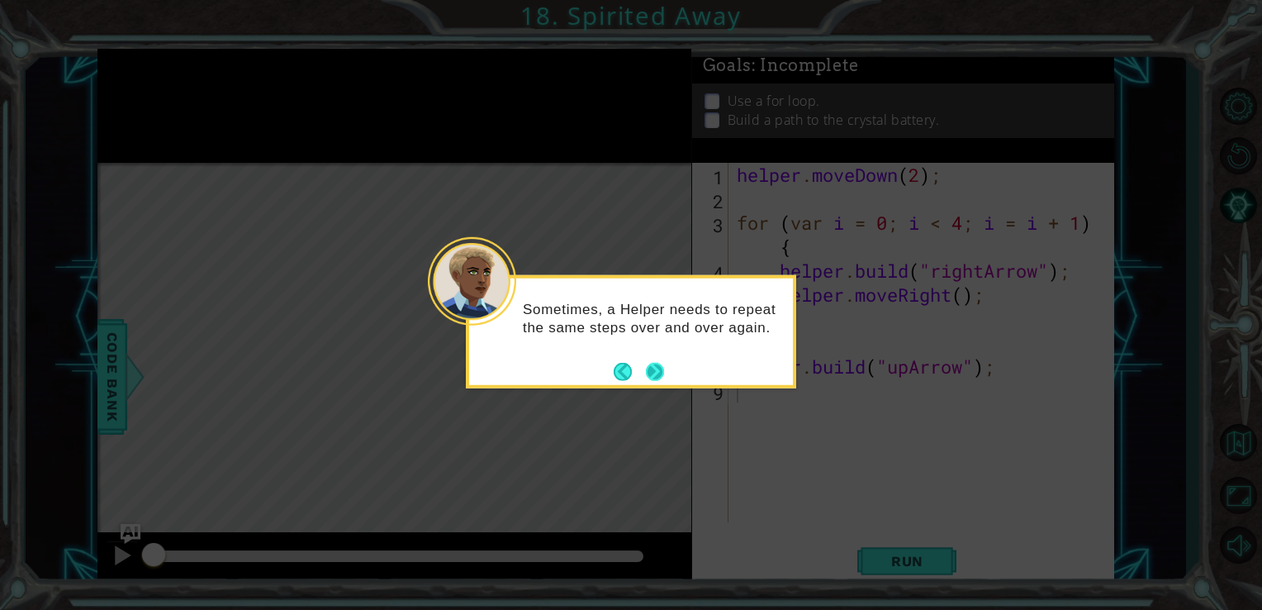
click at [656, 378] on button "Next" at bounding box center [655, 371] width 27 height 27
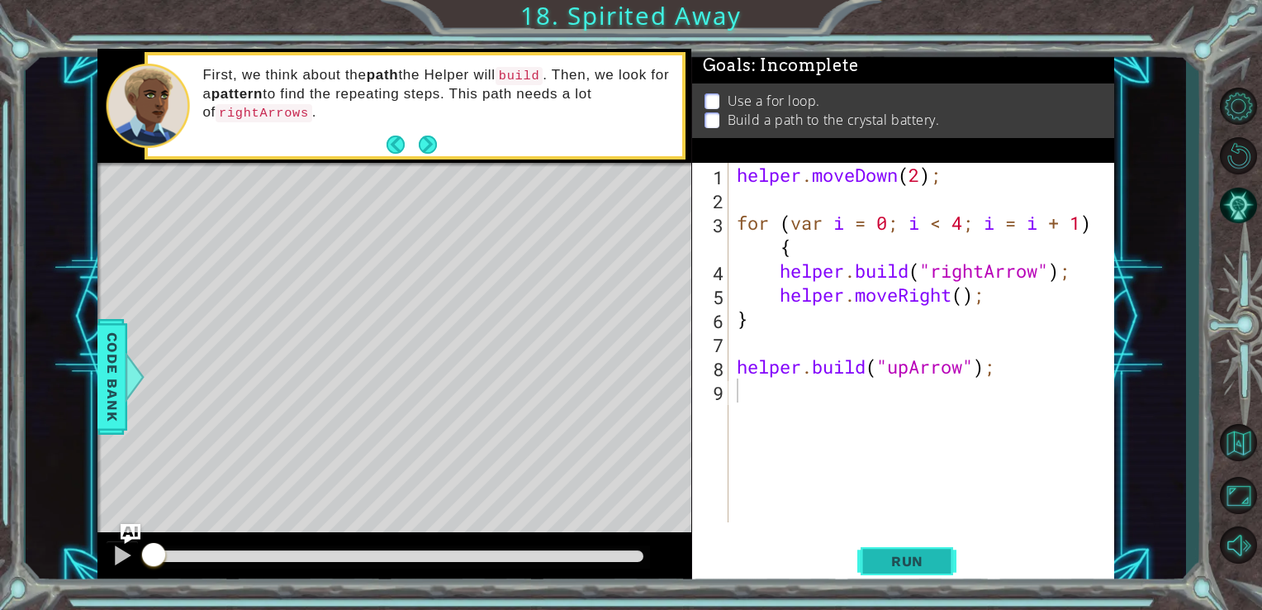
click at [890, 560] on span "Run" at bounding box center [907, 561] width 65 height 17
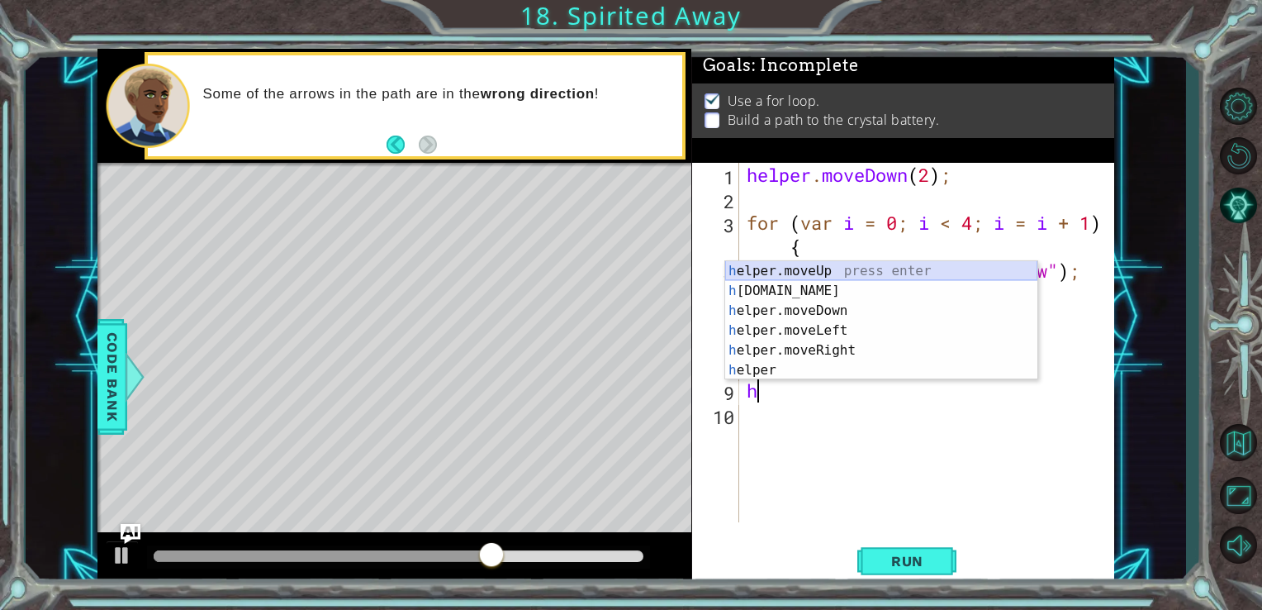
click at [815, 277] on div "h elper.moveUp press enter h [DOMAIN_NAME] press enter h elper.moveDown press e…" at bounding box center [881, 340] width 312 height 159
type textarea "helper.moveUp(1);"
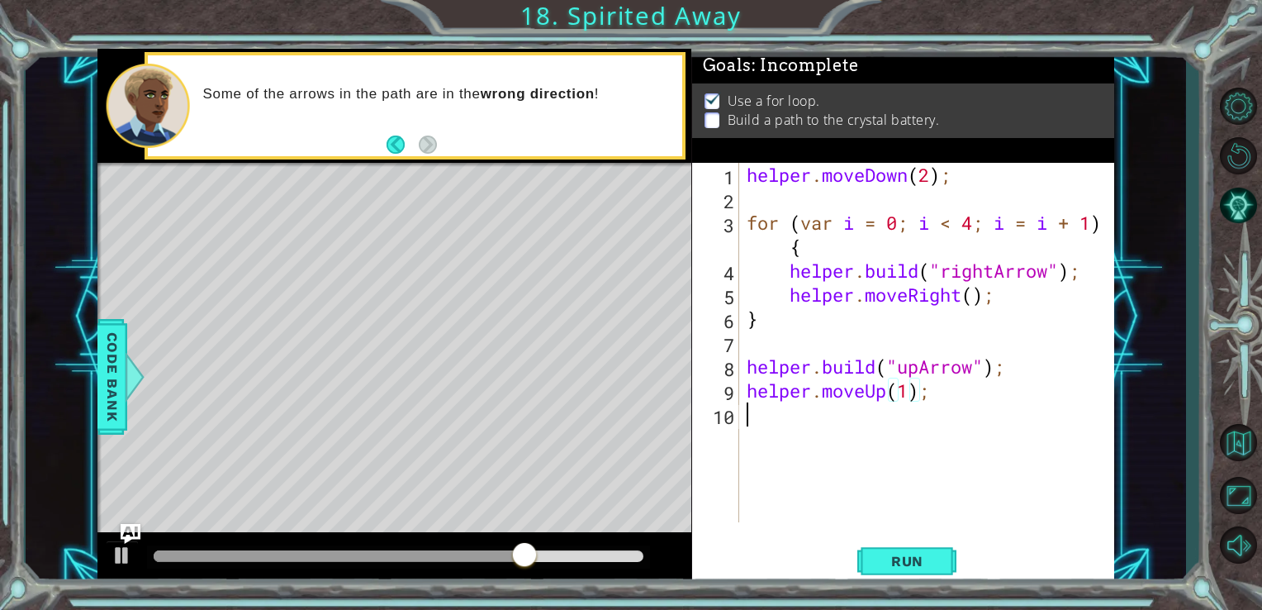
click at [782, 425] on div "helper . moveDown ( 2 ) ; for ( var i = 0 ; i < 4 ; i = i + 1 ) { helper . buil…" at bounding box center [931, 366] width 376 height 407
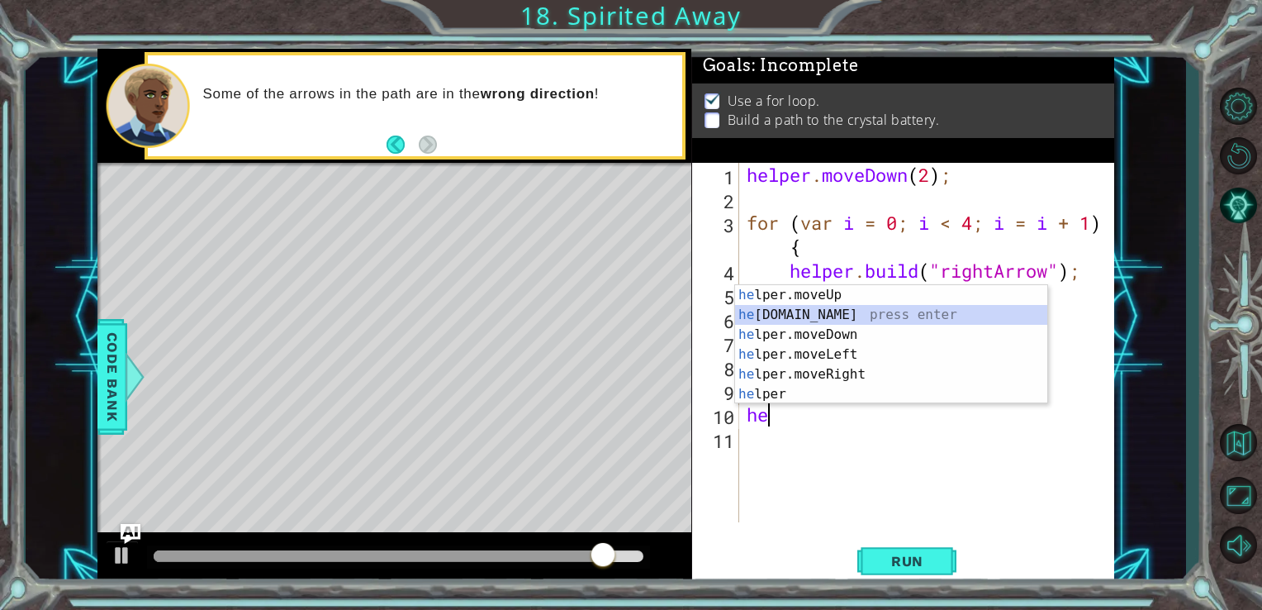
click at [891, 322] on div "he lper.moveUp press enter he [DOMAIN_NAME] press enter he lper.moveDown press …" at bounding box center [891, 364] width 312 height 159
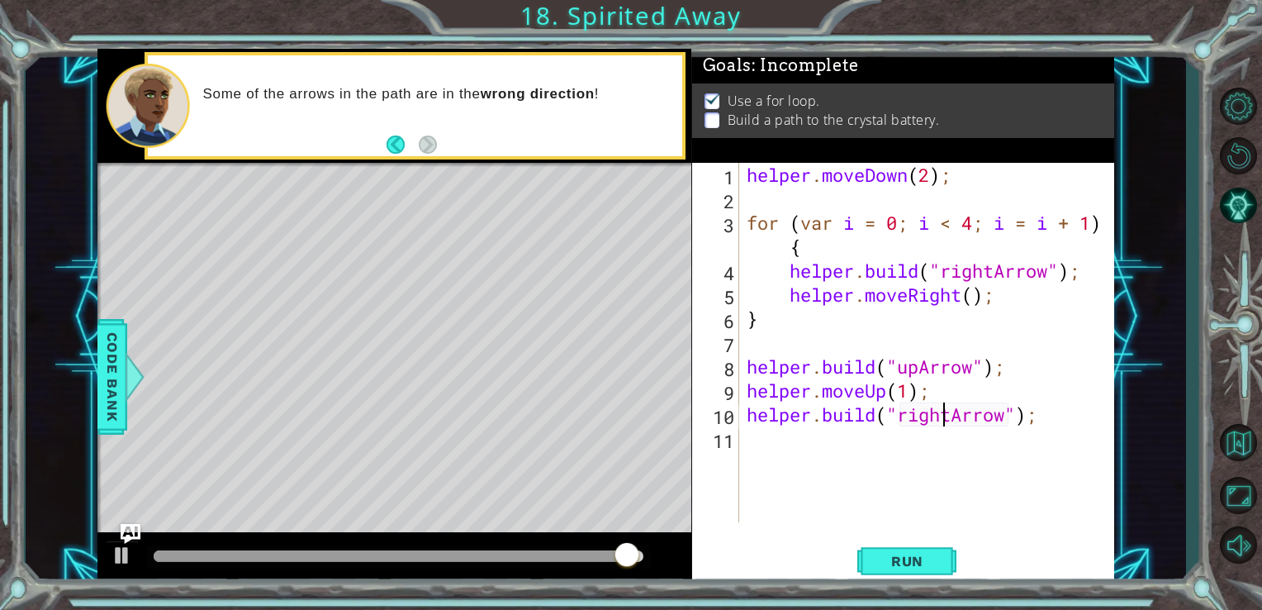
click at [948, 419] on div "helper . moveDown ( 2 ) ; for ( var i = 0 ; i < 4 ; i = i + 1 ) { helper . buil…" at bounding box center [931, 366] width 376 height 407
click at [955, 415] on div "helper . moveDown ( 2 ) ; for ( var i = 0 ; i < 4 ; i = i + 1 ) { helper . buil…" at bounding box center [931, 366] width 376 height 407
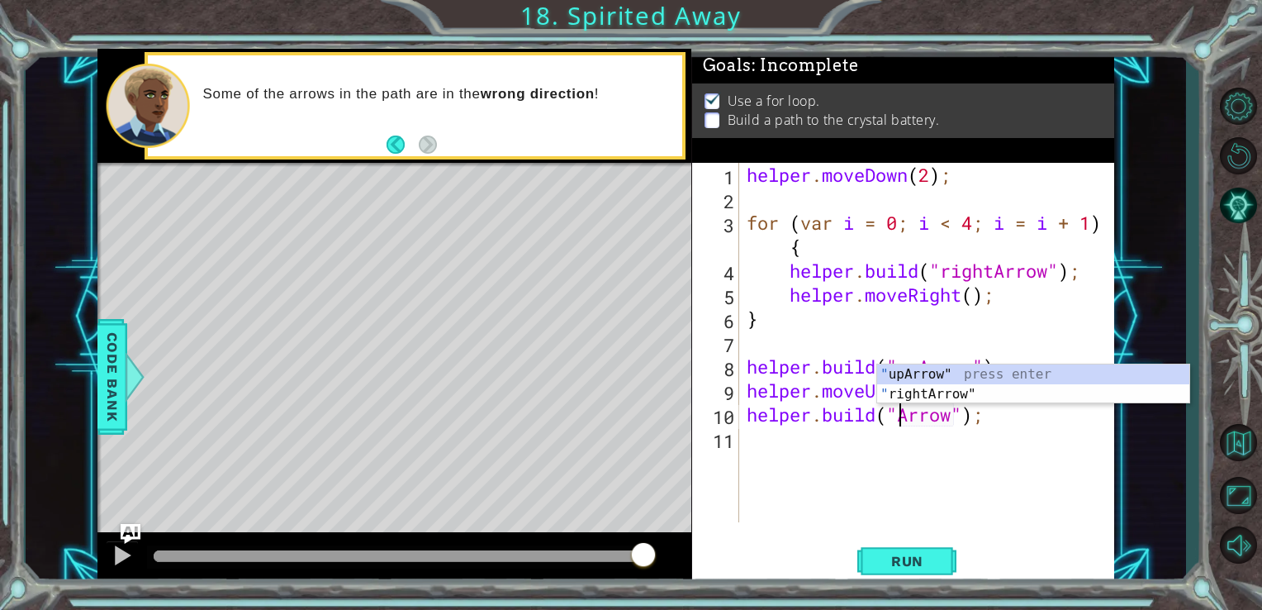
scroll to position [0, 7]
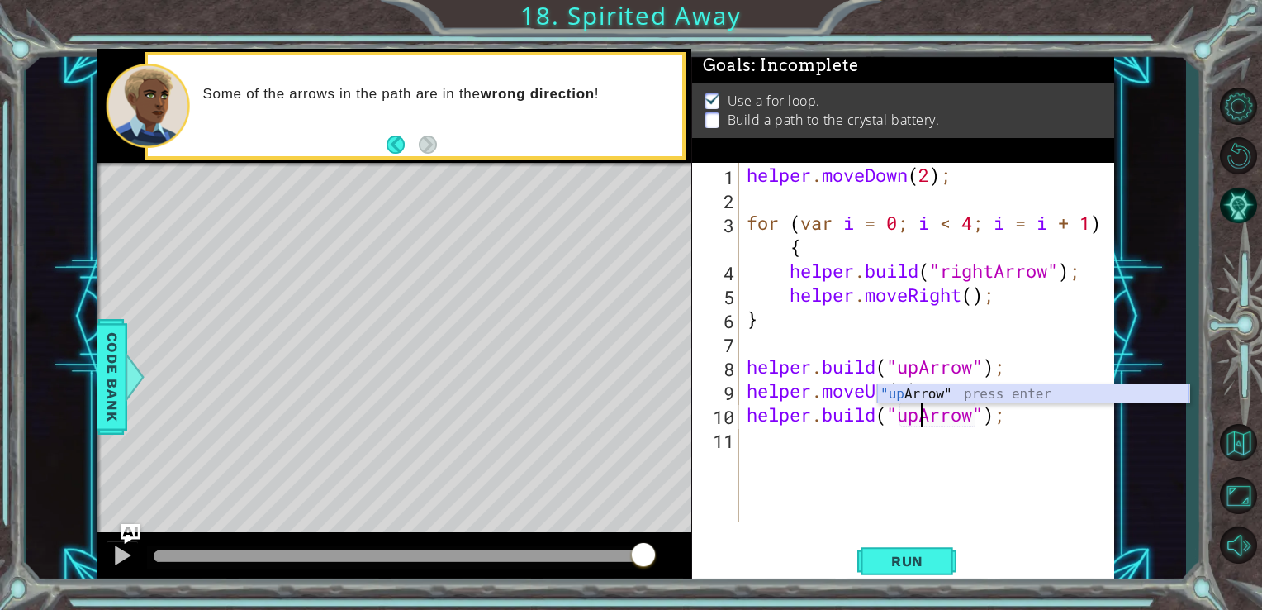
click at [1007, 392] on div ""up Arrow" press enter" at bounding box center [1033, 413] width 312 height 59
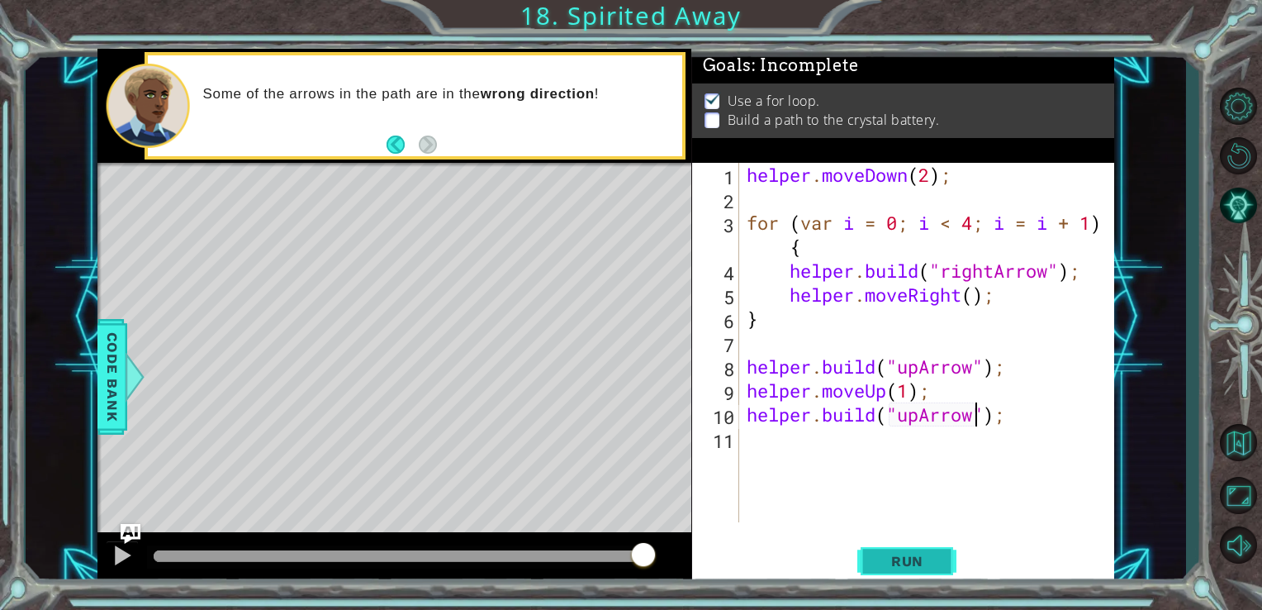
type textarea "[DOMAIN_NAME]("upArrow");"
click at [918, 557] on span "Run" at bounding box center [907, 561] width 65 height 17
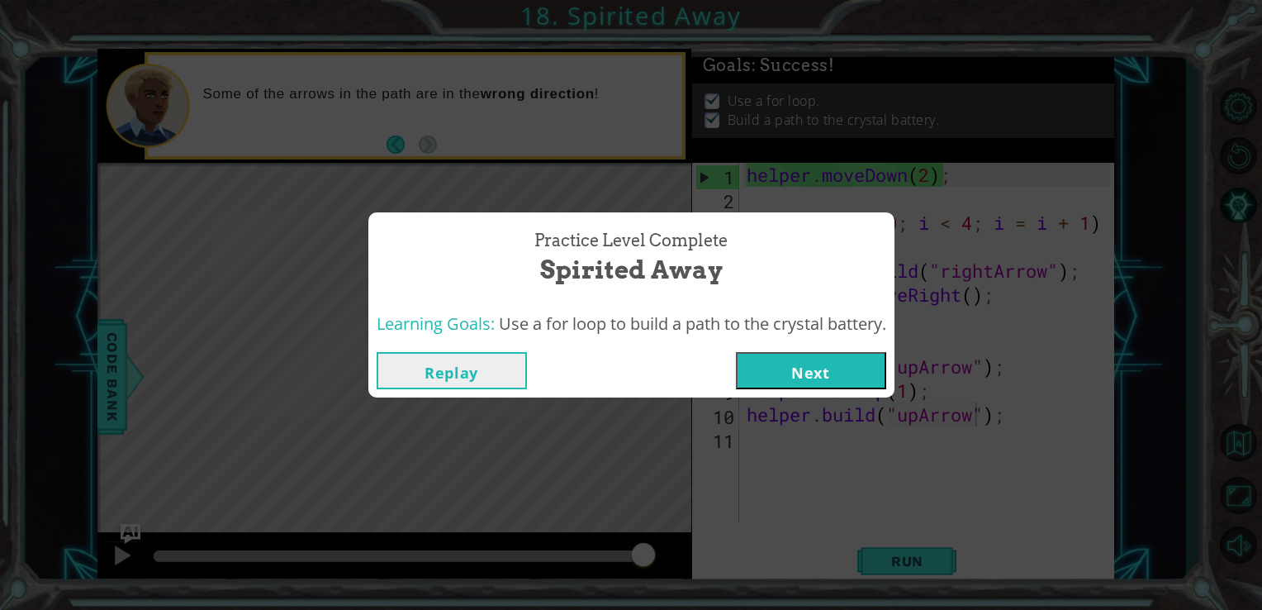
click at [846, 375] on button "Next" at bounding box center [811, 370] width 150 height 37
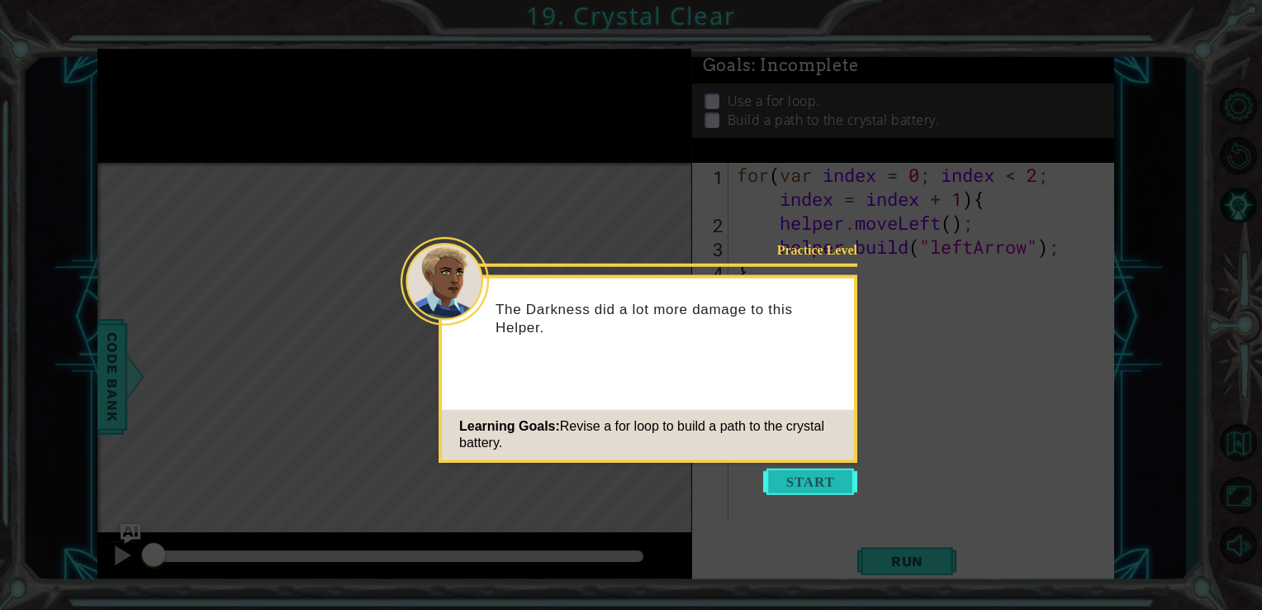
click at [792, 482] on button "Start" at bounding box center [810, 481] width 94 height 26
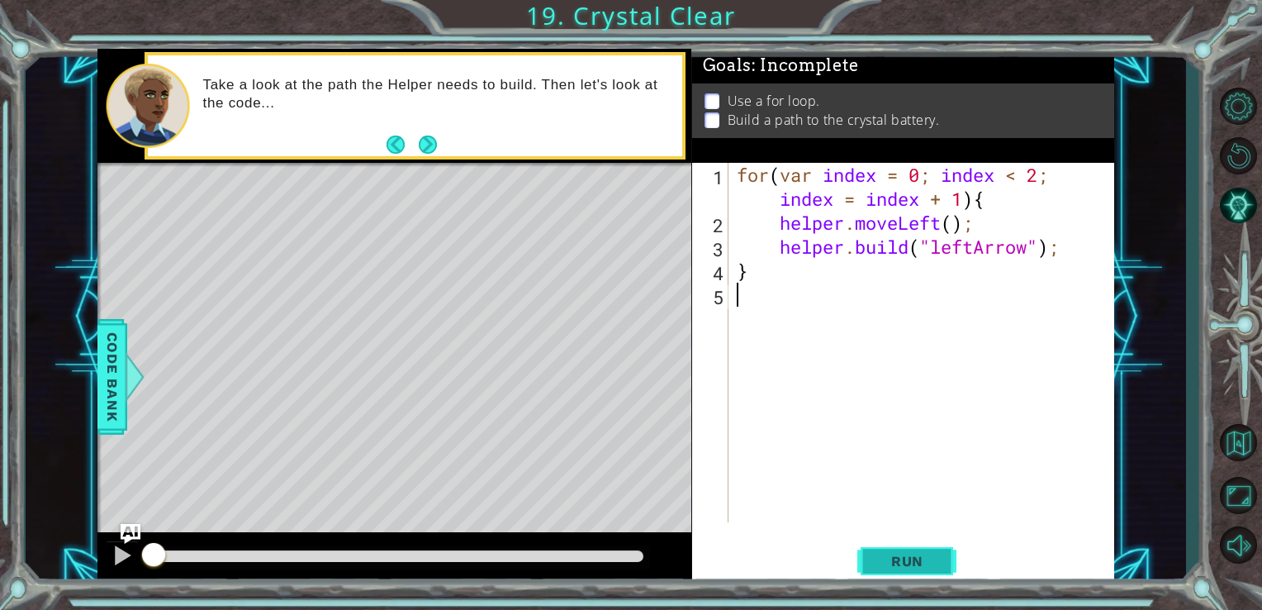
click at [902, 550] on button "Run" at bounding box center [906, 560] width 99 height 42
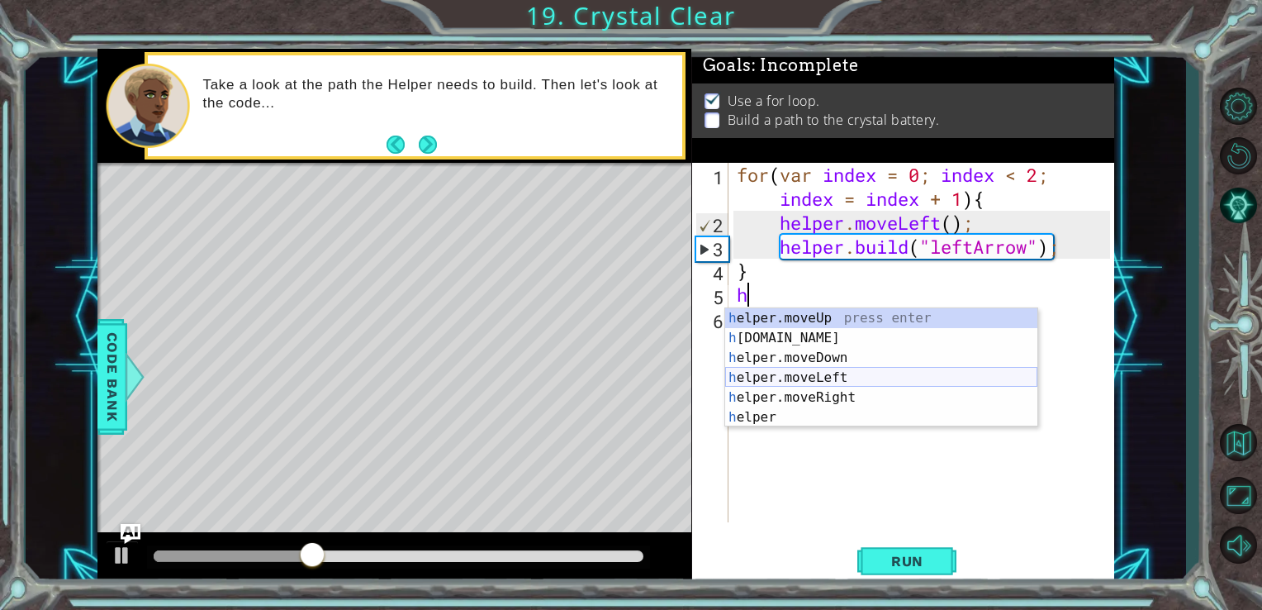
click at [819, 377] on div "h elper.moveUp press enter h [DOMAIN_NAME] press enter h elper.moveDown press e…" at bounding box center [881, 387] width 312 height 159
type textarea "helper.moveLeft(1);"
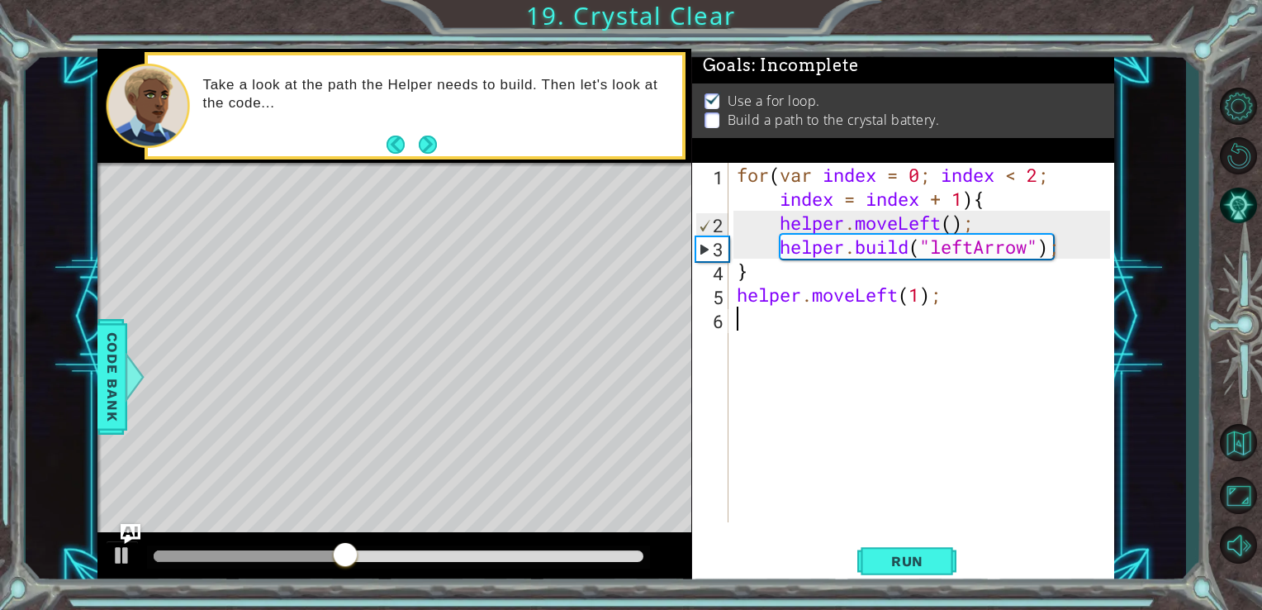
click at [802, 336] on div "for ( var index = 0 ; index < 2 ; index = index + 1 ) { helper . moveLeft ( ) ;…" at bounding box center [926, 378] width 386 height 431
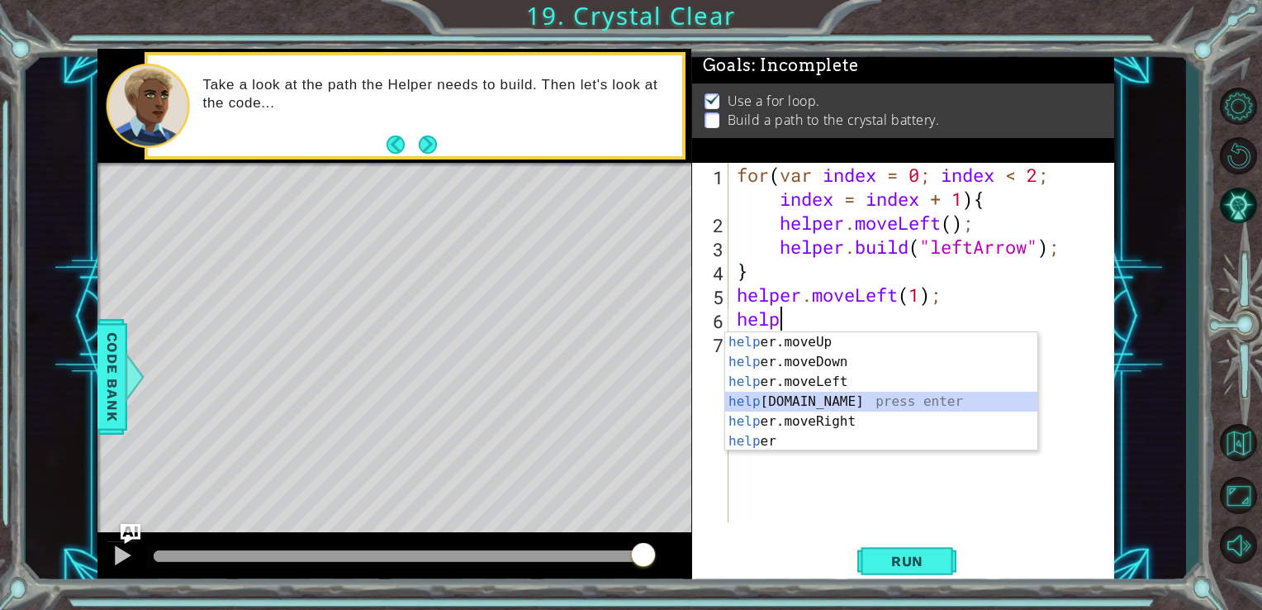
click at [818, 399] on div "help er.moveUp press enter help er.moveDown press enter help er.moveLeft press …" at bounding box center [881, 411] width 312 height 159
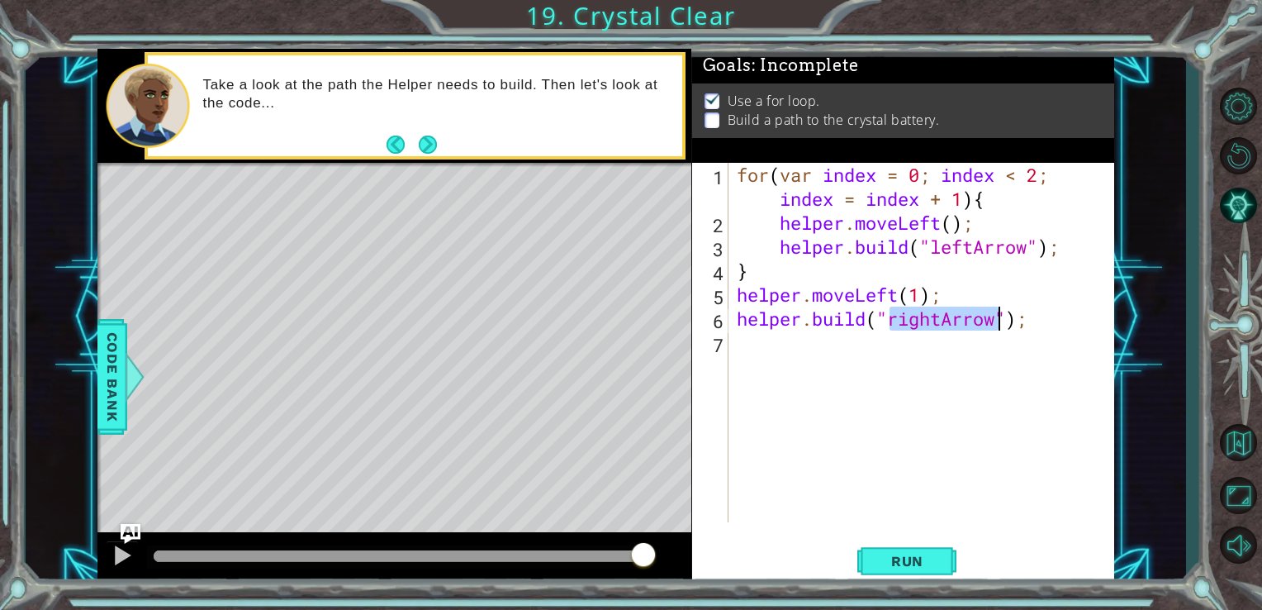
click at [941, 322] on div "for ( var index = 0 ; index < 2 ; index = index + 1 ) { helper . moveLeft ( ) ;…" at bounding box center [926, 378] width 386 height 431
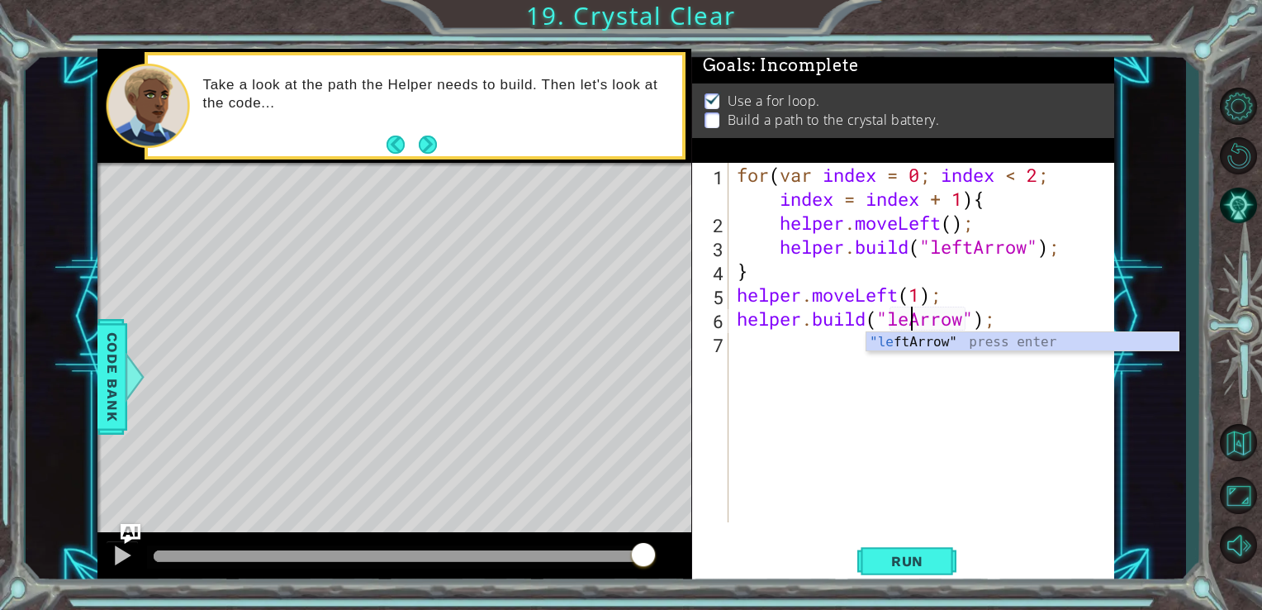
type textarea "[DOMAIN_NAME]("leftArrow");"
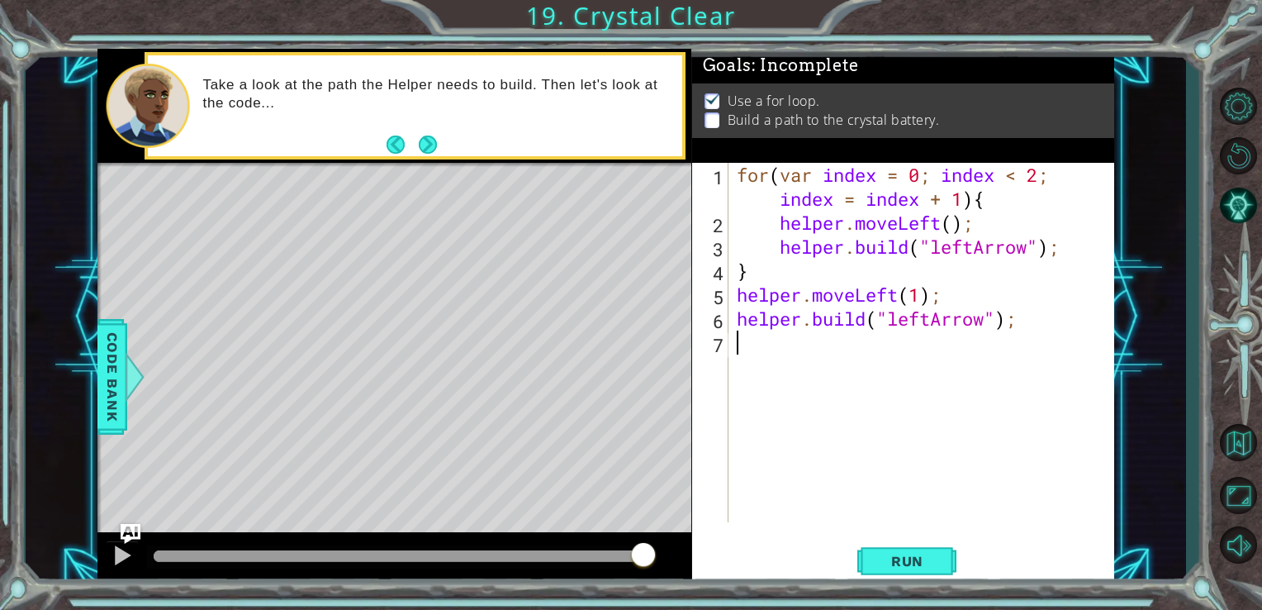
click at [761, 353] on div "for ( var index = 0 ; index < 2 ; index = index + 1 ) { helper . moveLeft ( ) ;…" at bounding box center [926, 378] width 386 height 431
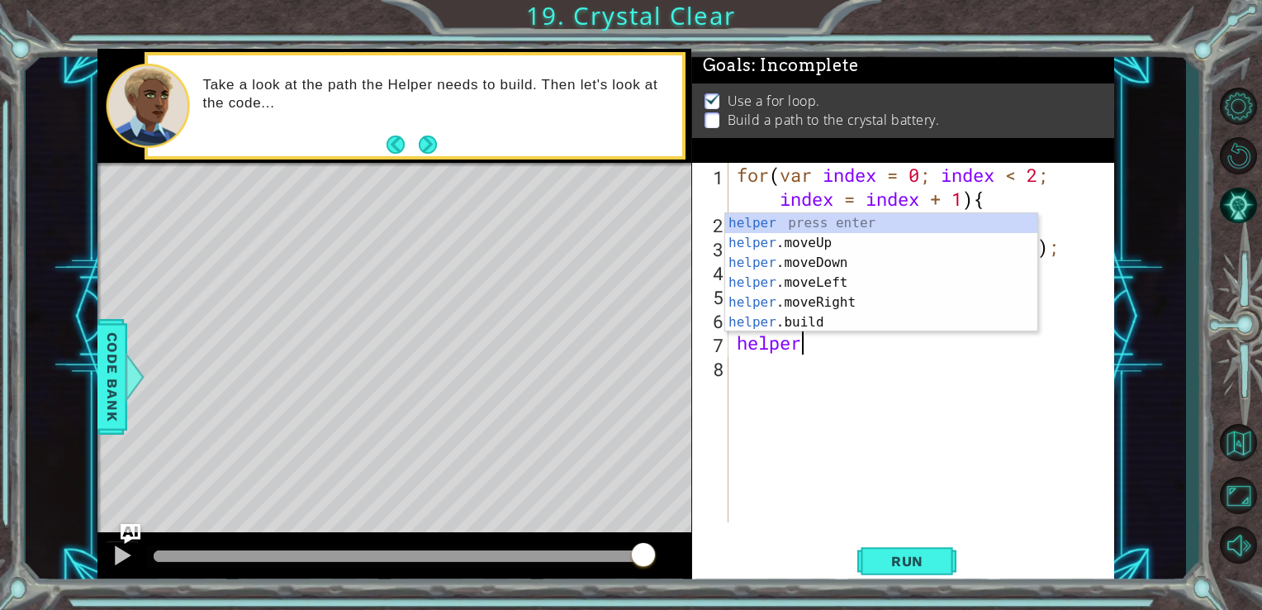
scroll to position [0, 2]
drag, startPoint x: 806, startPoint y: 275, endPoint x: 795, endPoint y: 277, distance: 10.9
click at [800, 276] on div "helper press enter helper .moveUp press enter helper .moveDown press enter help…" at bounding box center [881, 292] width 312 height 159
type textarea "helper.moveLeft(1);"
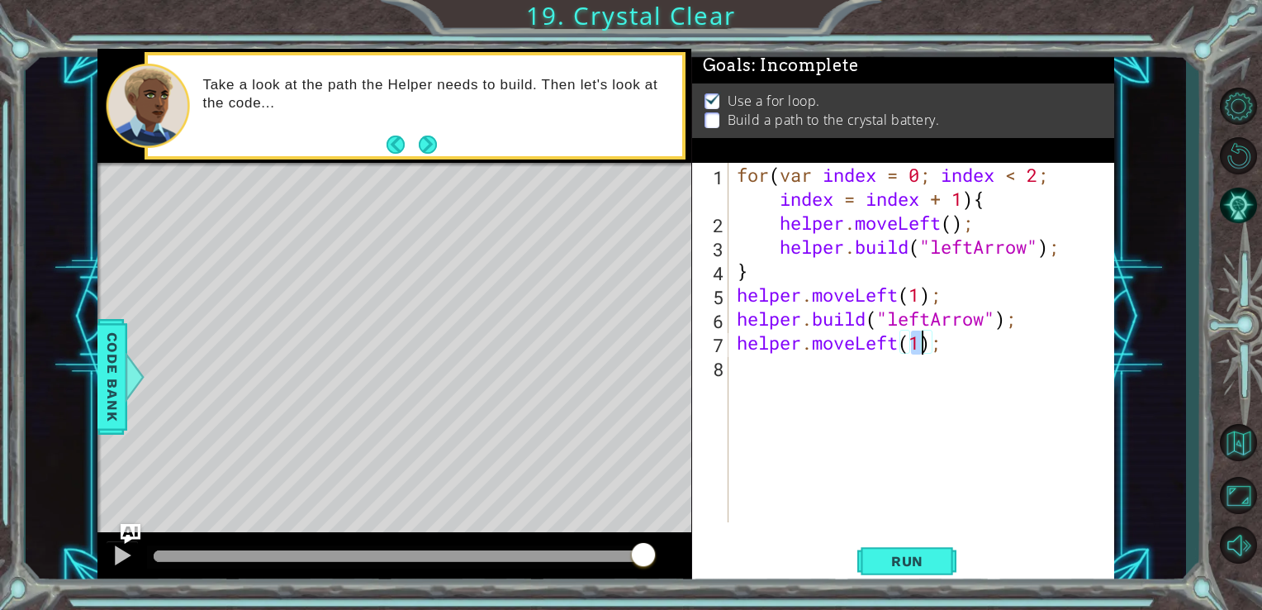
click at [797, 395] on div "for ( var index = 0 ; index < 2 ; index = index + 1 ) { helper . moveLeft ( ) ;…" at bounding box center [926, 378] width 386 height 431
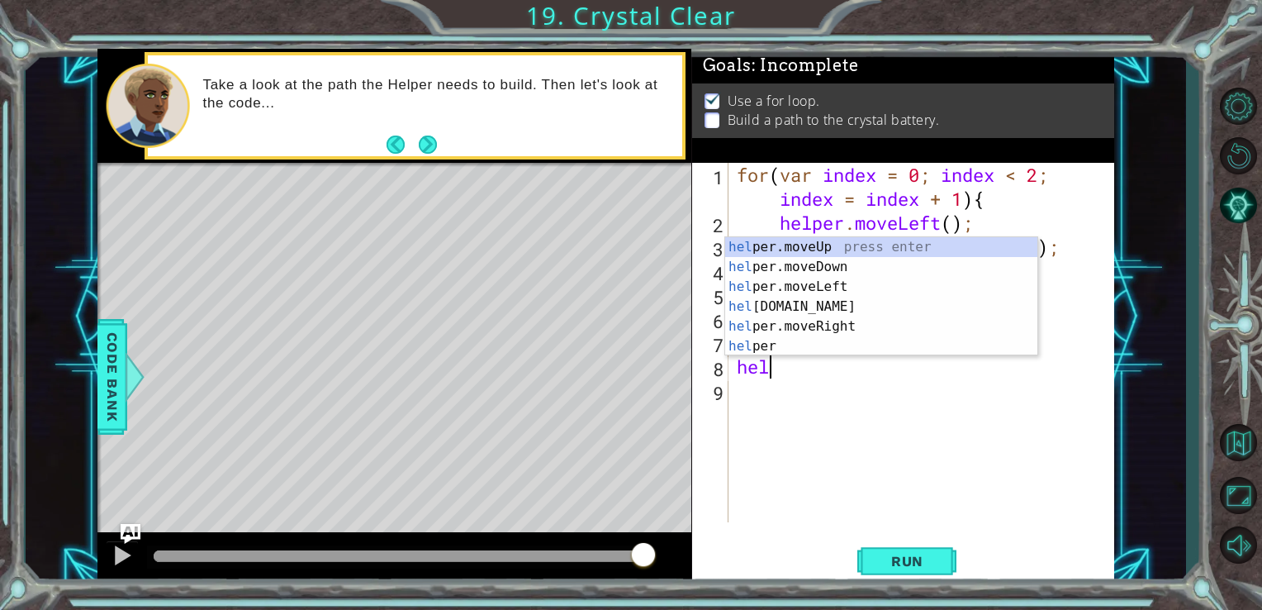
scroll to position [0, 0]
click at [972, 311] on div "hel per.moveUp press enter hel per.moveDown press enter hel per.moveLeft press …" at bounding box center [881, 316] width 312 height 159
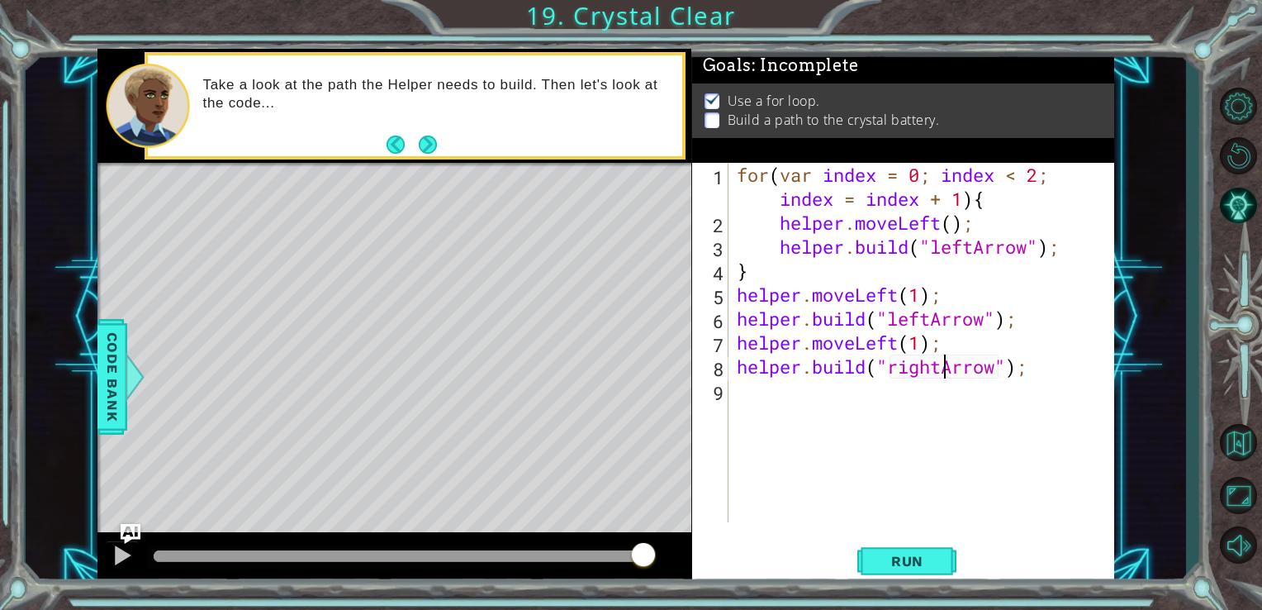
click at [942, 369] on div "for ( var index = 0 ; index < 2 ; index = index + 1 ) { helper . moveLeft ( ) ;…" at bounding box center [926, 378] width 386 height 431
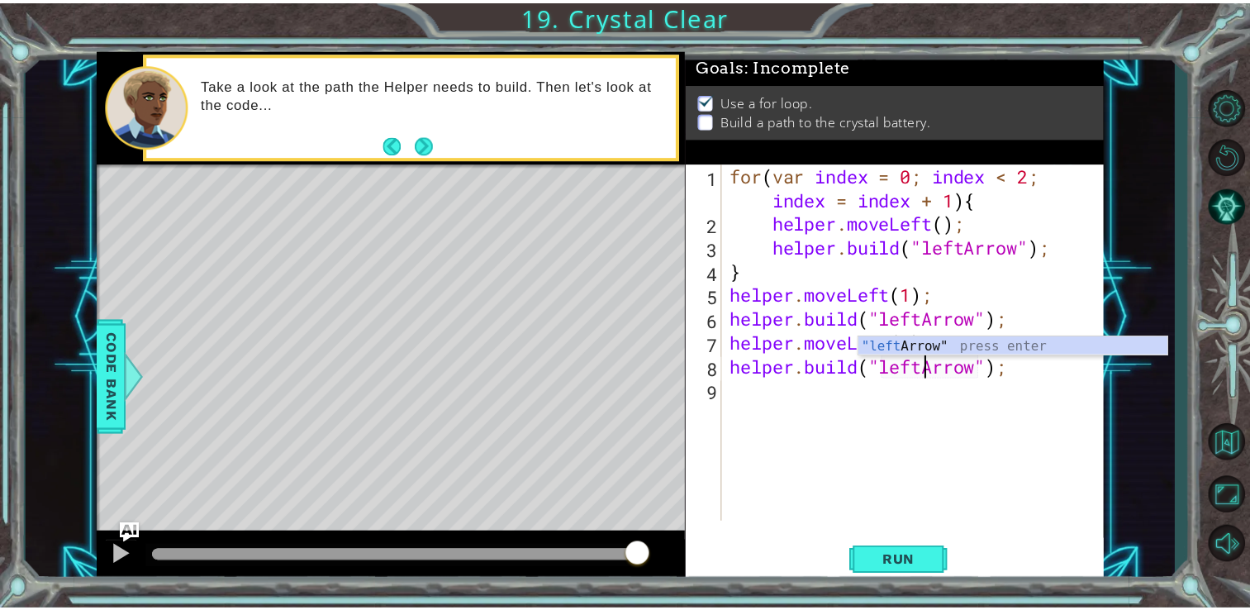
scroll to position [0, 8]
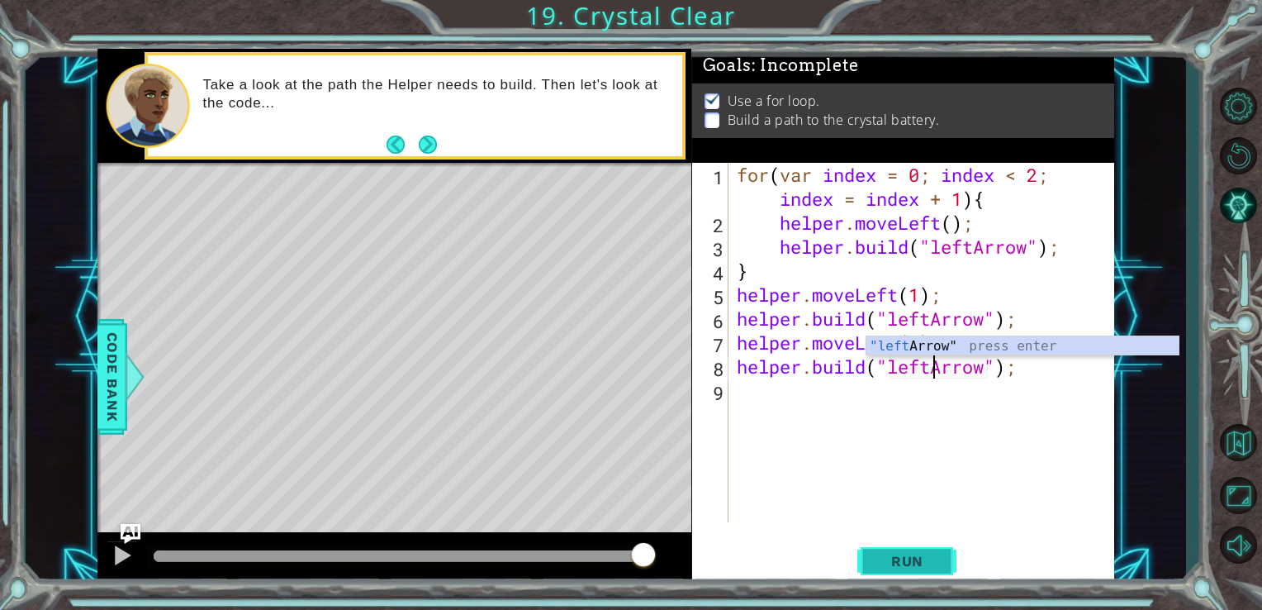
type textarea "[DOMAIN_NAME]("leftArrow");"
click at [938, 564] on span "Run" at bounding box center [907, 561] width 65 height 17
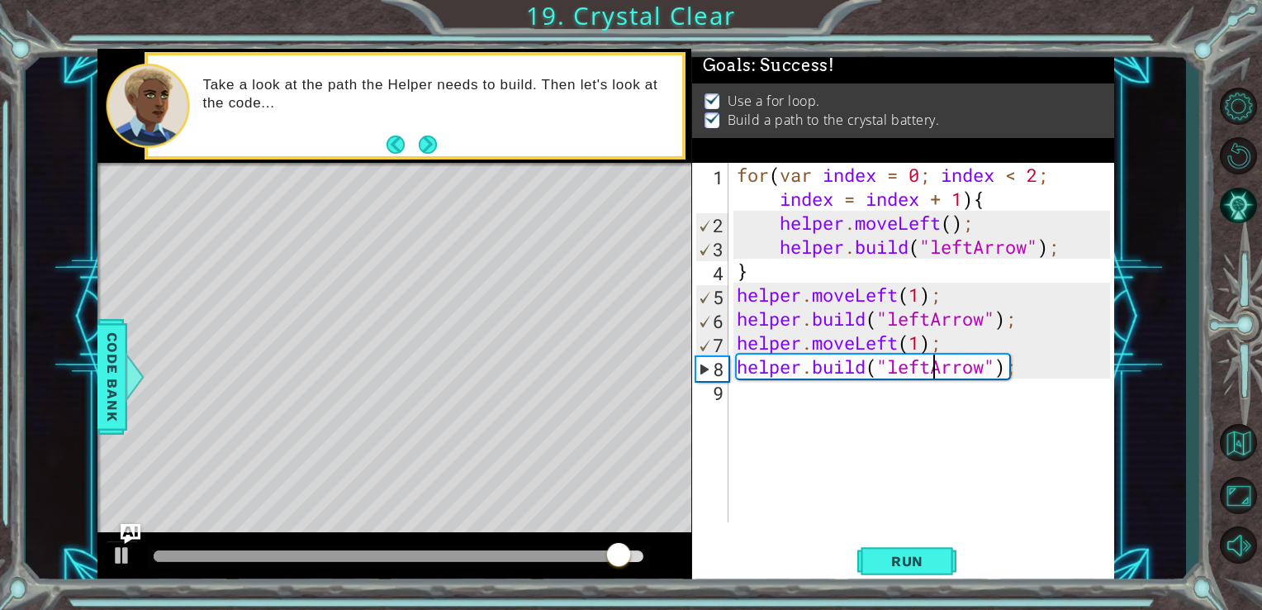
click at [433, 149] on button "Next" at bounding box center [427, 145] width 31 height 31
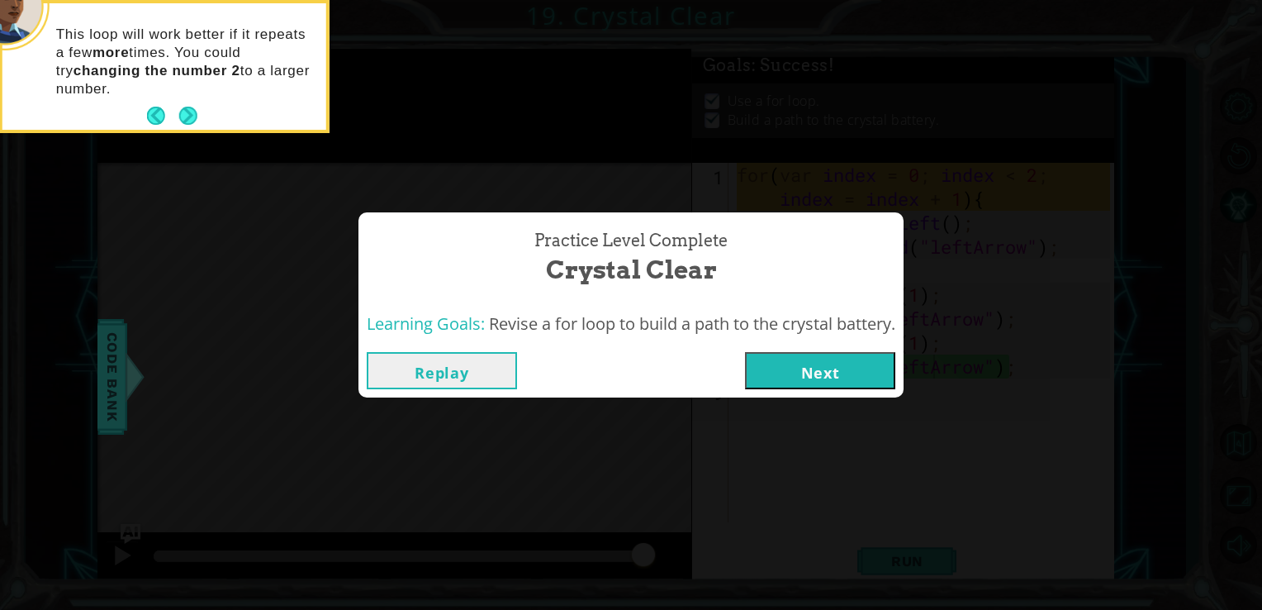
click at [826, 372] on button "Next" at bounding box center [820, 370] width 150 height 37
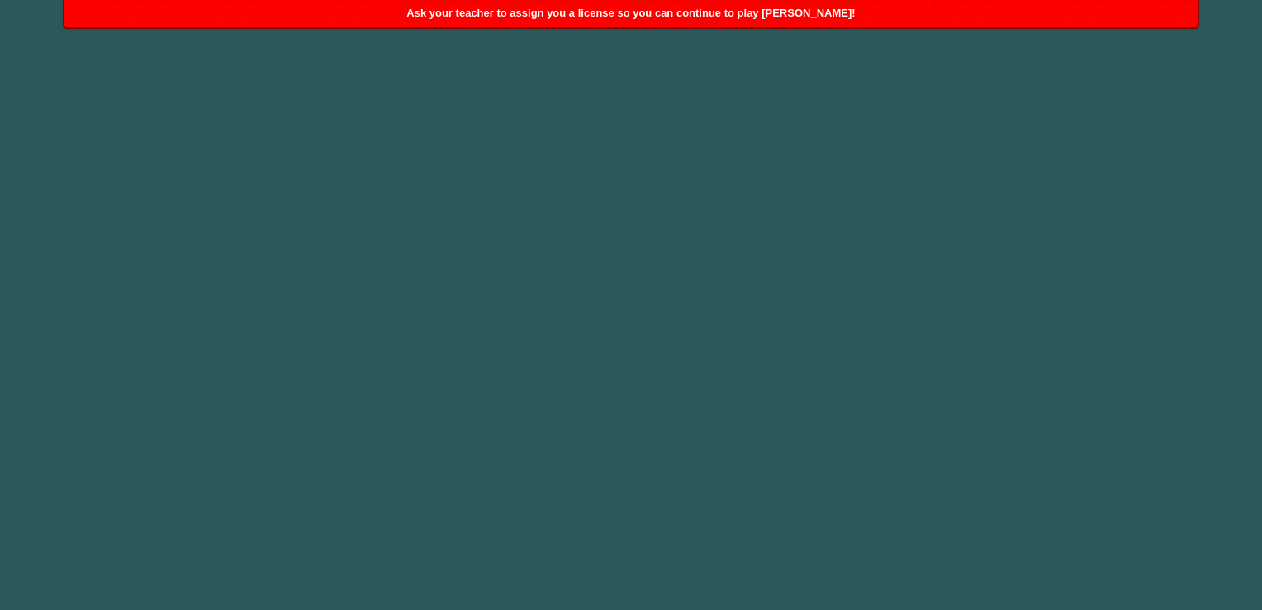
drag, startPoint x: 942, startPoint y: 127, endPoint x: 869, endPoint y: 426, distance: 307.7
click at [869, 426] on body "1 2 3 4 5 6 7 8 9 he ro.jumpUp press enter he ro.jumpDown press enter he ro.jum…" at bounding box center [631, 305] width 1262 height 610
drag, startPoint x: 897, startPoint y: 5, endPoint x: 425, endPoint y: -12, distance: 471.9
click at [425, 0] on html "1 2 3 4 5 6 7 8 9 he ro.jumpUp press enter he ro.jumpDown press enter he ro.jum…" at bounding box center [631, 305] width 1262 height 610
drag, startPoint x: 425, startPoint y: -12, endPoint x: 720, endPoint y: 120, distance: 322.8
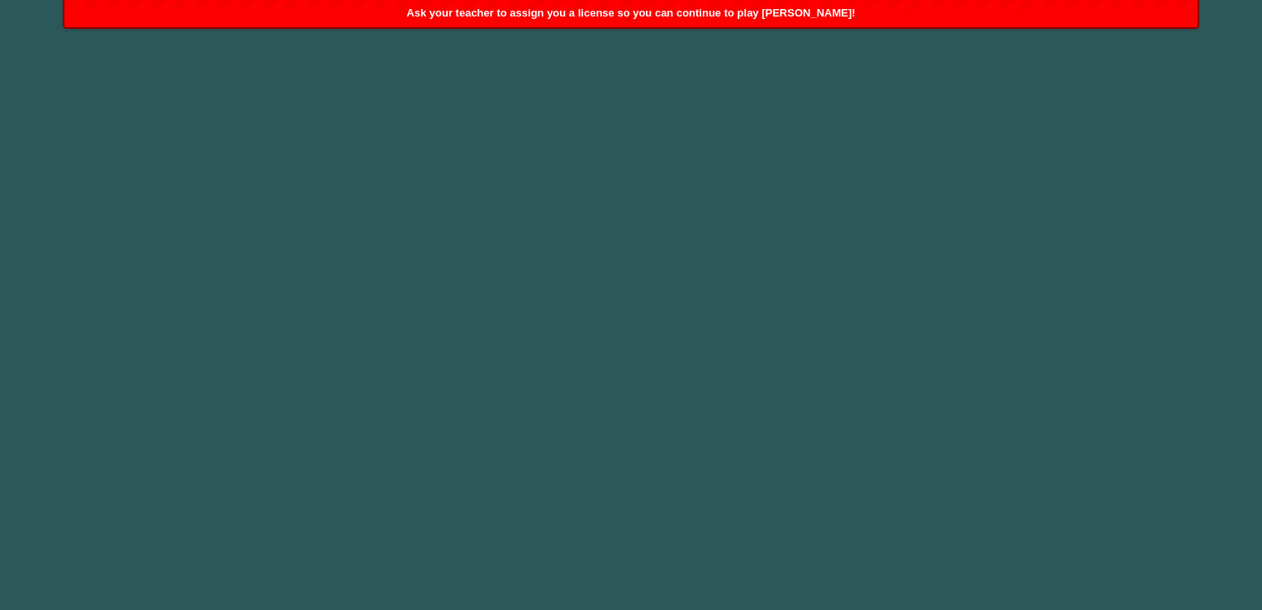
click at [724, 116] on body "1 2 3 4 5 6 7 8 9 he ro.jumpUp press enter he ro.jumpDown press enter he ro.jum…" at bounding box center [631, 305] width 1262 height 610
drag, startPoint x: 872, startPoint y: 197, endPoint x: 914, endPoint y: 210, distance: 44.1
drag, startPoint x: 914, startPoint y: 210, endPoint x: 763, endPoint y: 339, distance: 198.6
click at [766, 345] on body "1 2 3 4 5 6 7 8 9 he ro.jumpUp press enter he ro.jumpDown press enter he ro.jum…" at bounding box center [631, 305] width 1262 height 610
drag, startPoint x: 445, startPoint y: 130, endPoint x: 71, endPoint y: 603, distance: 602.7
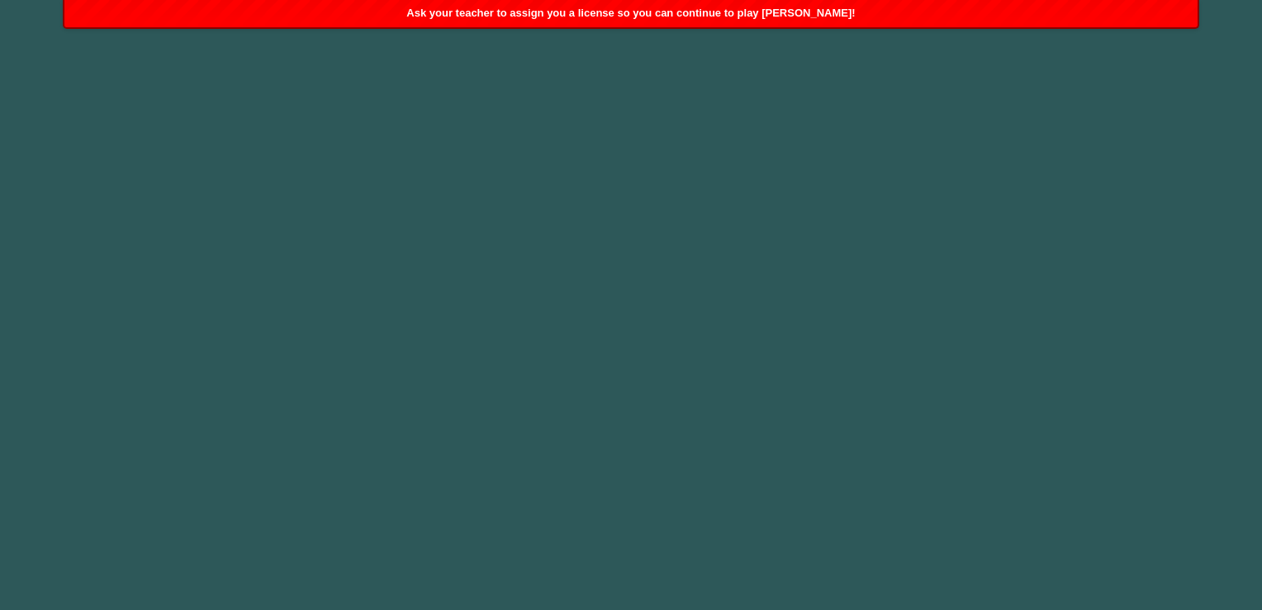
drag, startPoint x: 71, startPoint y: 603, endPoint x: 487, endPoint y: 249, distance: 546.1
click at [490, 247] on body "1 2 3 4 5 6 7 8 9 he ro.jumpUp press enter he ro.jumpDown press enter he ro.jum…" at bounding box center [631, 305] width 1262 height 610
drag, startPoint x: 487, startPoint y: 249, endPoint x: 627, endPoint y: 330, distance: 160.9
click at [632, 326] on body "1 2 3 4 5 6 7 8 9 he ro.jumpUp press enter he ro.jumpDown press enter he ro.jum…" at bounding box center [631, 305] width 1262 height 610
click at [606, 347] on body "1 2 3 4 5 6 7 8 9 he ro.jumpUp press enter he ro.jumpDown press enter he ro.jum…" at bounding box center [631, 305] width 1262 height 610
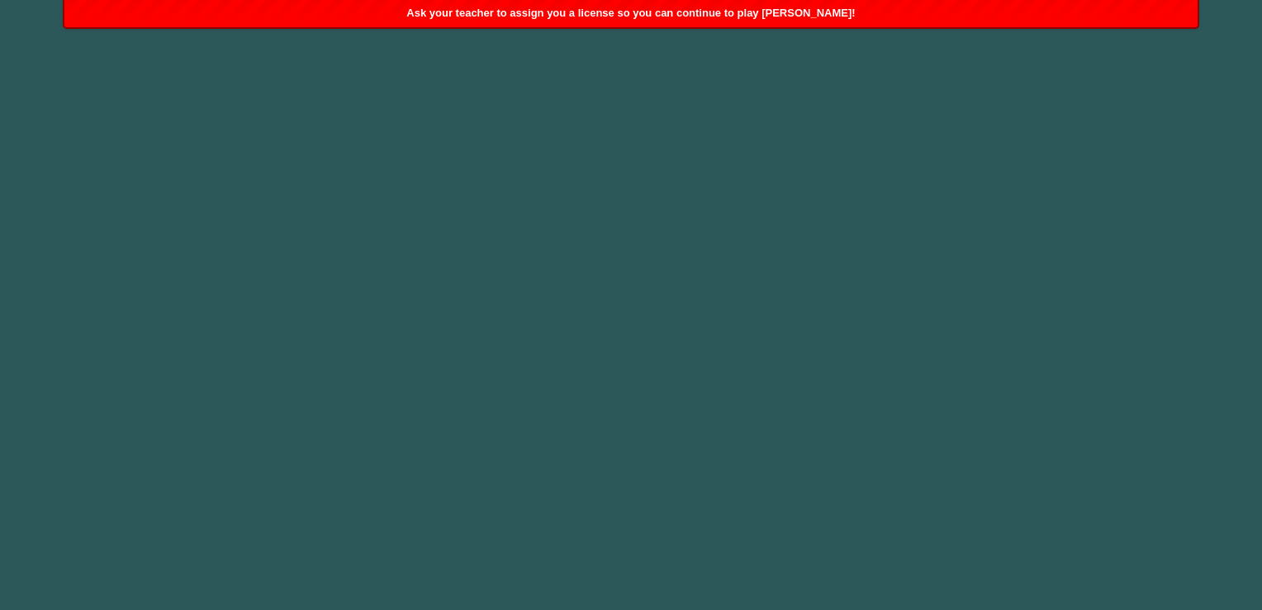
click at [373, 13] on div "Ask your teacher to assign you a license so you can continue to play [PERSON_NA…" at bounding box center [630, 13] width 1132 height 27
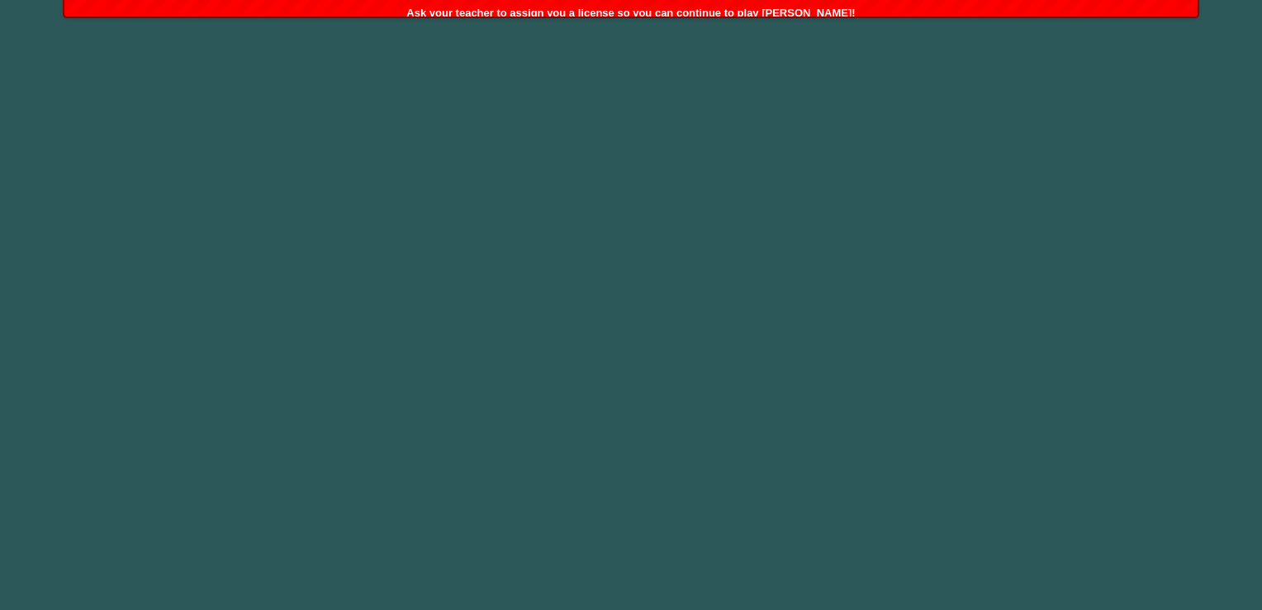
drag, startPoint x: 427, startPoint y: 39, endPoint x: 493, endPoint y: 69, distance: 72.8
click at [486, 67] on body "1 2 3 4 5 6 7 8 9 he ro.jumpUp press enter he ro.jumpDown press enter he ro.jum…" at bounding box center [631, 305] width 1262 height 610
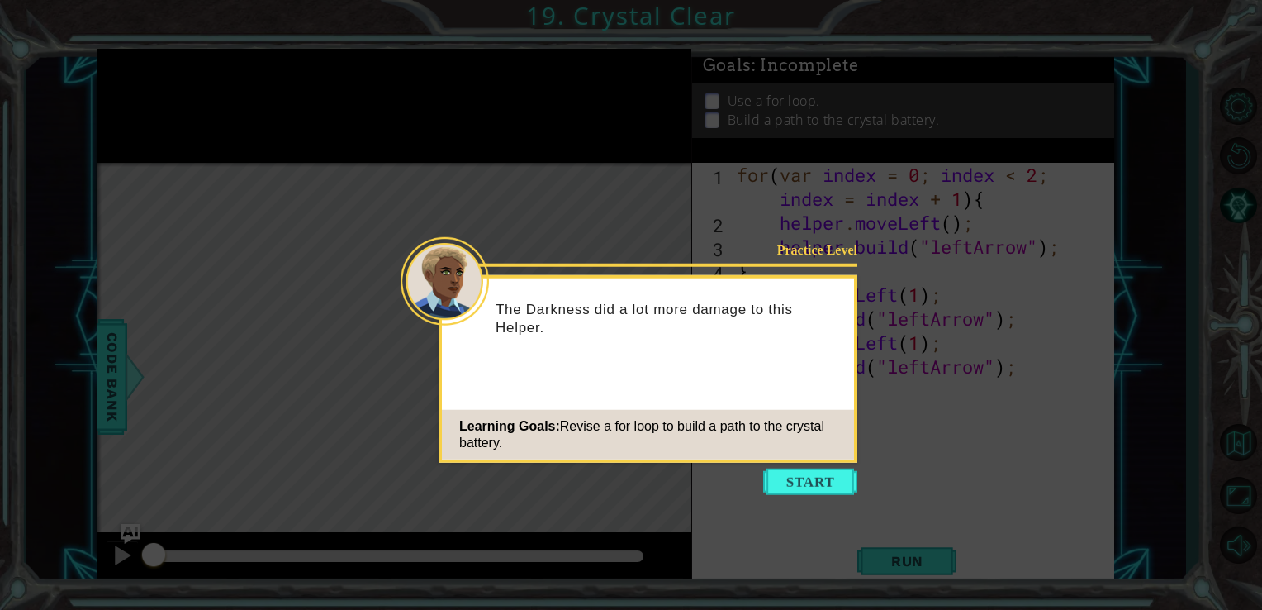
click at [808, 335] on div "The Darkness did a lot more damage to this Helper." at bounding box center [648, 325] width 412 height 83
click at [808, 338] on div "The Darkness did a lot more damage to this Helper." at bounding box center [648, 325] width 412 height 83
click at [808, 474] on button "Start" at bounding box center [810, 481] width 94 height 26
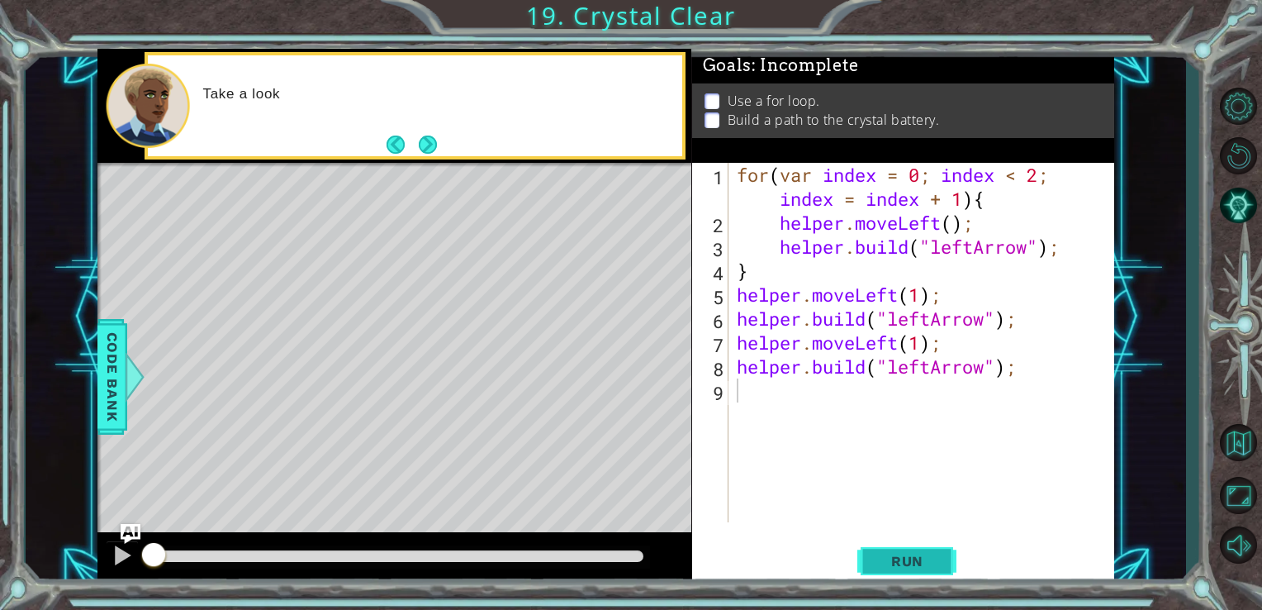
click at [895, 564] on span "Run" at bounding box center [907, 561] width 65 height 17
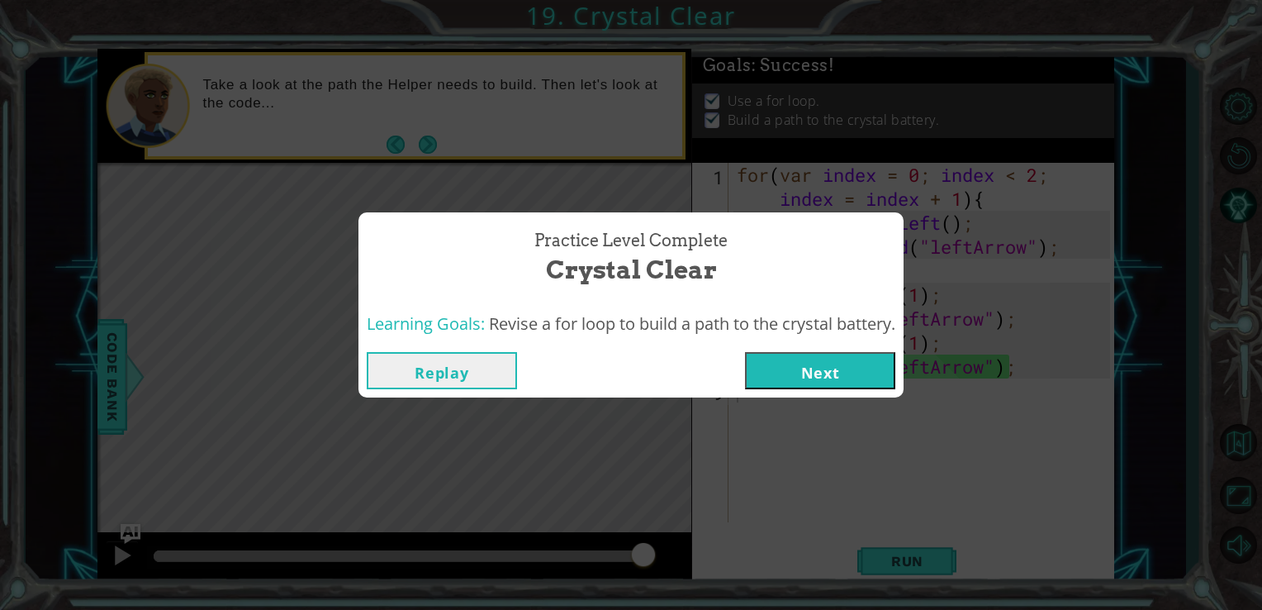
click at [581, 213] on div "Practice Level Complete Crystal Clear" at bounding box center [630, 258] width 545 height 92
drag, startPoint x: 581, startPoint y: 213, endPoint x: 525, endPoint y: 253, distance: 68.7
click at [528, 253] on div "Practice Level Complete Crystal Clear" at bounding box center [631, 258] width 529 height 75
drag, startPoint x: 525, startPoint y: 253, endPoint x: 404, endPoint y: 220, distance: 125.8
click at [404, 220] on div "Practice Level Complete Crystal Clear" at bounding box center [630, 258] width 545 height 92
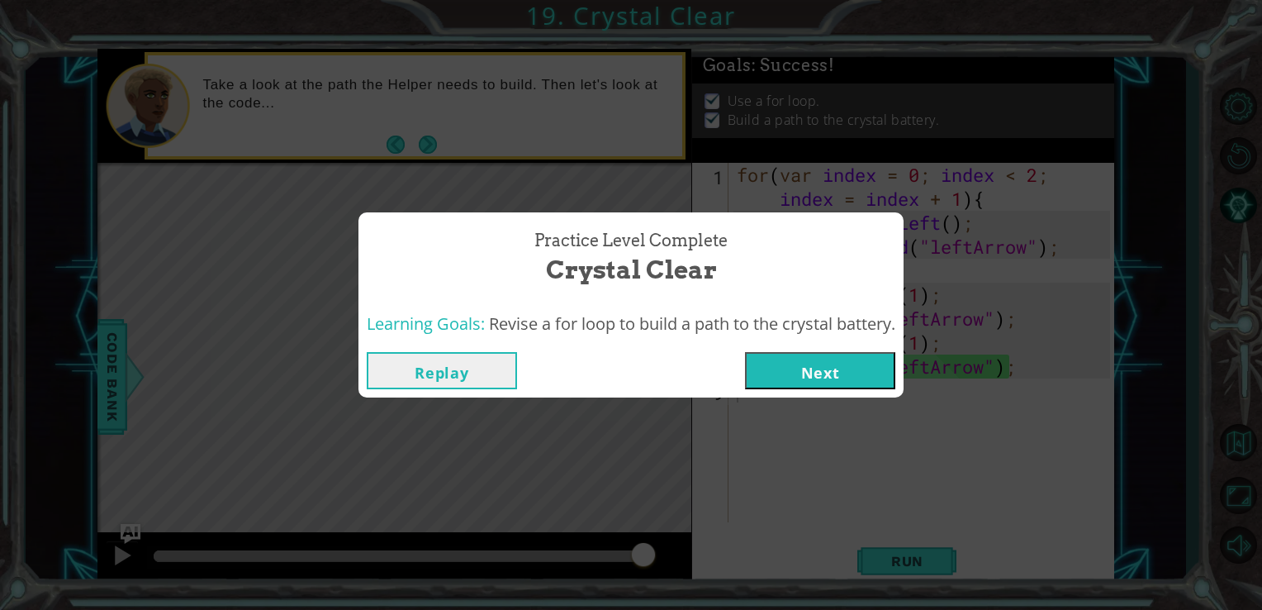
drag, startPoint x: 614, startPoint y: 652, endPoint x: 365, endPoint y: 527, distance: 278.1
click at [365, 527] on div "Practice Level Complete Crystal Clear Learning Goals: Revise a for loop to buil…" at bounding box center [631, 305] width 1262 height 610
drag, startPoint x: 677, startPoint y: 317, endPoint x: 733, endPoint y: 278, distance: 68.7
click at [733, 278] on div "Practice Level Complete Crystal Clear Learning Goals: Revise a for loop to buil…" at bounding box center [630, 305] width 545 height 186
drag, startPoint x: 733, startPoint y: 278, endPoint x: 833, endPoint y: 272, distance: 99.3
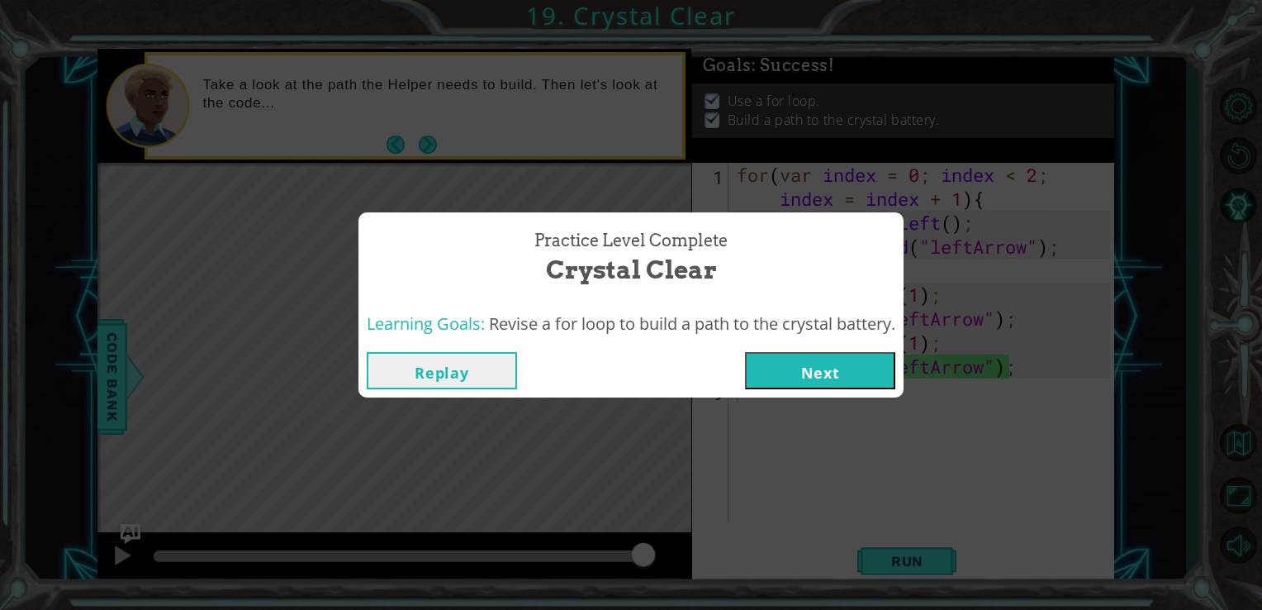
click at [833, 271] on div "Practice Level Complete Crystal Clear" at bounding box center [631, 258] width 529 height 75
click at [677, 226] on div "Practice Level Complete Crystal Clear" at bounding box center [631, 258] width 529 height 75
click at [752, 372] on button "Next" at bounding box center [820, 370] width 150 height 37
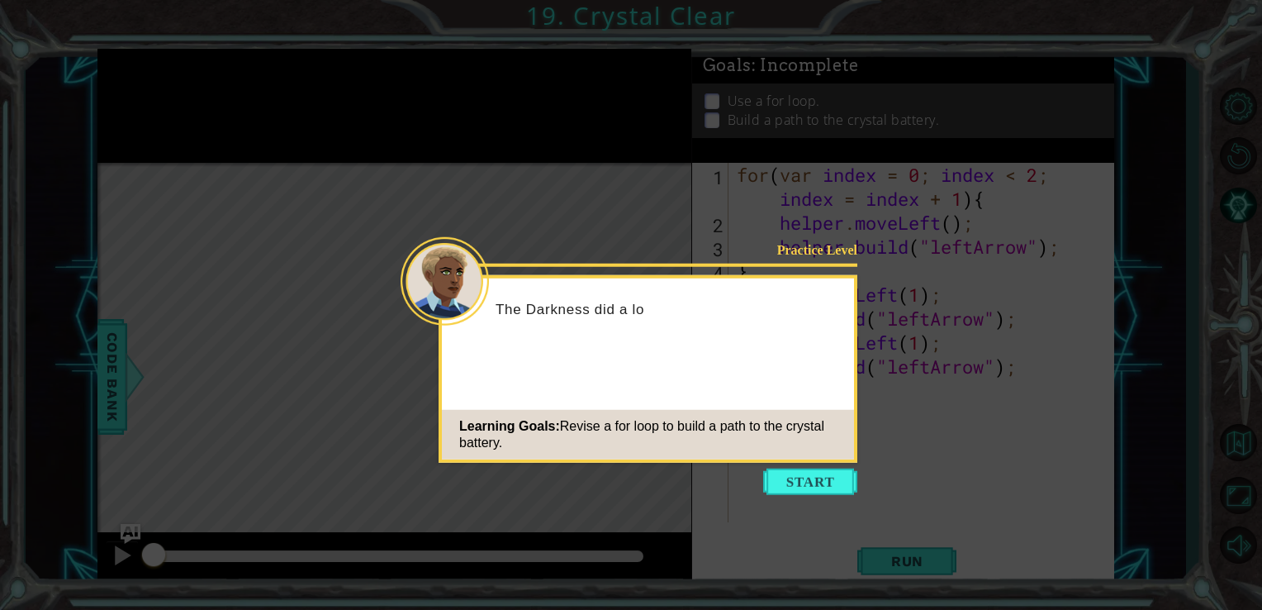
click at [846, 522] on icon at bounding box center [631, 305] width 1262 height 610
click at [810, 450] on div "Learning Goals: Revise a for loop to build a path to the crystal battery." at bounding box center [648, 435] width 412 height 50
click at [780, 482] on button "Start" at bounding box center [810, 481] width 94 height 26
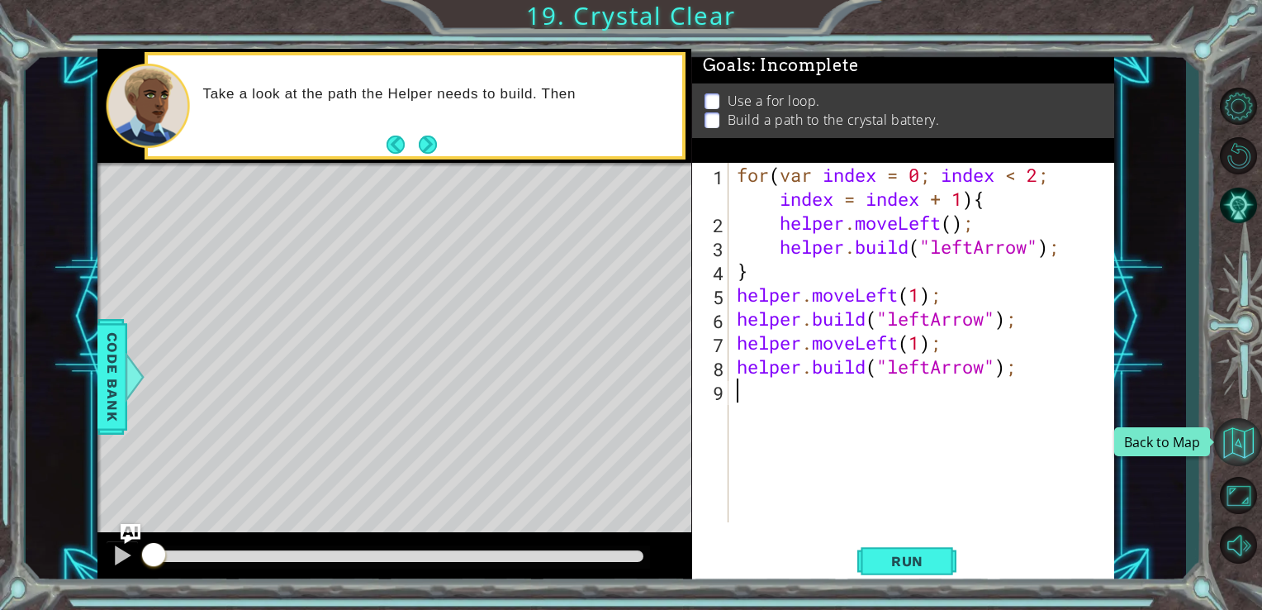
click at [1222, 454] on button "Back to Map" at bounding box center [1238, 442] width 48 height 48
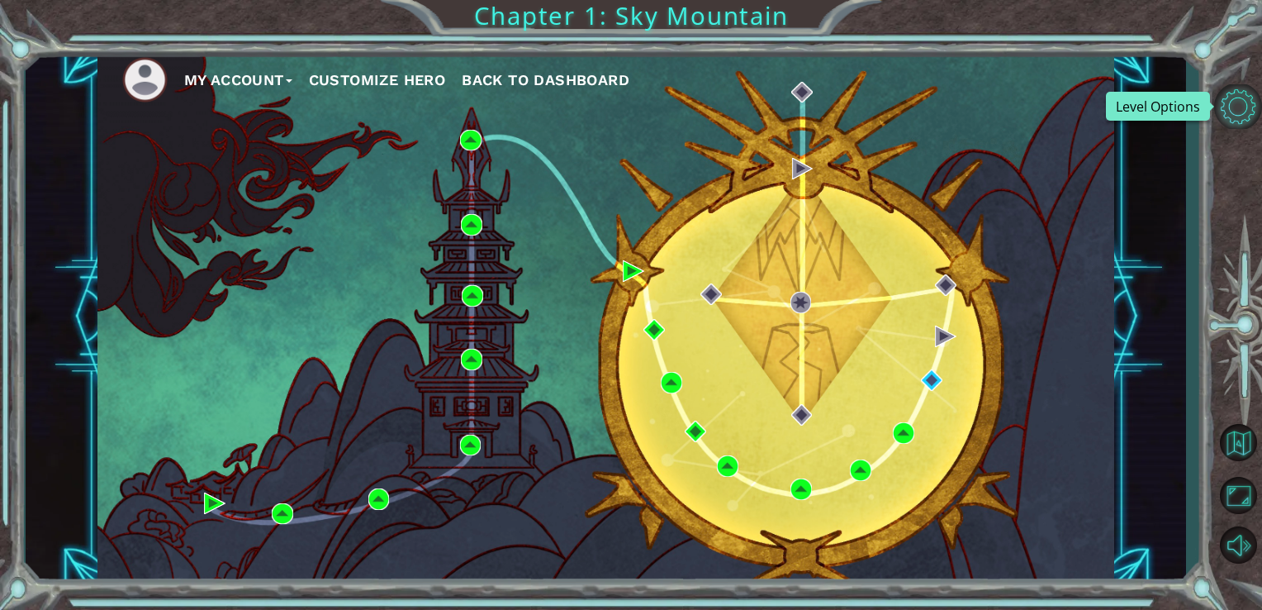
click at [1249, 120] on button "Level Options" at bounding box center [1238, 106] width 48 height 45
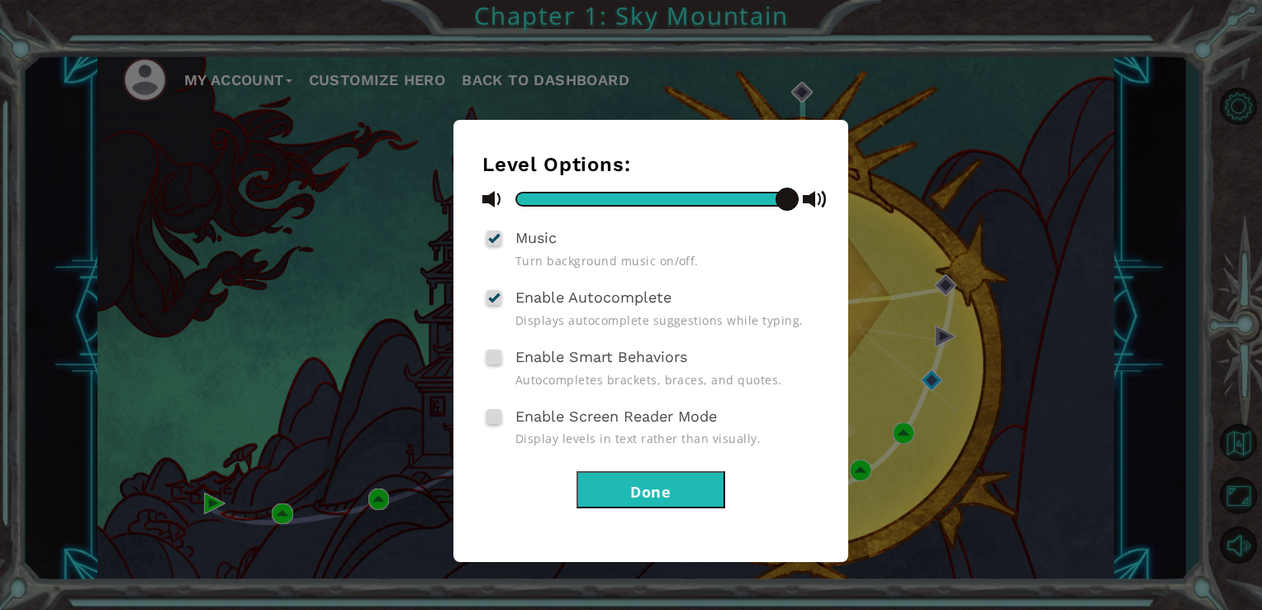
click at [1079, 147] on div "Level Options: Music Turn background music on/off. Enable Autocomplete Displays…" at bounding box center [631, 305] width 1262 height 610
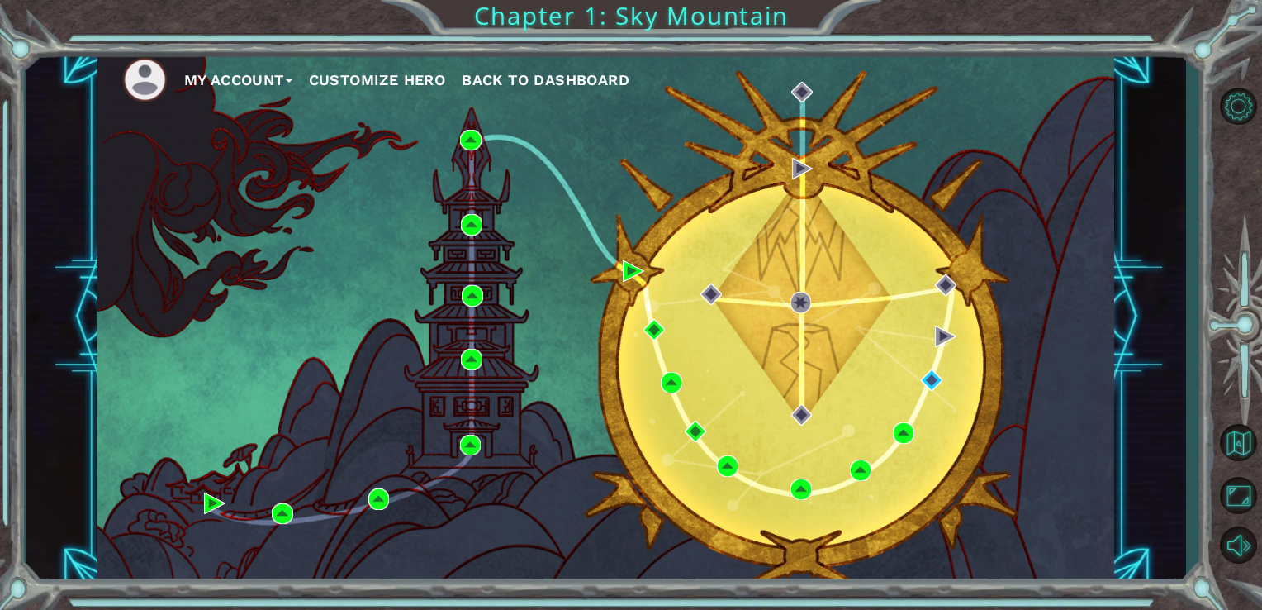
click at [522, 76] on span "Back to Dashboard" at bounding box center [546, 79] width 168 height 17
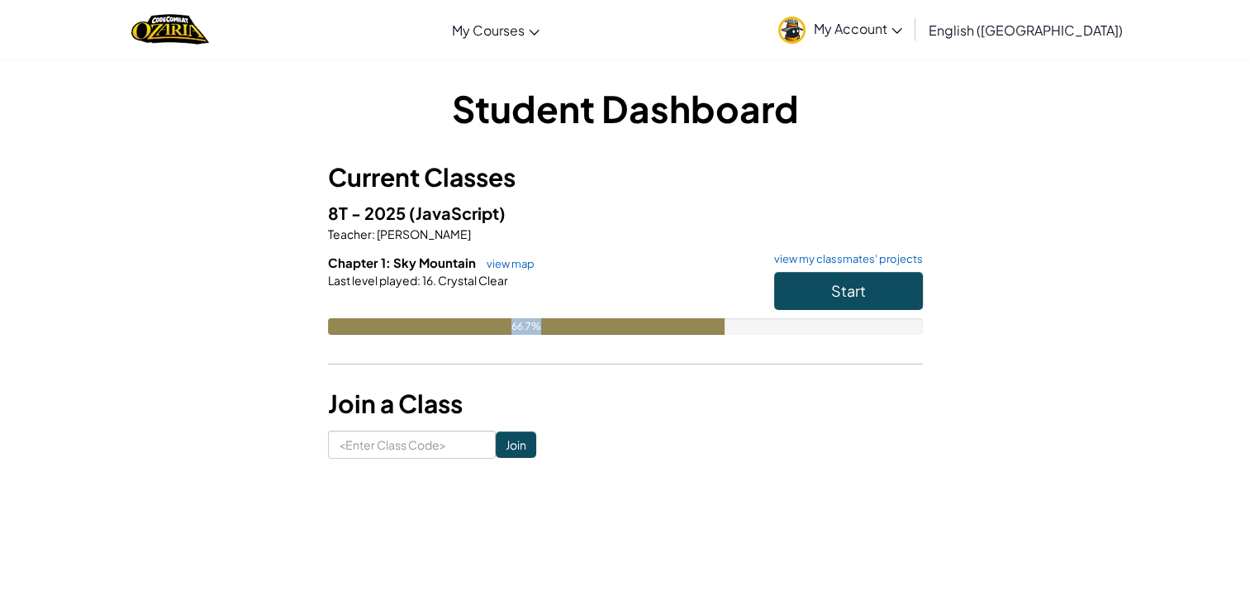
drag, startPoint x: 589, startPoint y: 333, endPoint x: 429, endPoint y: 331, distance: 159.4
click at [429, 331] on div "66.7%" at bounding box center [526, 326] width 396 height 17
drag, startPoint x: 429, startPoint y: 331, endPoint x: 490, endPoint y: 358, distance: 65.8
click at [490, 358] on div "Chapter 1: Sky Mountain view map view my classmates' projects Start Last level …" at bounding box center [625, 307] width 595 height 106
click at [495, 362] on div "Current Classes 8T - 2025 (JavaScript) Teacher : [PERSON_NAME] Chapter 1: Sky M…" at bounding box center [625, 270] width 595 height 222
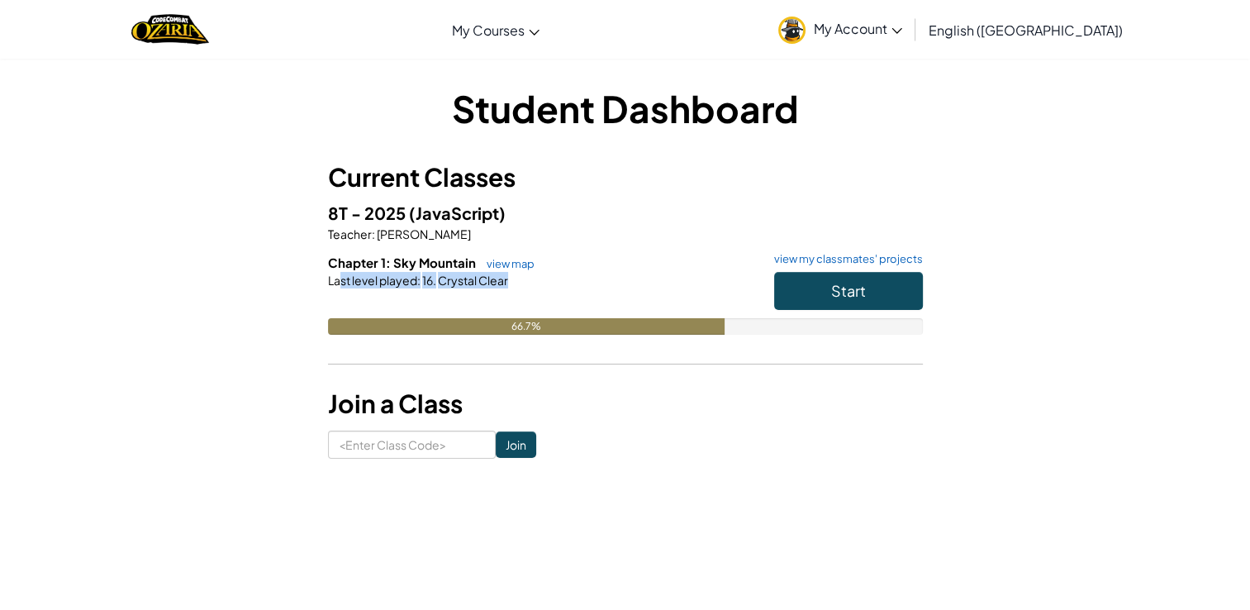
drag, startPoint x: 341, startPoint y: 279, endPoint x: 519, endPoint y: 304, distance: 179.3
click at [519, 304] on div "Chapter 1: Sky Mountain view map view my classmates' projects Start Last level …" at bounding box center [625, 307] width 595 height 106
drag, startPoint x: 519, startPoint y: 304, endPoint x: 603, endPoint y: 288, distance: 85.7
click at [603, 288] on div "Chapter 1: Sky Mountain view map view my classmates' projects Start Last level …" at bounding box center [625, 307] width 595 height 106
click at [558, 276] on div "Last level played : 16. Crystal Clear" at bounding box center [625, 280] width 595 height 17
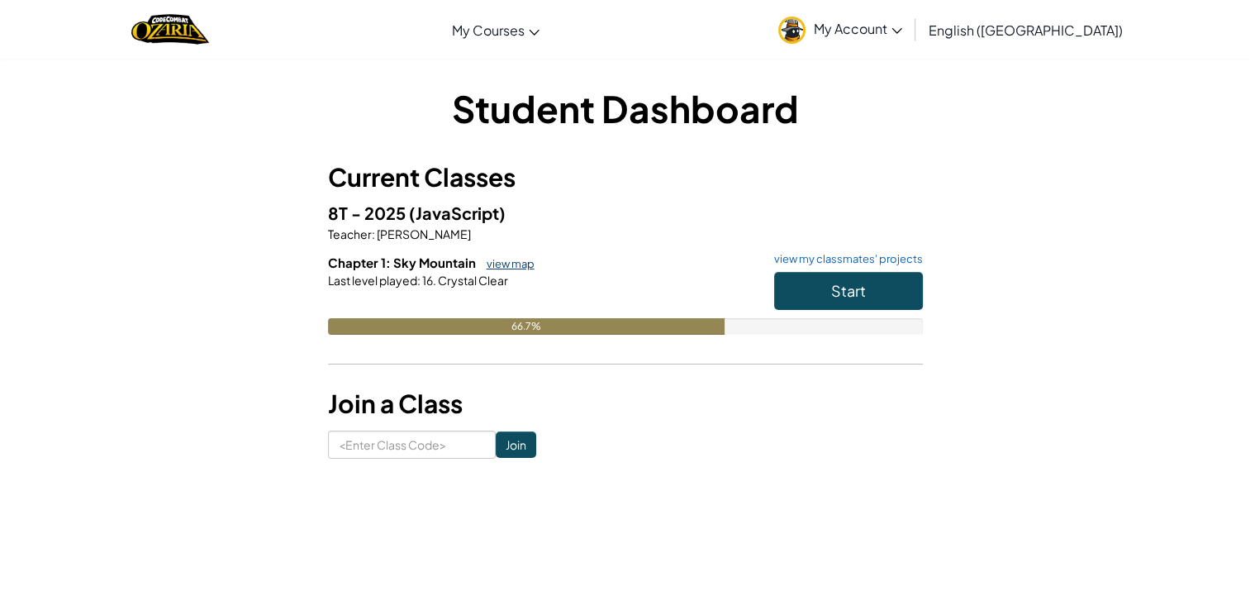
click at [501, 263] on link "view map" at bounding box center [506, 263] width 56 height 13
click at [780, 261] on link "view my classmates' projects" at bounding box center [844, 259] width 157 height 11
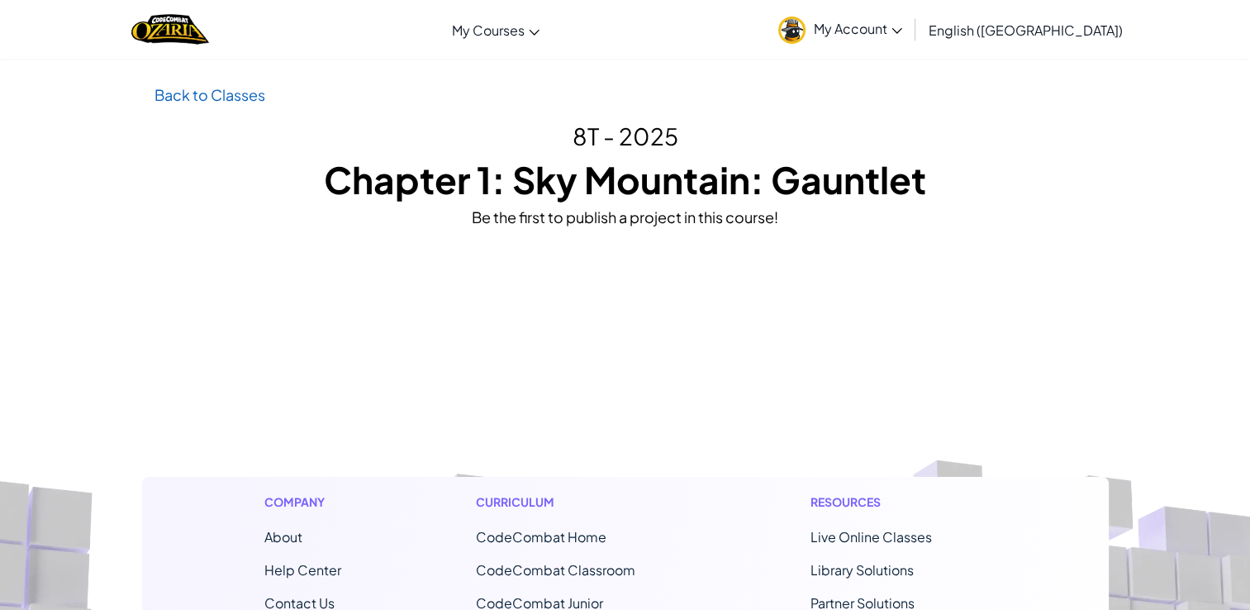
drag, startPoint x: 361, startPoint y: 290, endPoint x: 390, endPoint y: 286, distance: 29.2
drag, startPoint x: 390, startPoint y: 286, endPoint x: 814, endPoint y: 243, distance: 426.7
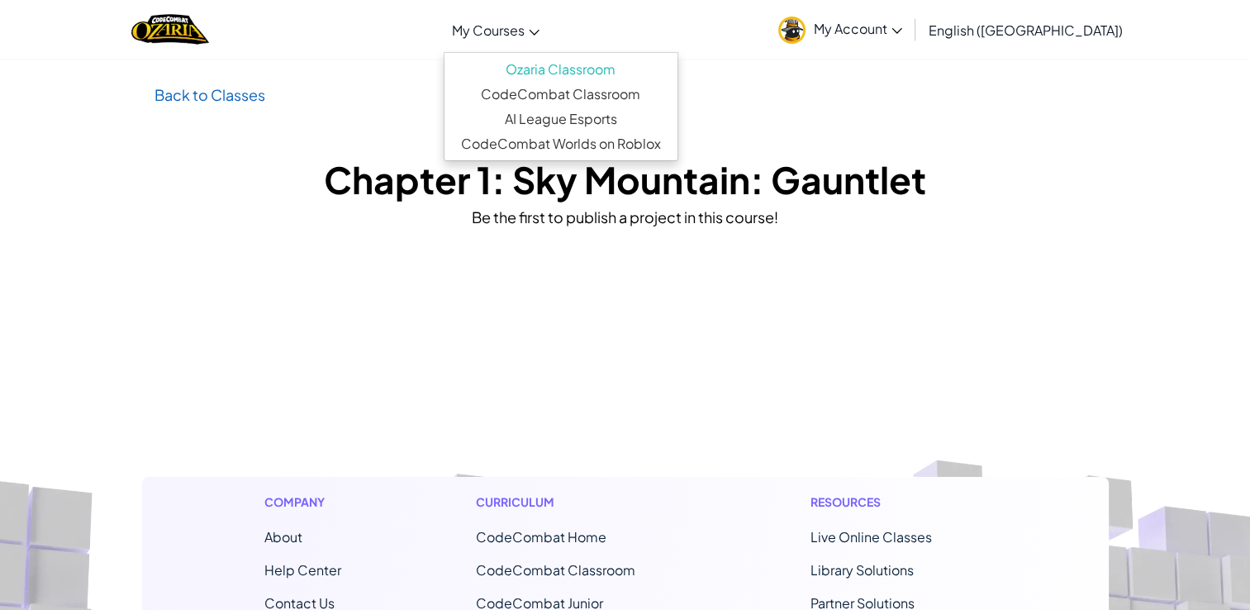
click at [524, 24] on span "My Courses" at bounding box center [488, 29] width 73 height 17
click at [378, 145] on h2 "8T - 2025" at bounding box center [625, 136] width 942 height 35
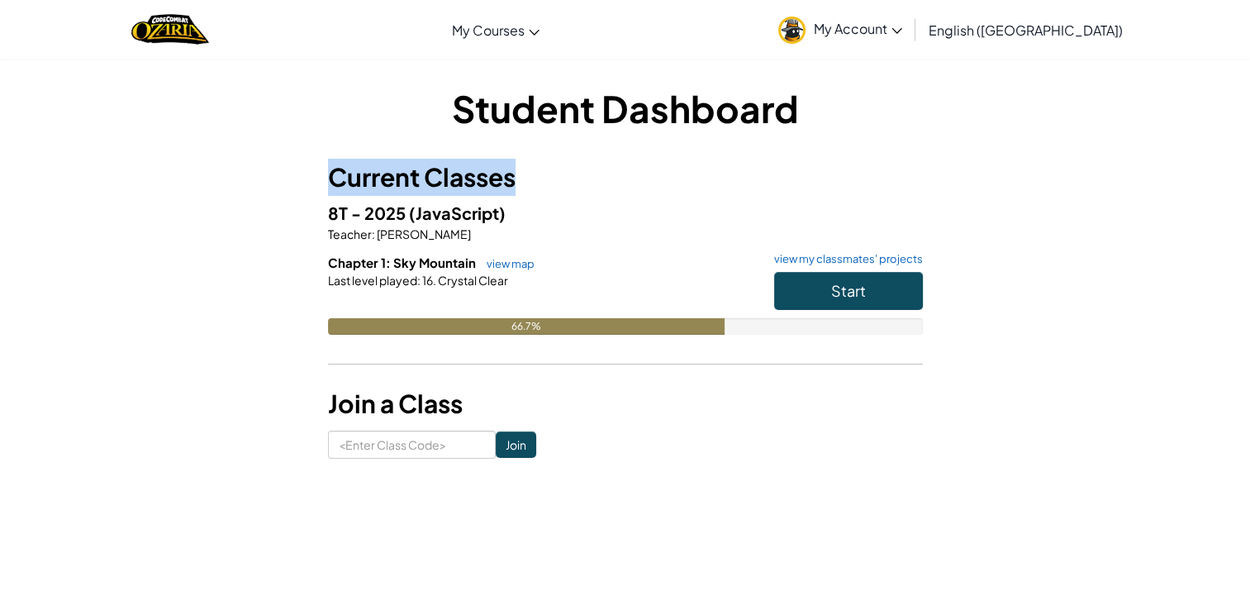
drag, startPoint x: 324, startPoint y: 224, endPoint x: 307, endPoint y: 167, distance: 59.3
click at [307, 167] on div "Student Dashboard Current Classes 8T - 2025 (JavaScript) Teacher : [PERSON_NAME…" at bounding box center [625, 271] width 966 height 376
click at [306, 167] on div "Student Dashboard Current Classes 8T - 2025 (JavaScript) Teacher : [PERSON_NAME…" at bounding box center [625, 271] width 966 height 376
click at [308, 167] on div "Student Dashboard Current Classes 8T - 2025 (JavaScript) Teacher : [PERSON_NAME…" at bounding box center [625, 271] width 966 height 376
click at [712, 94] on h1 "Student Dashboard" at bounding box center [625, 108] width 595 height 51
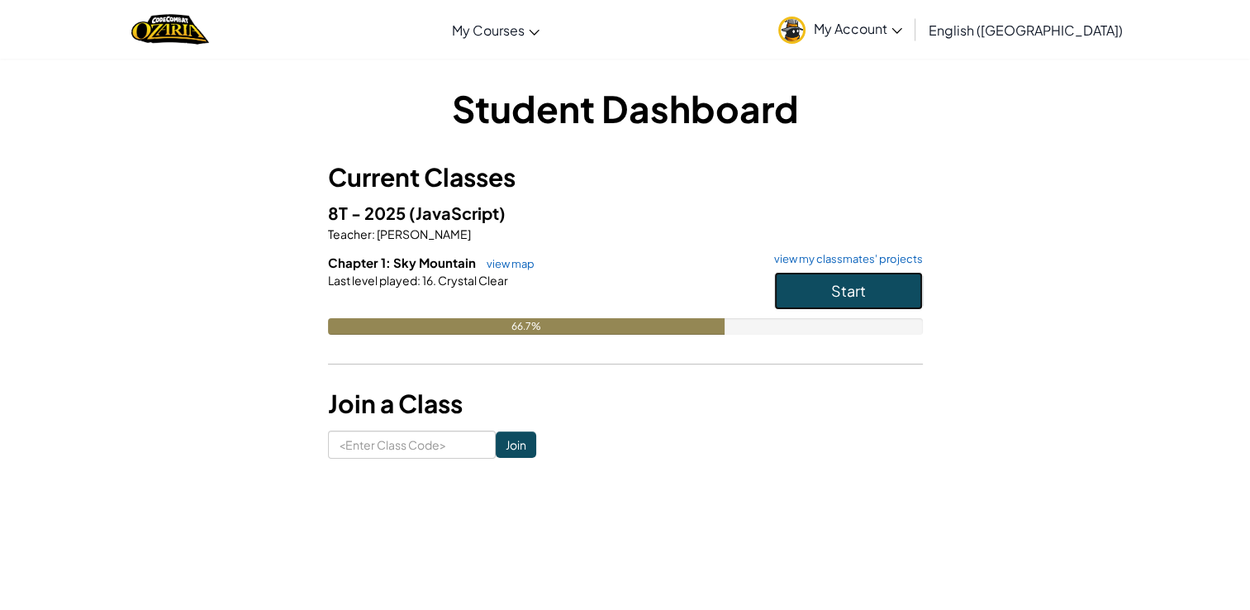
click at [833, 296] on span "Start" at bounding box center [848, 290] width 35 height 19
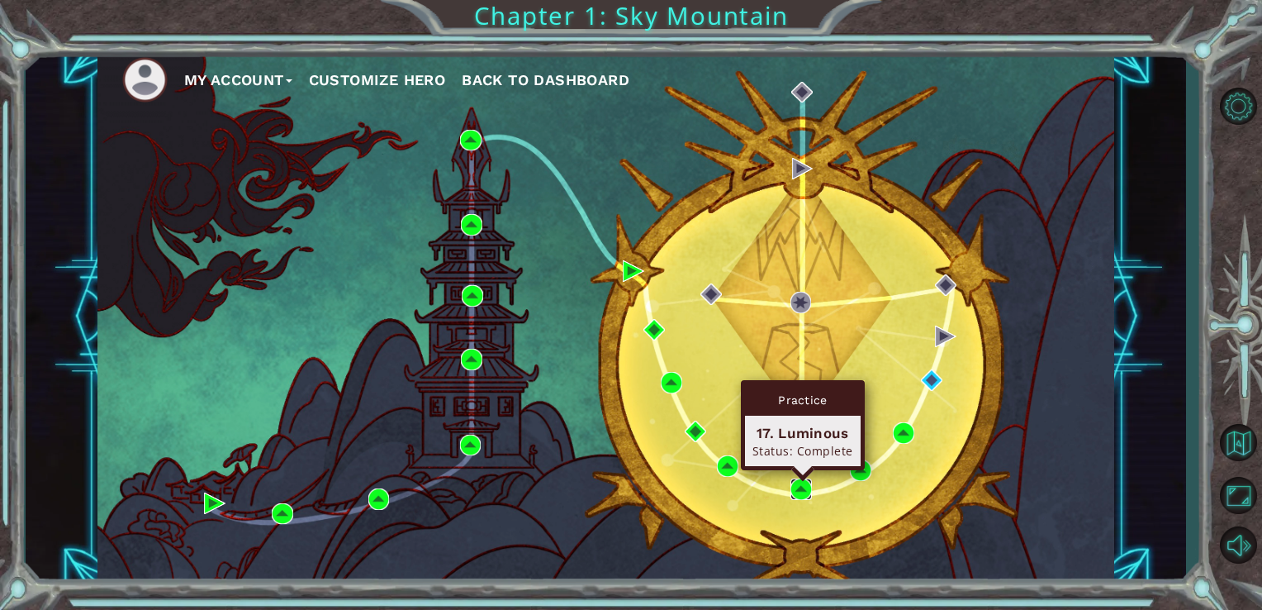
click at [796, 486] on img at bounding box center [800, 488] width 21 height 21
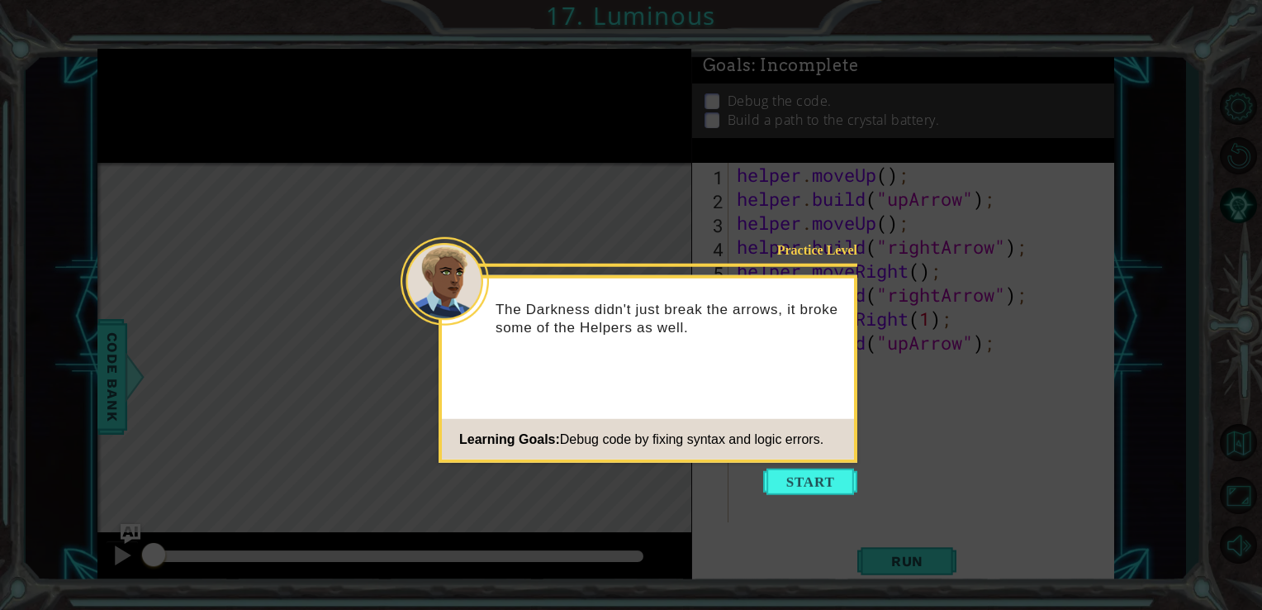
click at [842, 473] on button "Start" at bounding box center [810, 481] width 94 height 26
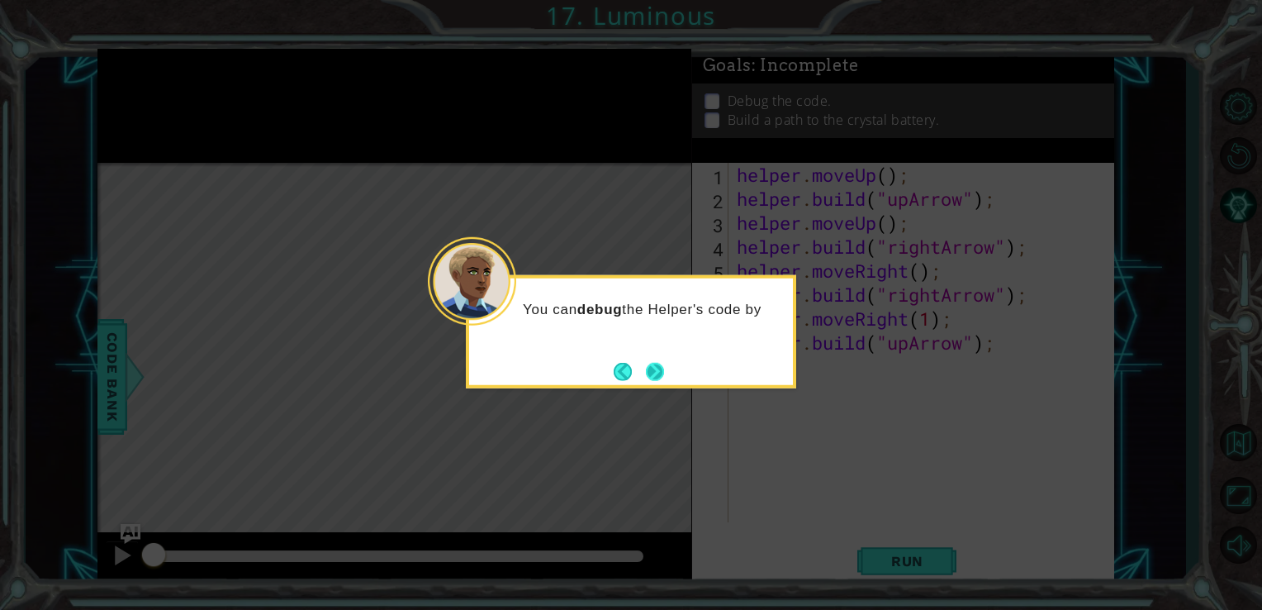
click at [657, 375] on button "Next" at bounding box center [654, 371] width 31 height 31
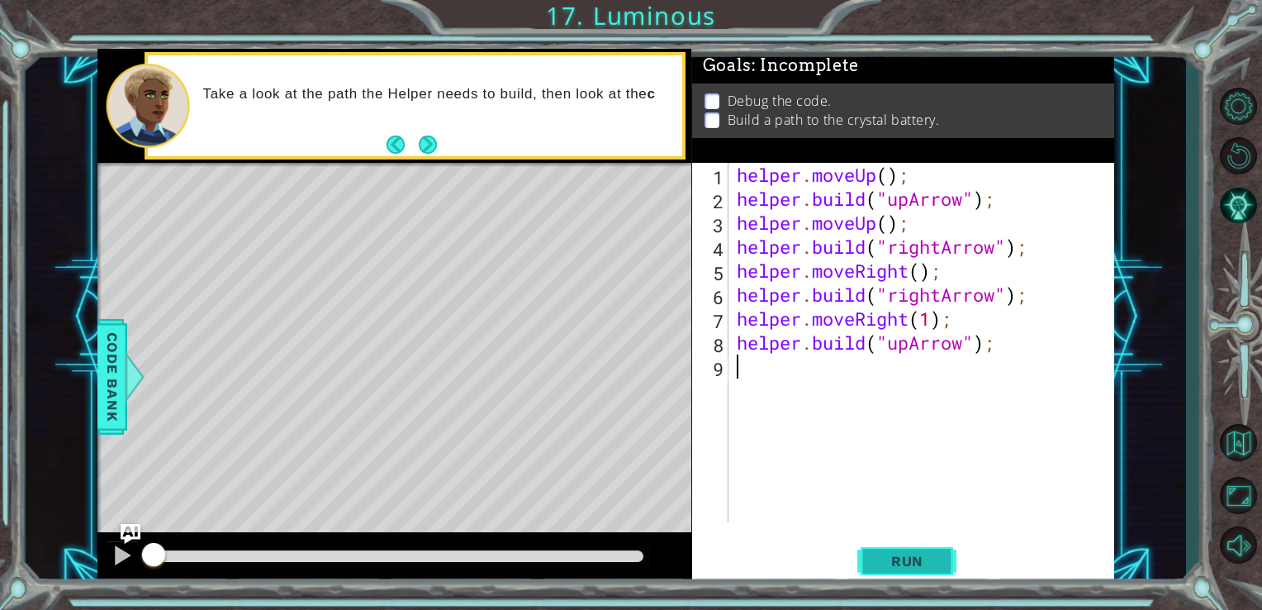
click at [909, 560] on span "Run" at bounding box center [907, 561] width 65 height 17
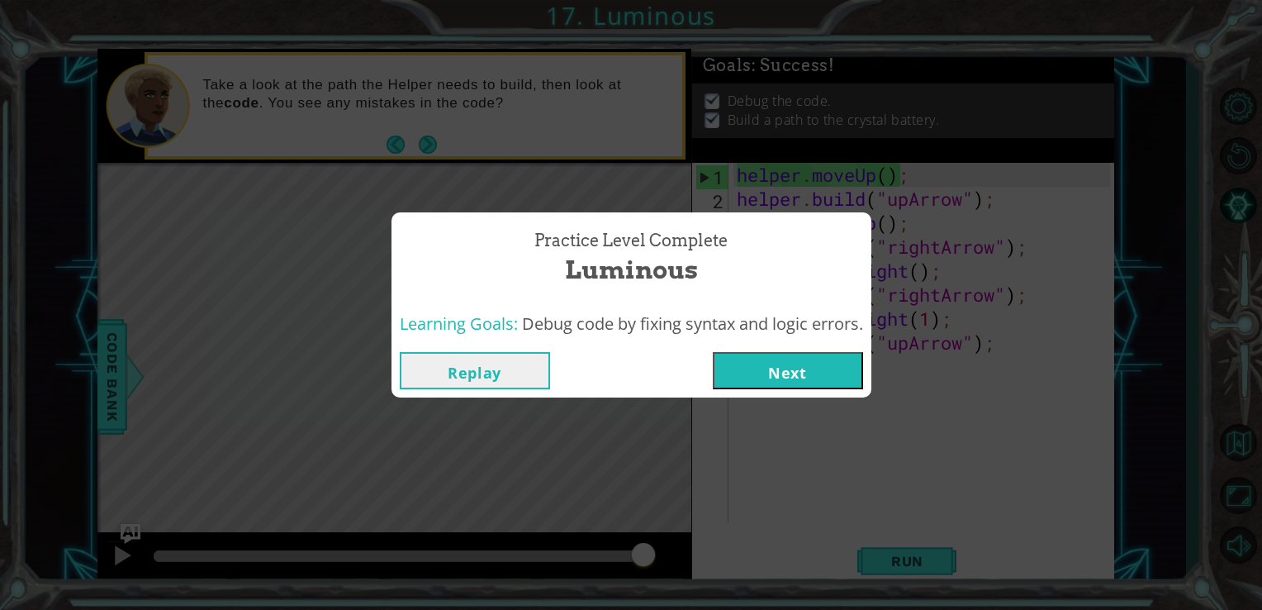
click at [790, 370] on button "Next" at bounding box center [788, 370] width 150 height 37
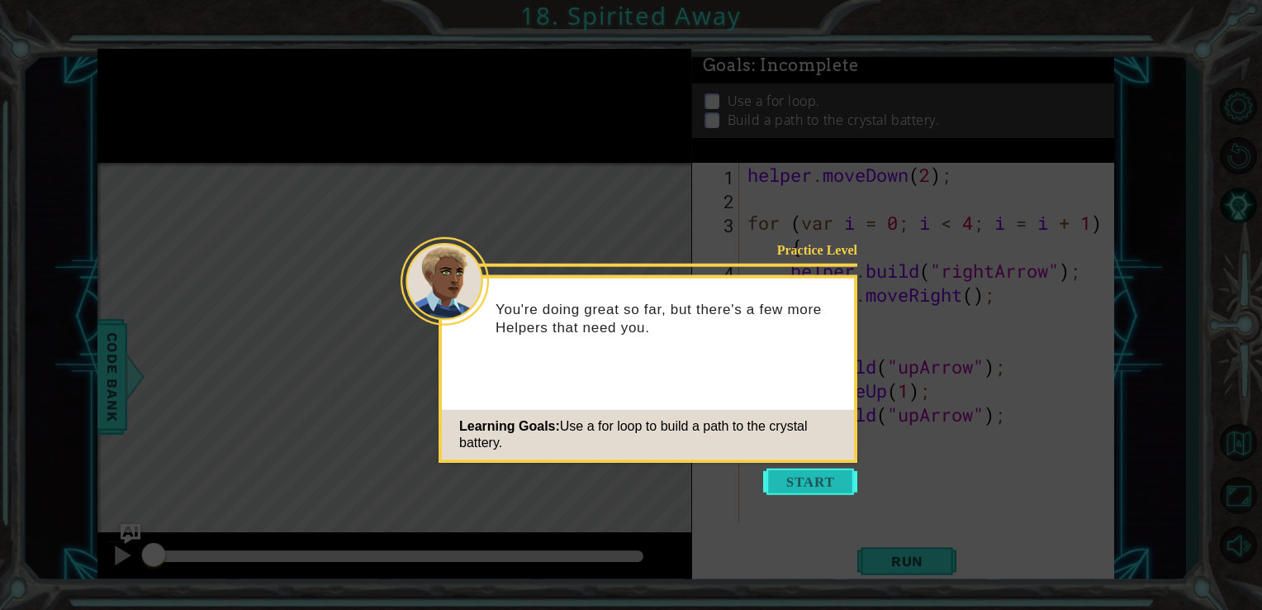
click at [842, 477] on button "Start" at bounding box center [810, 481] width 94 height 26
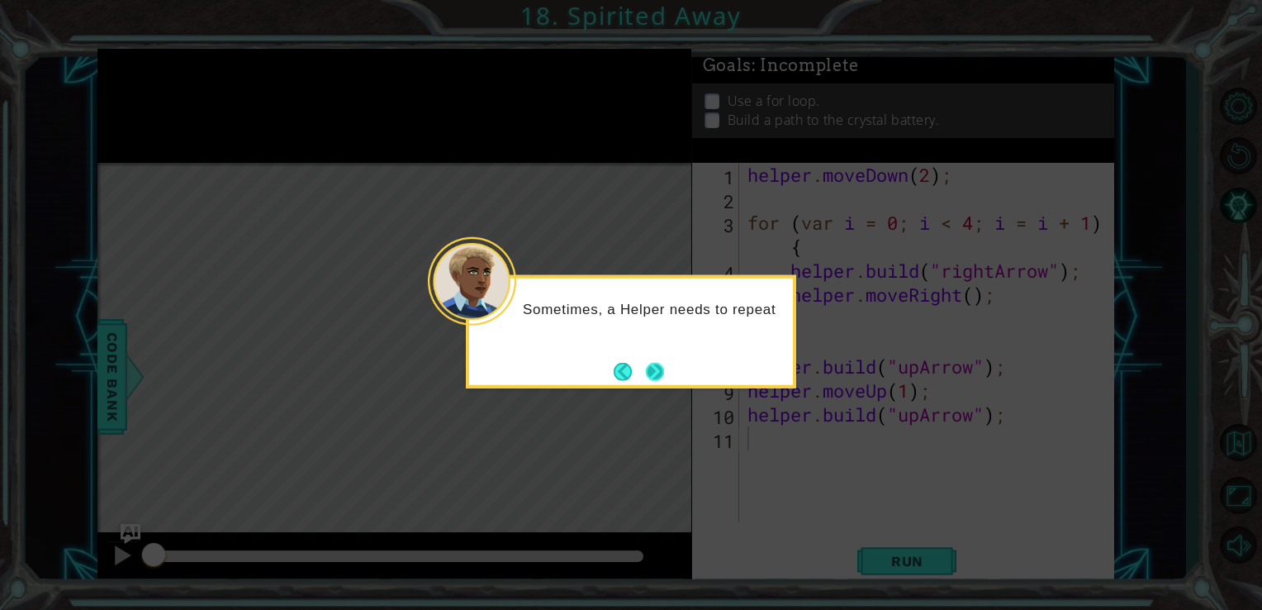
click at [664, 368] on button "Next" at bounding box center [654, 371] width 29 height 29
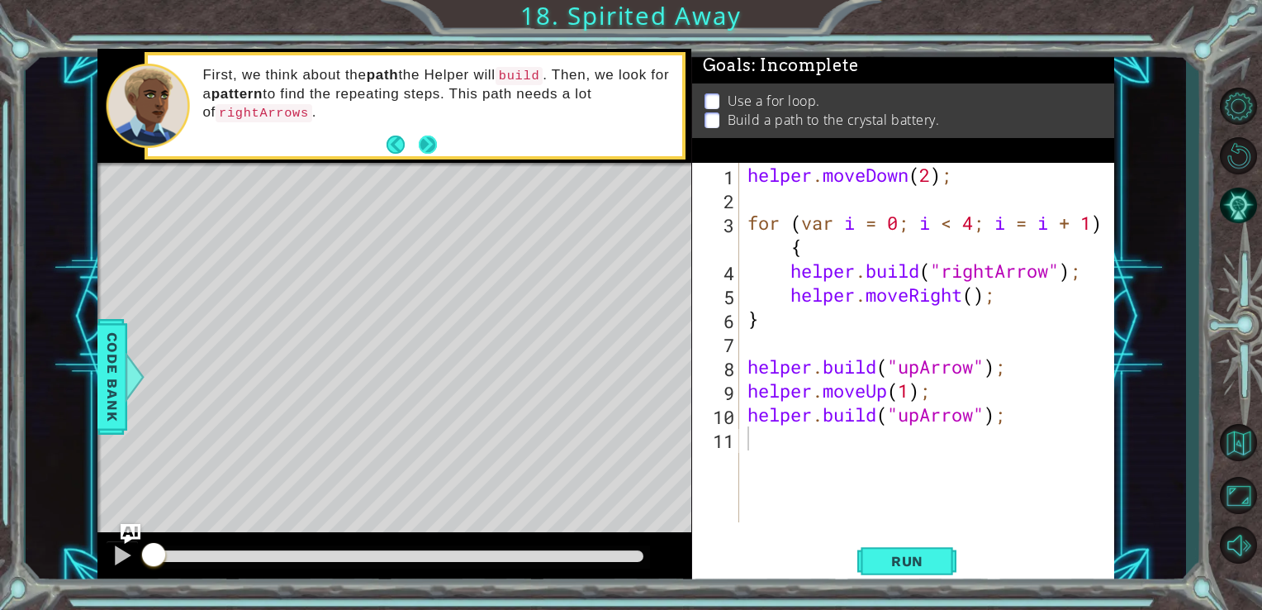
click at [433, 146] on button "Next" at bounding box center [427, 145] width 23 height 23
click at [0, 0] on icon at bounding box center [0, 0] width 0 height 0
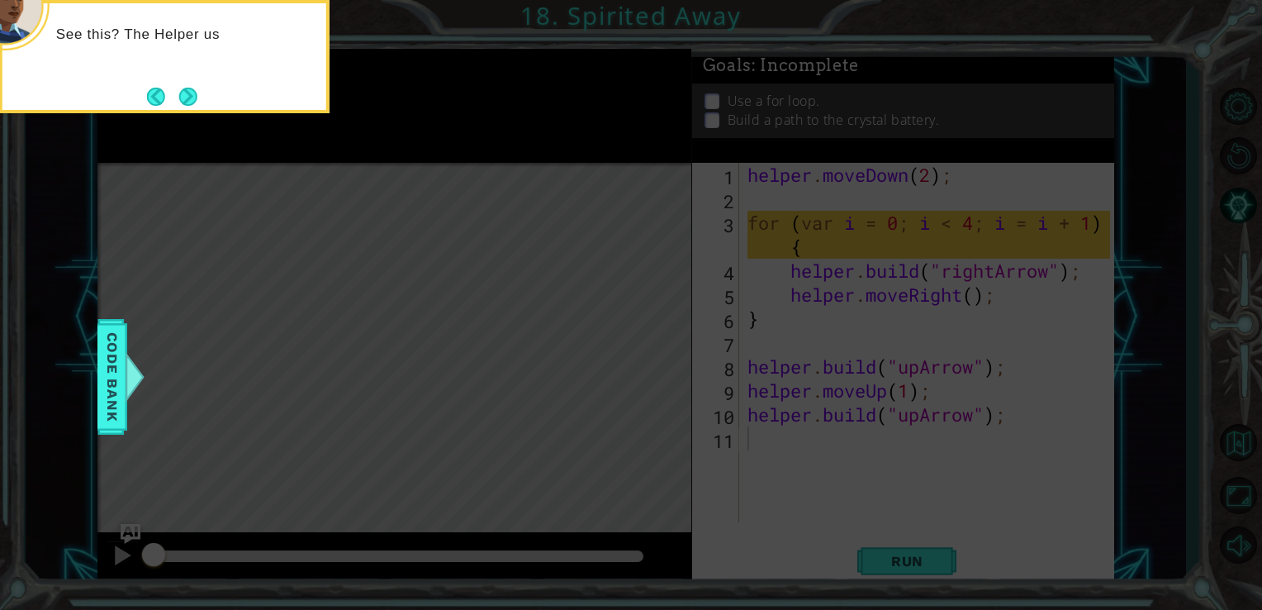
click at [213, 111] on div "See this? The Helper us" at bounding box center [164, 56] width 330 height 113
click at [180, 94] on button "Next" at bounding box center [188, 96] width 26 height 26
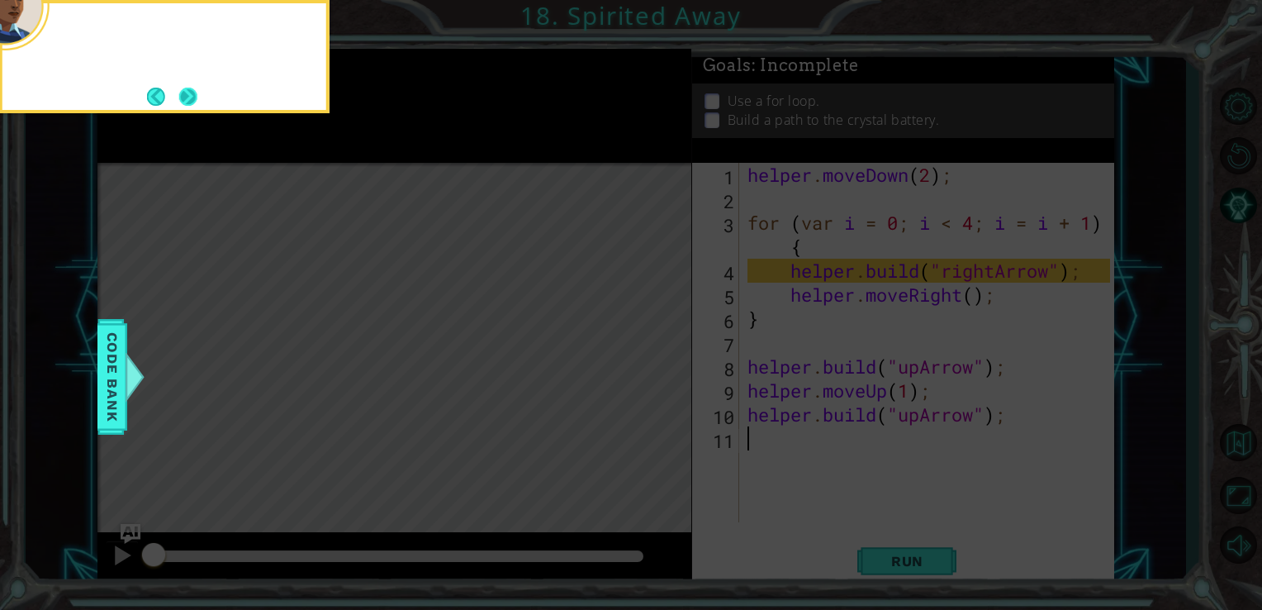
click at [179, 93] on button "Next" at bounding box center [187, 96] width 29 height 29
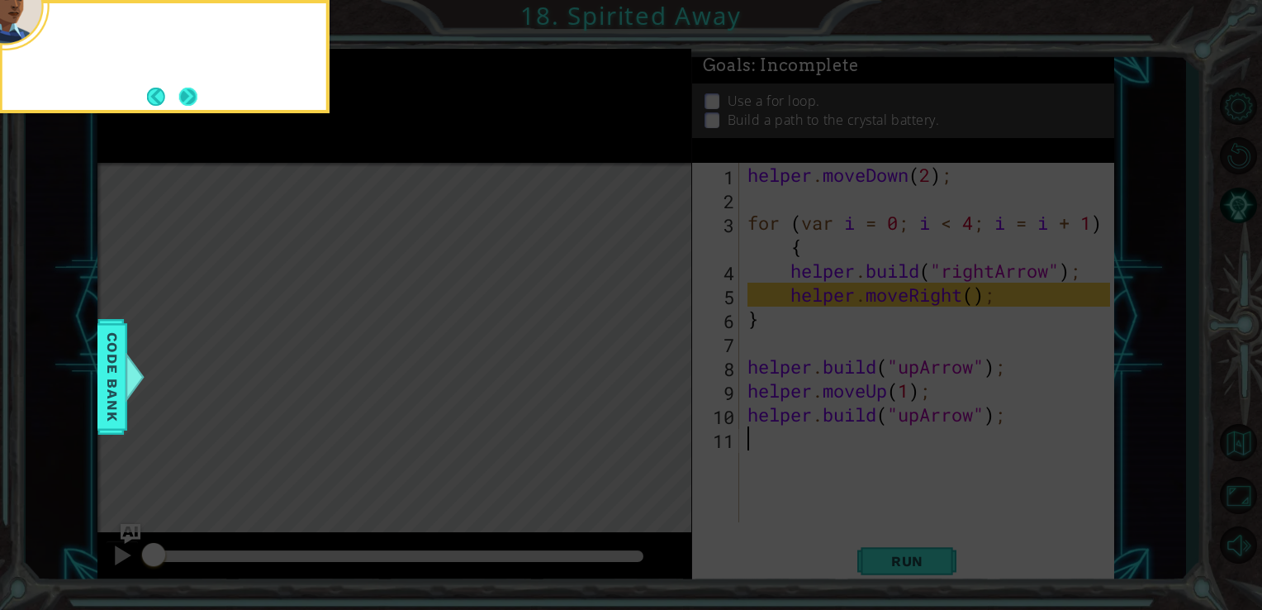
click at [179, 93] on button "Next" at bounding box center [187, 96] width 27 height 27
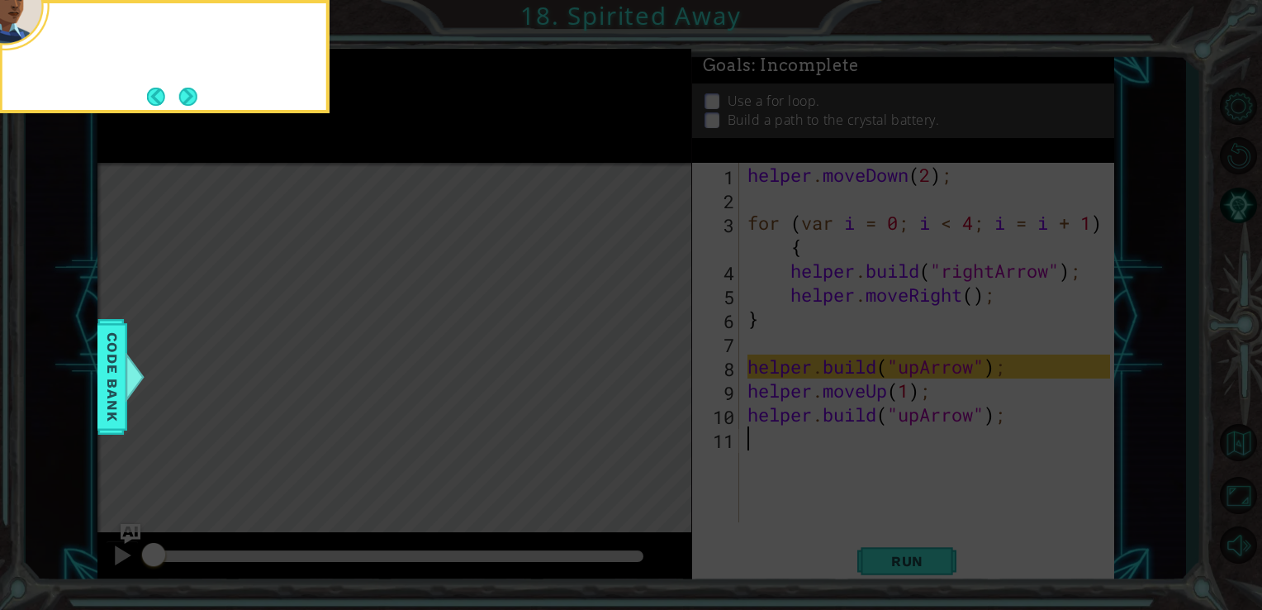
click at [179, 93] on button "Next" at bounding box center [188, 96] width 31 height 31
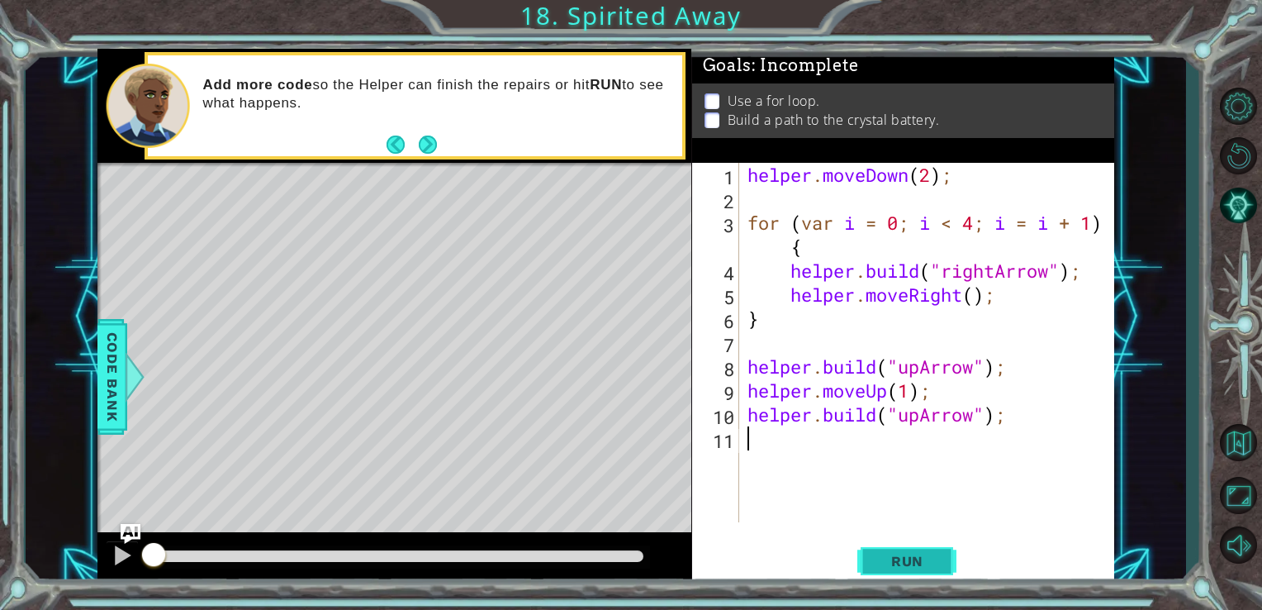
click at [890, 562] on span "Run" at bounding box center [907, 561] width 65 height 17
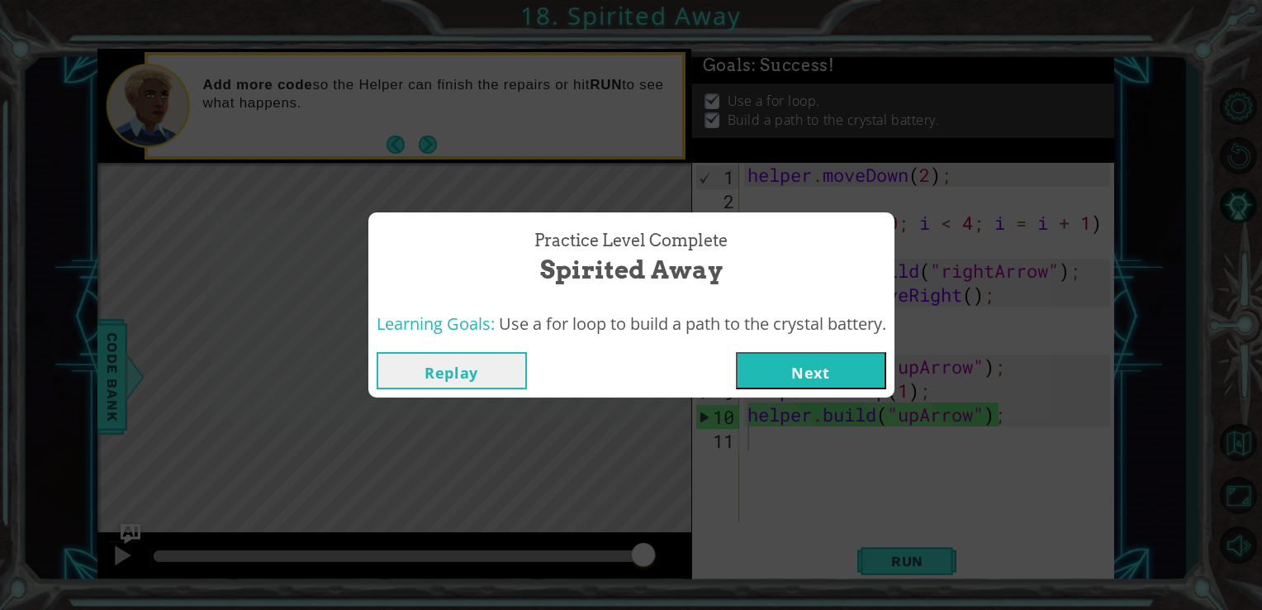
click at [815, 380] on button "Next" at bounding box center [811, 370] width 150 height 37
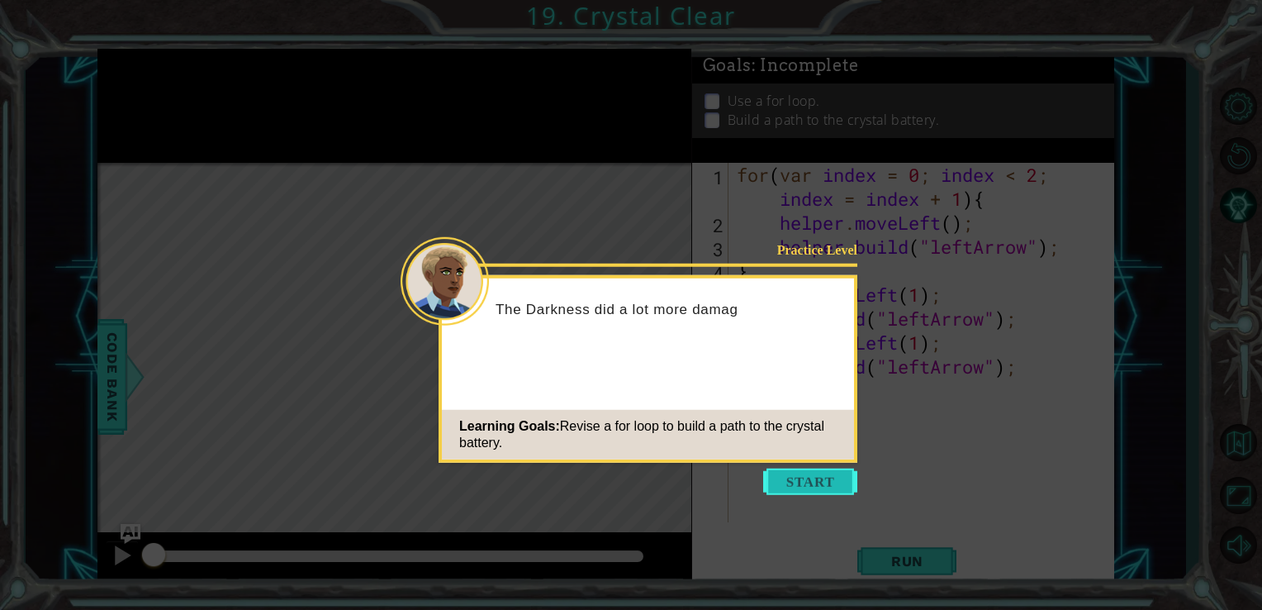
click at [826, 474] on button "Start" at bounding box center [810, 481] width 94 height 26
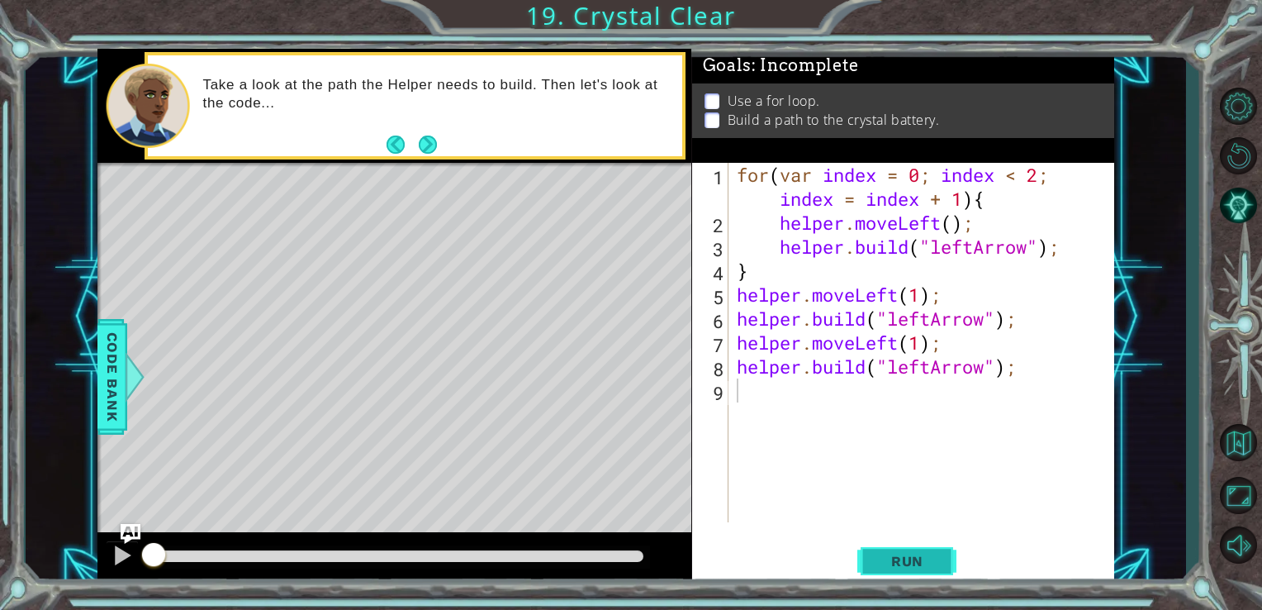
click at [932, 555] on span "Run" at bounding box center [907, 561] width 65 height 17
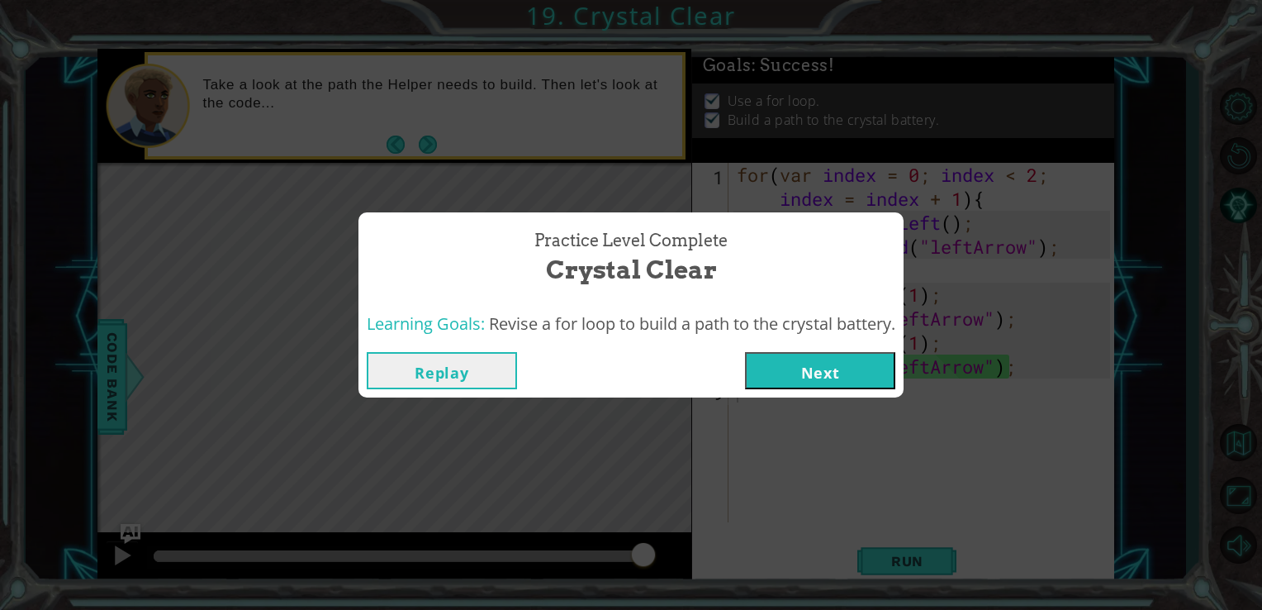
click at [794, 379] on button "Next" at bounding box center [820, 370] width 150 height 37
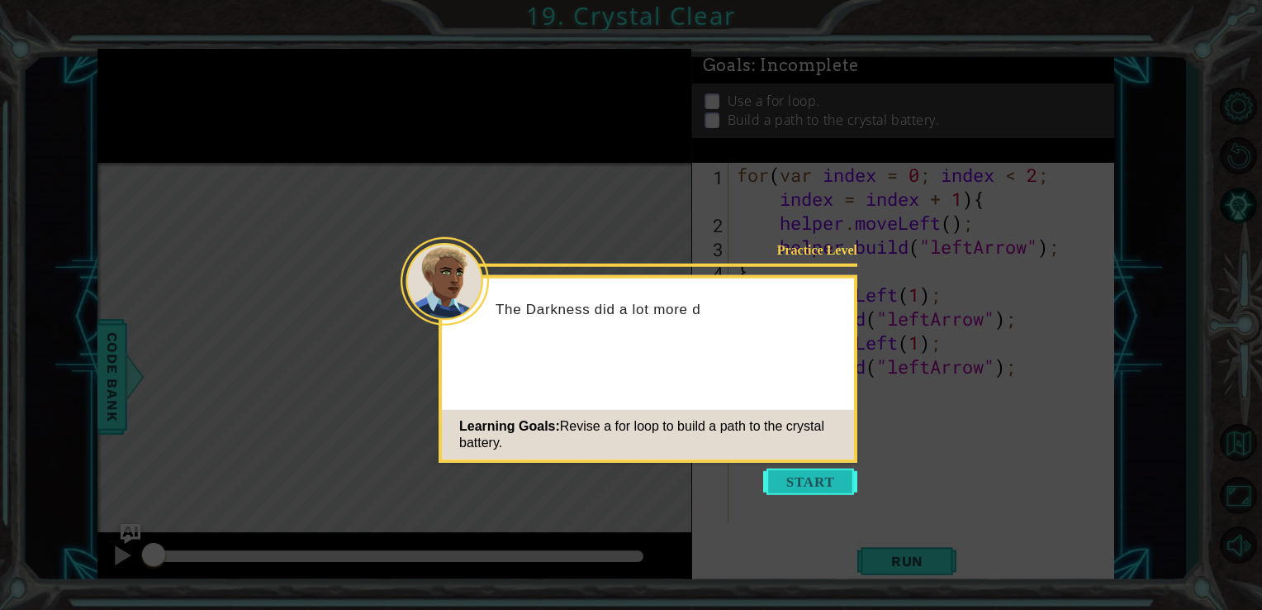
click at [789, 481] on button "Start" at bounding box center [810, 481] width 94 height 26
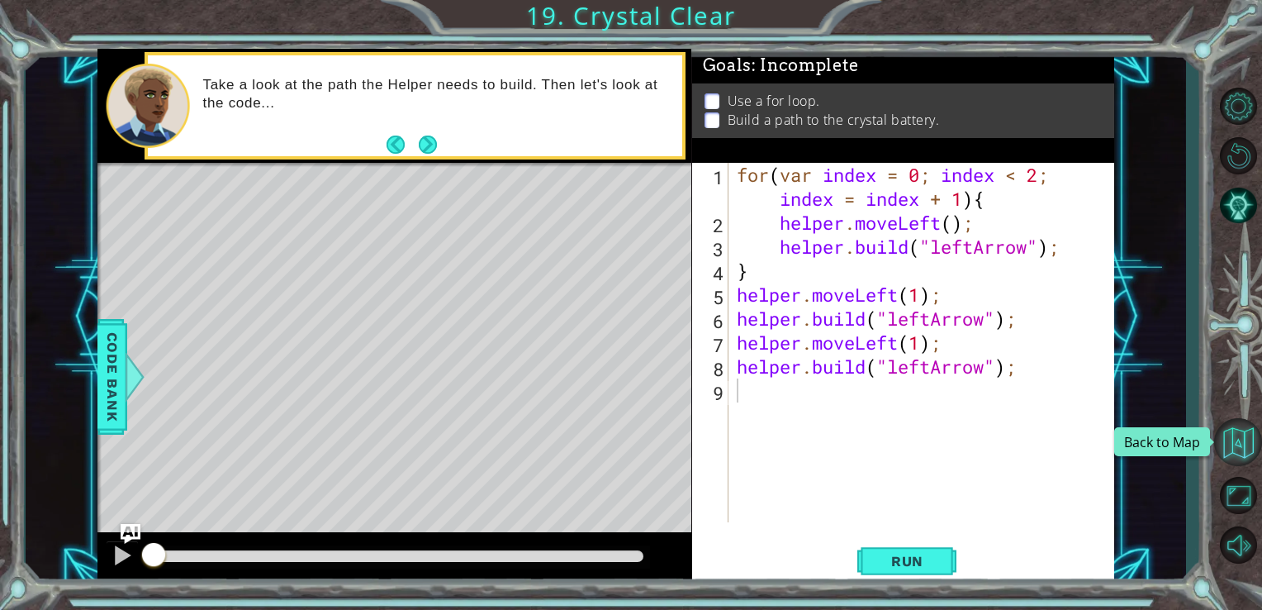
click at [1233, 443] on button "Back to Map" at bounding box center [1238, 442] width 48 height 48
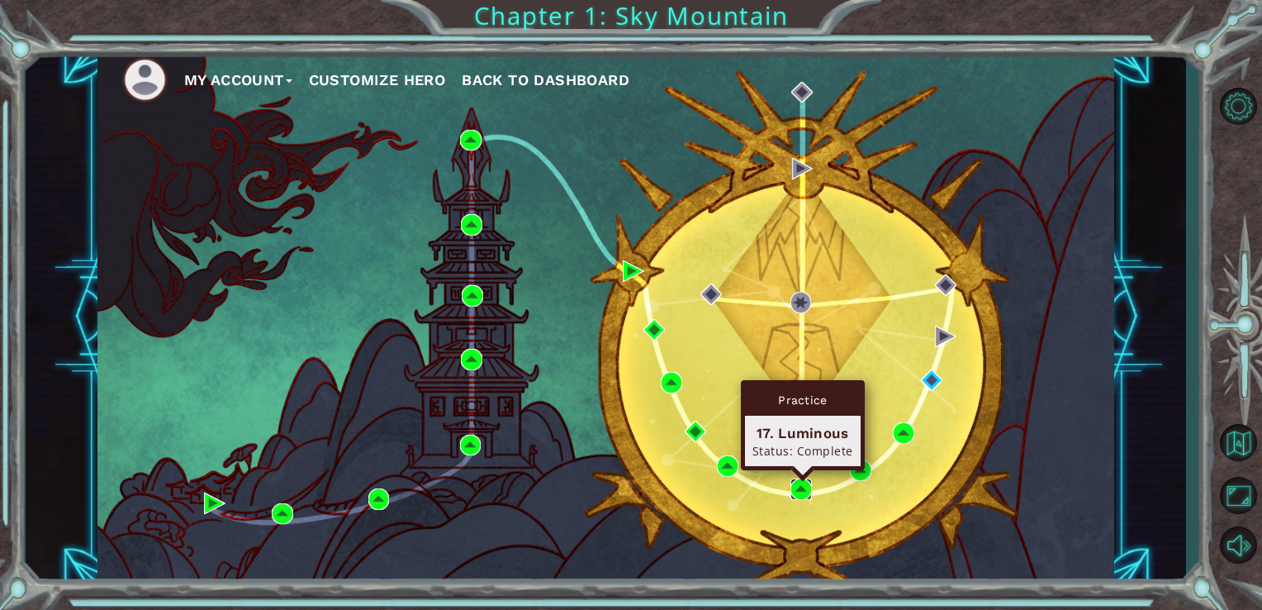
click at [800, 486] on img at bounding box center [800, 488] width 21 height 21
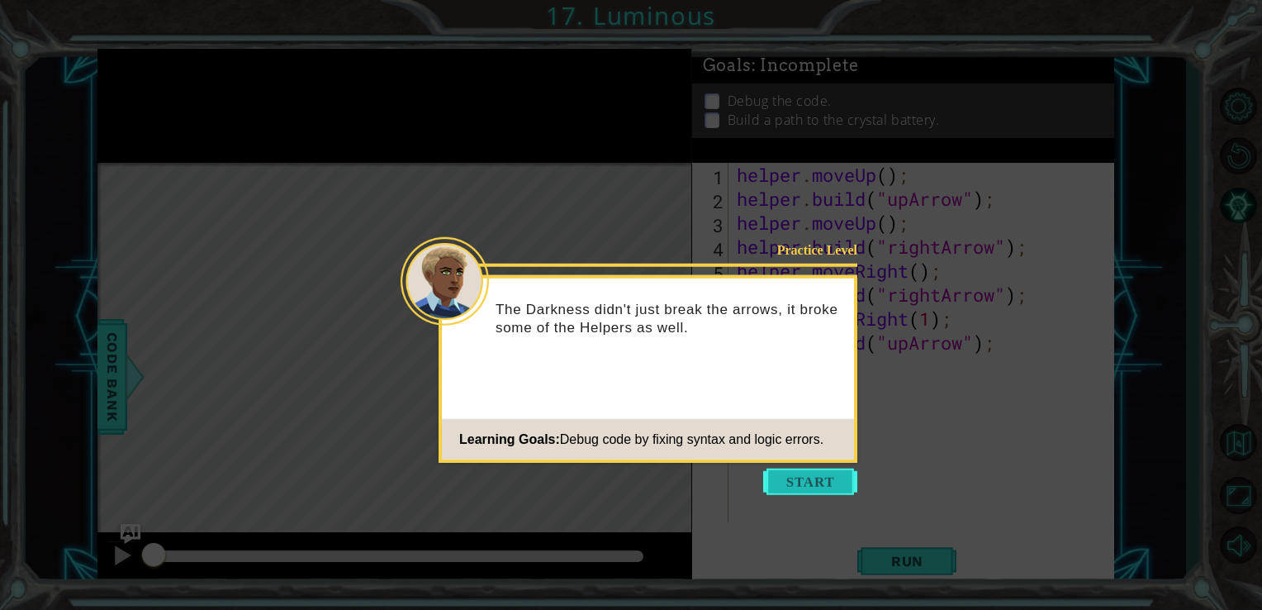
click at [808, 485] on button "Start" at bounding box center [810, 481] width 94 height 26
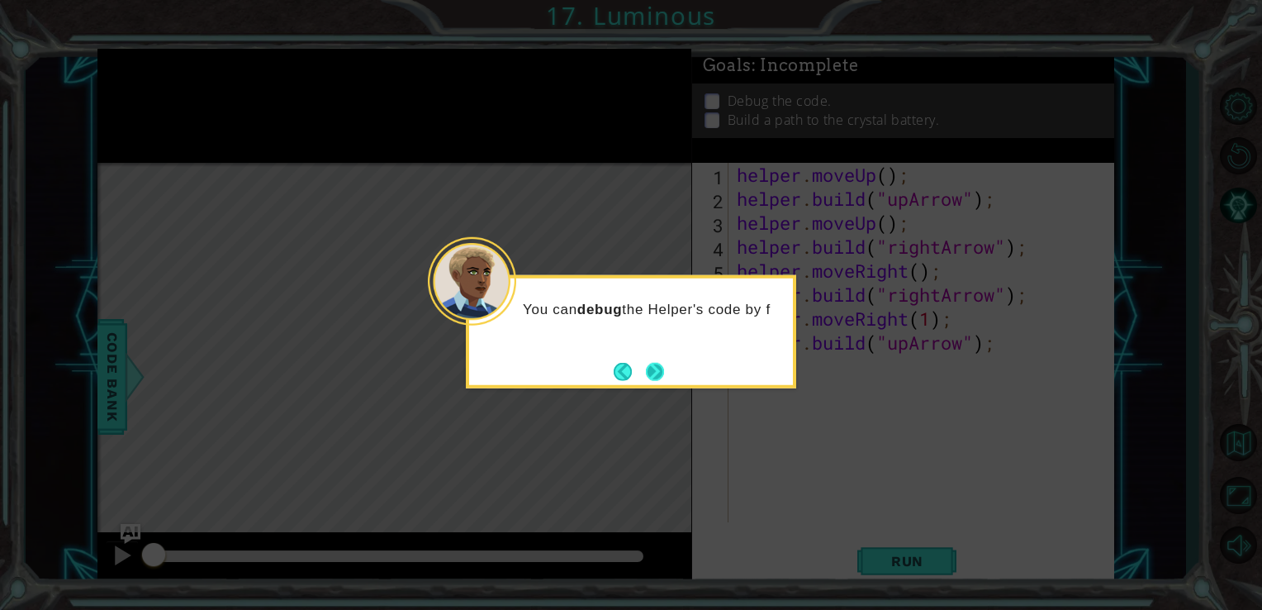
click at [655, 382] on button "Next" at bounding box center [654, 371] width 21 height 21
